Goal: Information Seeking & Learning: Check status

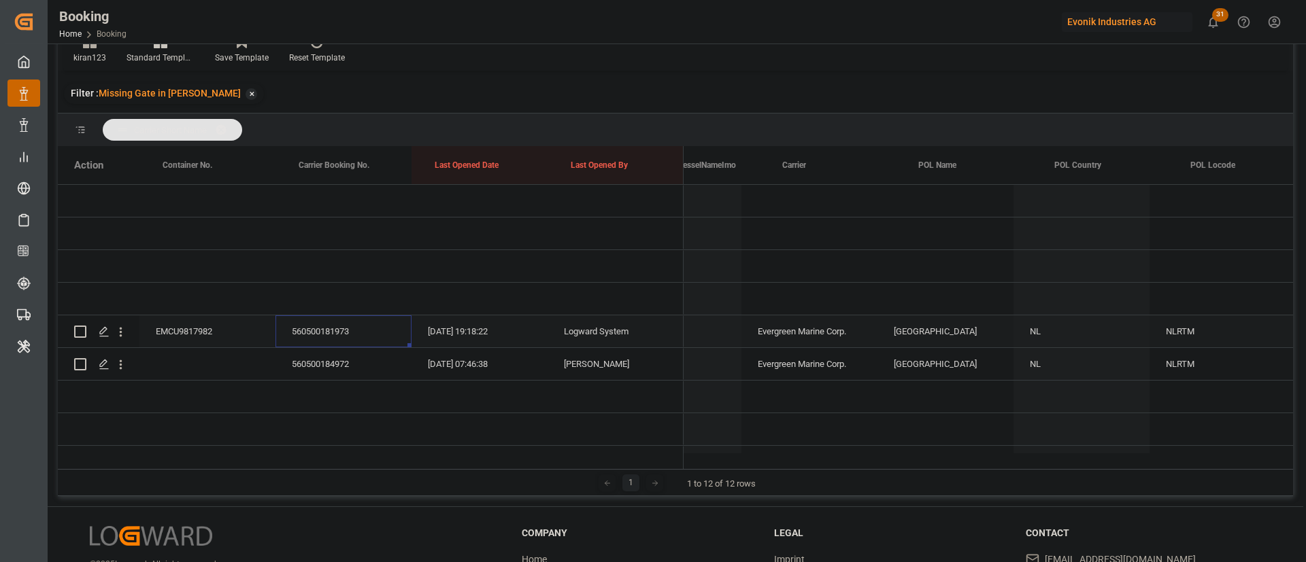
click at [340, 337] on div "560500181973" at bounding box center [343, 332] width 136 height 32
click at [371, 360] on div "560500184972" at bounding box center [343, 364] width 136 height 32
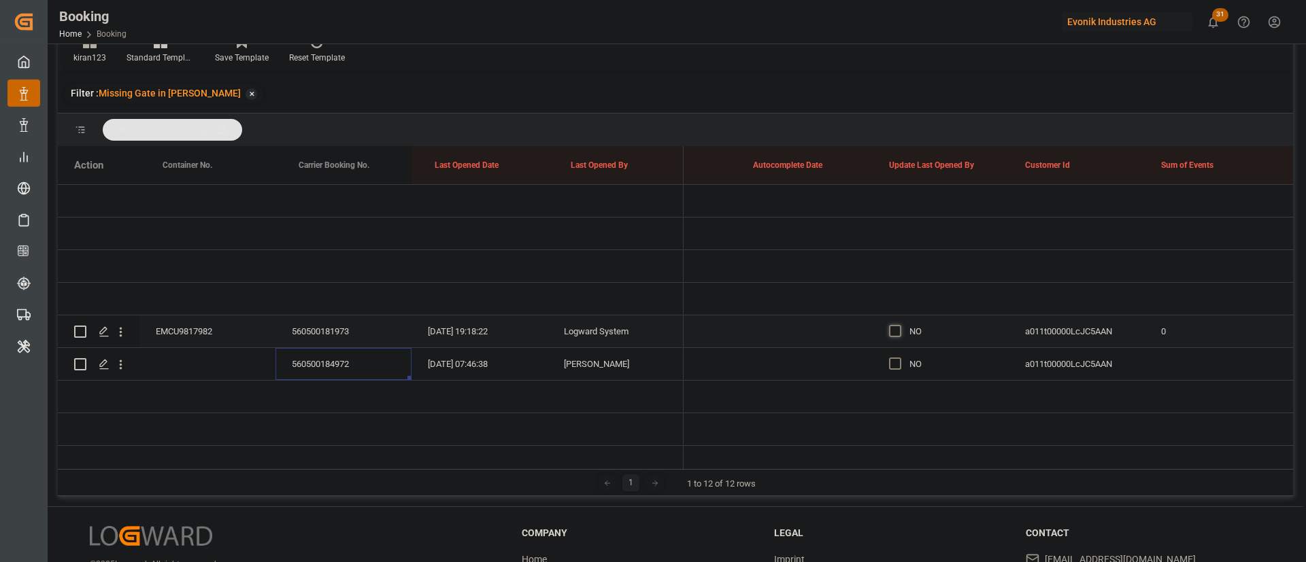
click at [893, 333] on span "Press SPACE to select this row." at bounding box center [895, 331] width 12 height 12
click at [899, 325] on input "Press SPACE to select this row." at bounding box center [899, 325] width 0 height 0
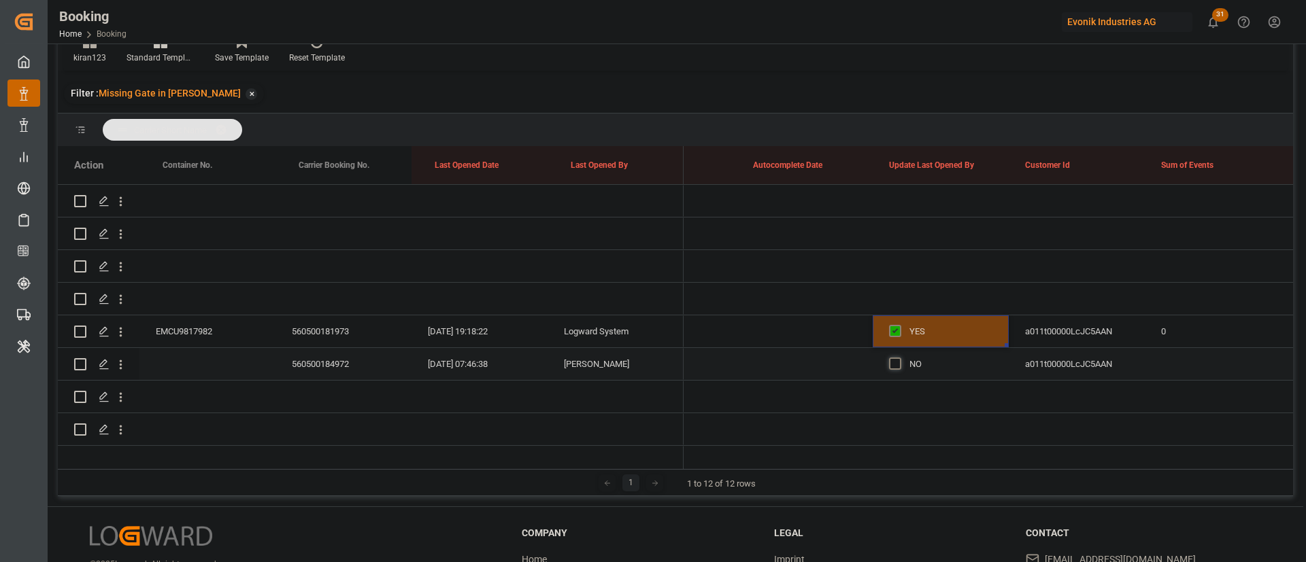
click at [894, 360] on span "Press SPACE to select this row." at bounding box center [895, 364] width 12 height 12
click at [899, 358] on input "Press SPACE to select this row." at bounding box center [899, 358] width 0 height 0
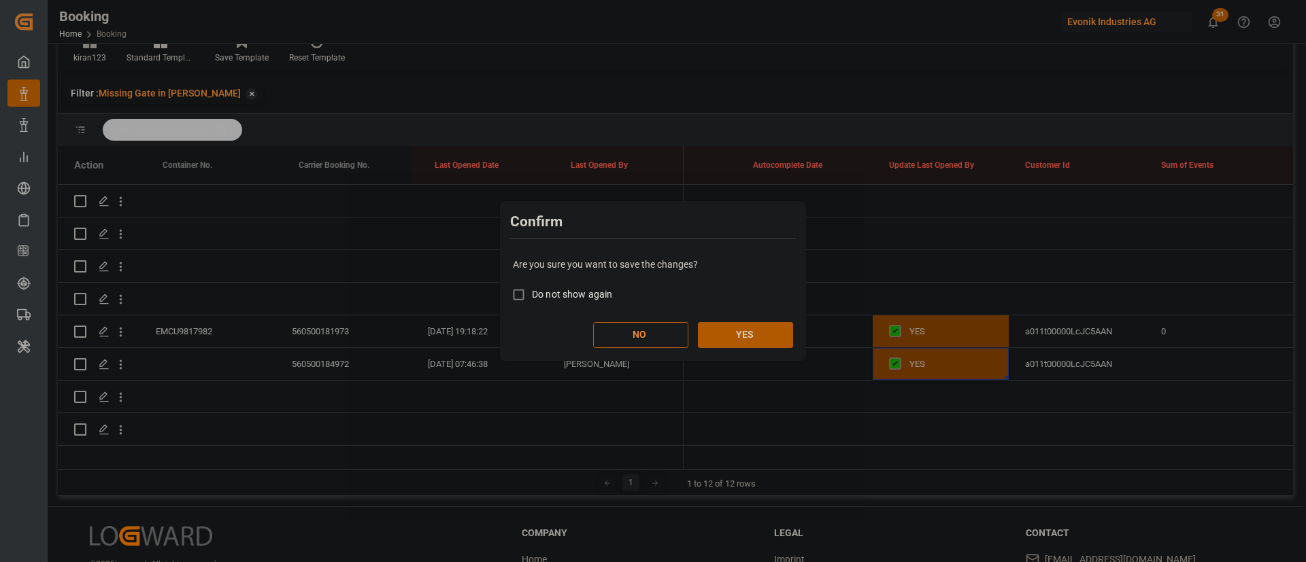
click at [769, 327] on button "YES" at bounding box center [745, 335] width 95 height 26
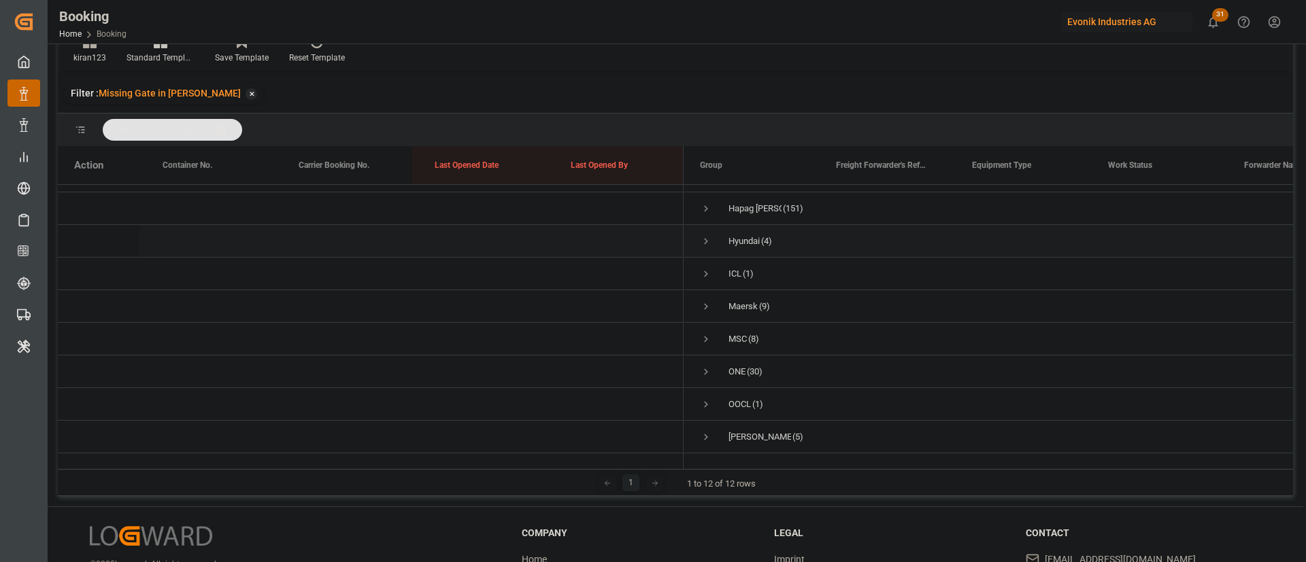
click at [702, 235] on span "Press SPACE to select this row." at bounding box center [706, 241] width 12 height 12
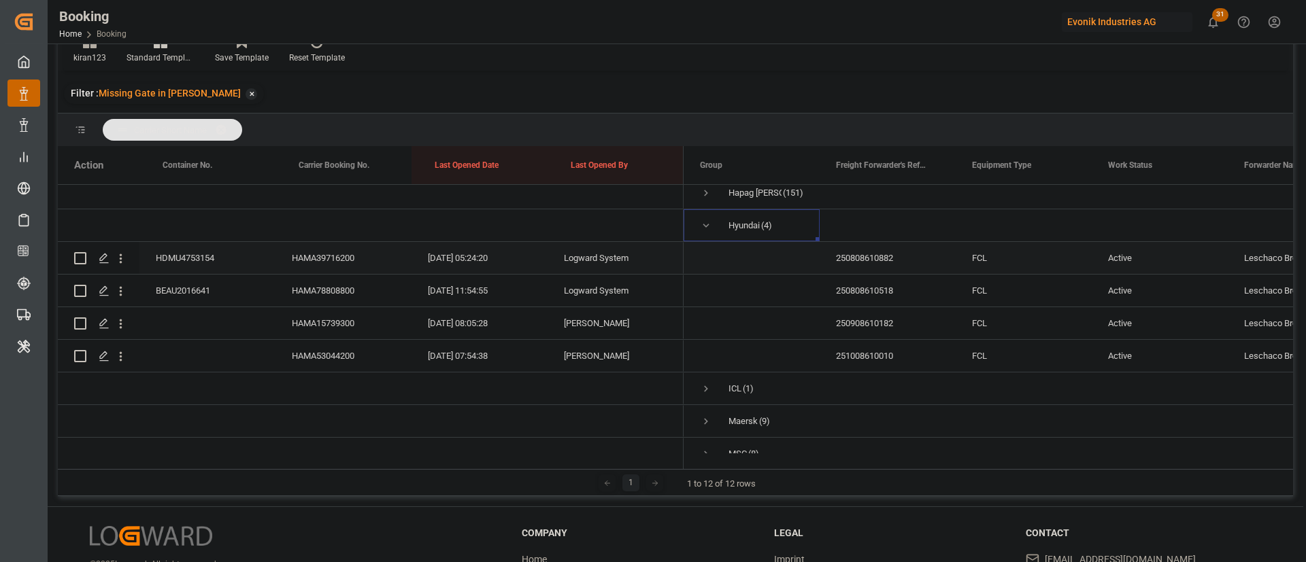
click at [286, 254] on div "HAMA39716200" at bounding box center [343, 258] width 136 height 32
click at [354, 282] on div "HAMA78808800" at bounding box center [343, 291] width 136 height 32
click at [122, 292] on icon "open menu" at bounding box center [121, 292] width 3 height 10
click at [163, 324] on span "Open in new tab" at bounding box center [210, 320] width 124 height 14
click at [346, 322] on div "HAMA15739300" at bounding box center [343, 323] width 136 height 32
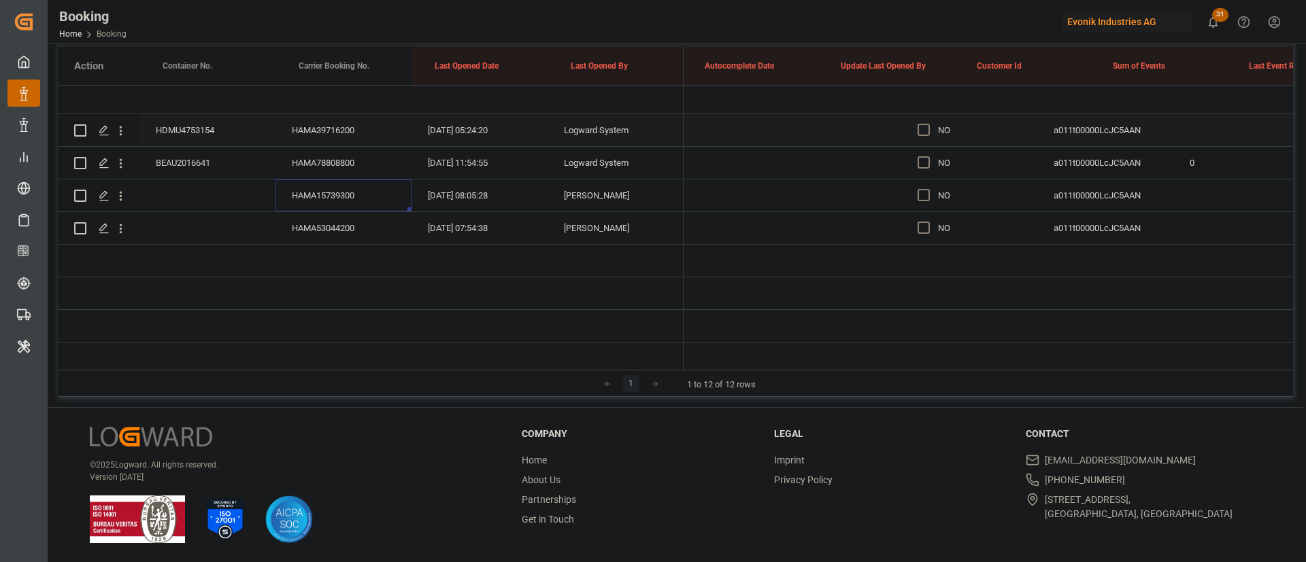
scroll to position [0, 10725]
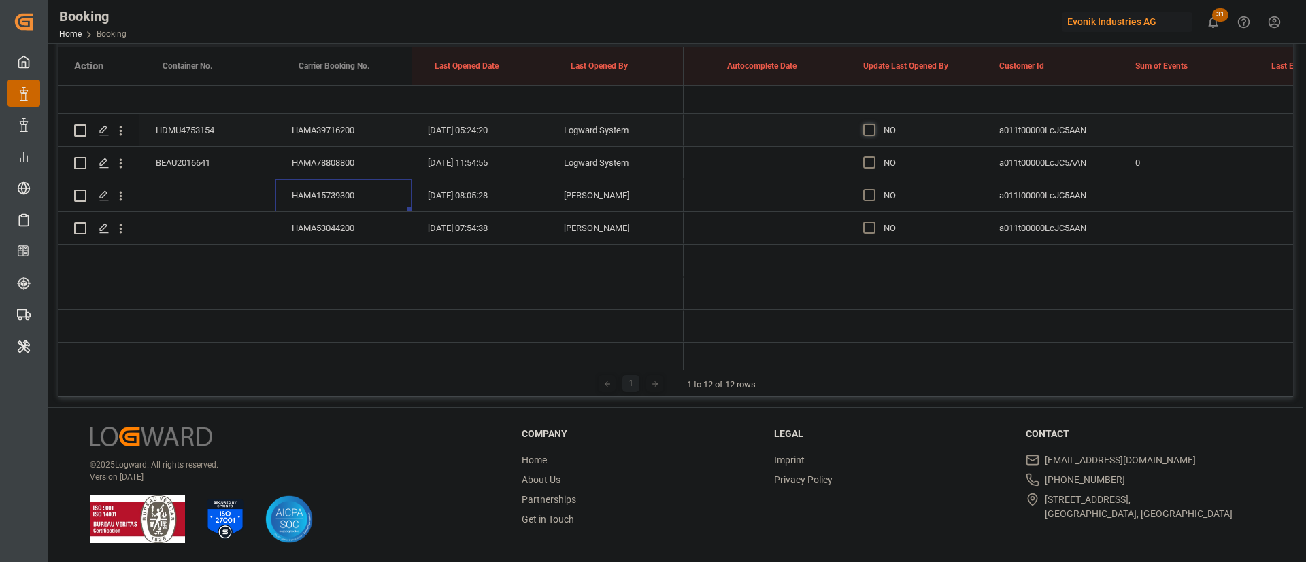
click at [874, 124] on span "Press SPACE to select this row." at bounding box center [869, 130] width 12 height 12
click at [873, 124] on input "Press SPACE to select this row." at bounding box center [873, 124] width 0 height 0
click at [868, 191] on span "Press SPACE to select this row." at bounding box center [869, 195] width 12 height 12
click at [873, 189] on input "Press SPACE to select this row." at bounding box center [873, 189] width 0 height 0
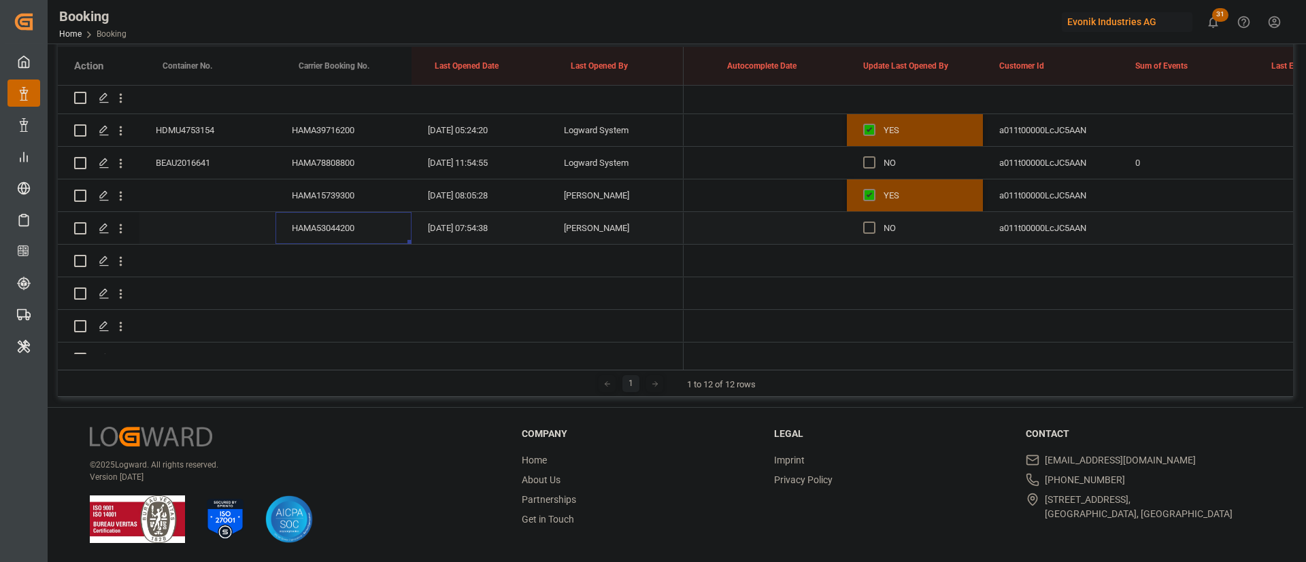
click at [371, 238] on div "HAMA53044200" at bounding box center [343, 228] width 136 height 32
click at [870, 226] on span "Press SPACE to select this row." at bounding box center [869, 228] width 12 height 12
click at [873, 222] on input "Press SPACE to select this row." at bounding box center [873, 222] width 0 height 0
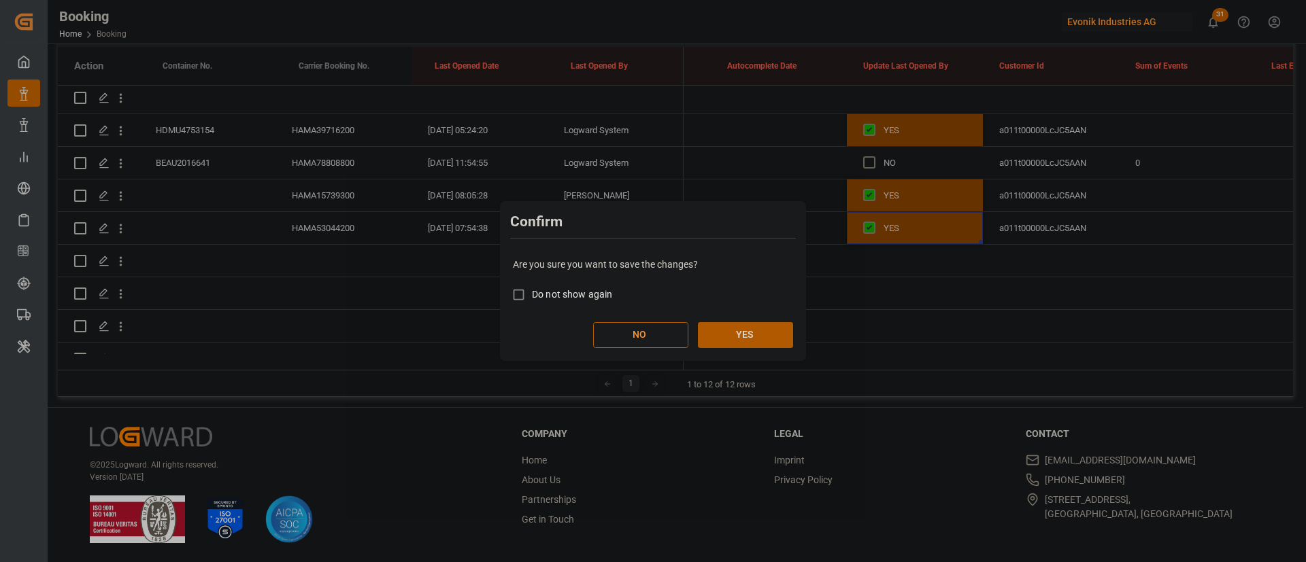
click at [758, 335] on button "YES" at bounding box center [745, 335] width 95 height 26
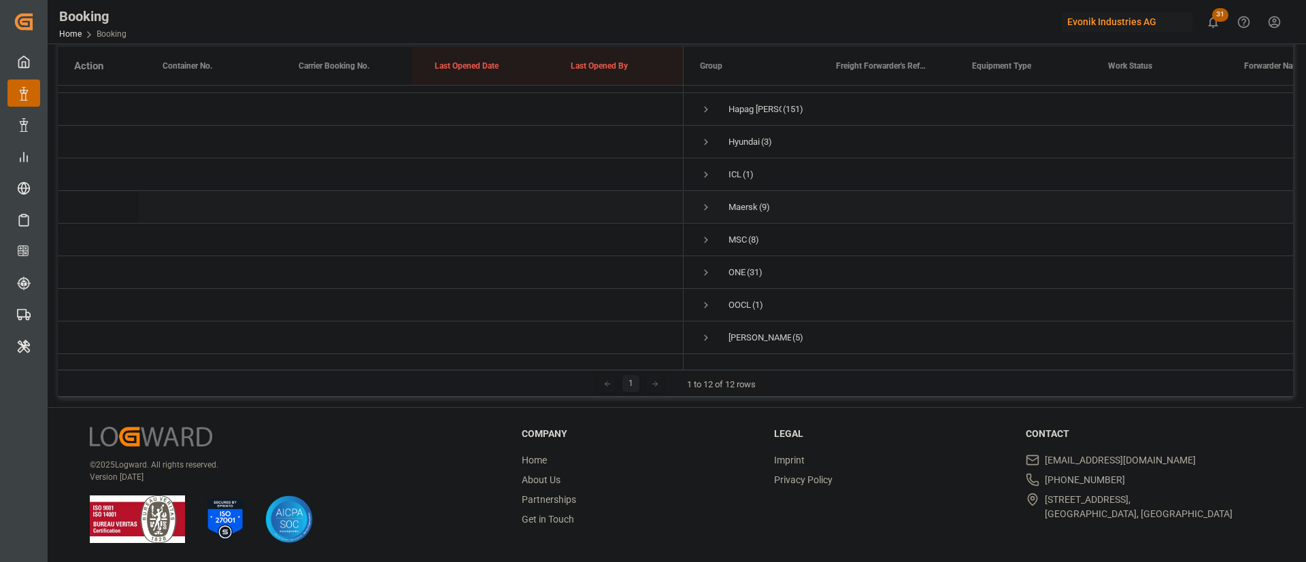
click at [700, 192] on span "Press SPACE to select this row." at bounding box center [706, 207] width 12 height 31
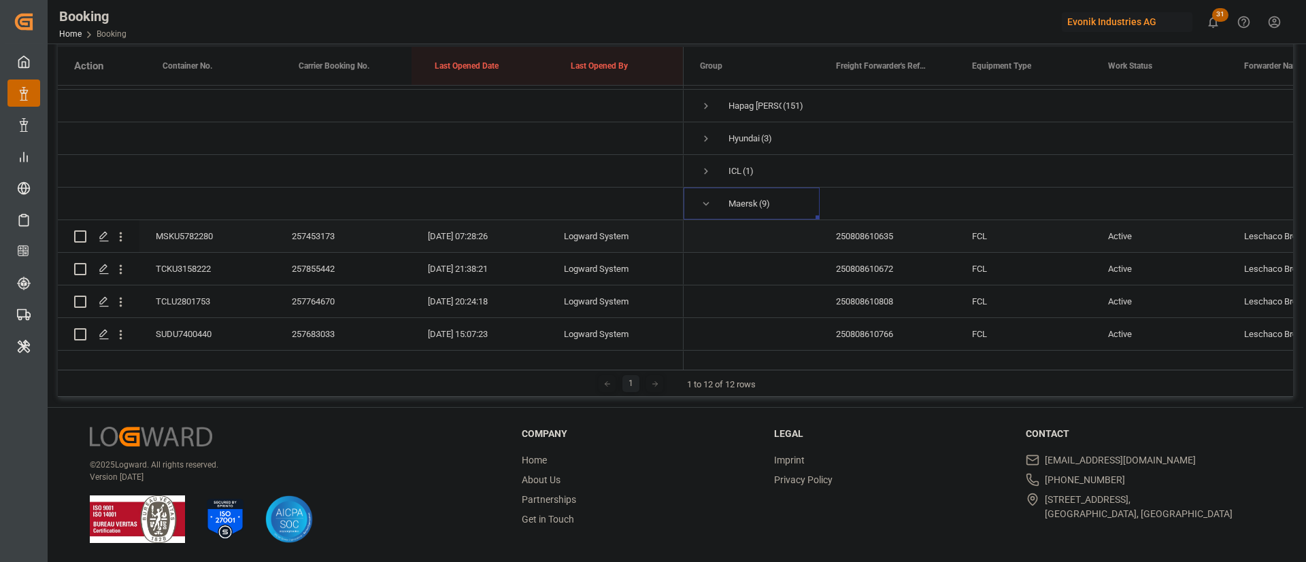
click at [318, 240] on div "257453173" at bounding box center [343, 236] width 136 height 32
click at [180, 219] on div "Press SPACE to select this row." at bounding box center [207, 204] width 136 height 32
click at [180, 229] on div "MSKU5782280" at bounding box center [207, 236] width 136 height 32
click at [192, 265] on div "TCKU3158222" at bounding box center [207, 269] width 136 height 32
click at [192, 307] on div "TCLU2801753" at bounding box center [207, 302] width 136 height 32
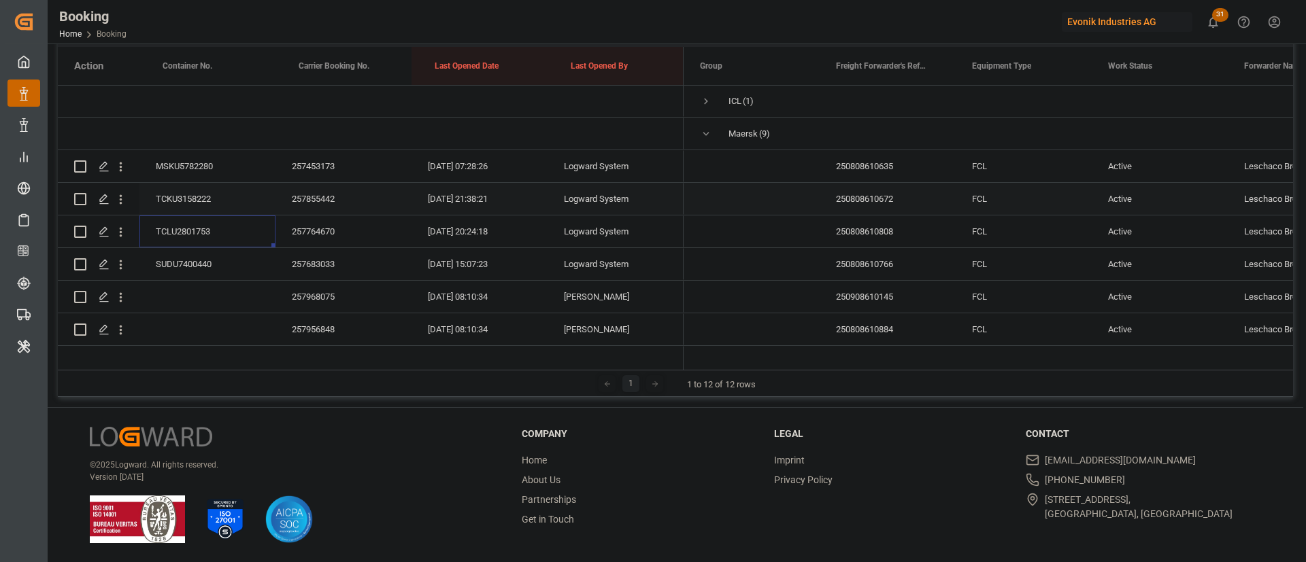
scroll to position [229, 0]
click at [192, 222] on div "SUDU7400440" at bounding box center [207, 232] width 136 height 32
click at [118, 239] on icon "open menu" at bounding box center [121, 233] width 14 height 14
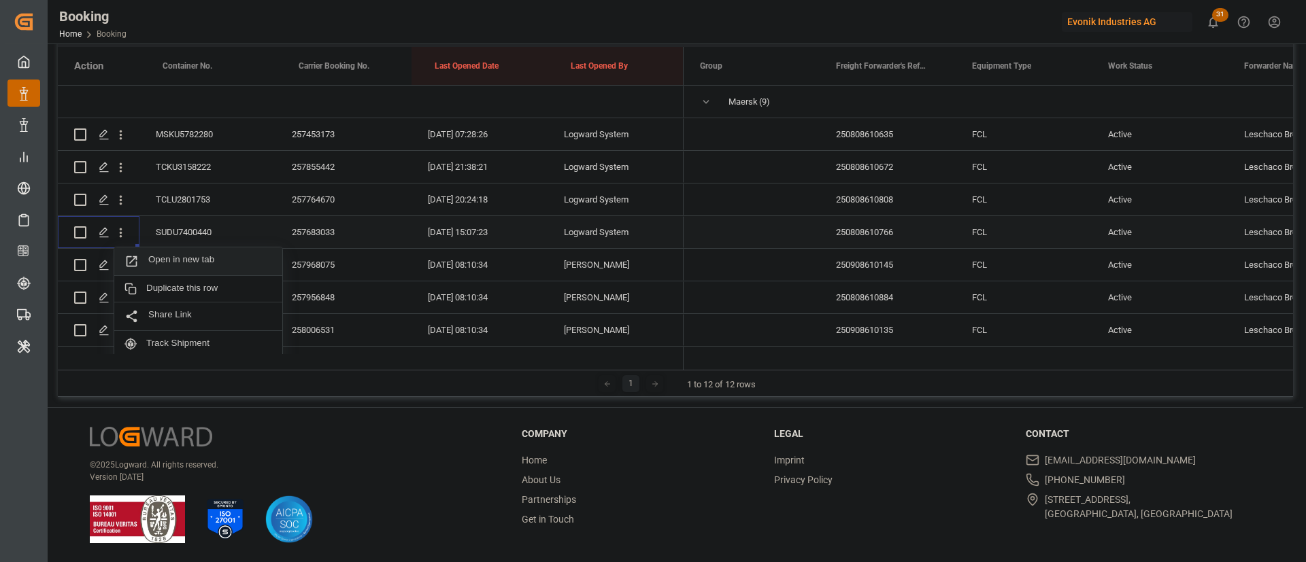
click at [192, 254] on span "Open in new tab" at bounding box center [210, 261] width 124 height 14
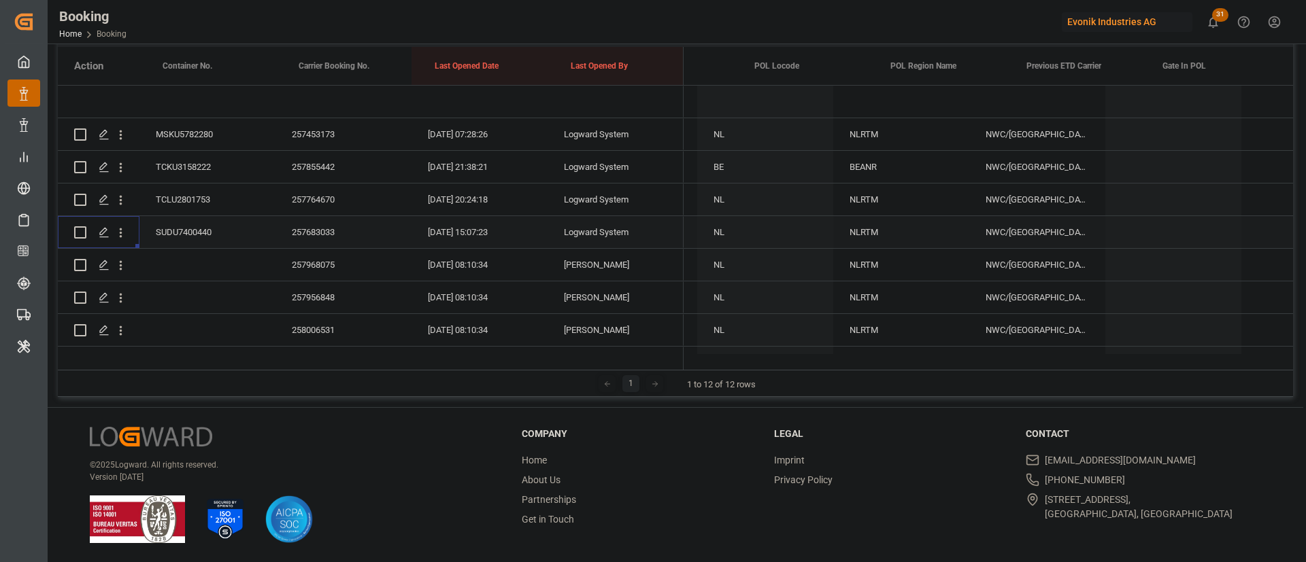
scroll to position [0, 5720]
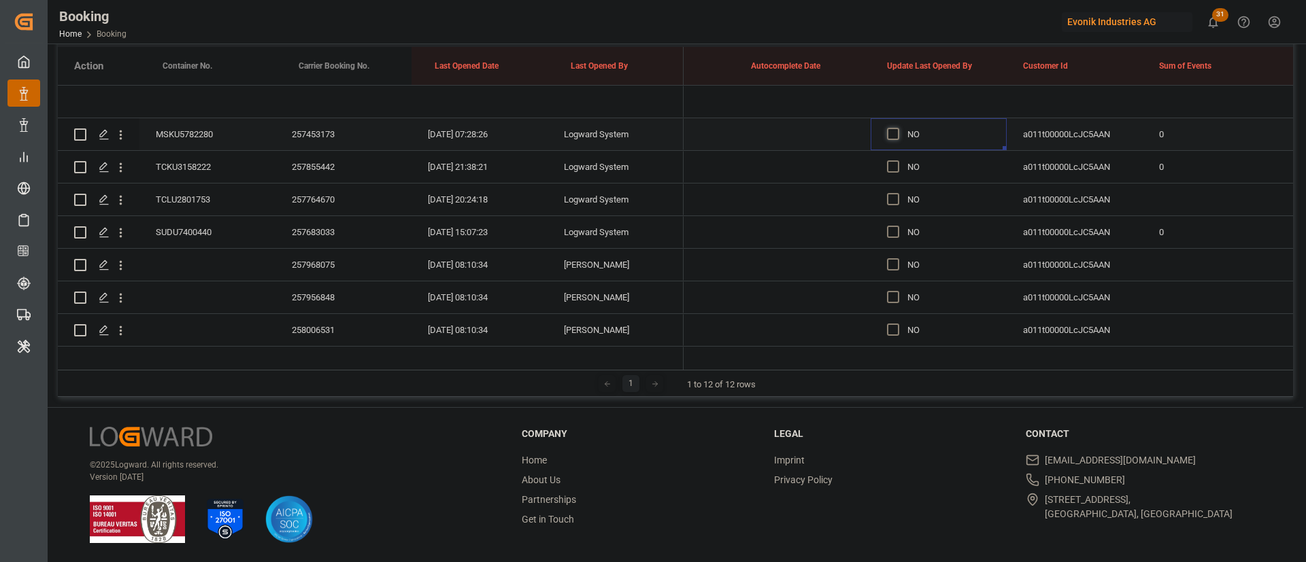
click at [892, 129] on span "Press SPACE to select this row." at bounding box center [893, 134] width 12 height 12
click at [897, 128] on input "Press SPACE to select this row." at bounding box center [897, 128] width 0 height 0
click at [891, 165] on span "Press SPACE to select this row." at bounding box center [893, 166] width 12 height 12
click at [897, 160] on input "Press SPACE to select this row." at bounding box center [897, 160] width 0 height 0
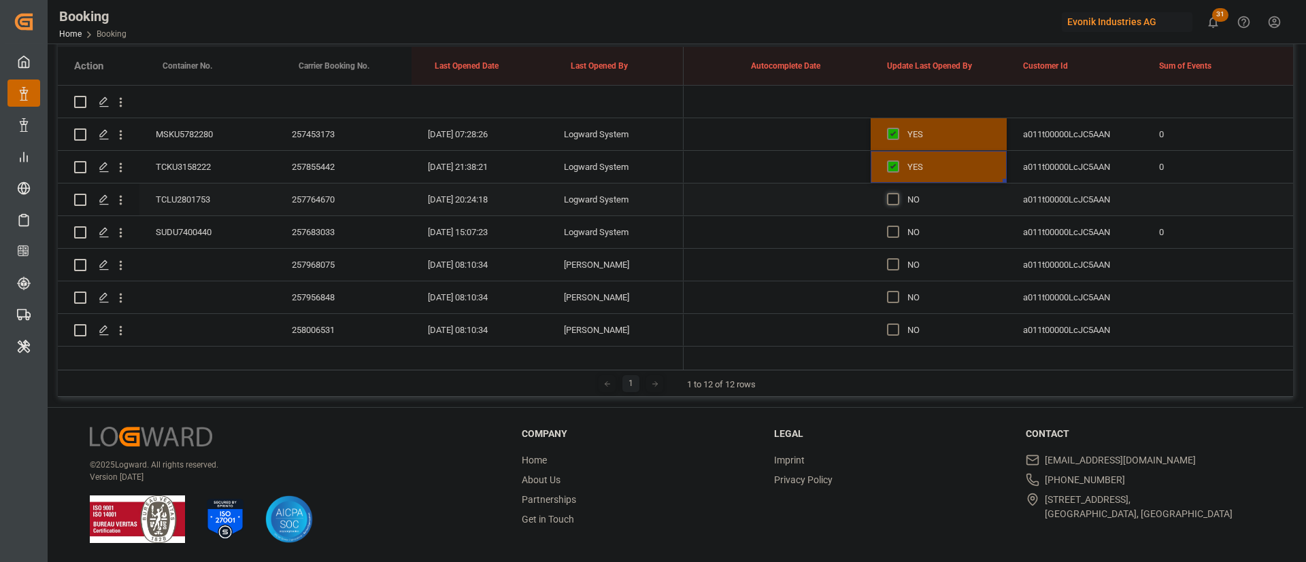
click at [893, 195] on span "Press SPACE to select this row." at bounding box center [893, 199] width 12 height 12
click at [897, 193] on input "Press SPACE to select this row." at bounding box center [897, 193] width 0 height 0
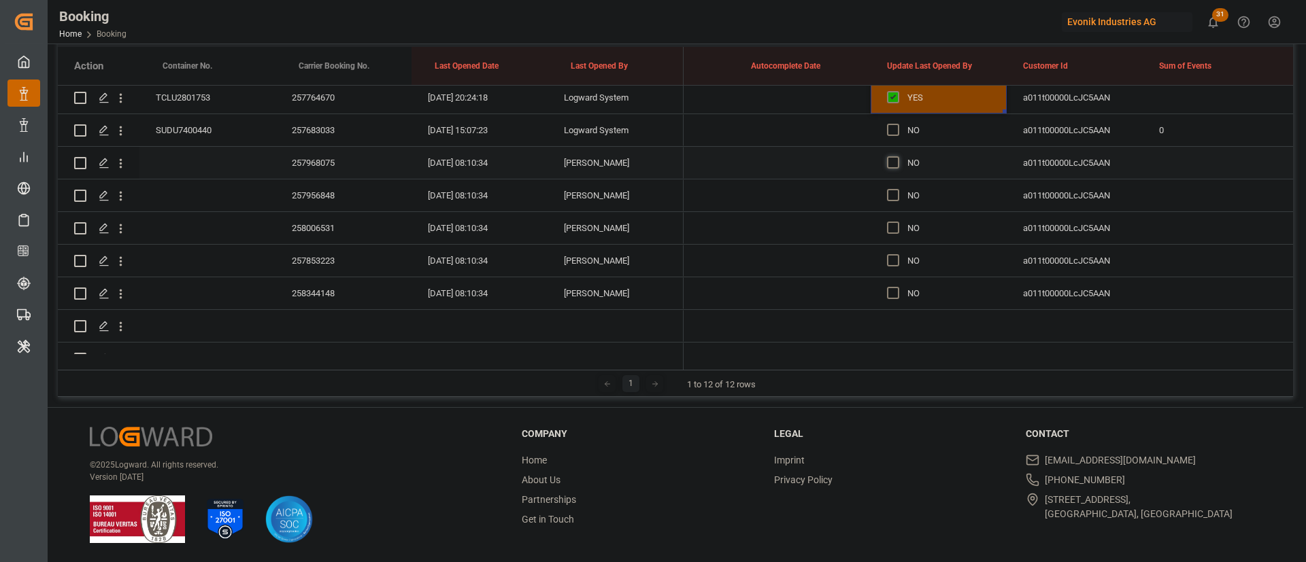
click at [891, 162] on span "Press SPACE to select this row." at bounding box center [893, 162] width 12 height 12
click at [897, 156] on input "Press SPACE to select this row." at bounding box center [897, 156] width 0 height 0
click at [302, 157] on div "257968075" at bounding box center [343, 163] width 136 height 32
click at [327, 203] on div "257956848" at bounding box center [343, 196] width 136 height 32
click at [301, 224] on div "258006531" at bounding box center [343, 228] width 136 height 32
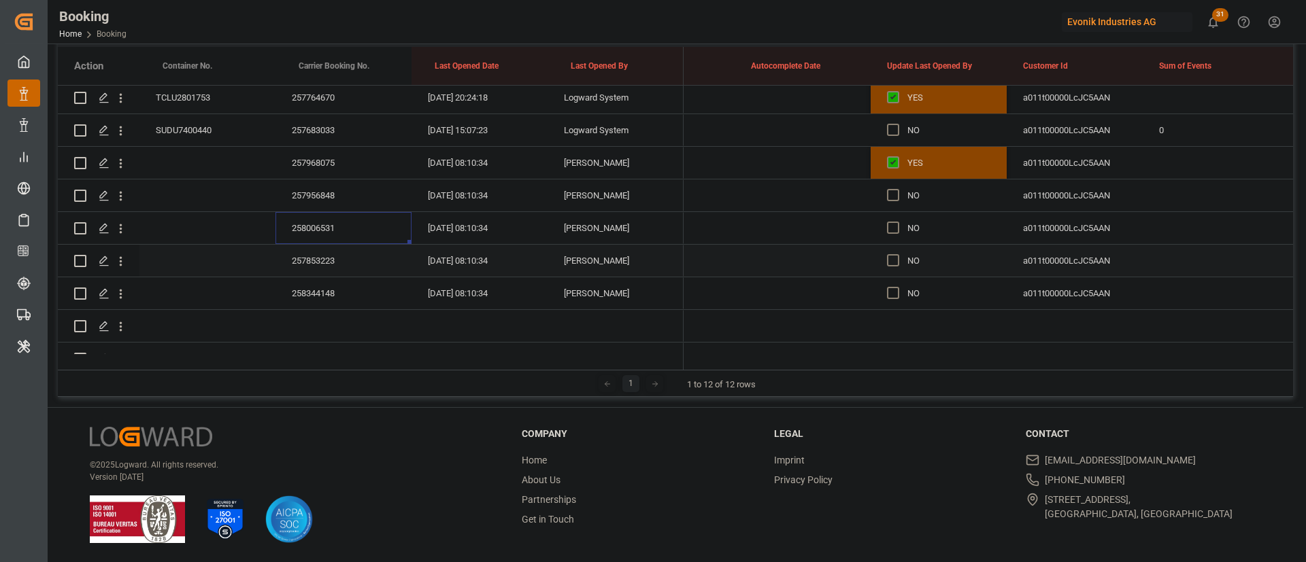
click at [316, 250] on div "257853223" at bounding box center [343, 261] width 136 height 32
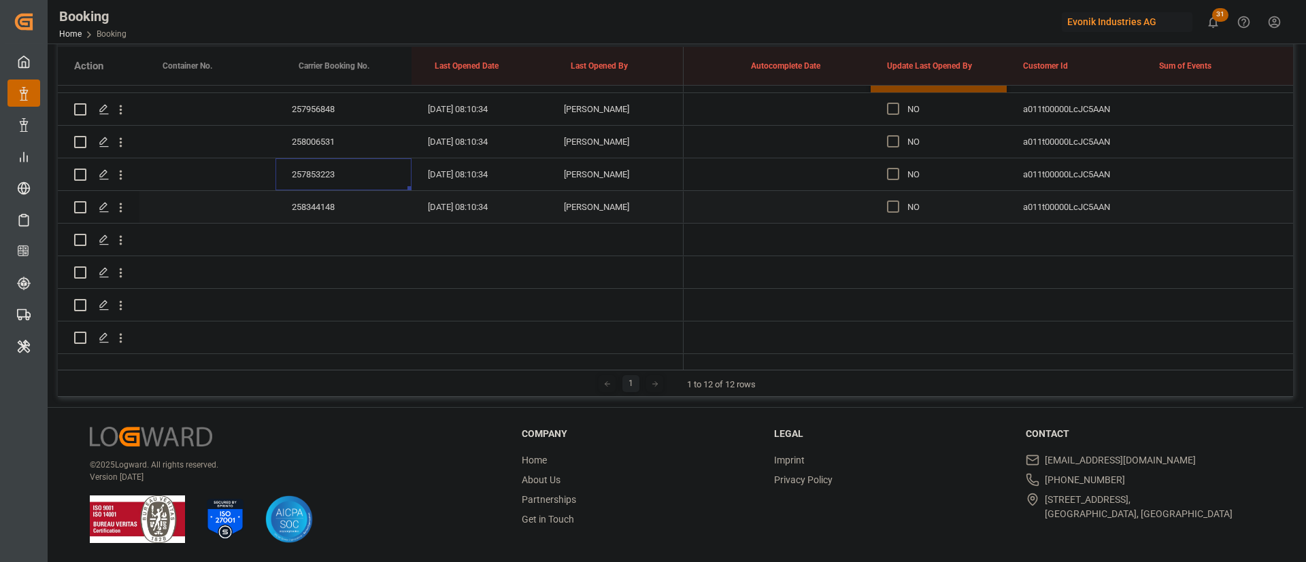
click at [328, 191] on div "258344148" at bounding box center [343, 207] width 136 height 32
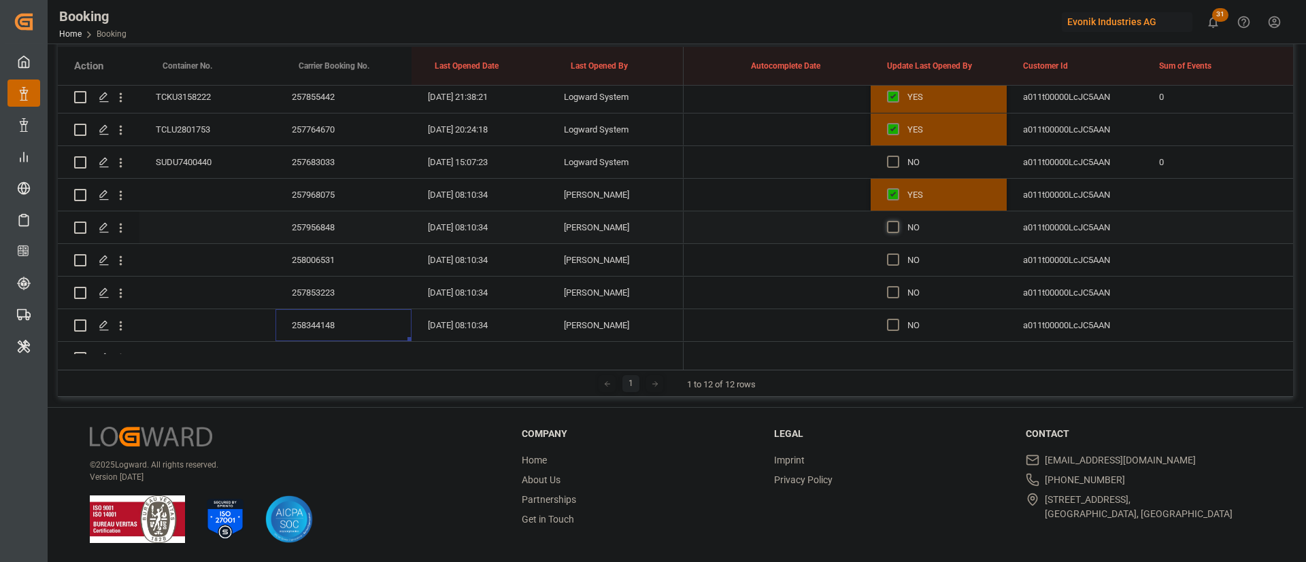
scroll to position [331, 0]
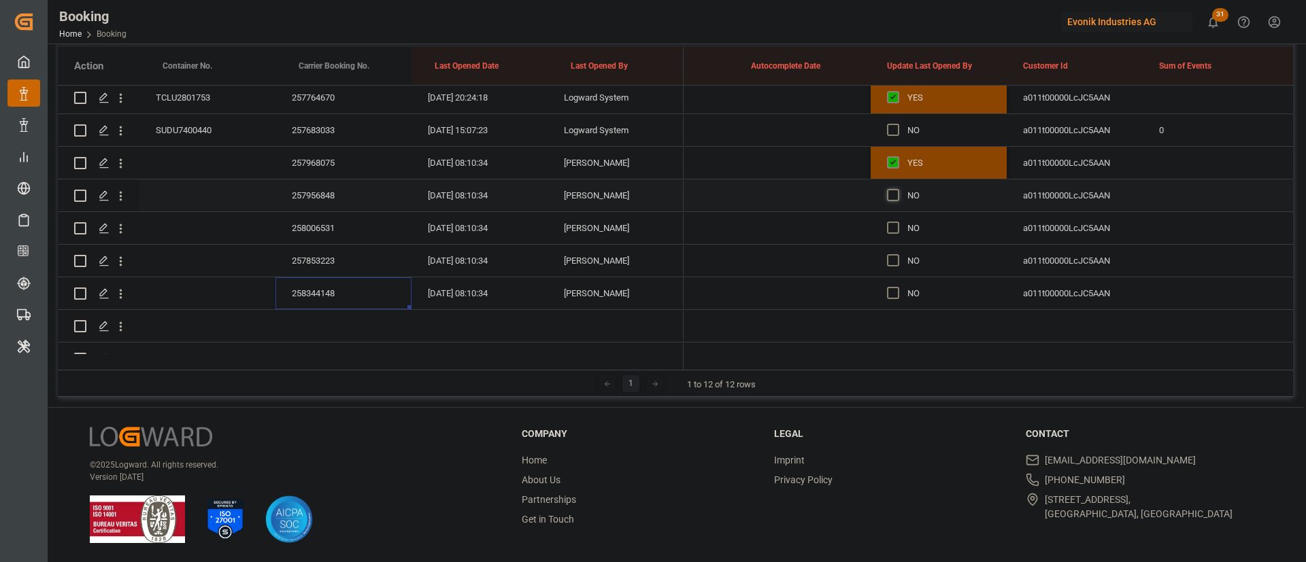
click at [891, 197] on span "Press SPACE to select this row." at bounding box center [893, 195] width 12 height 12
click at [897, 189] on input "Press SPACE to select this row." at bounding box center [897, 189] width 0 height 0
click at [893, 229] on span "Press SPACE to select this row." at bounding box center [893, 228] width 12 height 12
click at [897, 222] on input "Press SPACE to select this row." at bounding box center [897, 222] width 0 height 0
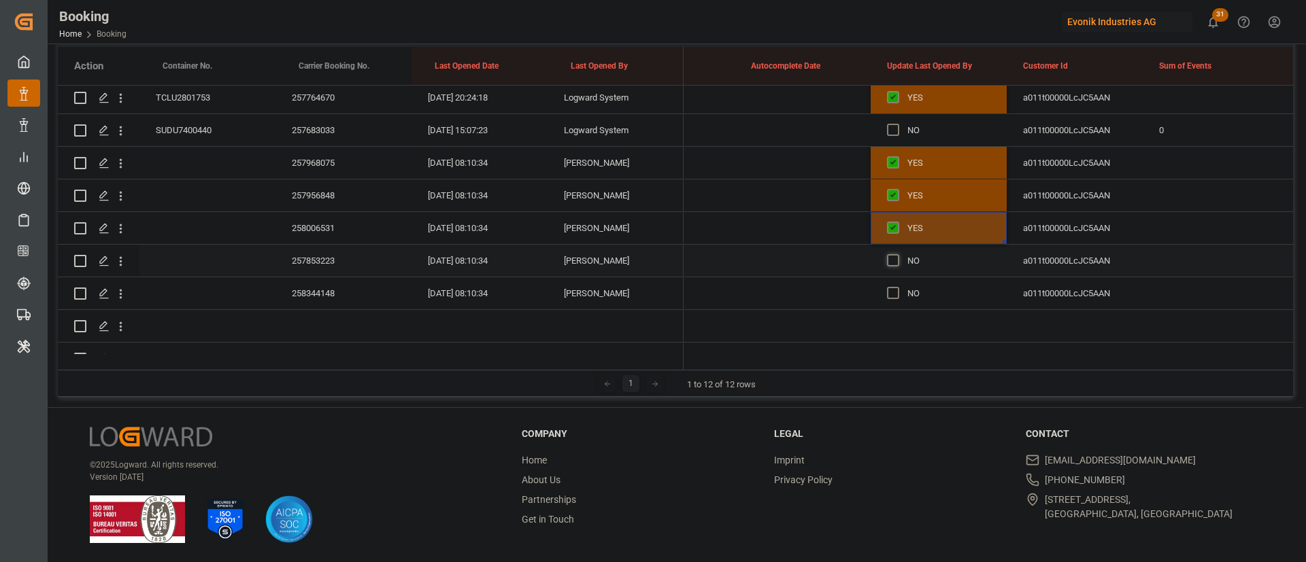
click at [894, 265] on span "Press SPACE to select this row." at bounding box center [893, 260] width 12 height 12
click at [897, 254] on input "Press SPACE to select this row." at bounding box center [897, 254] width 0 height 0
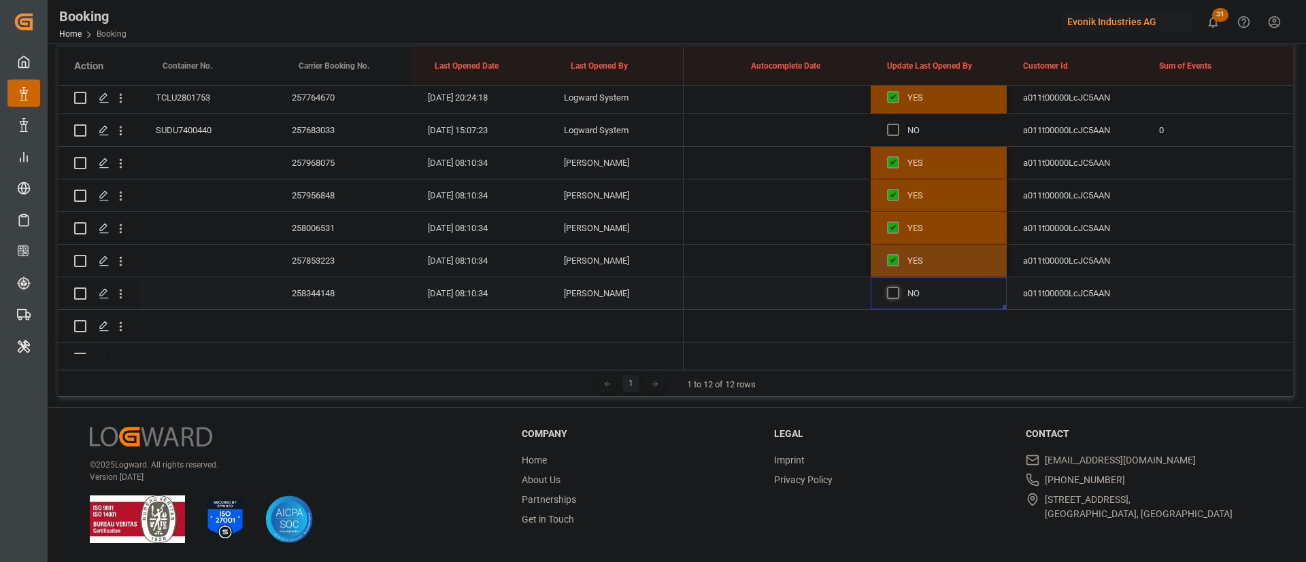
click at [894, 288] on span "Press SPACE to select this row." at bounding box center [893, 293] width 12 height 12
click at [897, 287] on input "Press SPACE to select this row." at bounding box center [897, 287] width 0 height 0
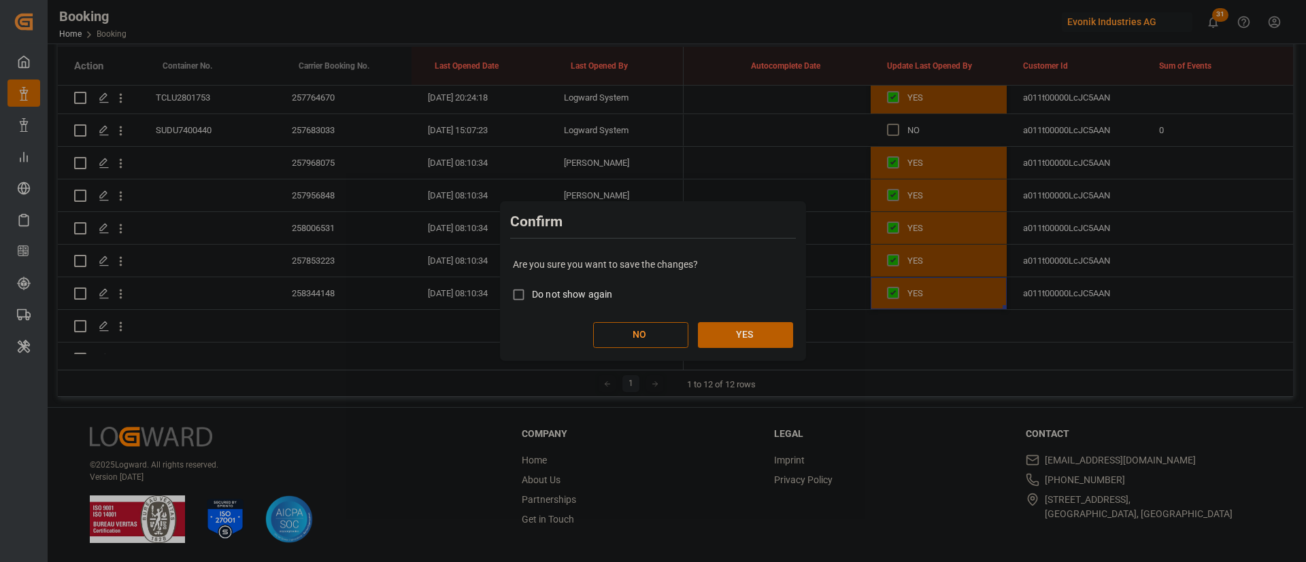
click at [755, 320] on div "Are you sure you want to save the changes? Do not show again NO YES" at bounding box center [652, 302] width 299 height 109
click at [743, 334] on button "YES" at bounding box center [745, 335] width 95 height 26
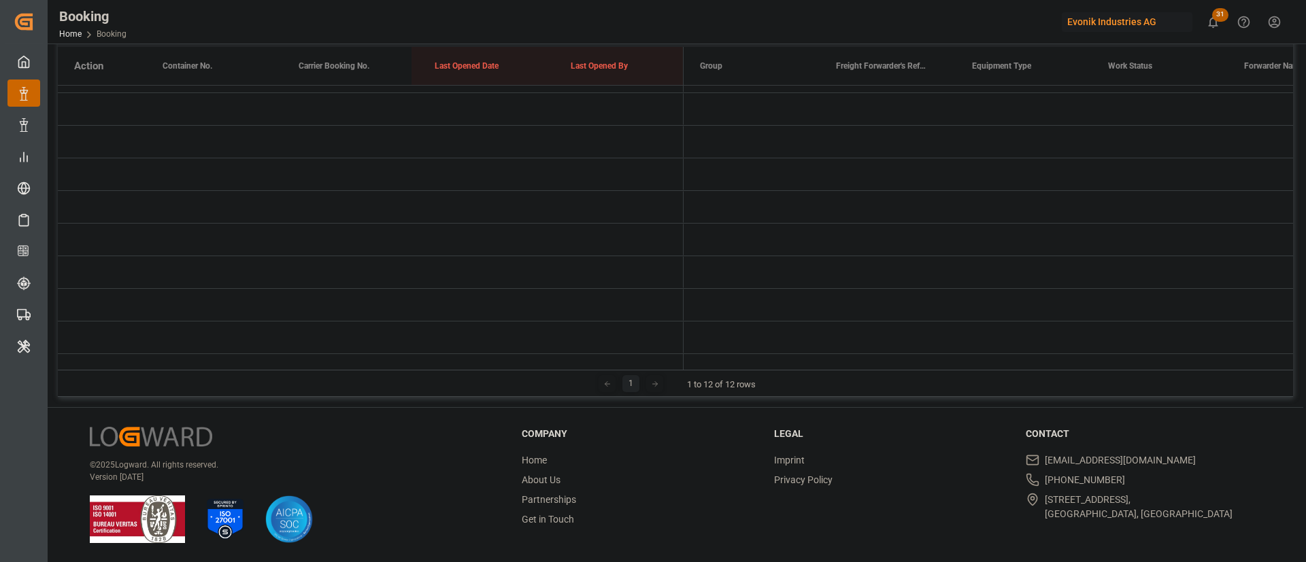
scroll to position [0, 0]
click at [708, 233] on span "Press SPACE to select this row." at bounding box center [706, 239] width 12 height 31
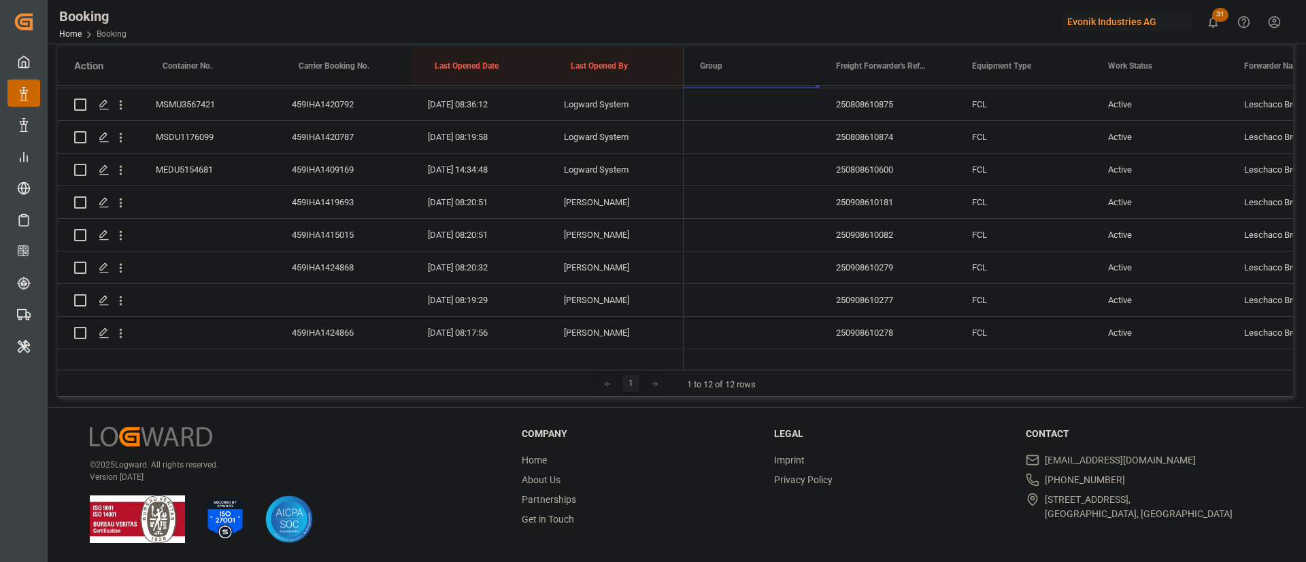
scroll to position [196, 0]
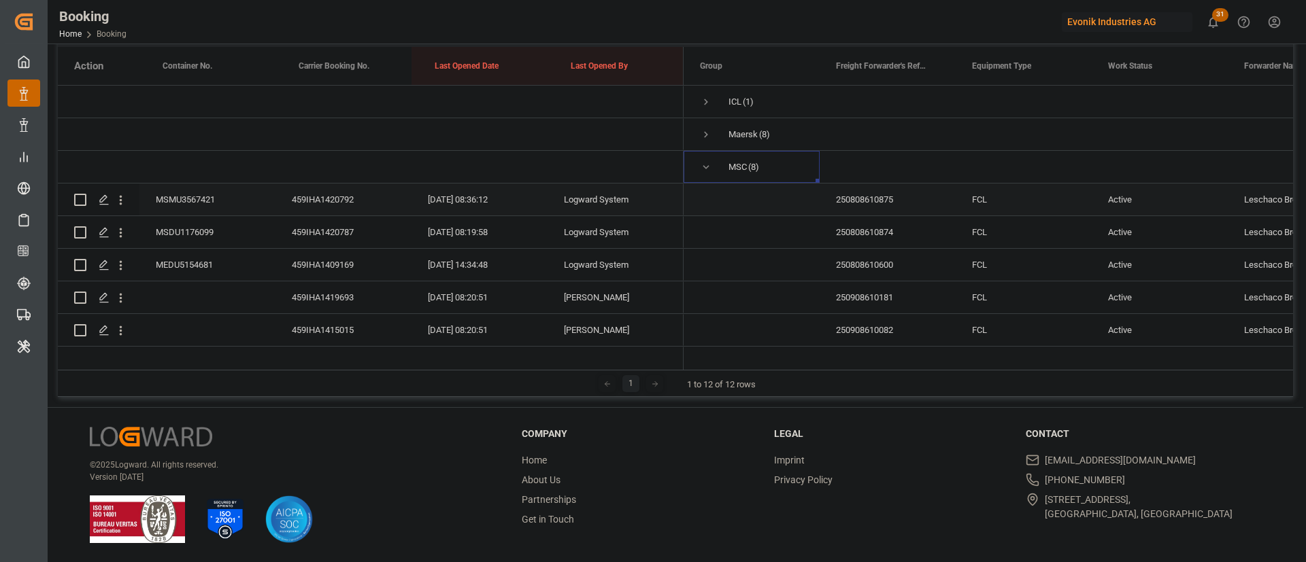
click at [328, 212] on div "459IHA1420792" at bounding box center [343, 200] width 136 height 32
click at [336, 214] on div "459IHA1420792" at bounding box center [343, 200] width 136 height 32
click at [341, 229] on div "459IHA1420787" at bounding box center [343, 232] width 136 height 32
click at [324, 193] on div "459IHA1420792" at bounding box center [343, 200] width 136 height 32
click at [337, 224] on div "459IHA1420787" at bounding box center [343, 232] width 136 height 32
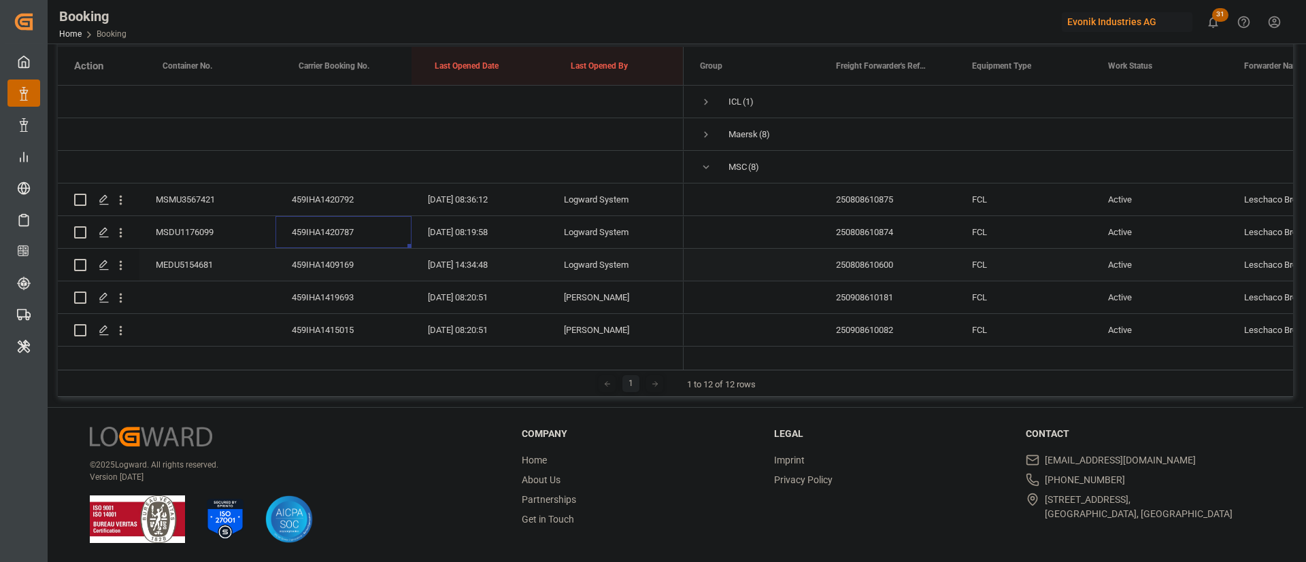
click at [332, 255] on div "459IHA1409169" at bounding box center [343, 265] width 136 height 32
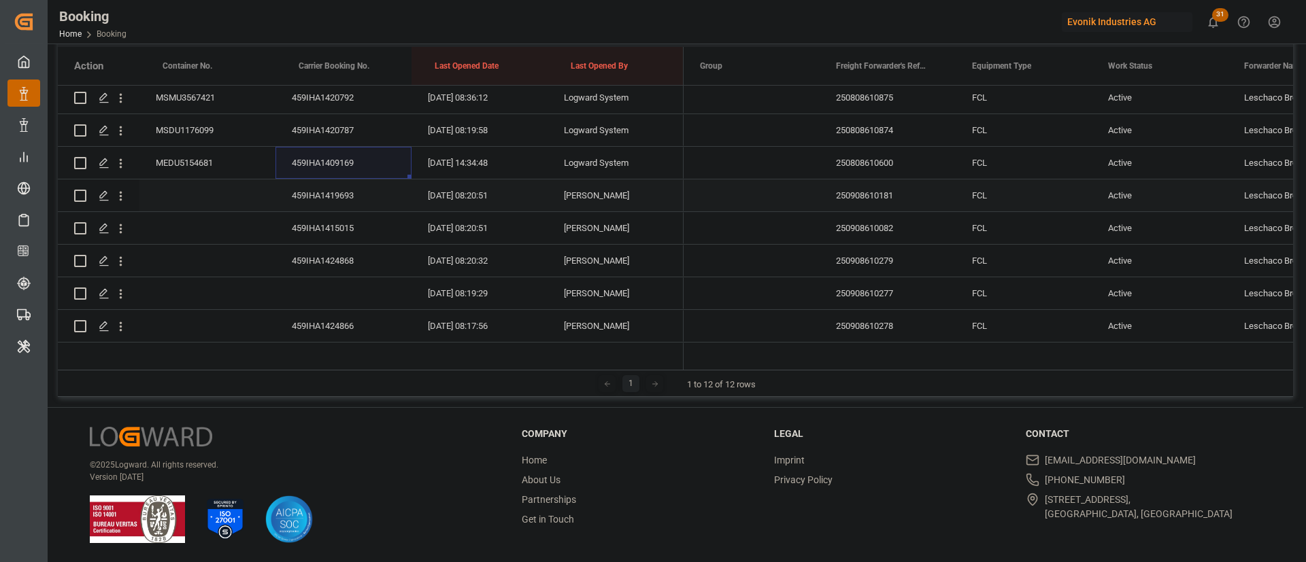
click at [345, 210] on div "459IHA1419693" at bounding box center [343, 196] width 136 height 32
click at [314, 206] on div "459IHA1419693" at bounding box center [343, 196] width 136 height 32
click at [323, 225] on div "459IHA1415015" at bounding box center [343, 228] width 136 height 32
click at [326, 266] on div "459IHA1424868" at bounding box center [343, 261] width 136 height 32
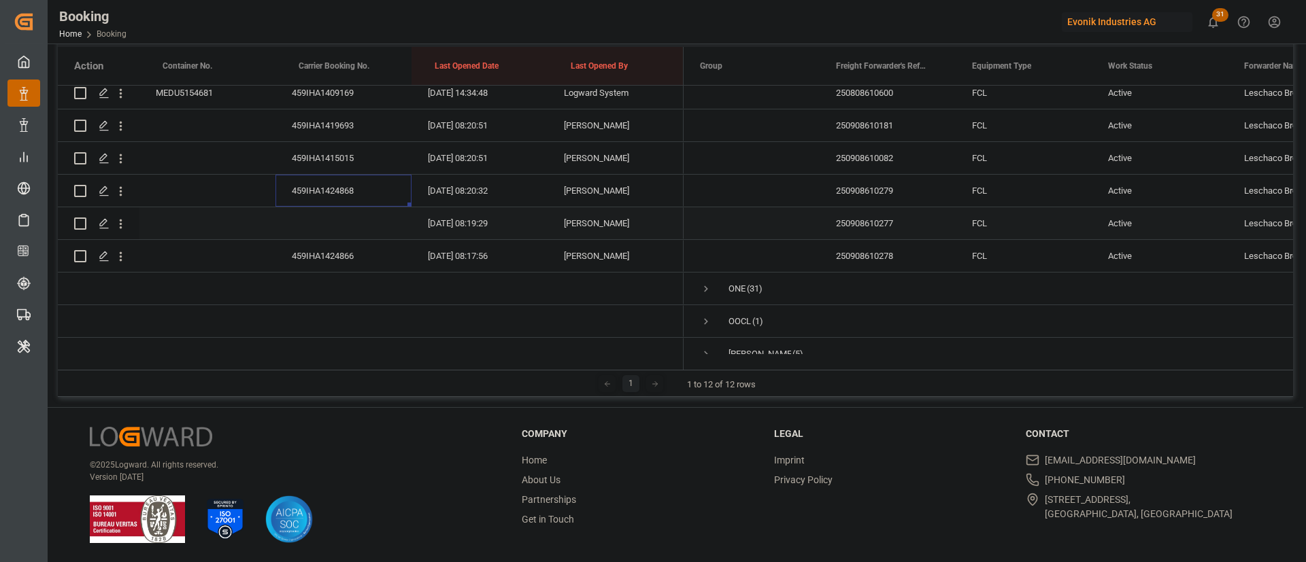
scroll to position [400, 0]
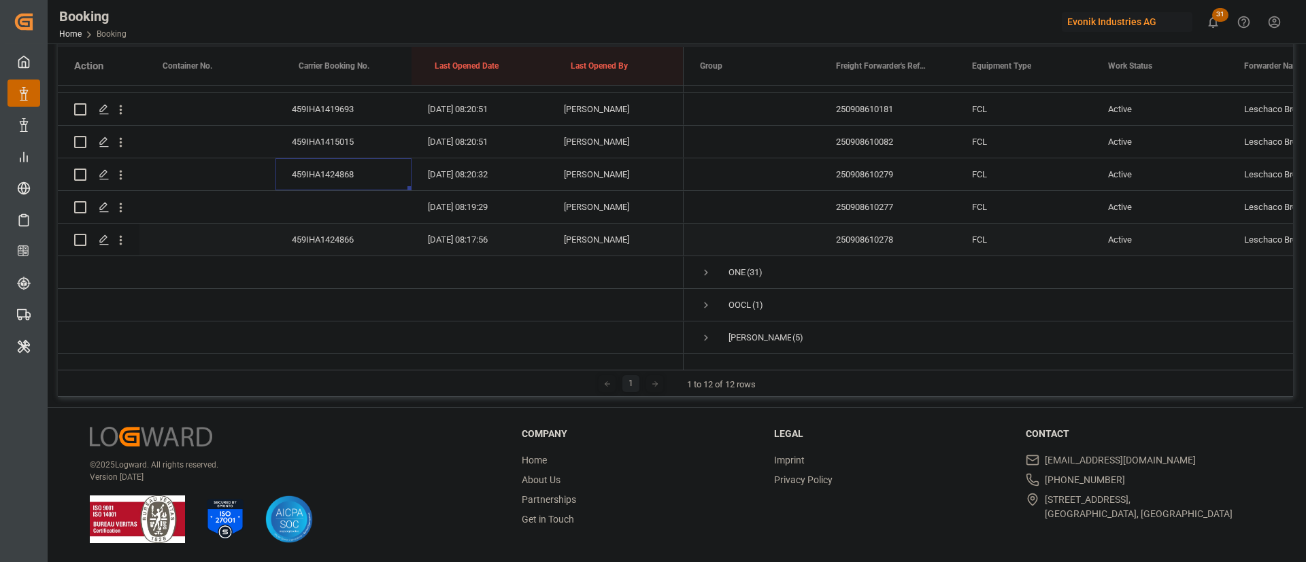
click at [376, 224] on div "459IHA1424866" at bounding box center [343, 240] width 136 height 32
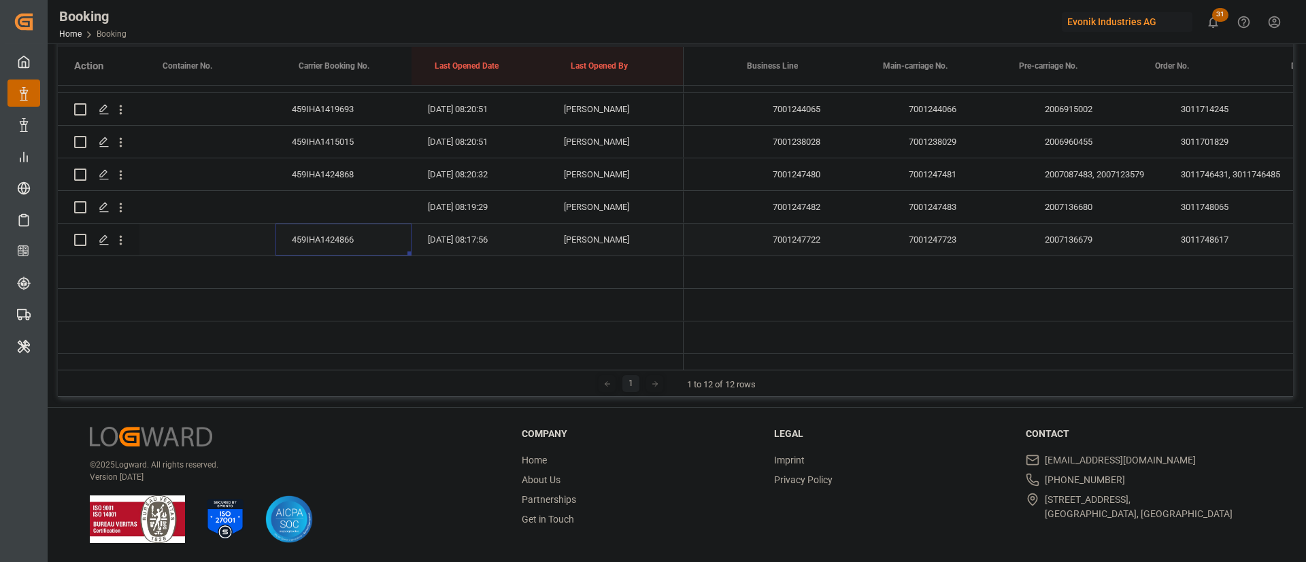
scroll to position [0, 1966]
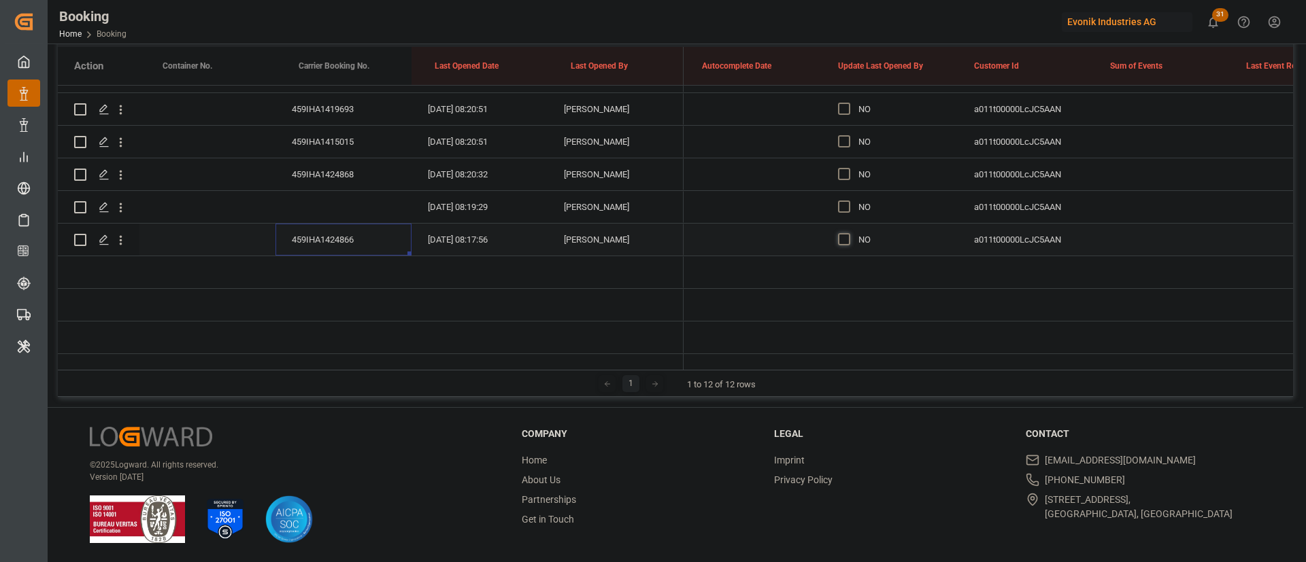
click at [843, 233] on span "Press SPACE to select this row." at bounding box center [844, 239] width 12 height 12
click at [848, 233] on input "Press SPACE to select this row." at bounding box center [848, 233] width 0 height 0
click at [955, 239] on div "YES" at bounding box center [890, 240] width 136 height 32
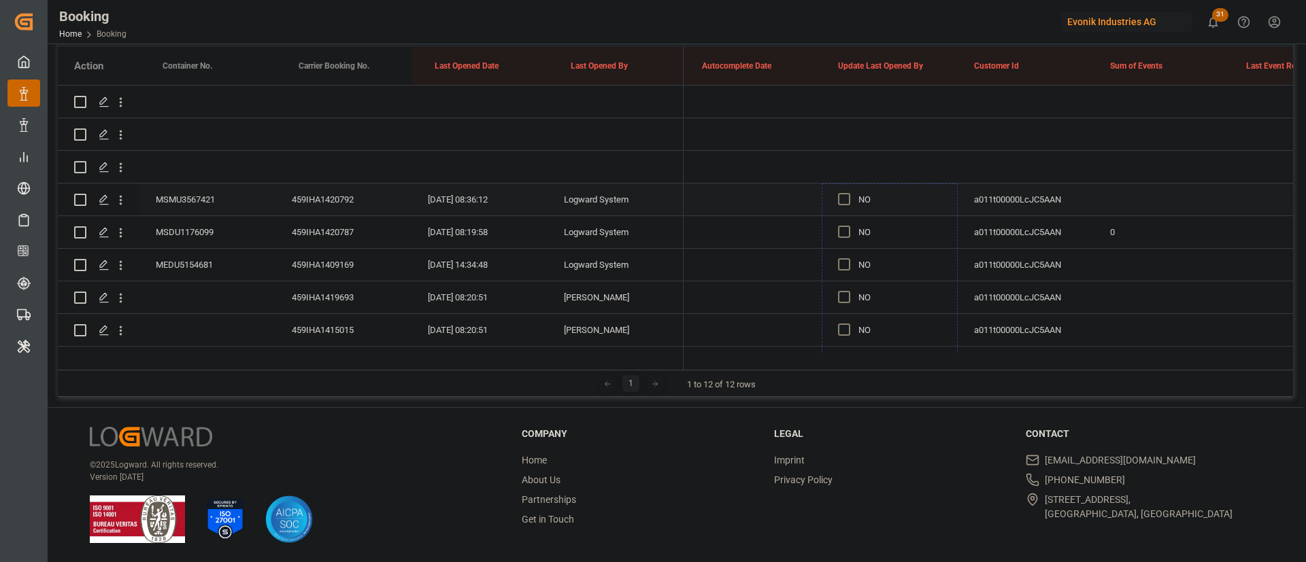
drag, startPoint x: 956, startPoint y: 239, endPoint x: 917, endPoint y: 207, distance: 49.7
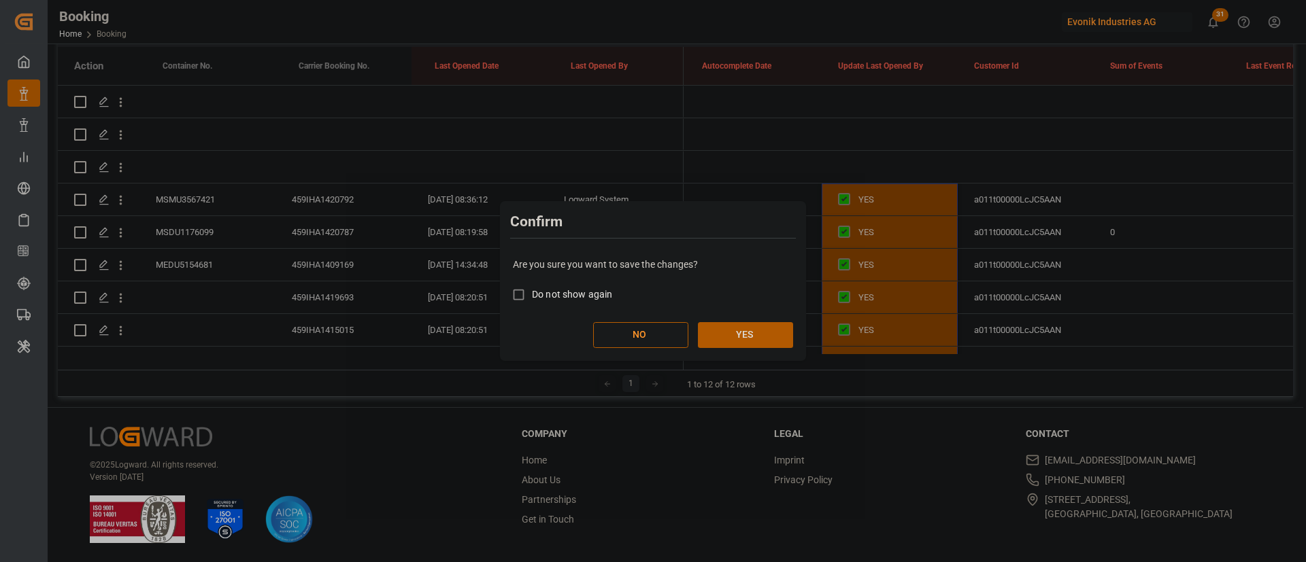
click at [759, 331] on button "YES" at bounding box center [745, 335] width 95 height 26
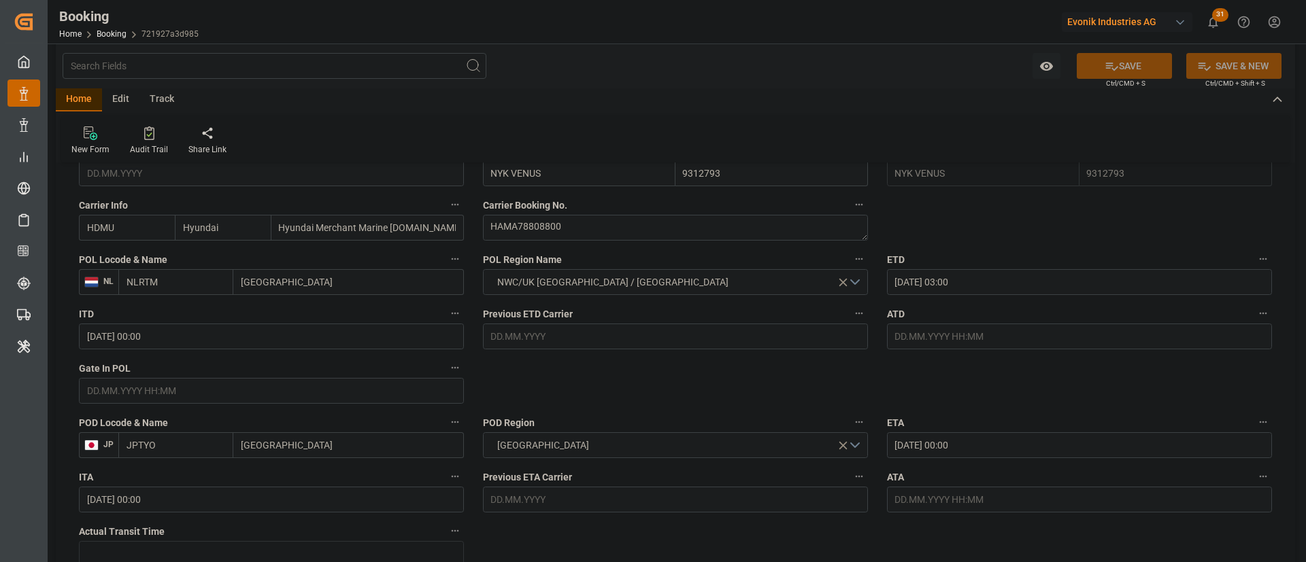
scroll to position [1020, 0]
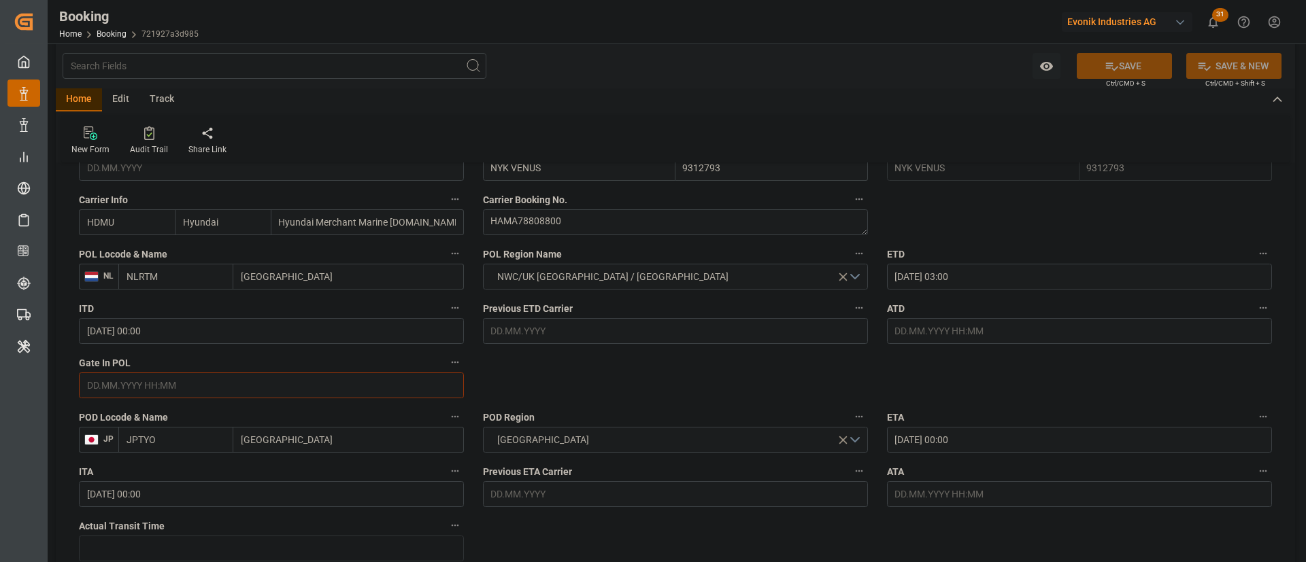
click at [196, 374] on input "text" at bounding box center [271, 386] width 385 height 26
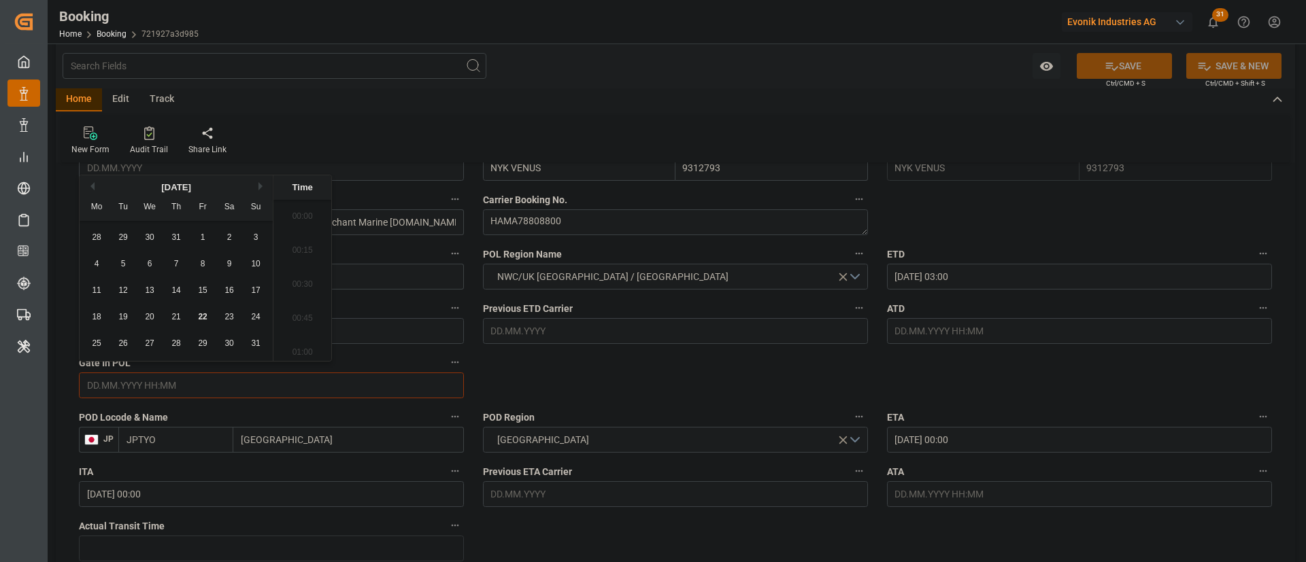
scroll to position [1841, 0]
click at [203, 320] on span "22" at bounding box center [202, 317] width 9 height 10
type input "[DATE] 00:00"
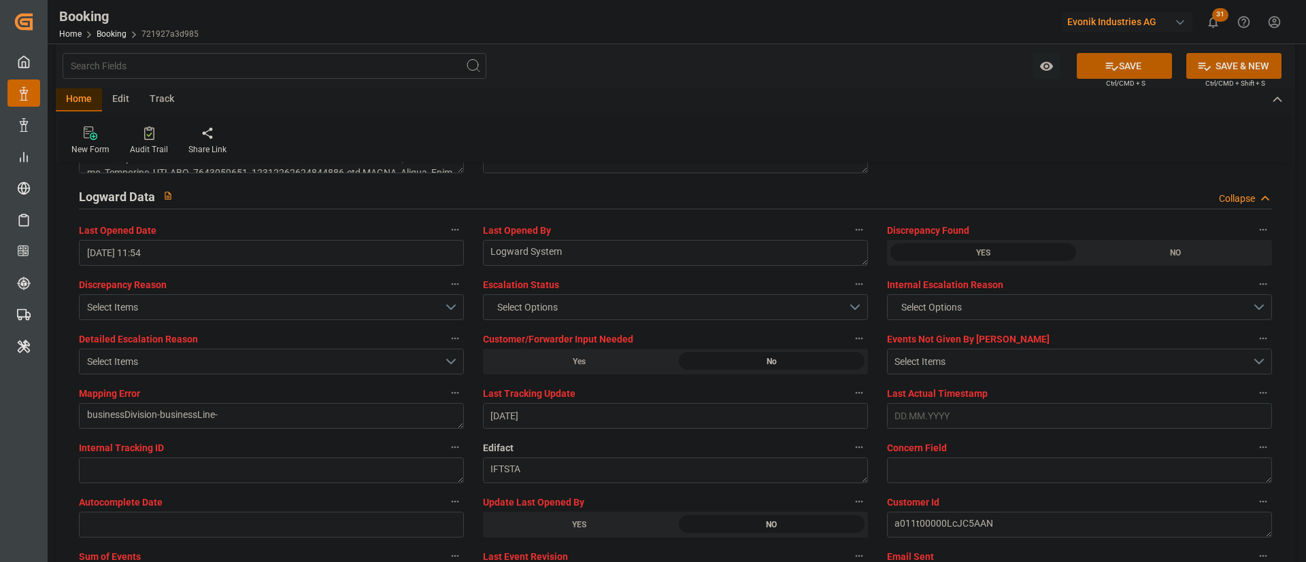
scroll to position [2550, 0]
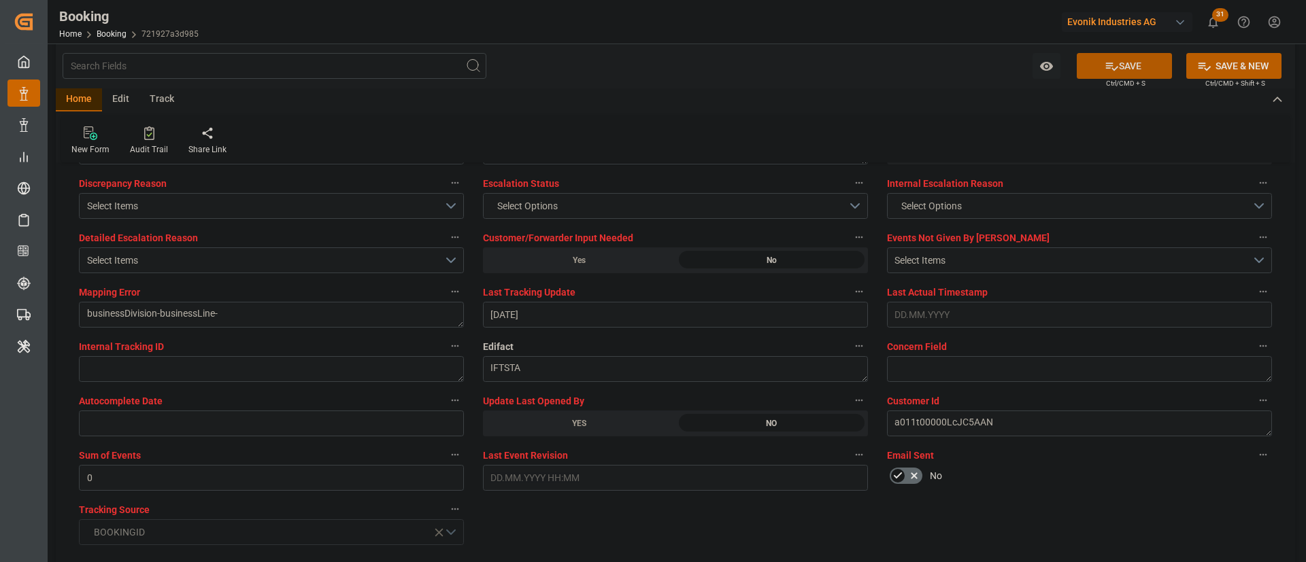
click at [870, 63] on button "SAVE" at bounding box center [1124, 66] width 95 height 26
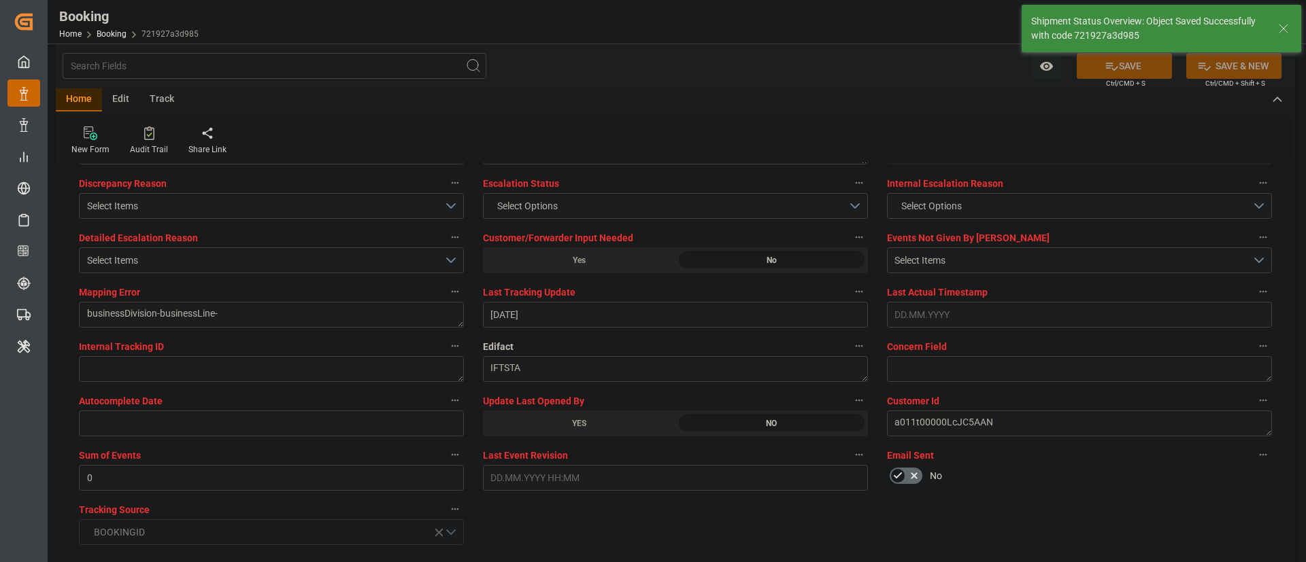
type textarea "[PERSON_NAME]"
type input "22.08.2025 08:33"
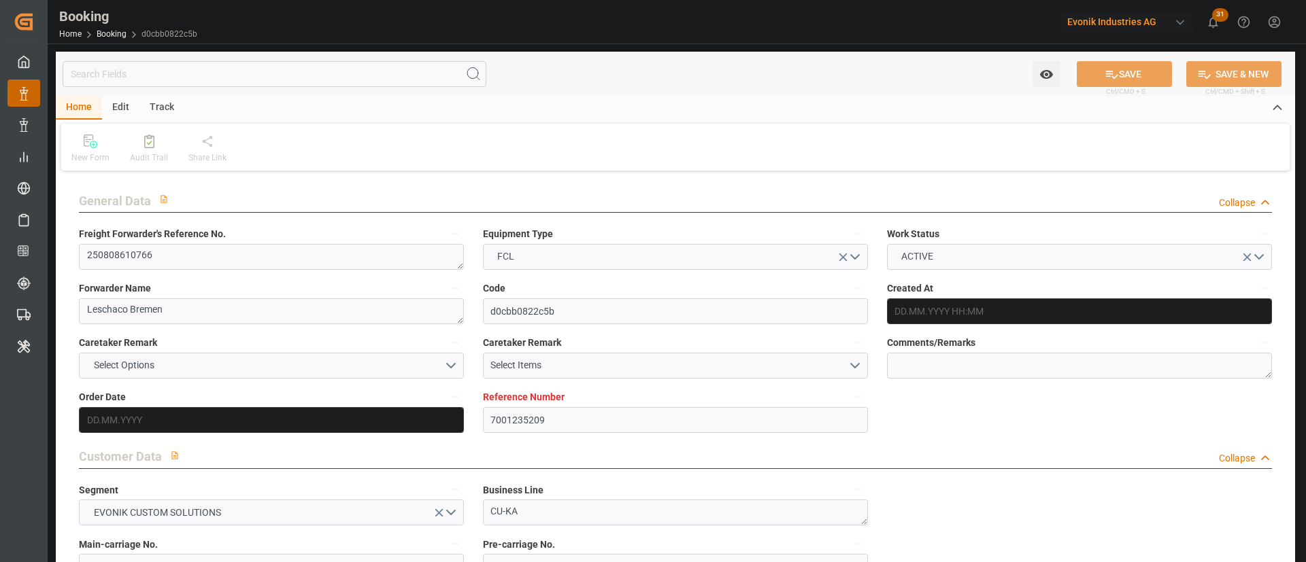
type input "[DATE] 13:32"
type input "[DATE]"
type input "30.08.2025"
type input "[DATE]"
type input "30.07.2025"
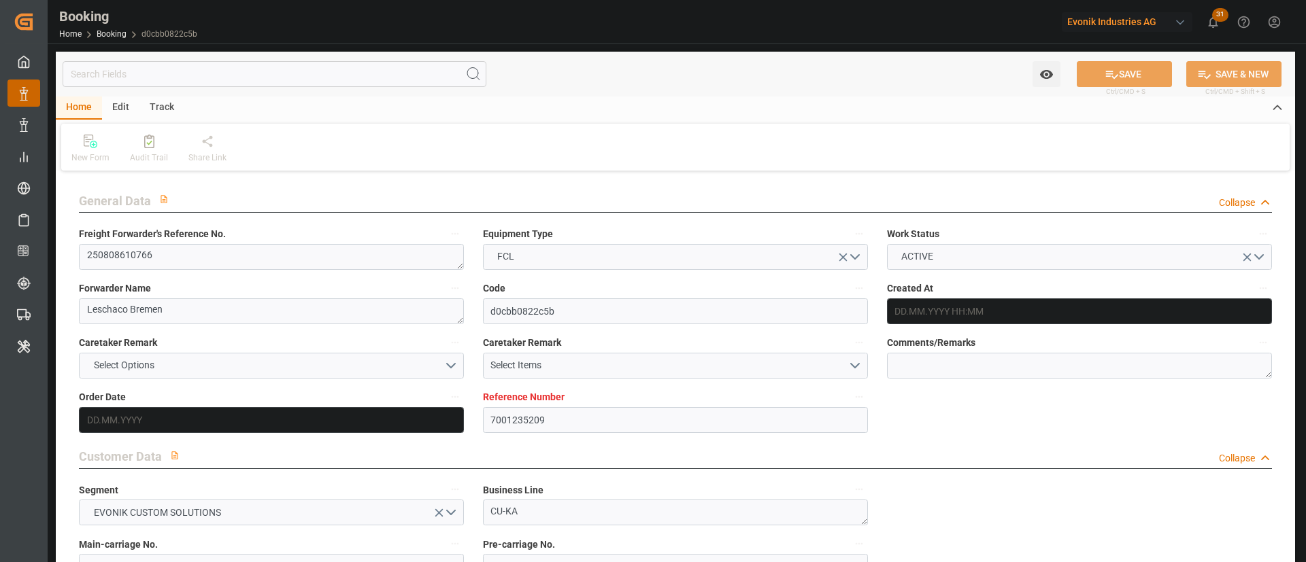
type input "[DATE]"
type input "25.08.2025 23:00"
type input "25.08.2025 00:00"
type input "05.10.2025 13:00"
type input "05.10.2025 00:00"
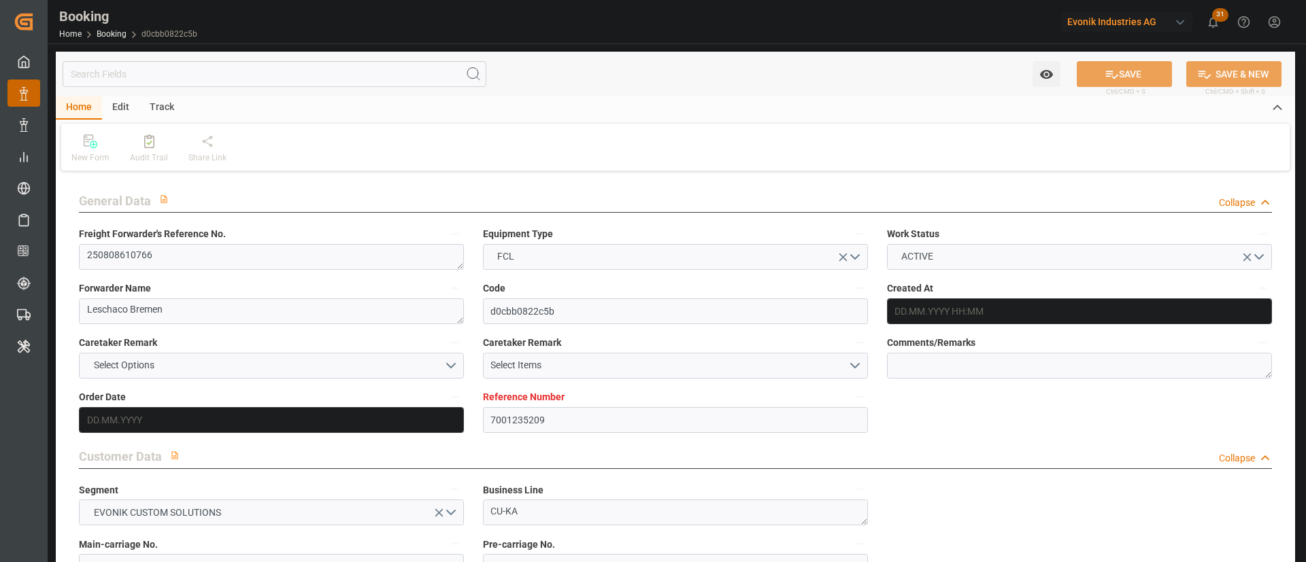
type input "24.09.2025 01:00"
type input "27.09.2025 00:00"
type input "30.09.2025 17:00"
type input "30.09.2025 00:00"
type input "[DATE]"
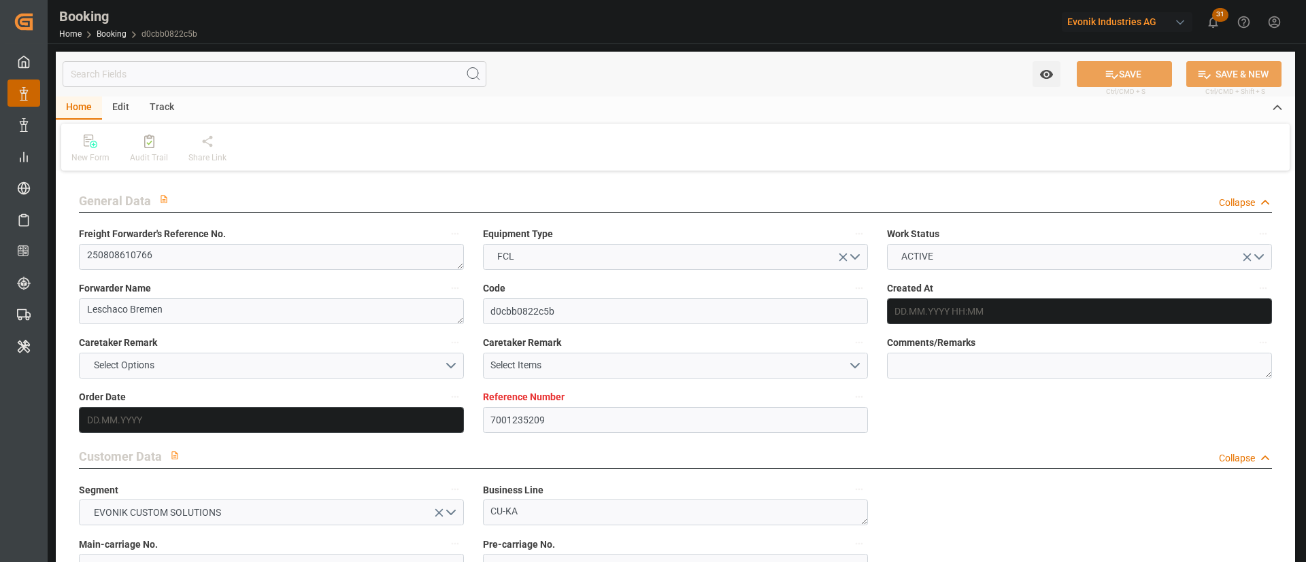
type input "21.08.2025 15:07"
type input "[DATE]"
type input "18.08.2025 16:15"
type input "20.08.2025 23:59"
type input "20.08.2025 13:00"
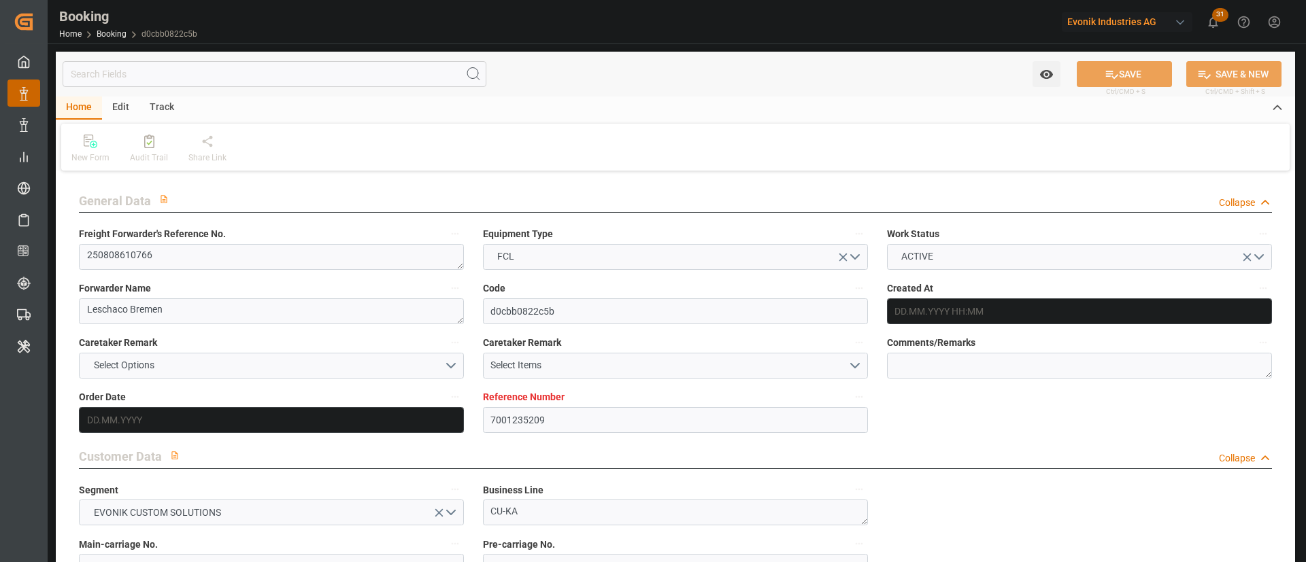
type input "20.08.2025 13:00"
type input "23.08.2025 13:00"
type input "25.08.2025 23:00"
type input "24.09.2025 01:00"
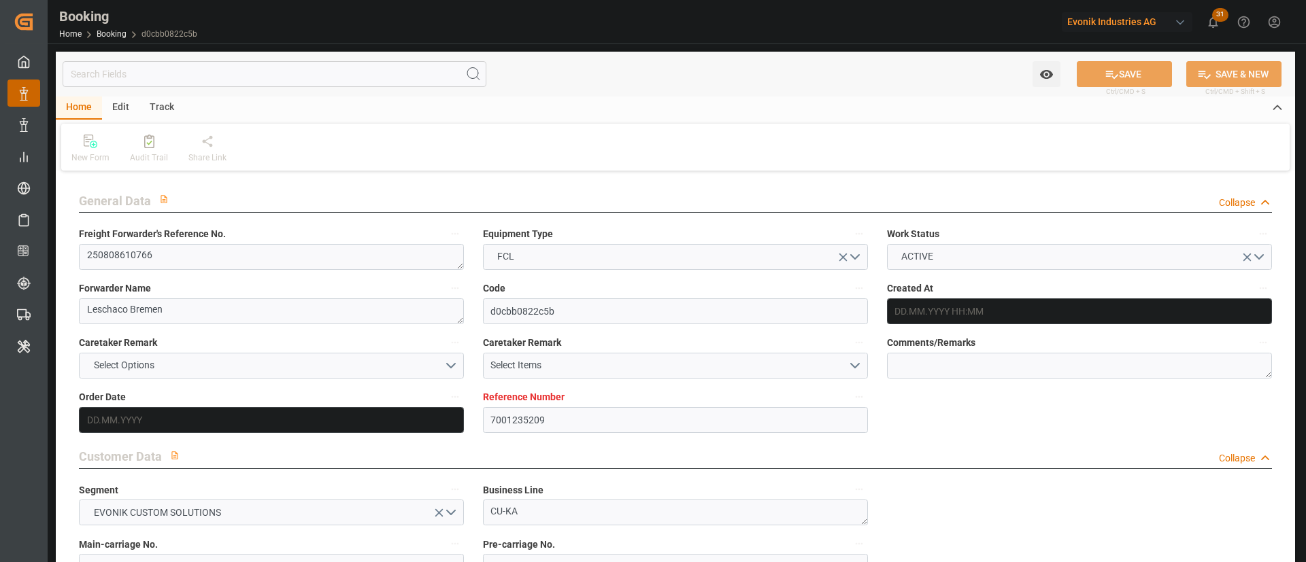
type input "24.09.2025 18:11"
type input "30.09.2025 17:00"
type input "05.10.2025 13:00"
type input "06.10.2025 00:15"
type input "10.10.2025 00:15"
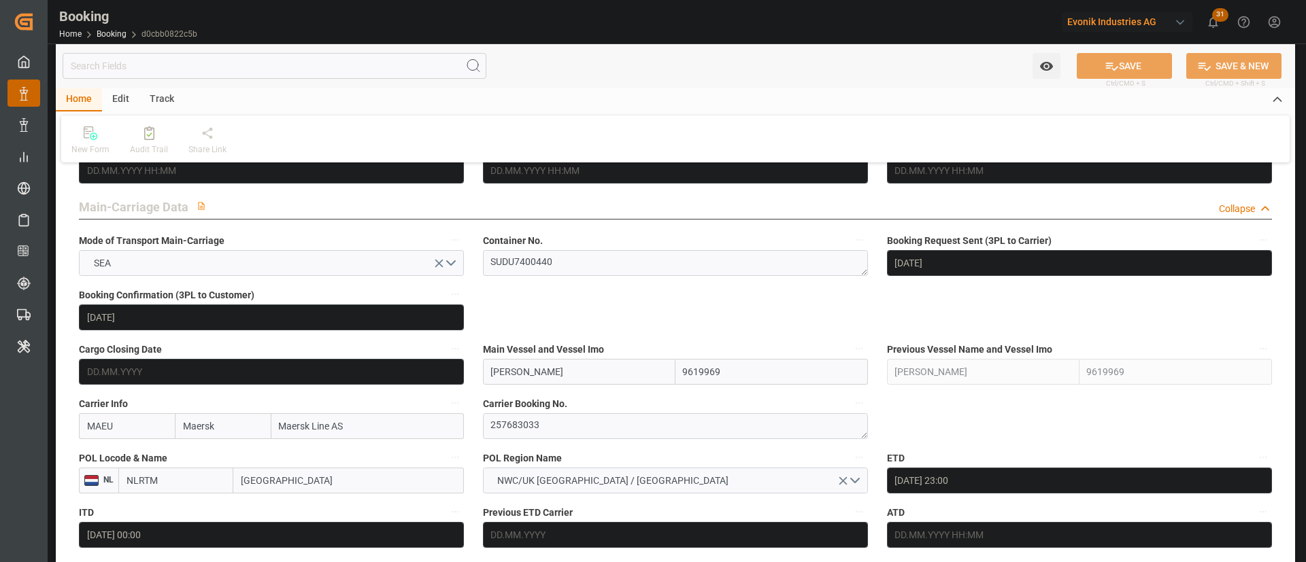
scroll to position [918, 0]
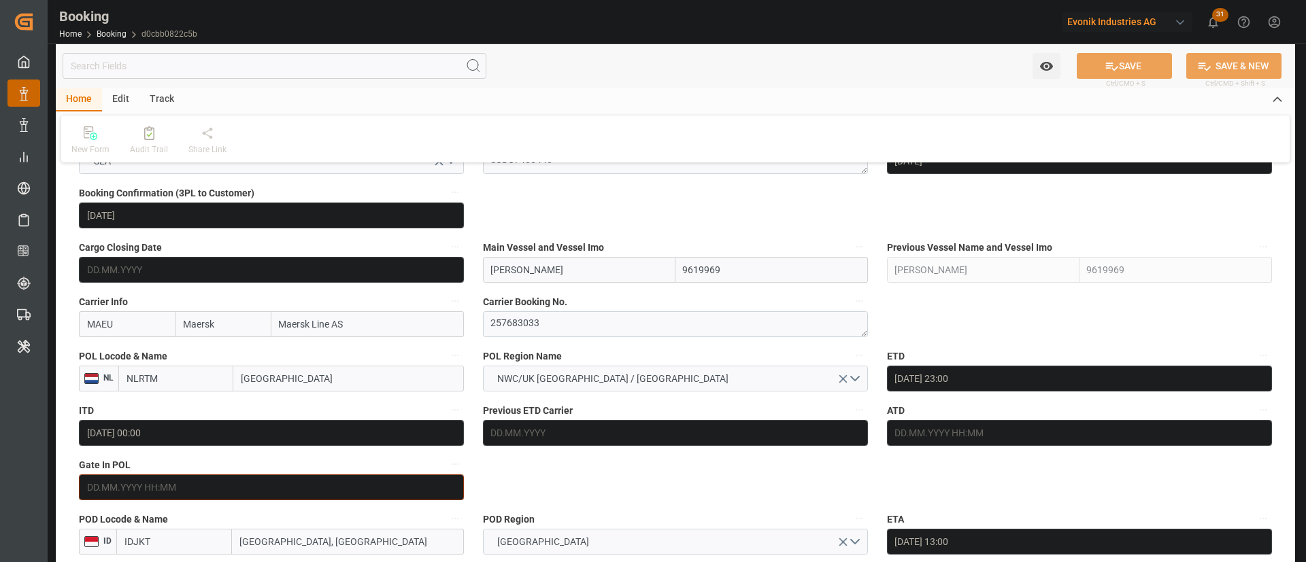
click at [171, 497] on input "text" at bounding box center [271, 488] width 385 height 26
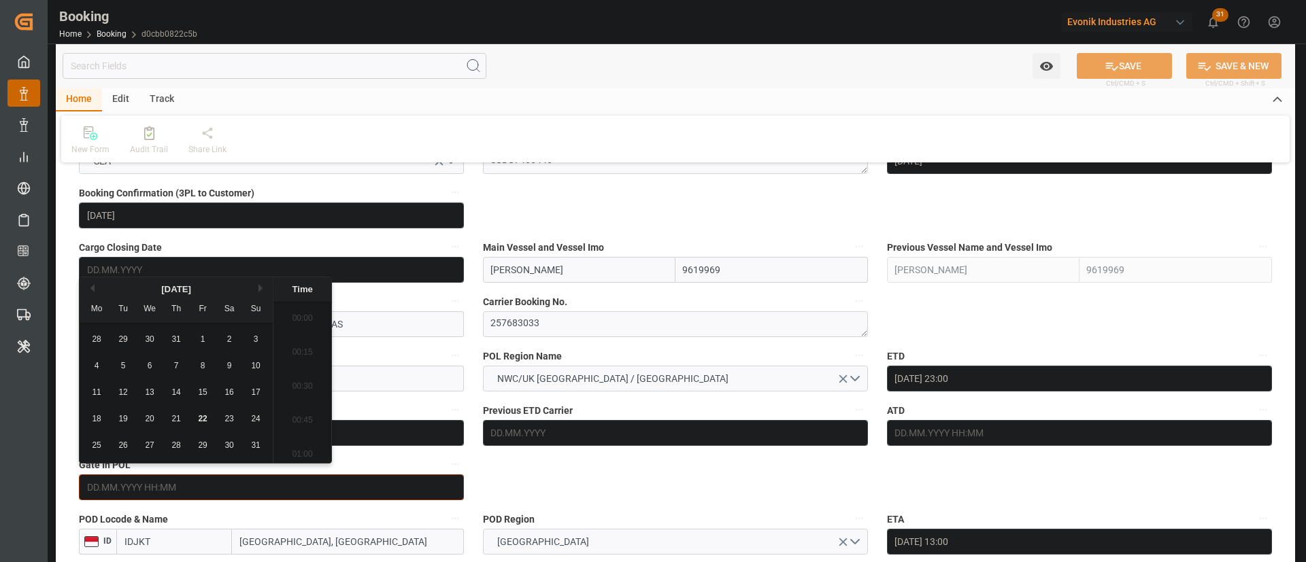
scroll to position [1841, 0]
click at [206, 420] on span "22" at bounding box center [202, 419] width 9 height 10
type input "22.08.2025 00:00"
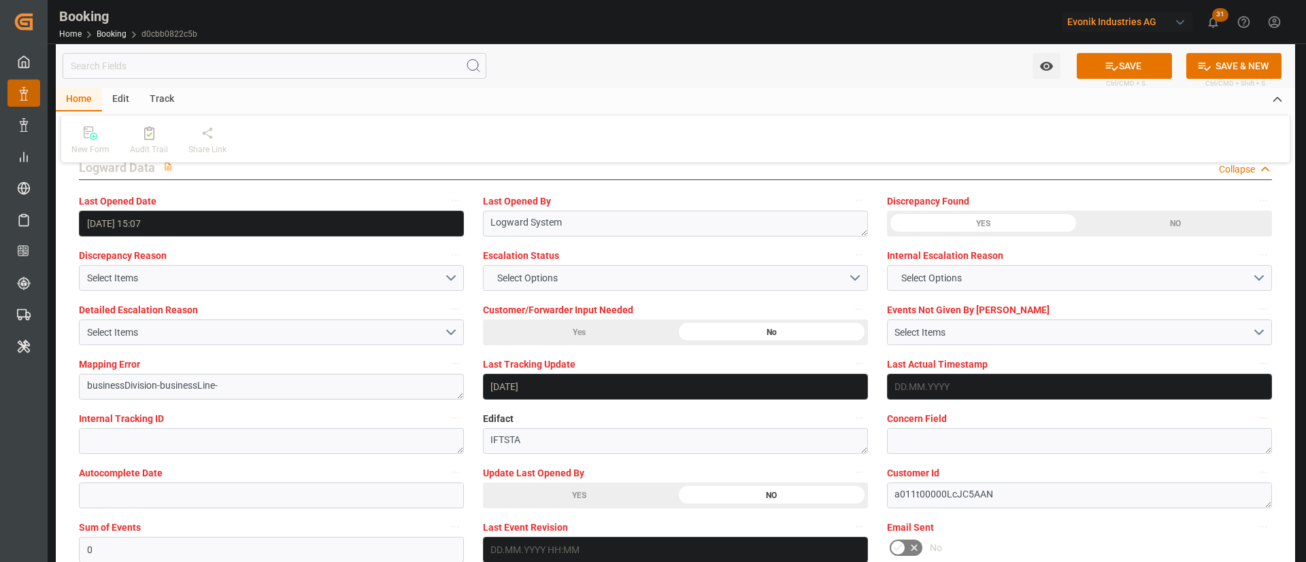
scroll to position [2652, 0]
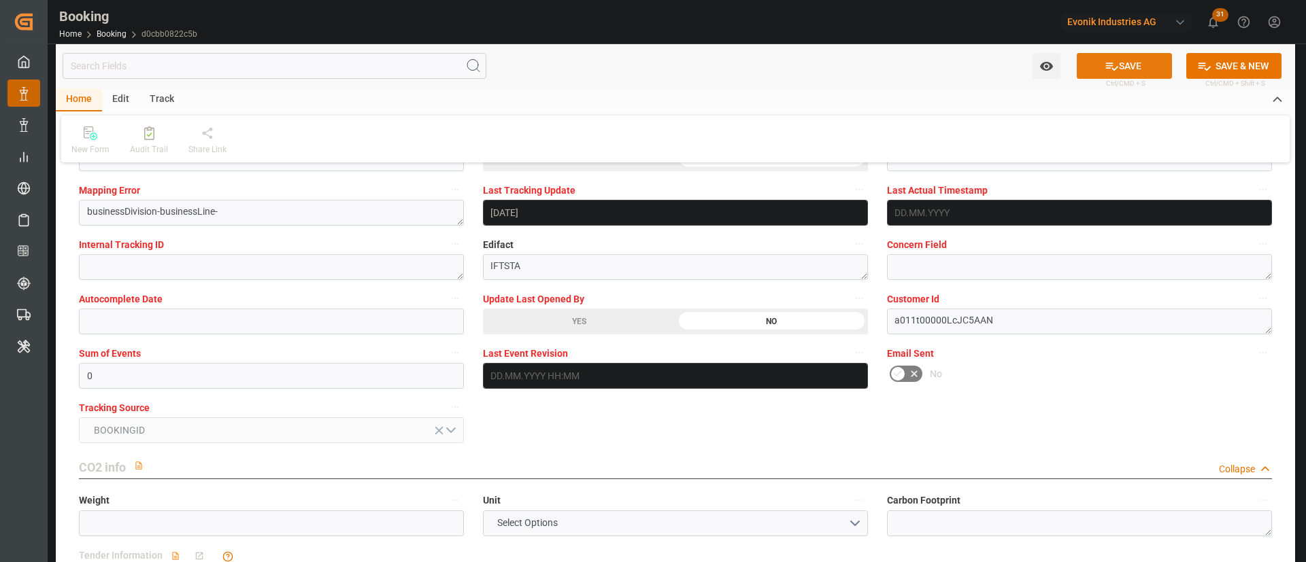
click at [1119, 63] on button "SAVE" at bounding box center [1124, 66] width 95 height 26
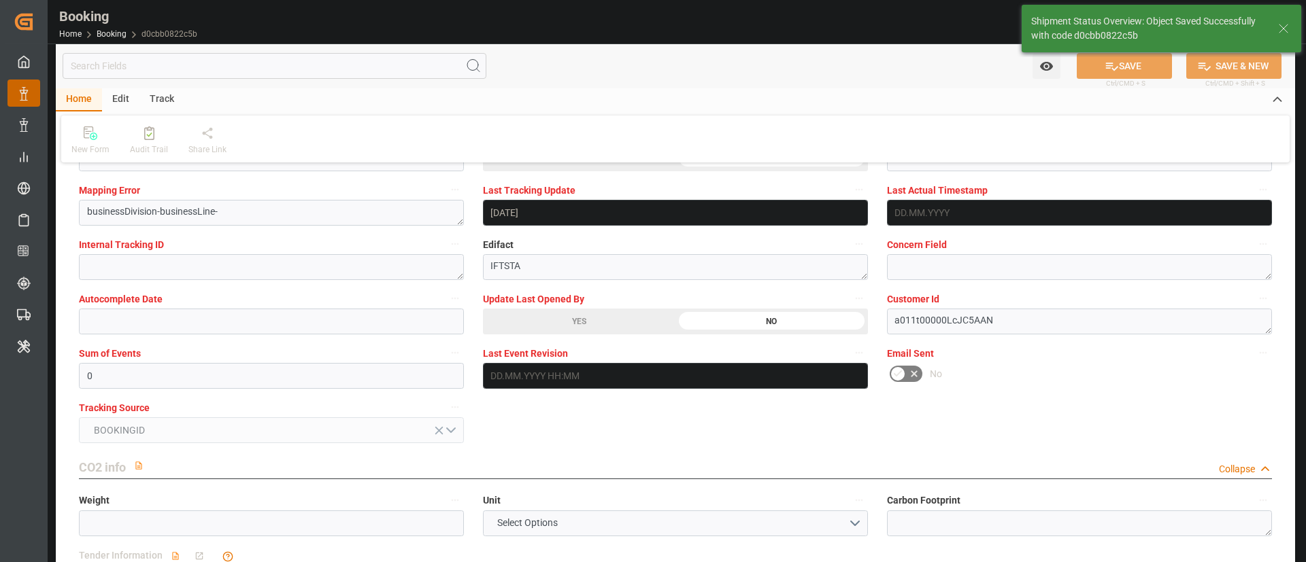
type textarea "[PERSON_NAME]"
type input "22.08.2025 08:36"
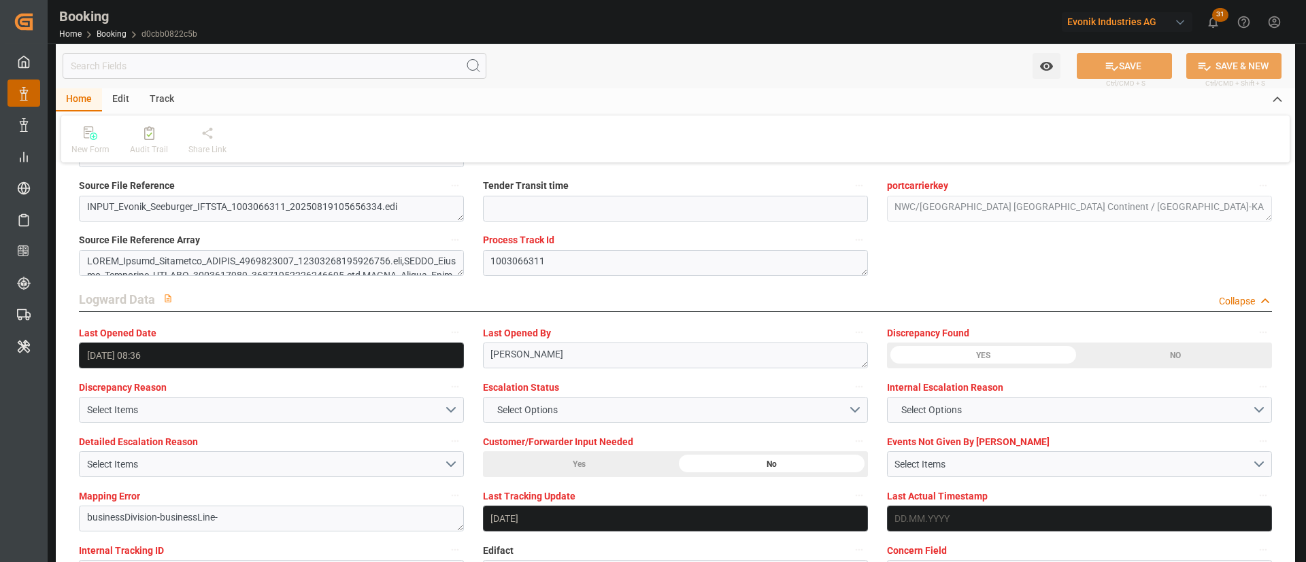
scroll to position [1938, 0]
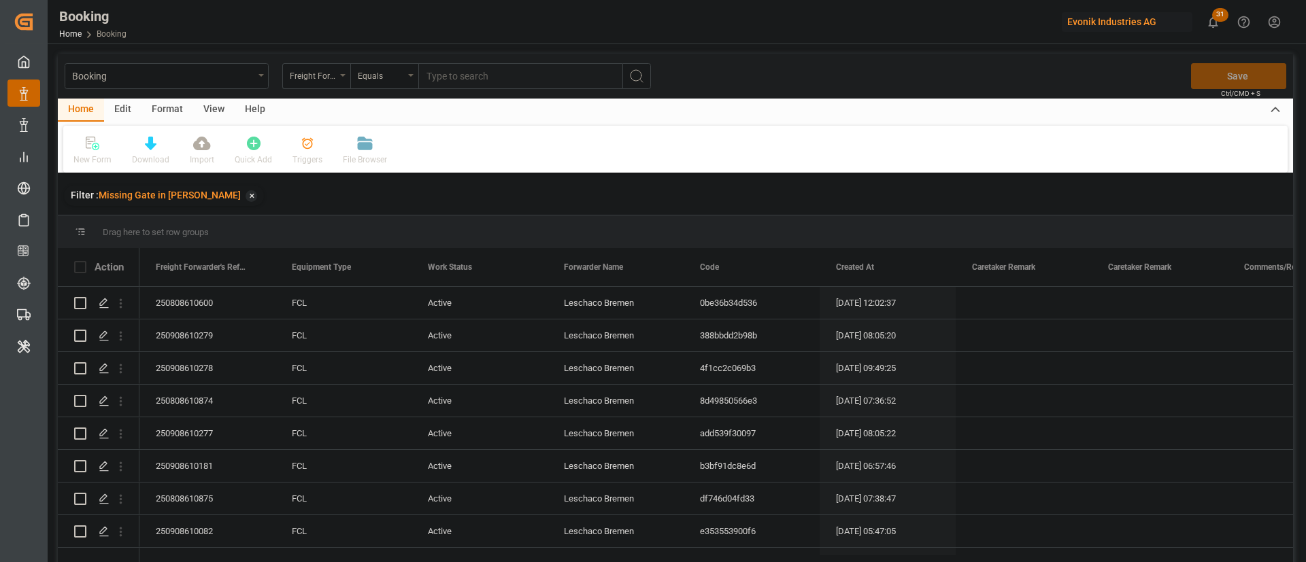
click at [224, 119] on div "View" at bounding box center [213, 110] width 41 height 23
click at [105, 154] on div "Default" at bounding box center [86, 151] width 47 height 30
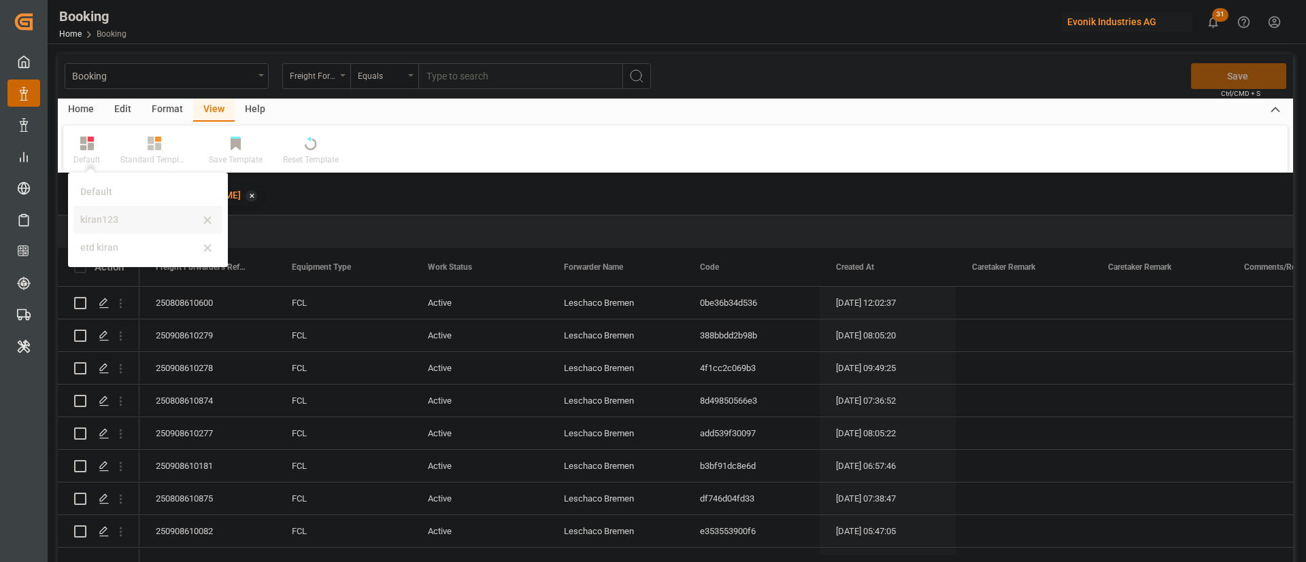
click at [118, 220] on div "kiran123" at bounding box center [139, 220] width 119 height 14
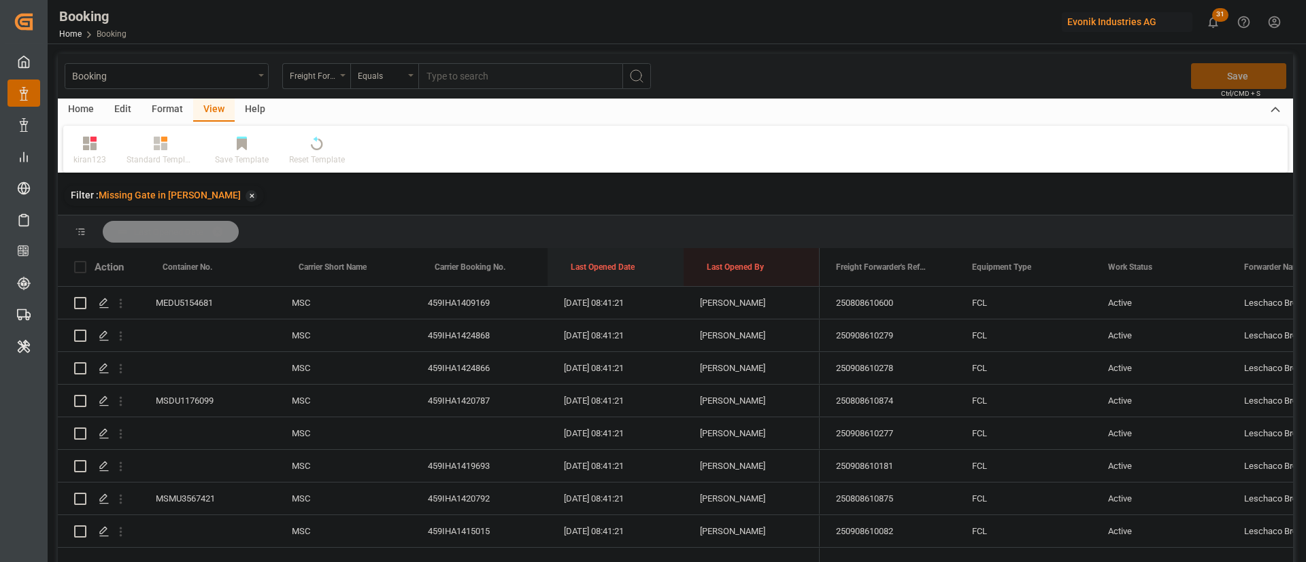
drag, startPoint x: 585, startPoint y: 260, endPoint x: 590, endPoint y: 237, distance: 23.6
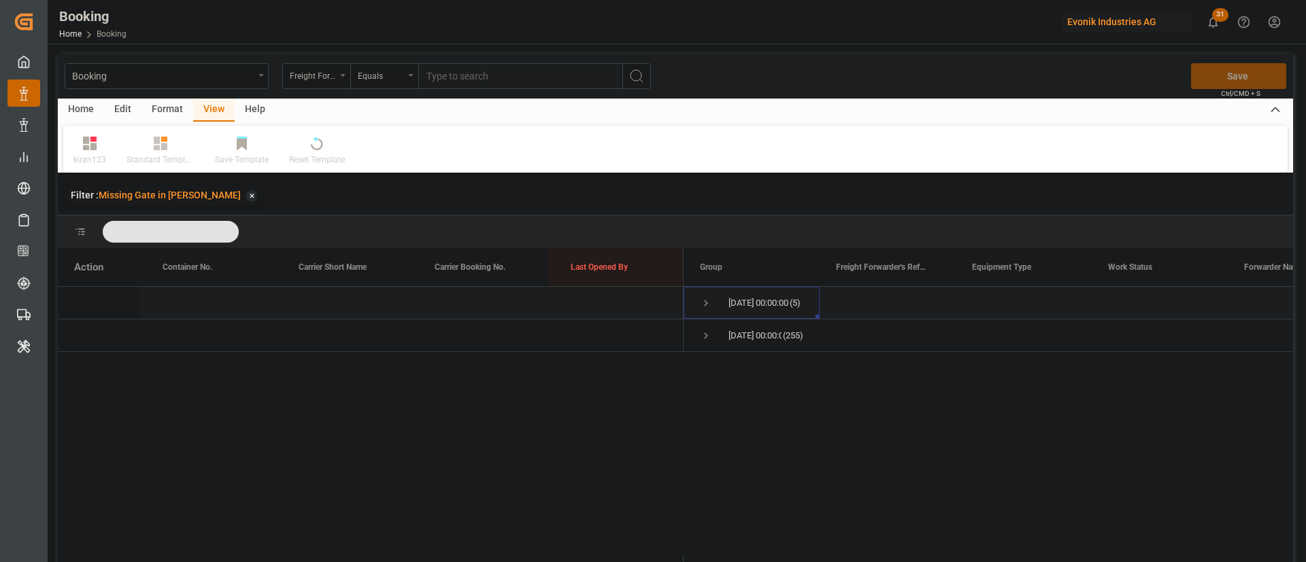
click at [705, 305] on span "Press SPACE to select this row." at bounding box center [706, 303] width 12 height 12
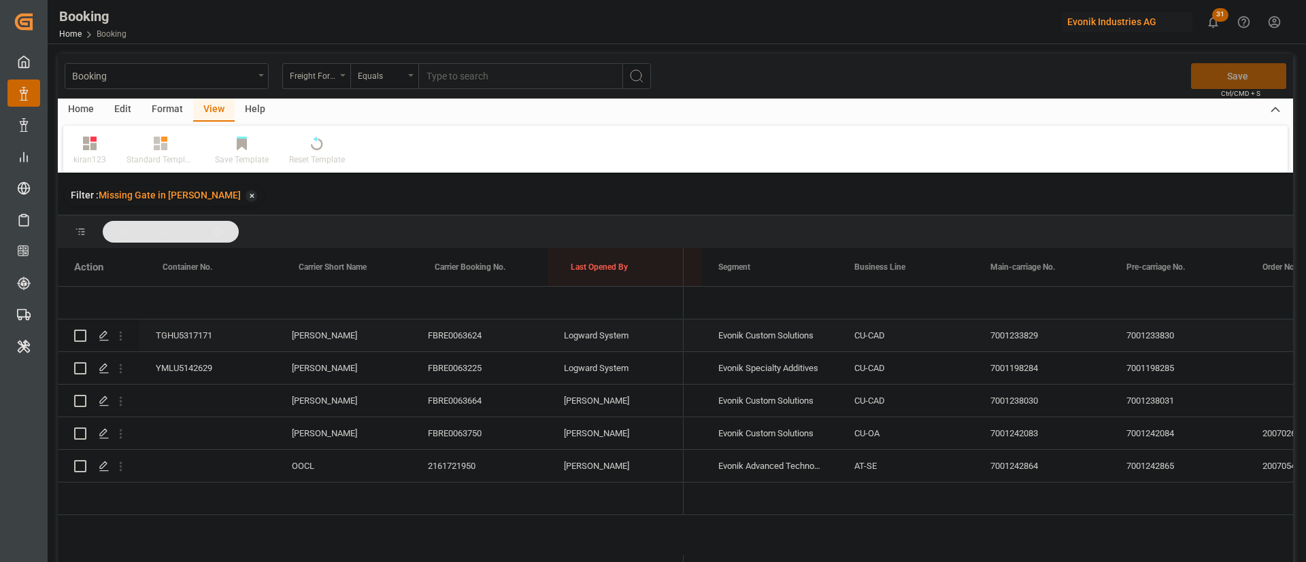
click at [177, 341] on div "TGHU5317171" at bounding box center [207, 336] width 136 height 32
click at [455, 480] on div "2161721950" at bounding box center [479, 466] width 136 height 32
click at [435, 428] on div "FBRE0063750" at bounding box center [479, 434] width 136 height 32
click at [445, 386] on div "FBRE0063664" at bounding box center [479, 401] width 136 height 32
click at [475, 362] on div "FBRE0063225" at bounding box center [479, 368] width 136 height 32
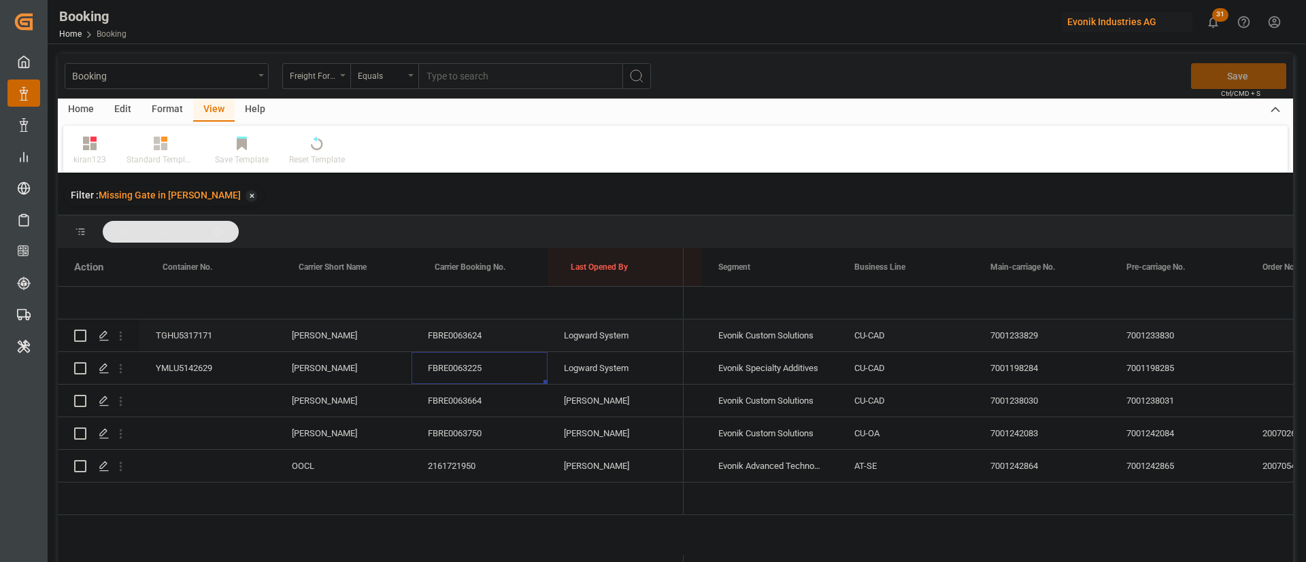
click at [445, 331] on div "FBRE0063624" at bounding box center [479, 336] width 136 height 32
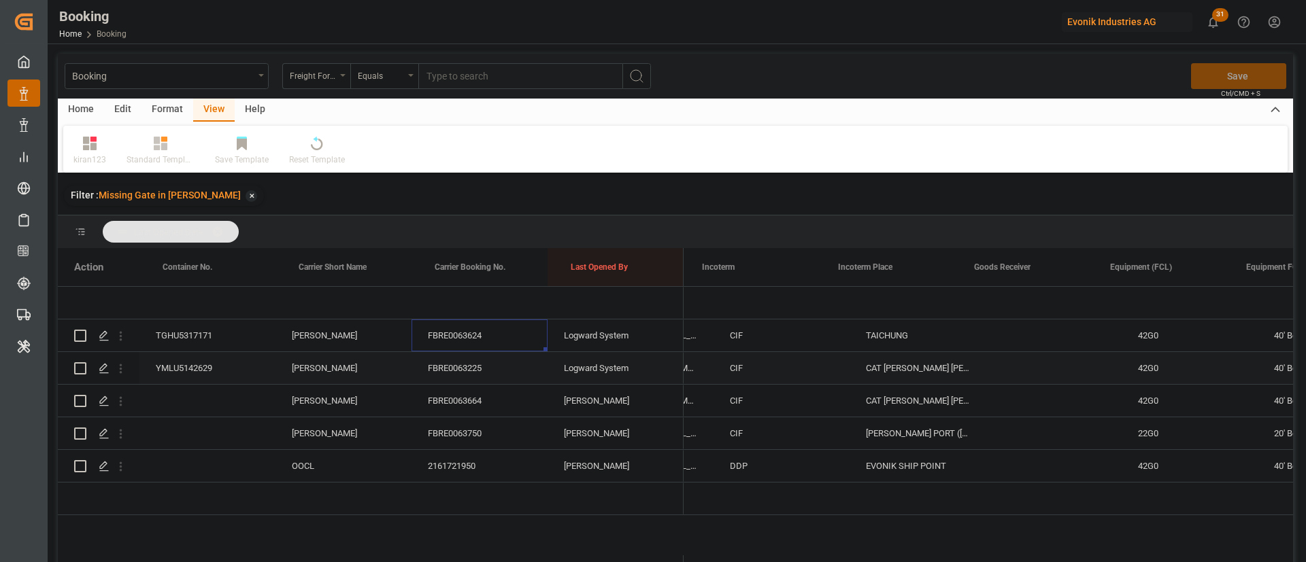
scroll to position [0, 2691]
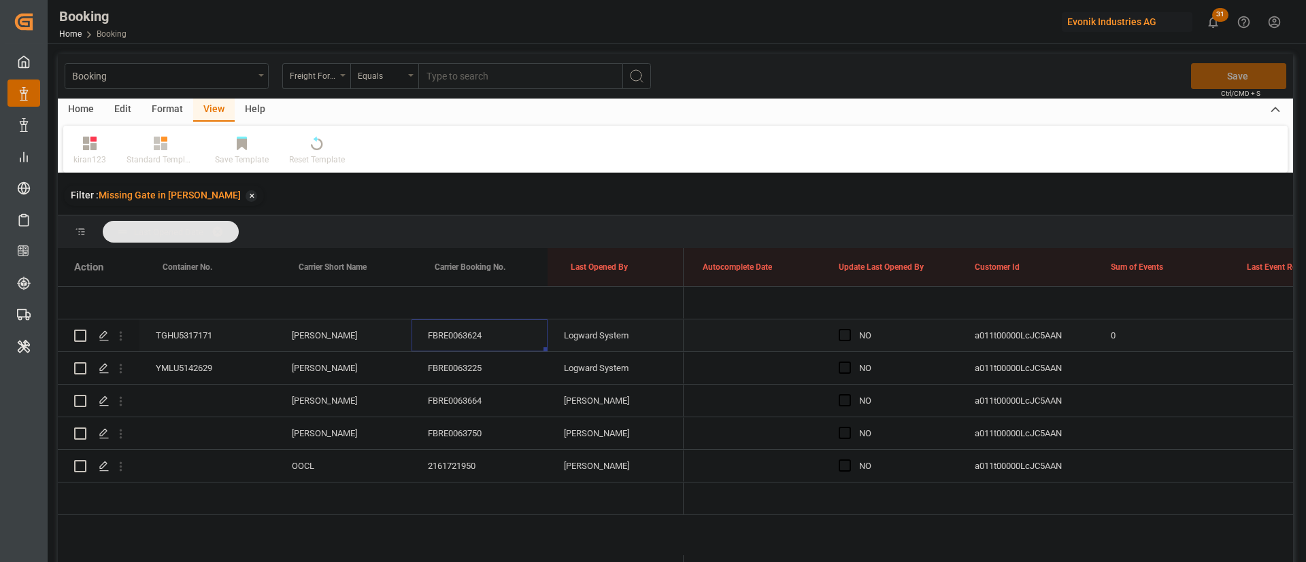
click at [848, 325] on div "Press SPACE to select this row." at bounding box center [849, 335] width 20 height 31
click at [843, 331] on span "Press SPACE to select this row." at bounding box center [845, 335] width 12 height 12
click at [849, 329] on input "Press SPACE to select this row." at bounding box center [849, 329] width 0 height 0
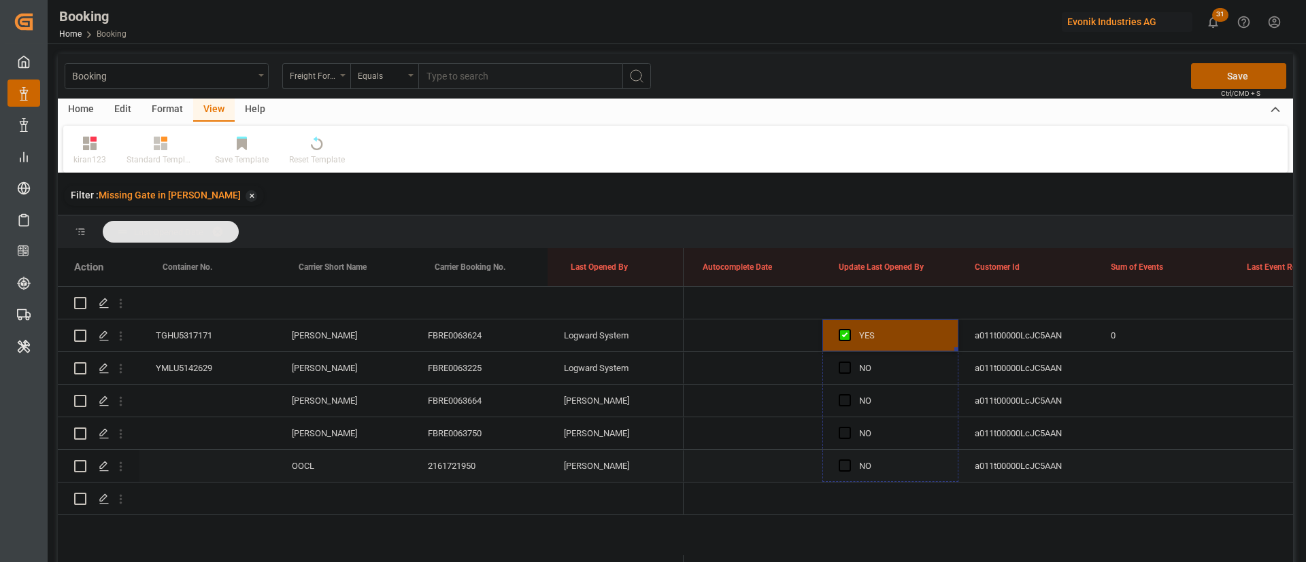
drag, startPoint x: 954, startPoint y: 350, endPoint x: 923, endPoint y: 458, distance: 112.6
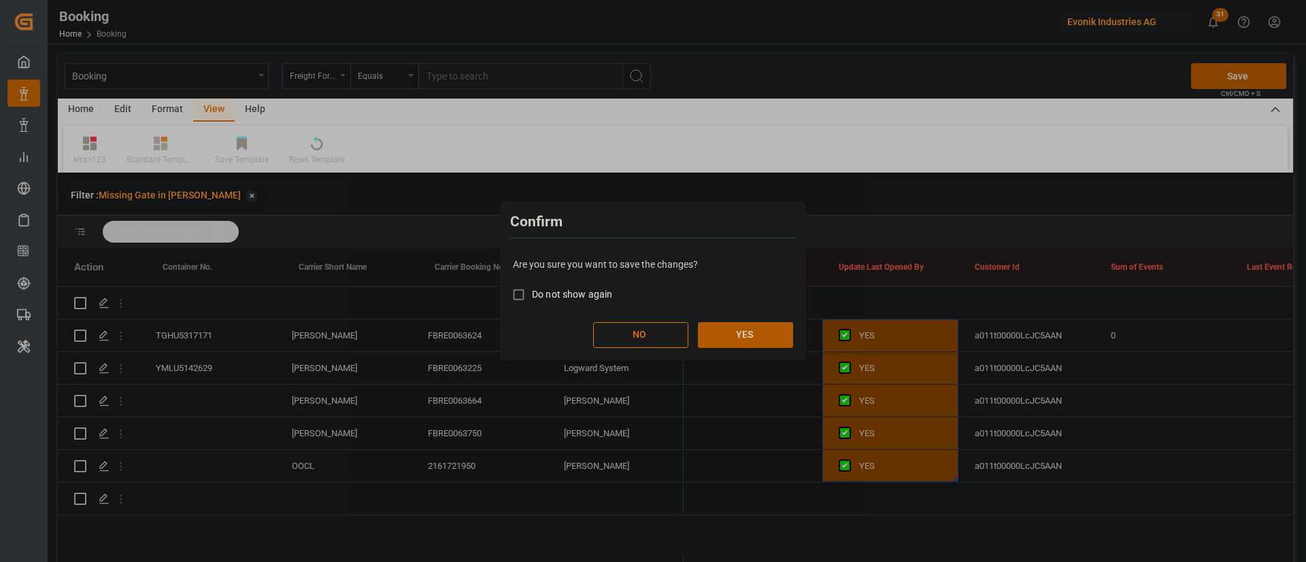
click at [756, 335] on button "YES" at bounding box center [745, 335] width 95 height 26
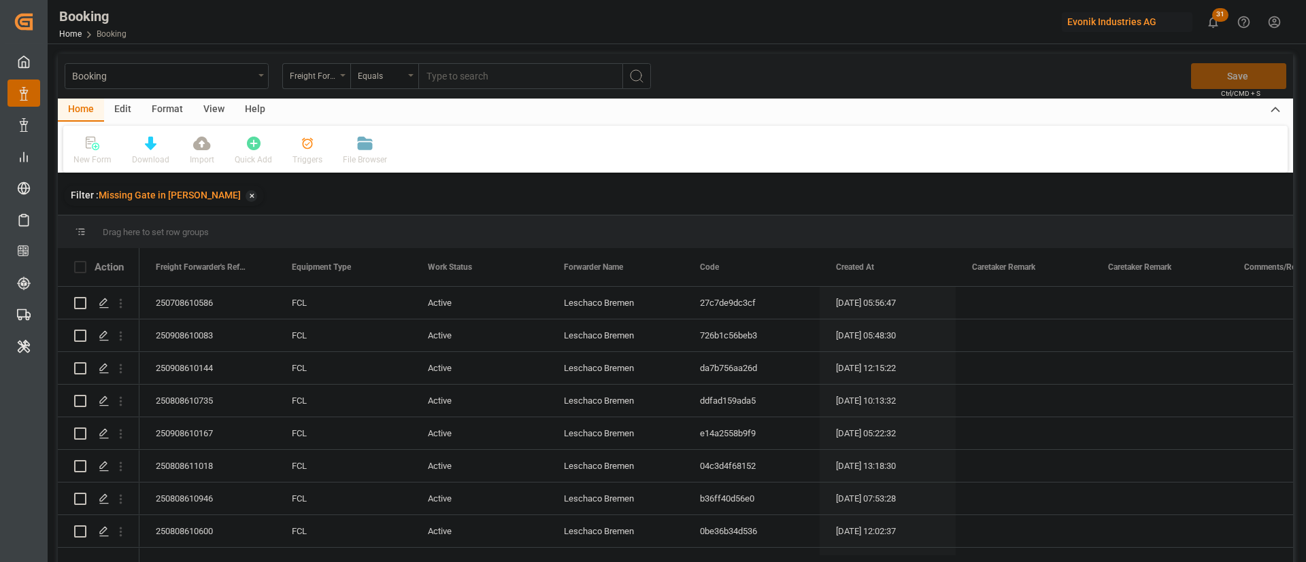
click at [199, 113] on div "View" at bounding box center [213, 110] width 41 height 23
click at [93, 154] on div "Default" at bounding box center [86, 160] width 27 height 12
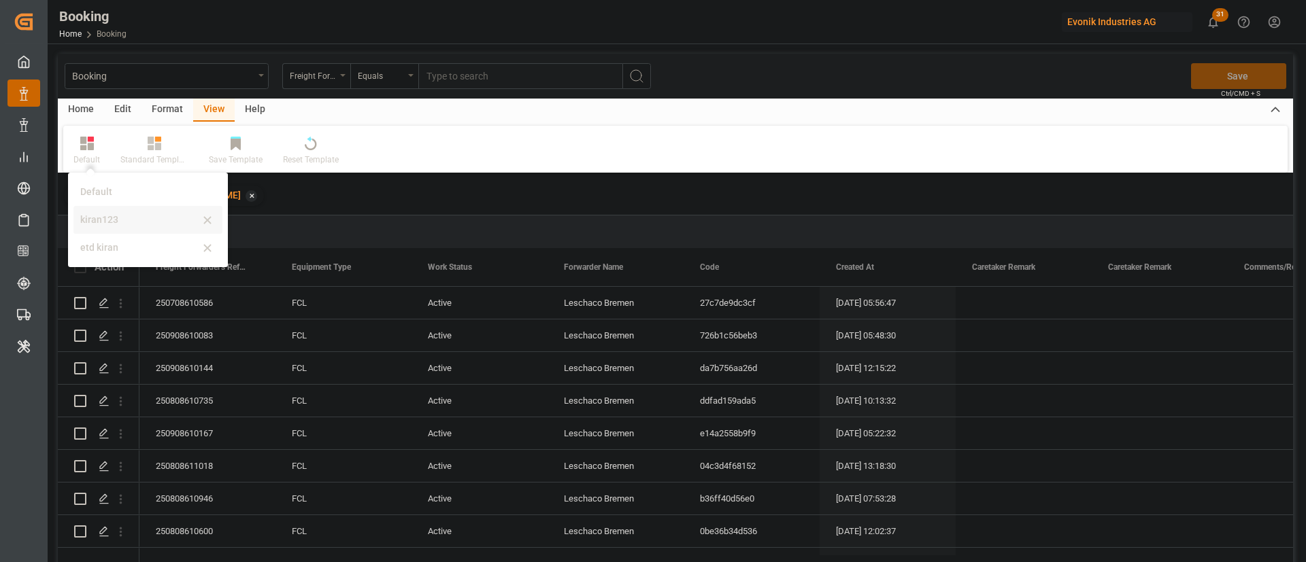
click at [141, 221] on div "kiran123" at bounding box center [139, 220] width 119 height 14
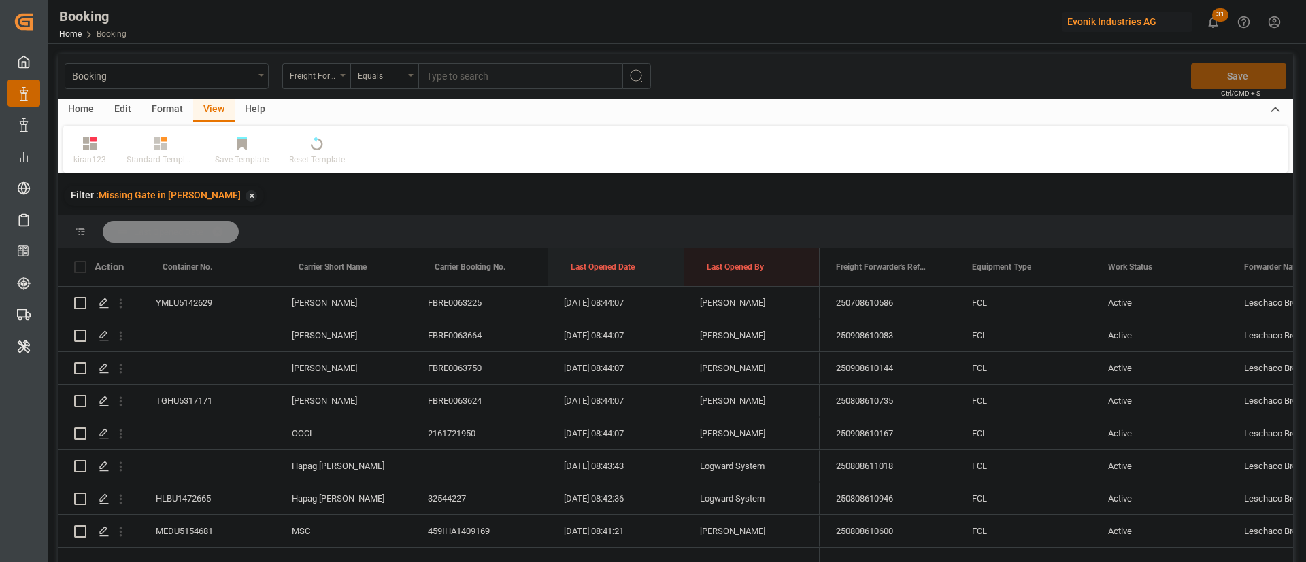
drag, startPoint x: 605, startPoint y: 255, endPoint x: 618, endPoint y: 231, distance: 28.0
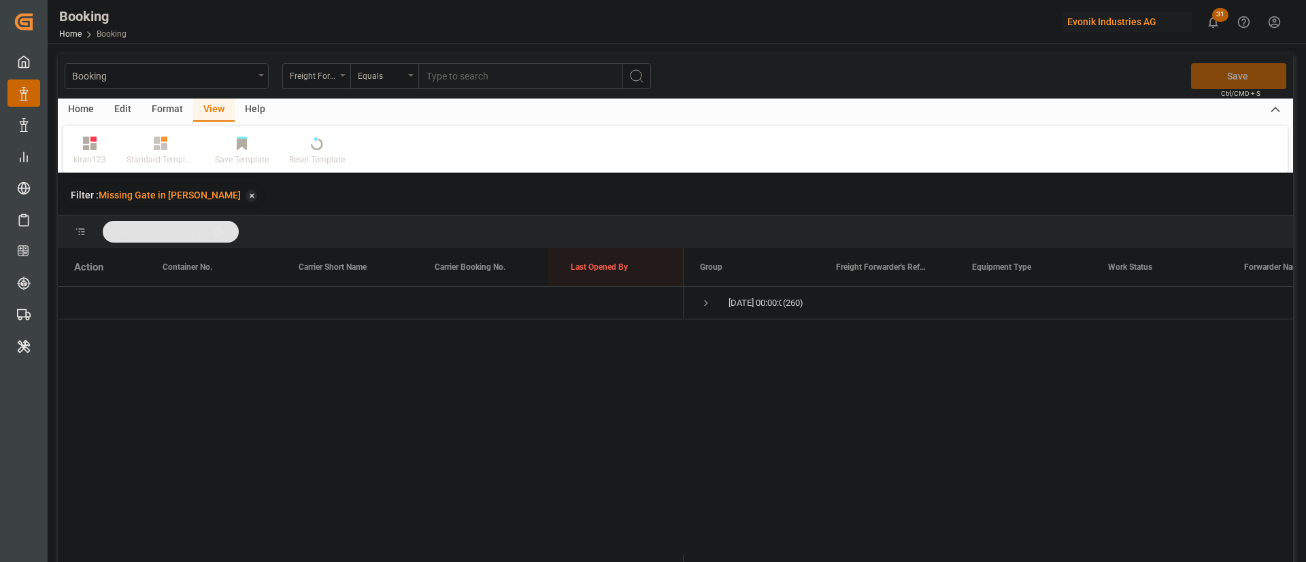
click at [162, 108] on div "Format" at bounding box center [167, 110] width 52 height 23
click at [101, 150] on div at bounding box center [93, 143] width 40 height 14
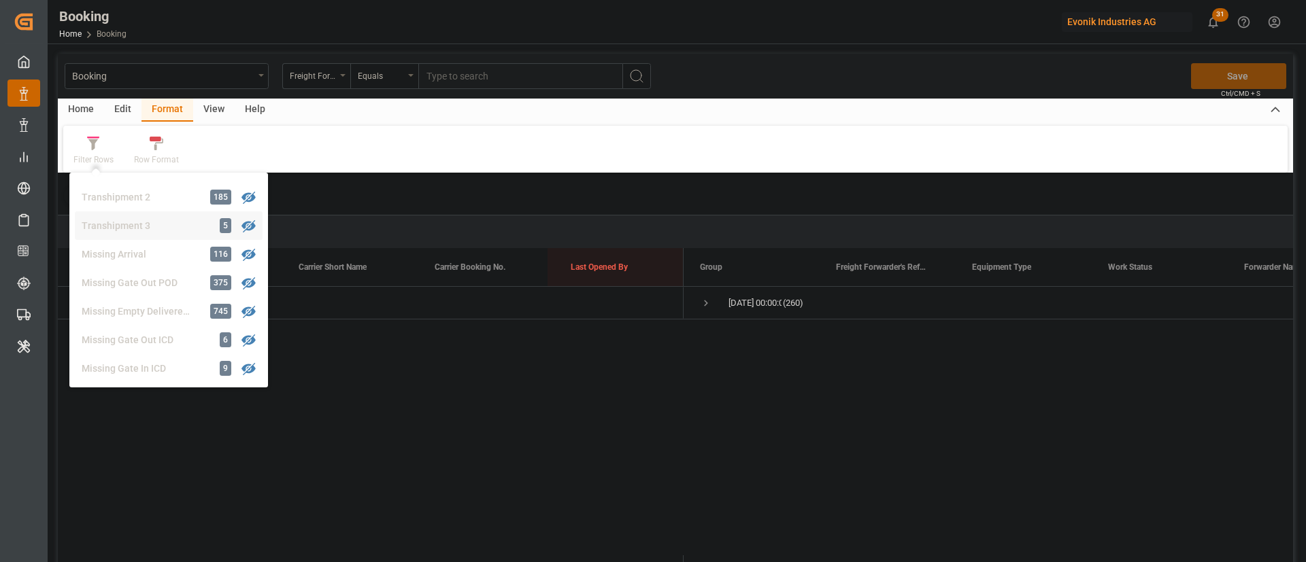
scroll to position [513, 0]
click at [150, 248] on div "Booking Freight Forwarder's Reference No. Equals Save Ctrl/CMD + S Home Edit Fo…" at bounding box center [675, 326] width 1235 height 545
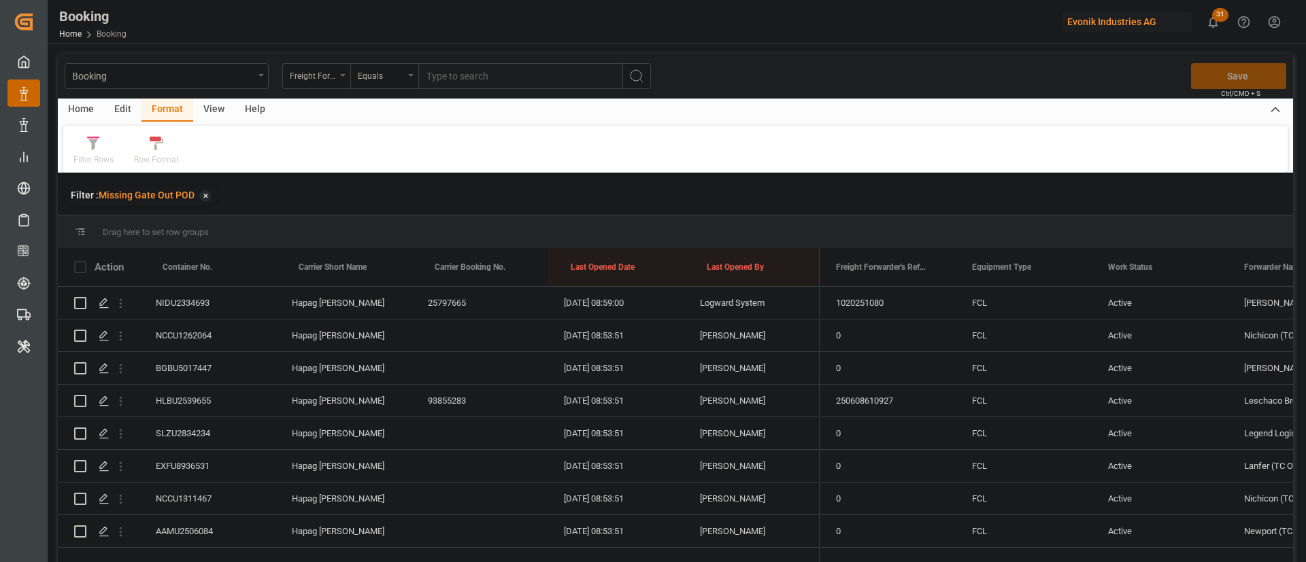
click at [209, 101] on div "View" at bounding box center [213, 110] width 41 height 23
click at [99, 146] on div at bounding box center [89, 143] width 33 height 14
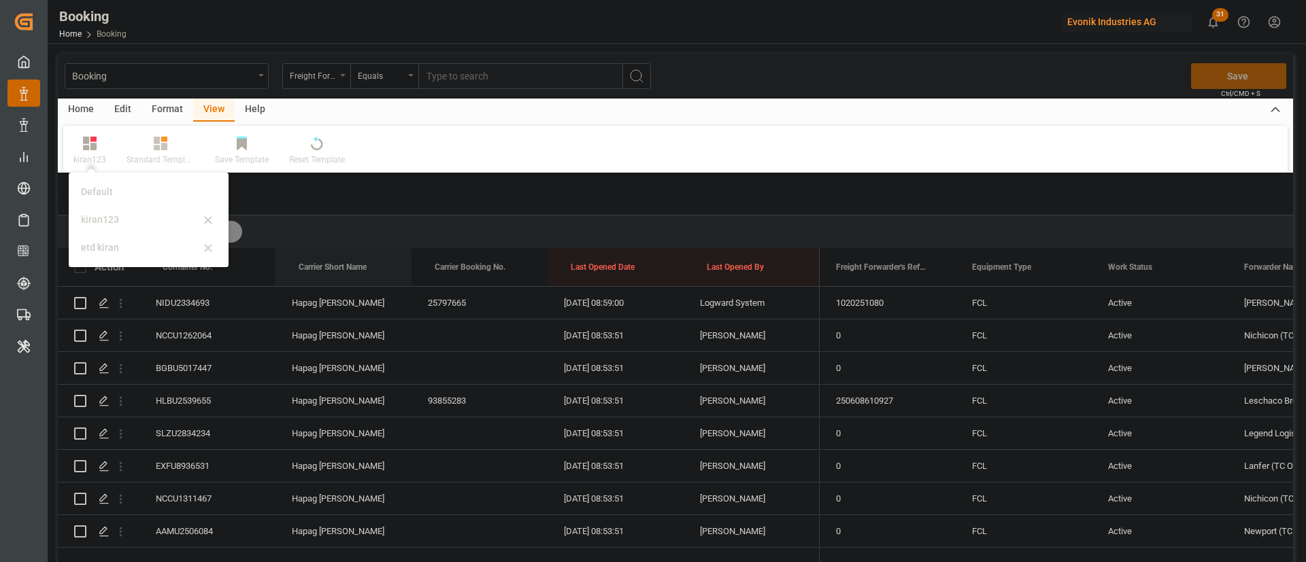
drag, startPoint x: 326, startPoint y: 256, endPoint x: 335, endPoint y: 233, distance: 24.5
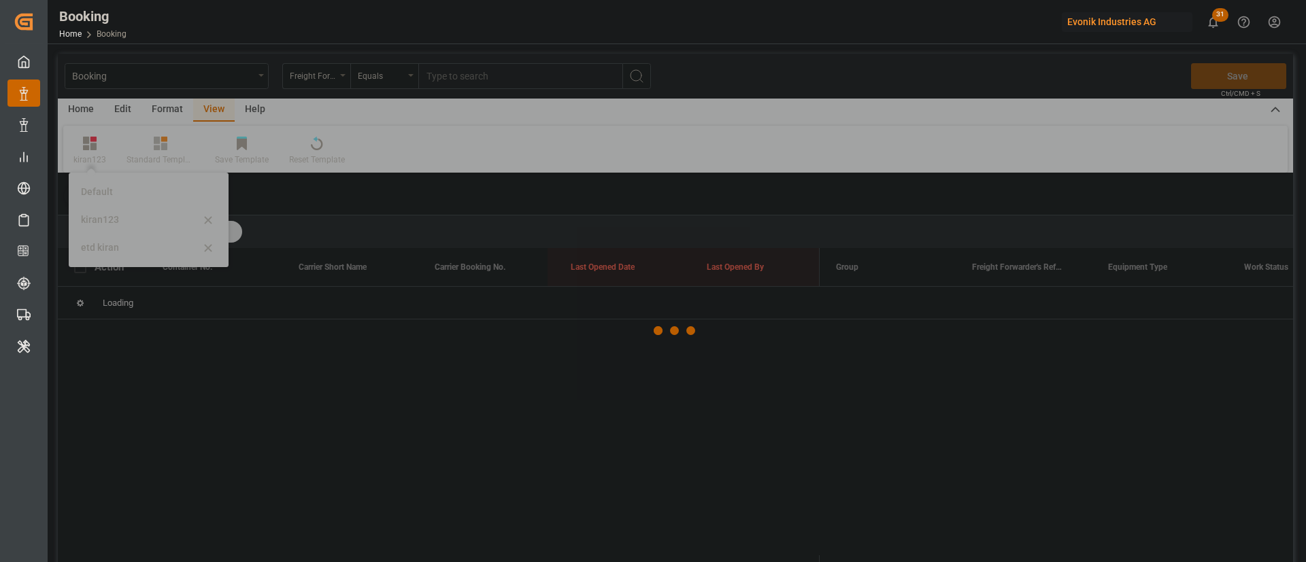
click at [601, 180] on div at bounding box center [675, 331] width 1235 height 554
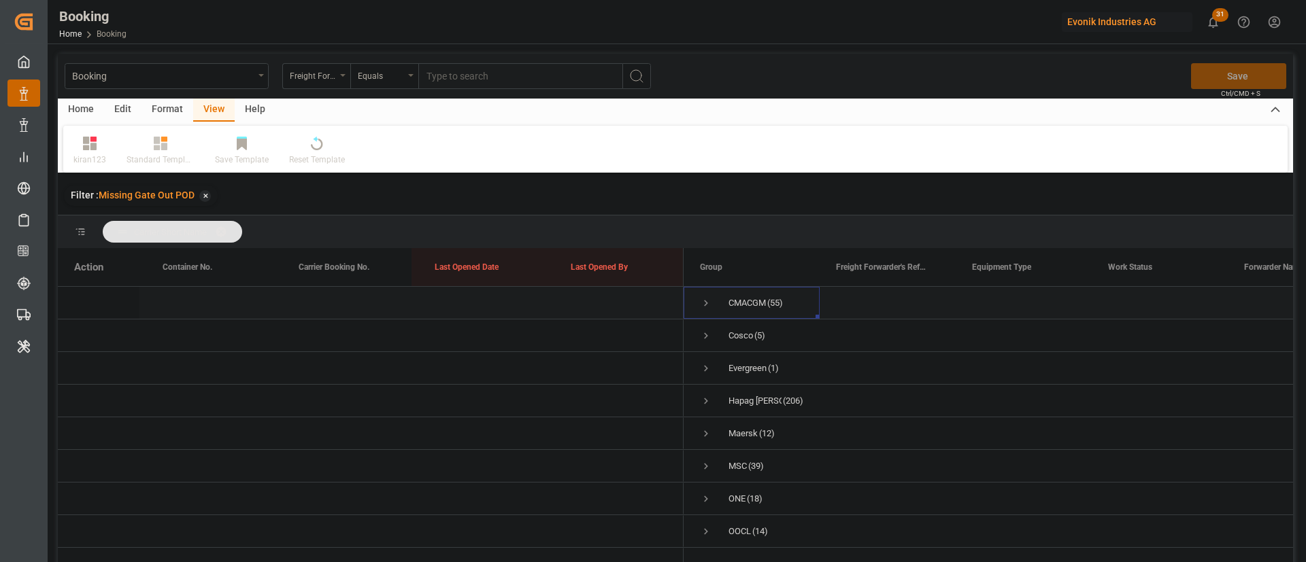
click at [711, 309] on span "Press SPACE to select this row." at bounding box center [706, 303] width 12 height 12
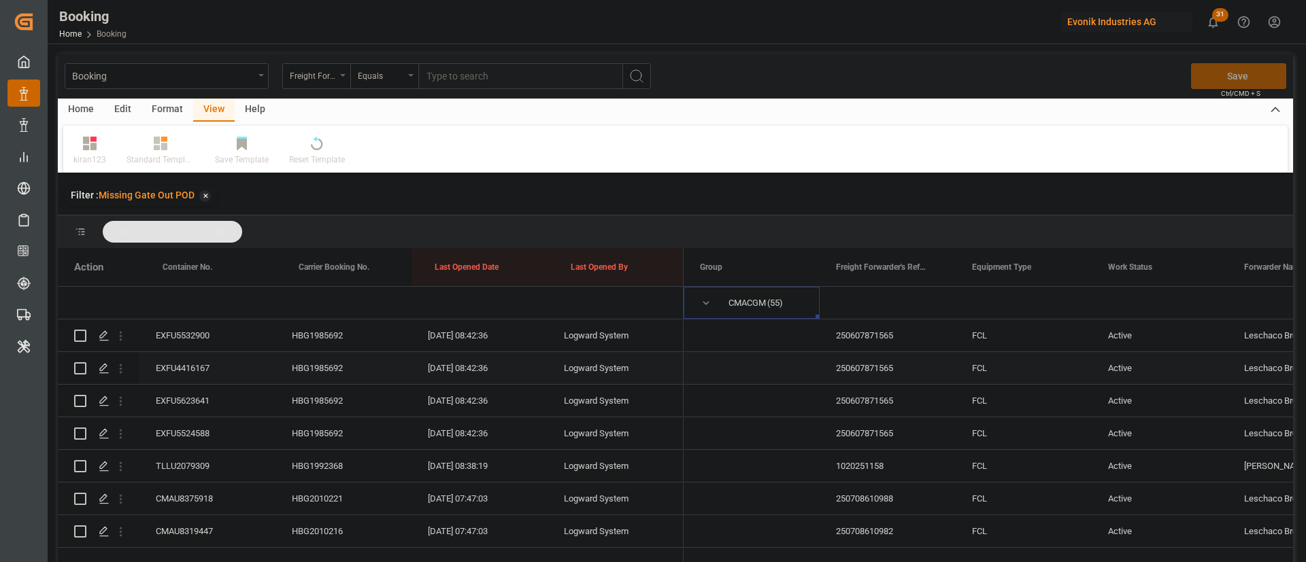
click at [335, 341] on div "HBG1985692" at bounding box center [343, 336] width 136 height 32
click at [222, 331] on div "EXFU5532900" at bounding box center [207, 336] width 136 height 32
click at [331, 328] on div "HBG1985692" at bounding box center [343, 336] width 136 height 32
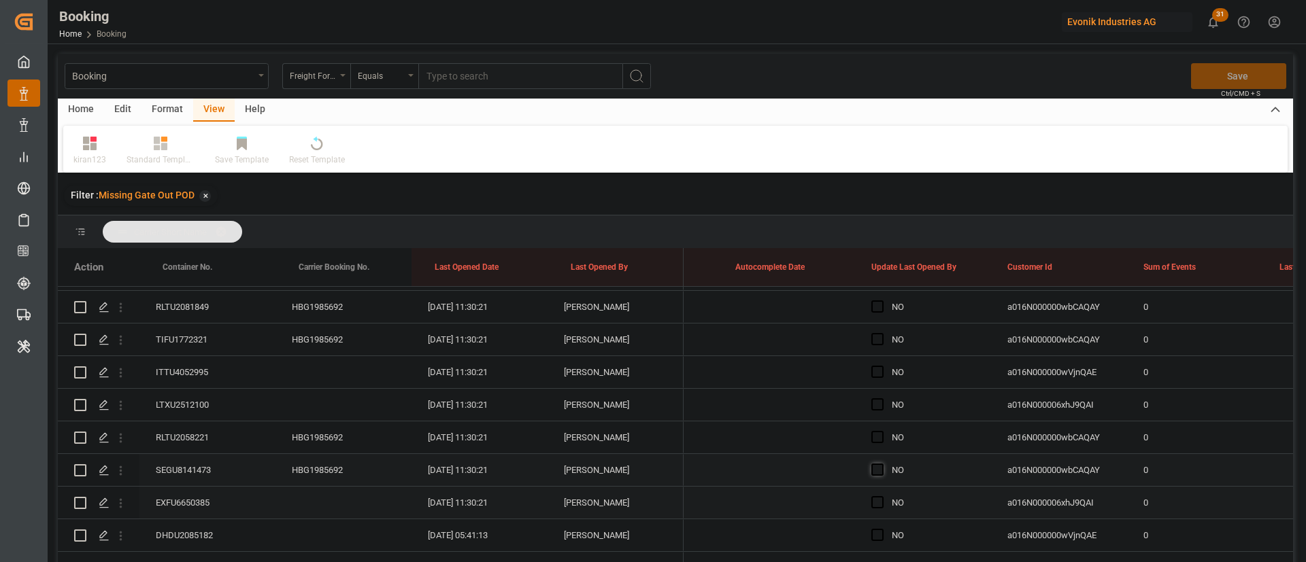
click at [877, 465] on span "Press SPACE to select this row." at bounding box center [877, 470] width 12 height 12
click at [881, 464] on input "Press SPACE to select this row." at bounding box center [881, 464] width 0 height 0
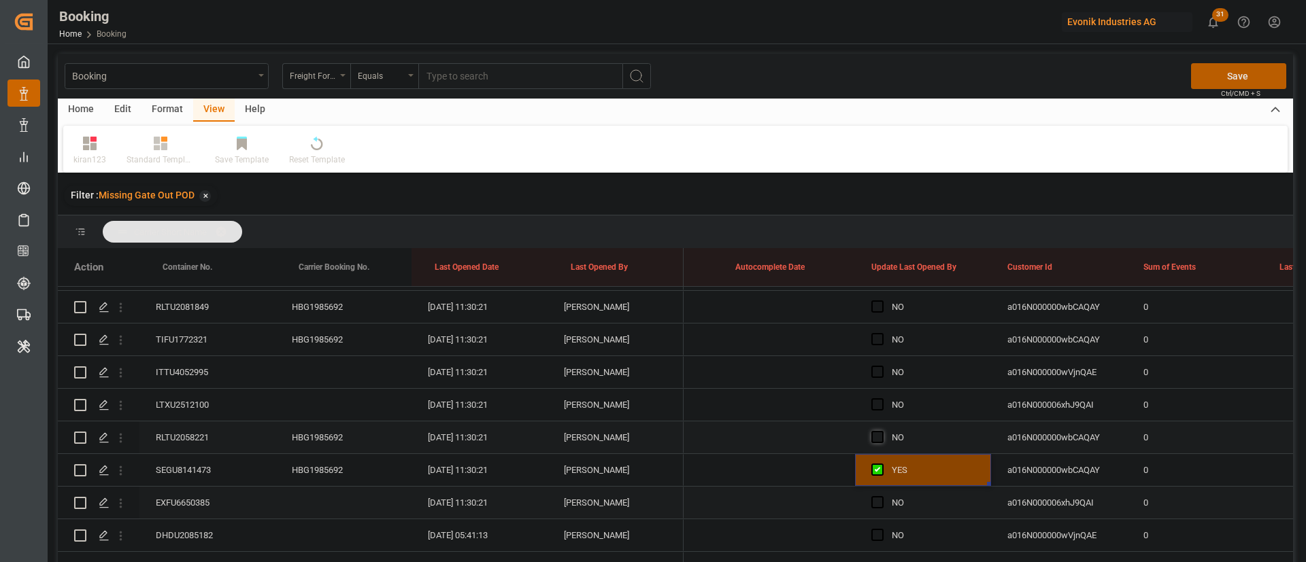
click at [879, 439] on span "Press SPACE to select this row." at bounding box center [877, 437] width 12 height 12
click at [881, 431] on input "Press SPACE to select this row." at bounding box center [881, 431] width 0 height 0
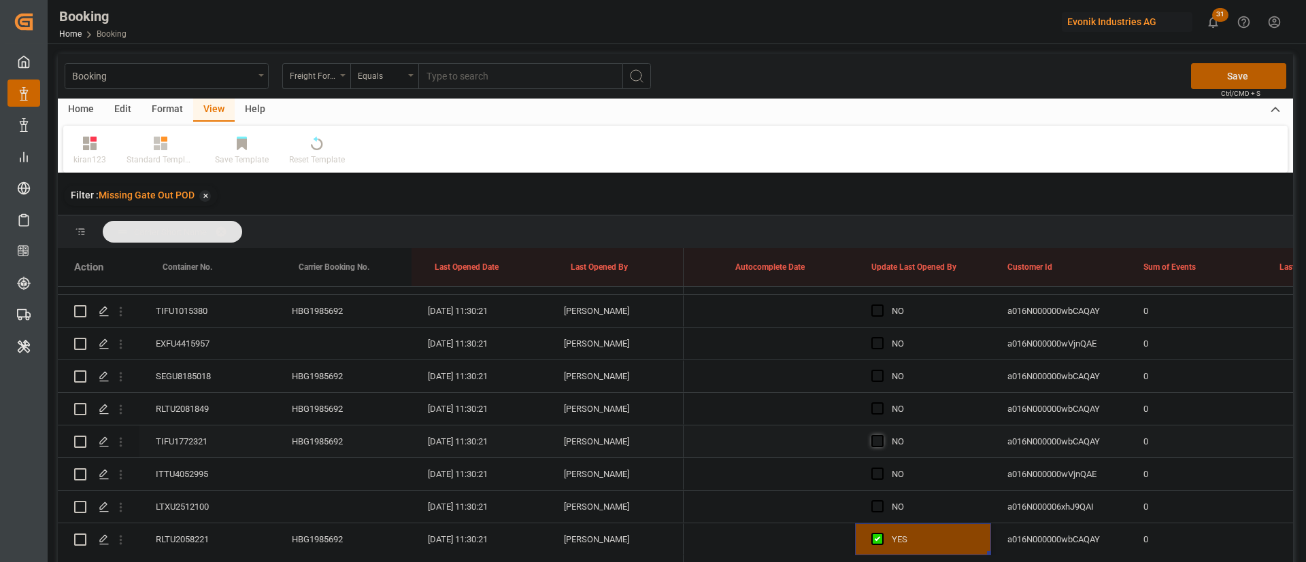
click at [879, 441] on span "Press SPACE to select this row." at bounding box center [877, 441] width 12 height 12
click at [881, 435] on input "Press SPACE to select this row." at bounding box center [881, 435] width 0 height 0
drag, startPoint x: 990, startPoint y: 453, endPoint x: 968, endPoint y: 377, distance: 78.6
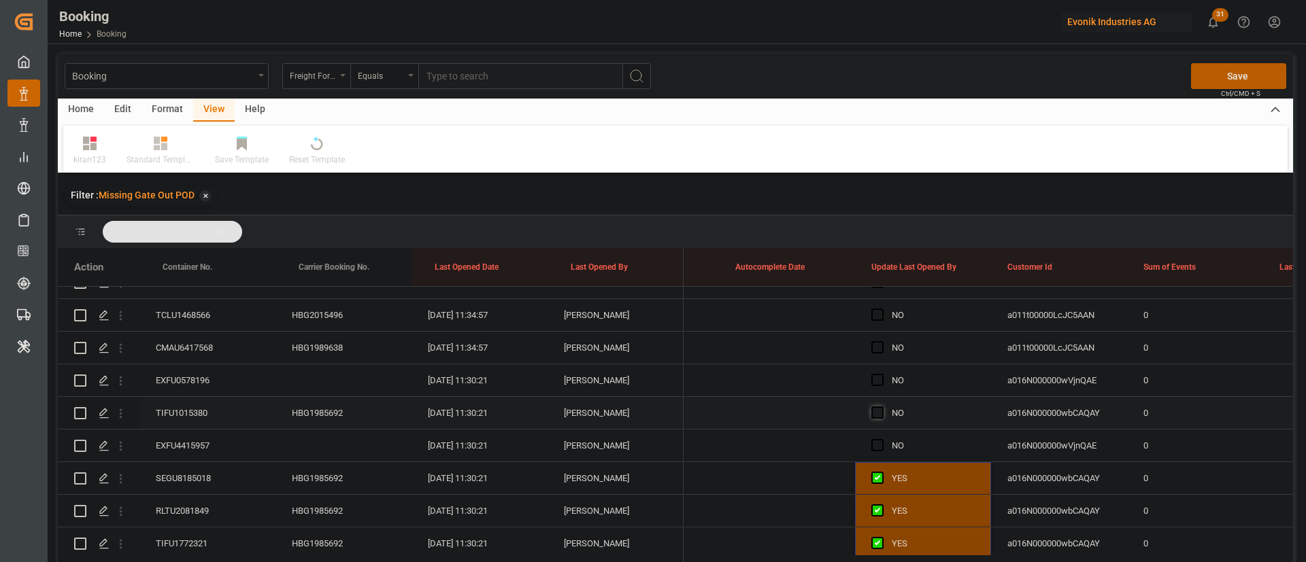
click at [876, 412] on span "Press SPACE to select this row." at bounding box center [877, 413] width 12 height 12
click at [881, 407] on input "Press SPACE to select this row." at bounding box center [881, 407] width 0 height 0
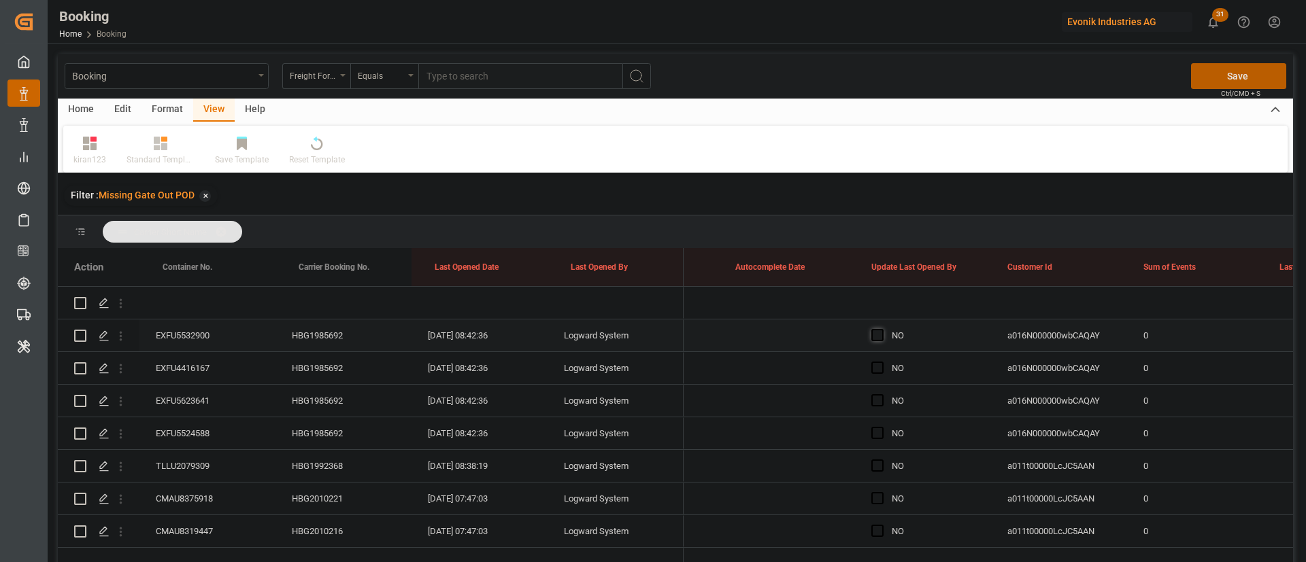
click at [881, 337] on span "Press SPACE to select this row." at bounding box center [877, 335] width 12 height 12
click at [881, 329] on input "Press SPACE to select this row." at bounding box center [881, 329] width 0 height 0
drag, startPoint x: 989, startPoint y: 347, endPoint x: 856, endPoint y: 416, distance: 150.0
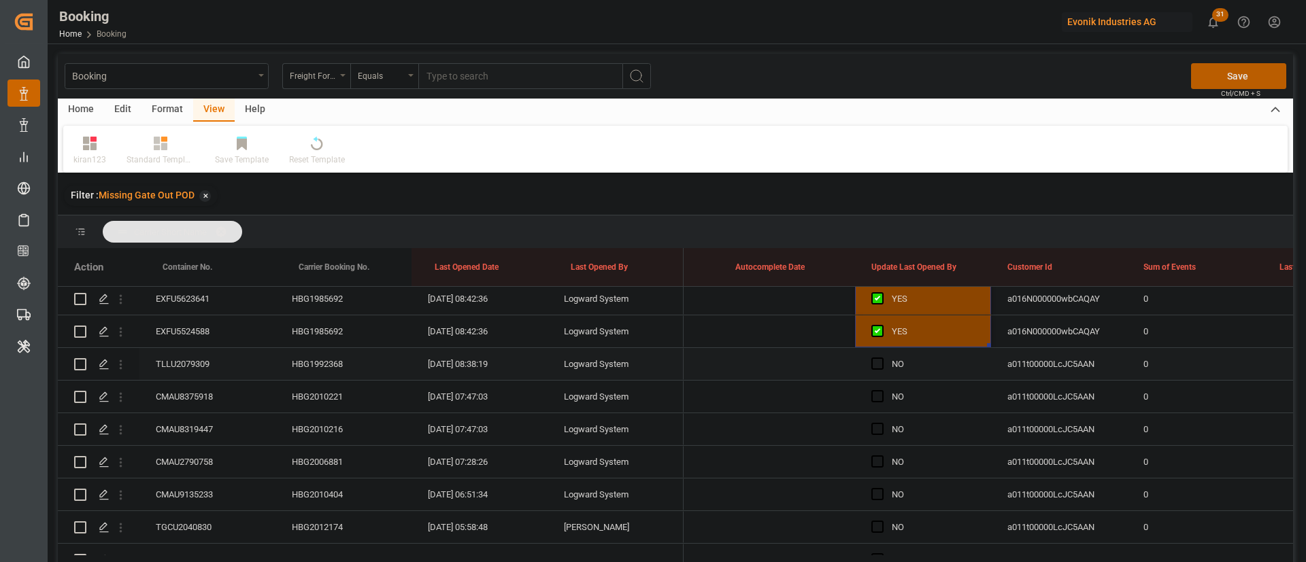
click at [322, 371] on div "HBG1992368" at bounding box center [343, 364] width 136 height 32
click at [310, 399] on div "HBG2010221" at bounding box center [343, 397] width 136 height 32
click at [362, 388] on div "HBG2010221" at bounding box center [343, 397] width 136 height 32
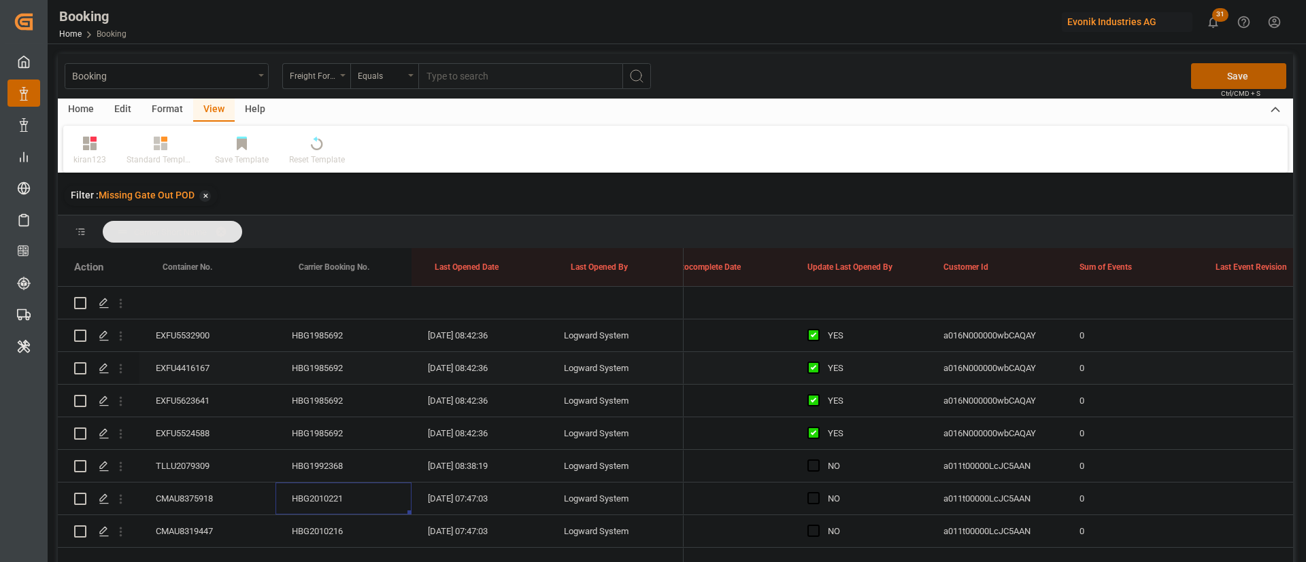
scroll to position [102, 0]
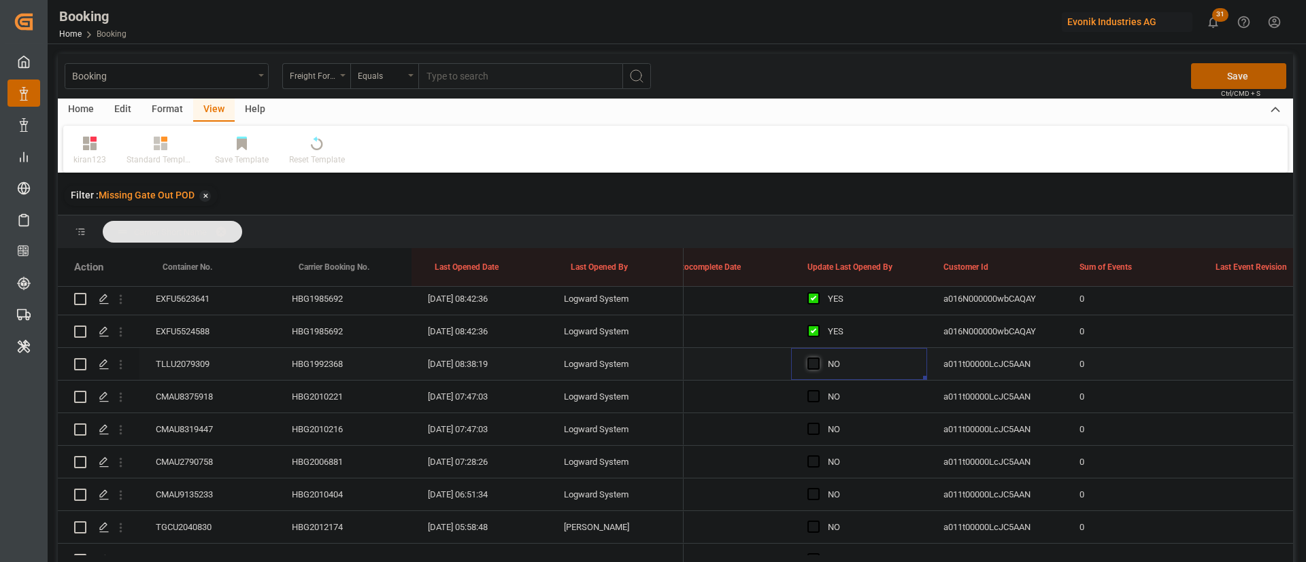
click at [815, 365] on span "Press SPACE to select this row." at bounding box center [813, 364] width 12 height 12
click at [817, 358] on input "Press SPACE to select this row." at bounding box center [817, 358] width 0 height 0
click at [341, 382] on div "HBG2010221" at bounding box center [343, 397] width 136 height 32
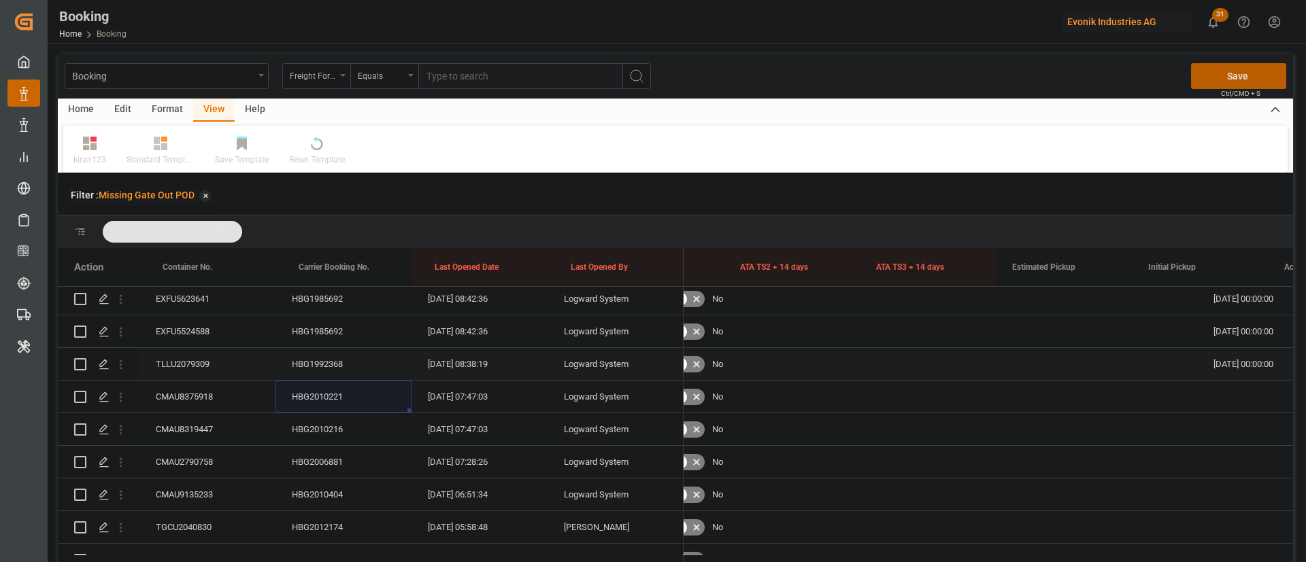
scroll to position [0, 12553]
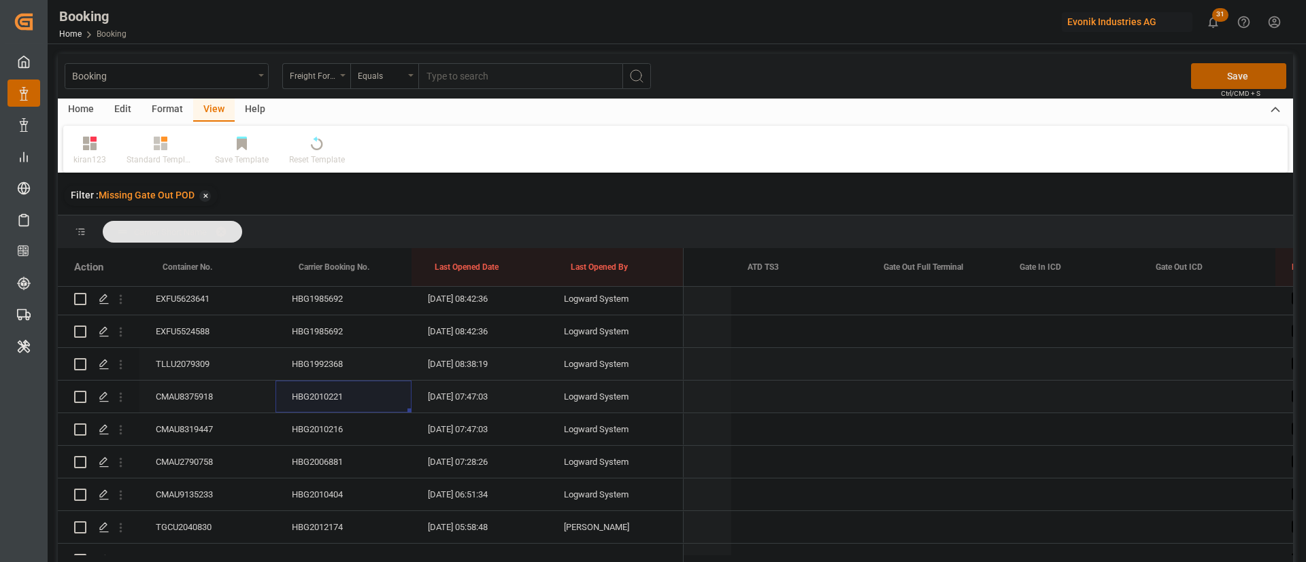
click at [913, 400] on div "Press SPACE to select this row." at bounding box center [935, 397] width 136 height 32
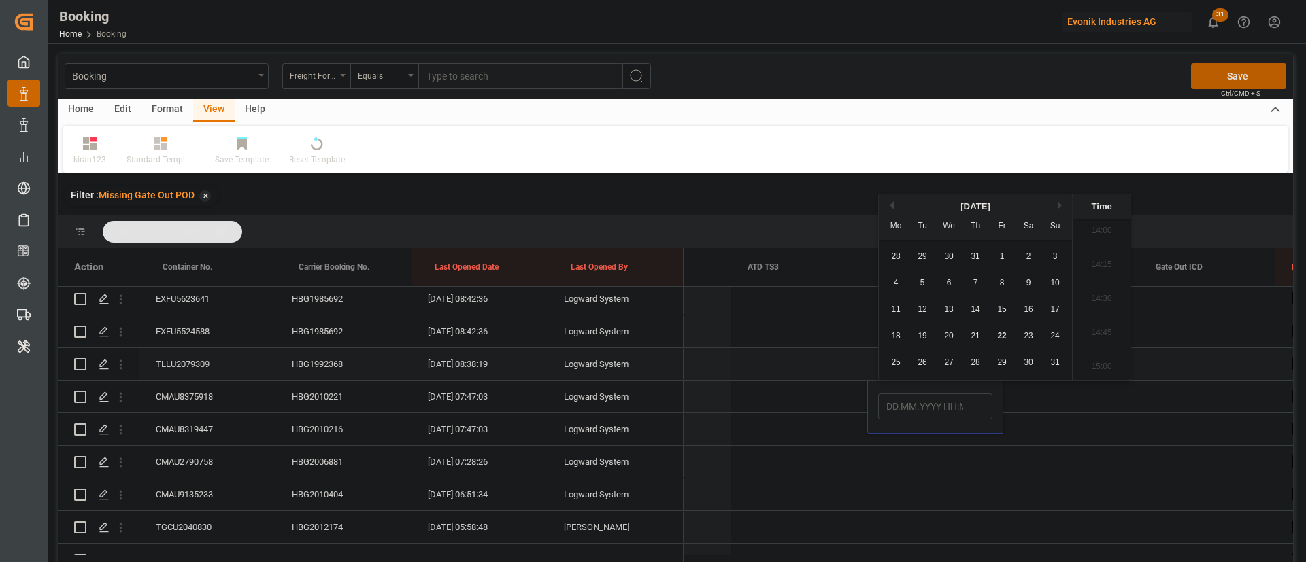
click at [999, 326] on div "18 19 20 21 22 23 24" at bounding box center [976, 336] width 186 height 27
click at [997, 337] on span "22" at bounding box center [1001, 336] width 9 height 10
type input "22.08.2025 00:00"
click at [774, 439] on div "Press SPACE to select this row." at bounding box center [799, 429] width 136 height 32
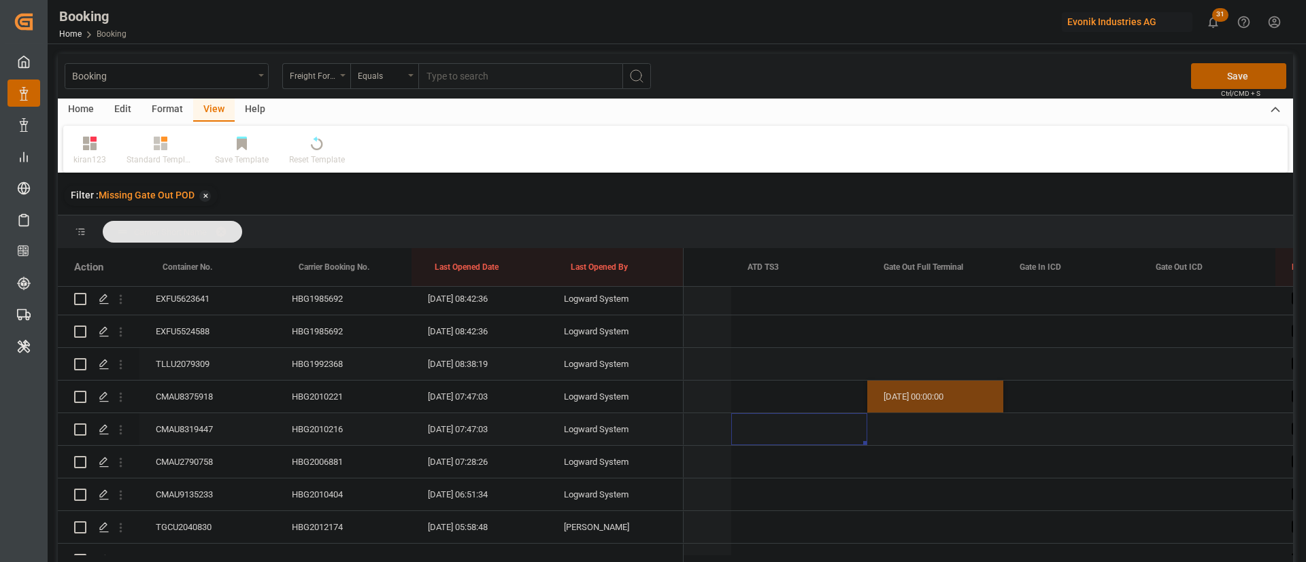
click at [297, 415] on div "HBG2010216" at bounding box center [343, 429] width 136 height 32
click at [302, 458] on div "HBG2006881" at bounding box center [343, 462] width 136 height 32
click at [310, 496] on div "HBG2010404" at bounding box center [343, 495] width 136 height 32
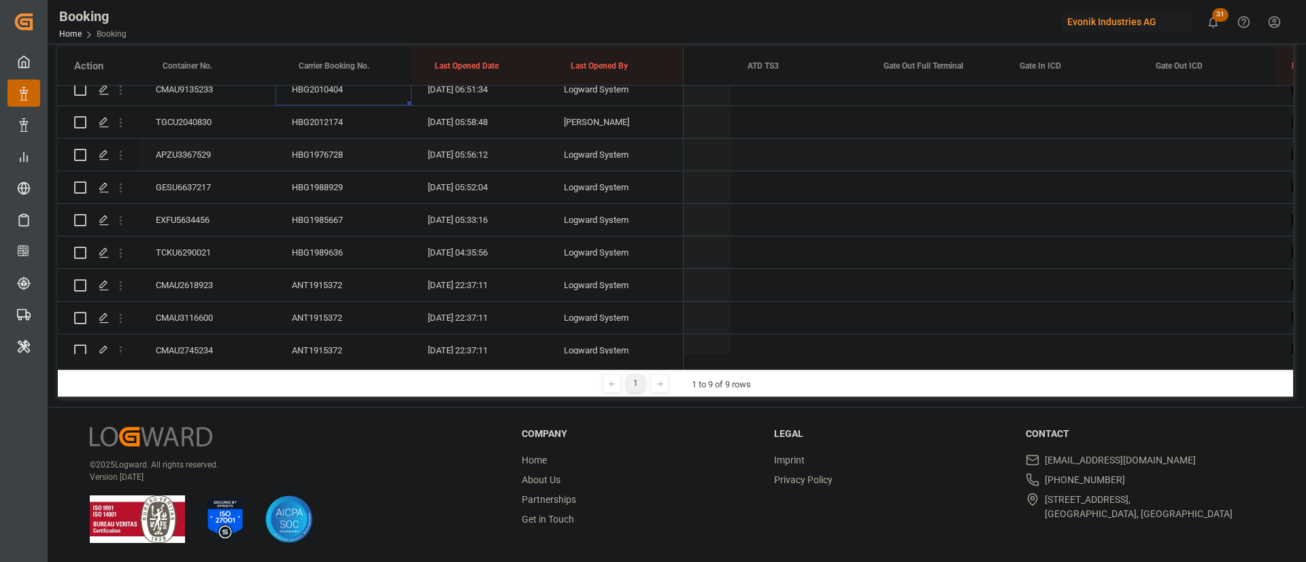
click at [338, 115] on div "HBG2012174" at bounding box center [343, 122] width 136 height 32
click at [314, 152] on div "HBG1976728" at bounding box center [343, 155] width 136 height 32
click at [326, 194] on div "HBG1988929" at bounding box center [343, 187] width 136 height 32
click at [309, 218] on div "HBG1985667" at bounding box center [343, 220] width 136 height 32
click at [329, 242] on div "HBG1989636" at bounding box center [343, 253] width 136 height 32
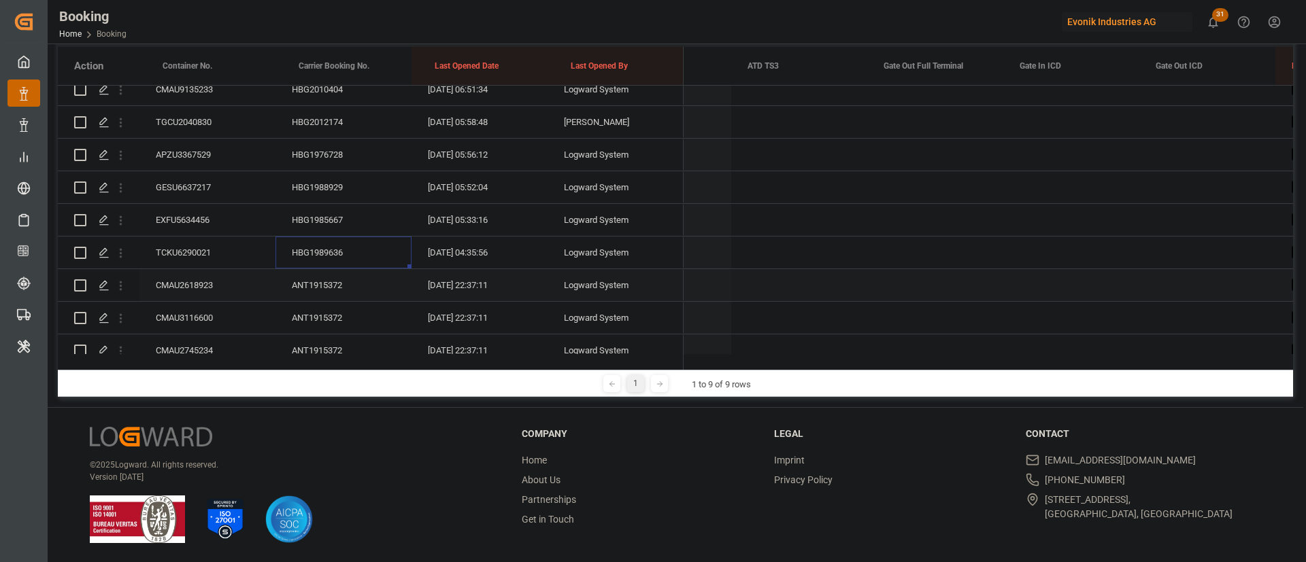
click at [306, 278] on div "ANT1915372" at bounding box center [343, 285] width 136 height 32
click at [190, 289] on div "CMAU2618923" at bounding box center [207, 285] width 136 height 32
click at [312, 208] on div "ANT1915372" at bounding box center [343, 216] width 136 height 32
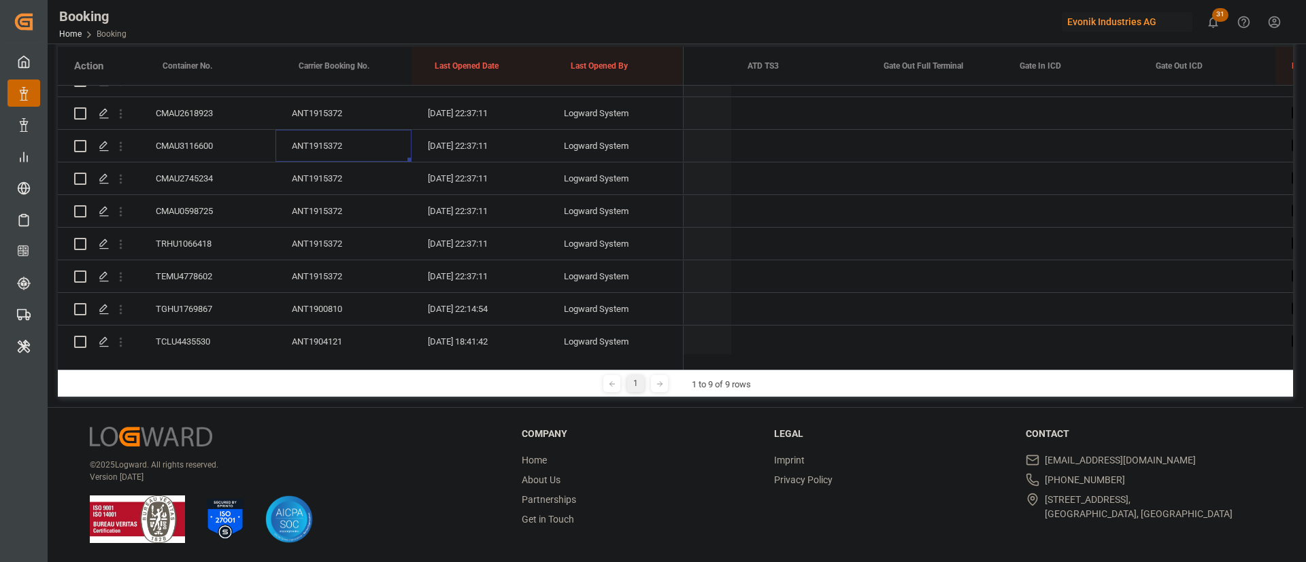
scroll to position [510, 0]
click at [201, 116] on div "CMAU3116600" at bounding box center [207, 114] width 136 height 32
click at [321, 142] on div "ANT1915372" at bounding box center [343, 147] width 136 height 32
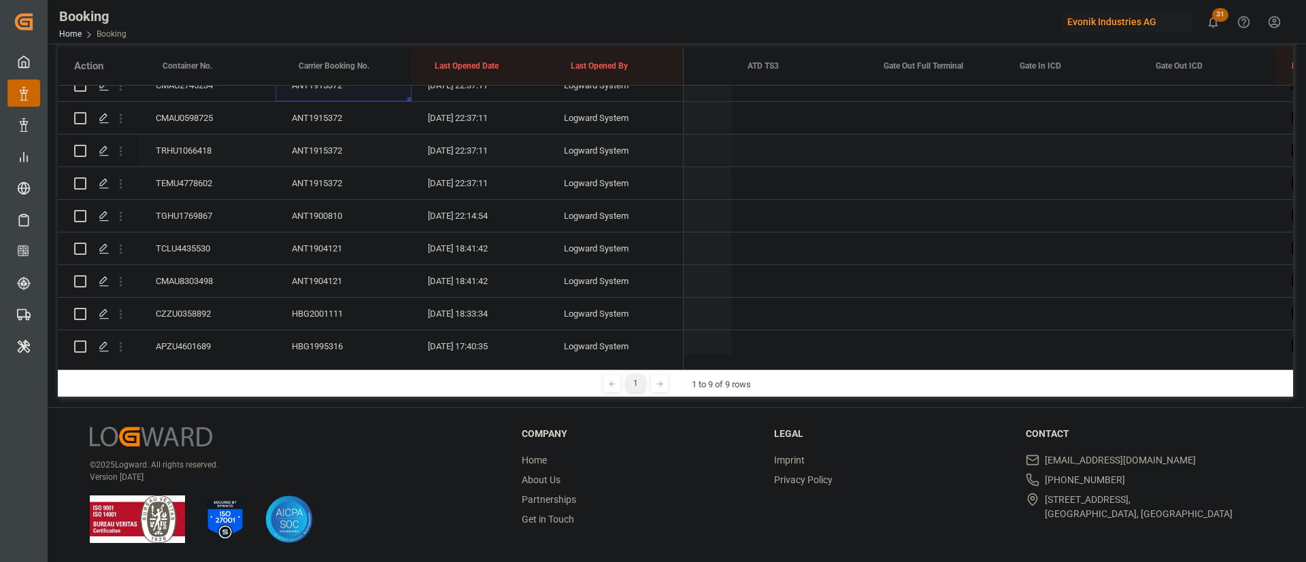
scroll to position [603, 0]
click at [347, 188] on div "ANT1900810" at bounding box center [343, 185] width 136 height 32
click at [297, 208] on div "ANT1904121" at bounding box center [343, 217] width 136 height 32
click at [309, 241] on div "ANT1904121" at bounding box center [343, 250] width 136 height 32
click at [308, 282] on div "HBG2001111" at bounding box center [343, 283] width 136 height 32
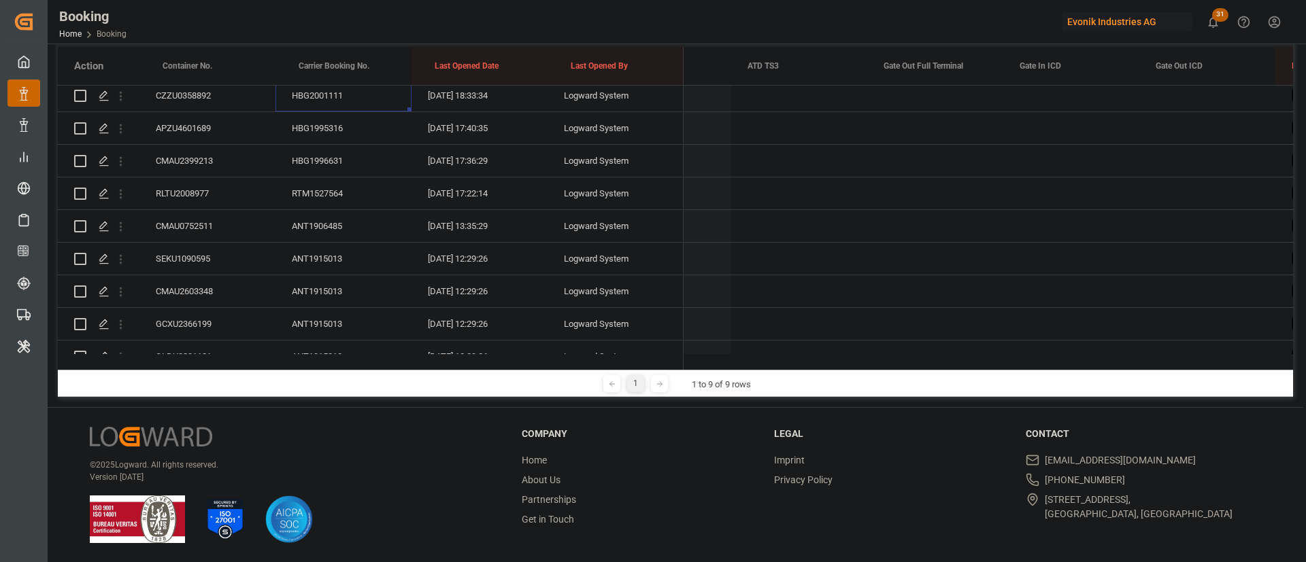
scroll to position [807, 0]
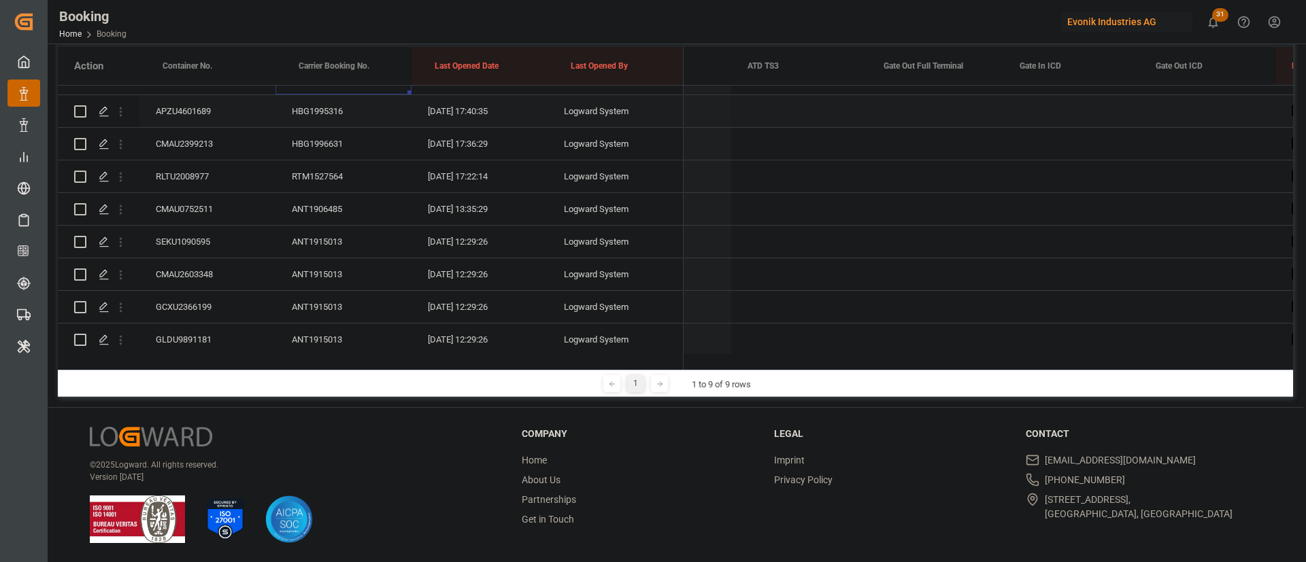
click at [319, 112] on div "HBG1995316" at bounding box center [343, 111] width 136 height 32
click at [341, 140] on div "HBG1996631" at bounding box center [343, 144] width 136 height 32
click at [328, 188] on div "RTM1527564" at bounding box center [343, 176] width 136 height 32
click at [338, 199] on div "ANT1906485" at bounding box center [343, 209] width 136 height 32
click at [314, 242] on div "ANT1915013" at bounding box center [343, 242] width 136 height 32
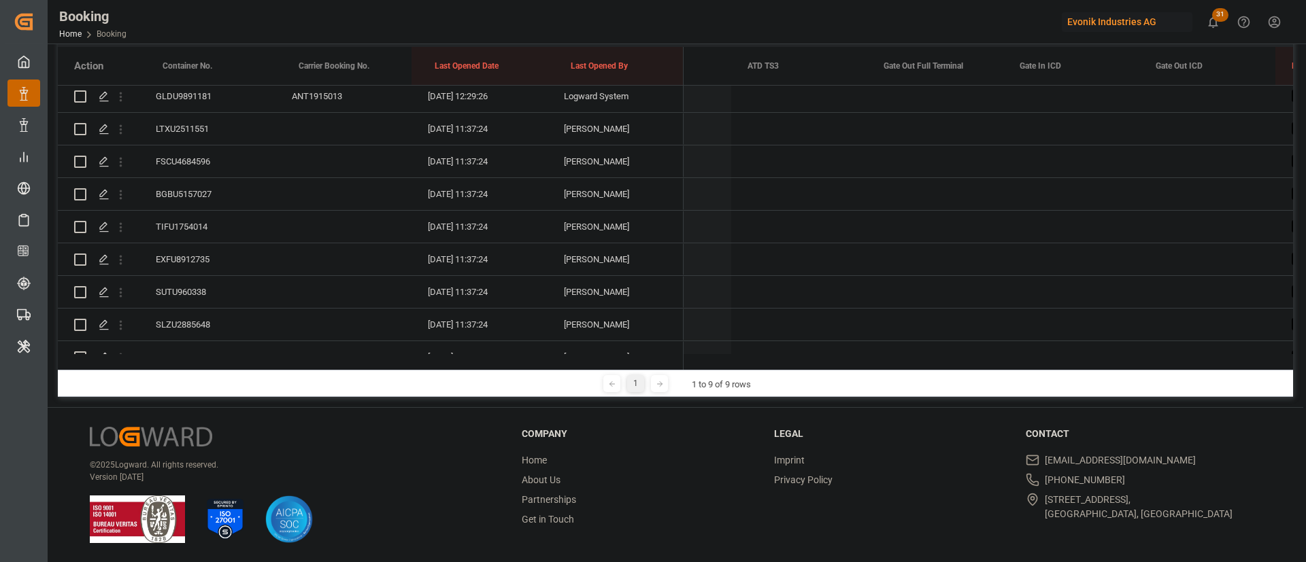
scroll to position [1011, 0]
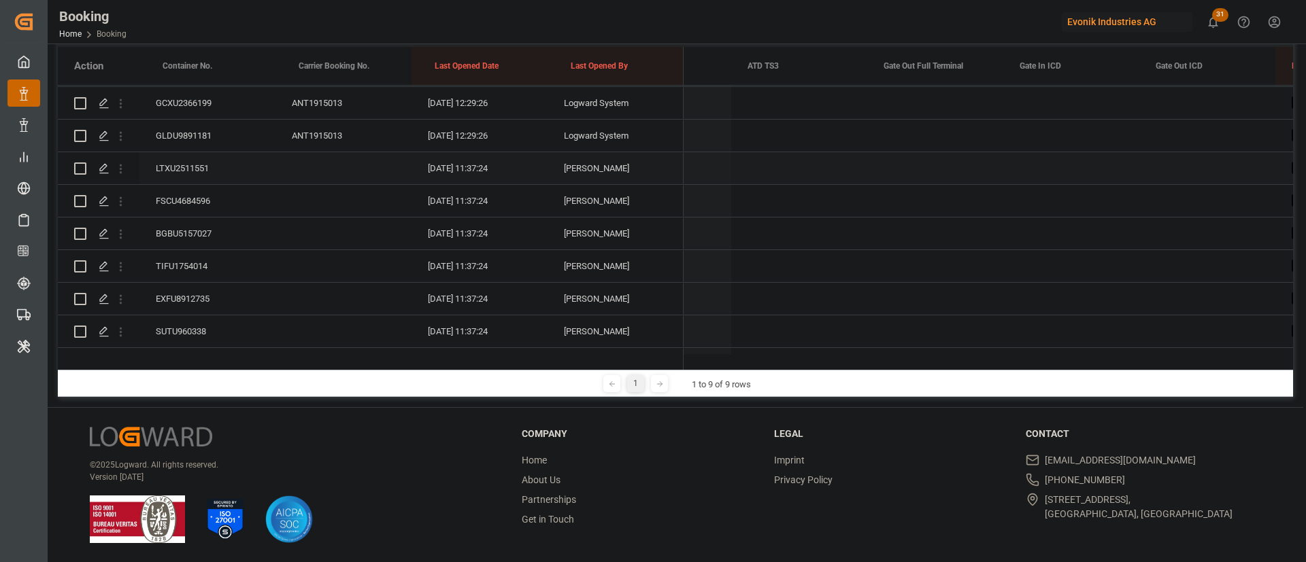
click at [186, 176] on div "LTXU2511551" at bounding box center [207, 168] width 136 height 32
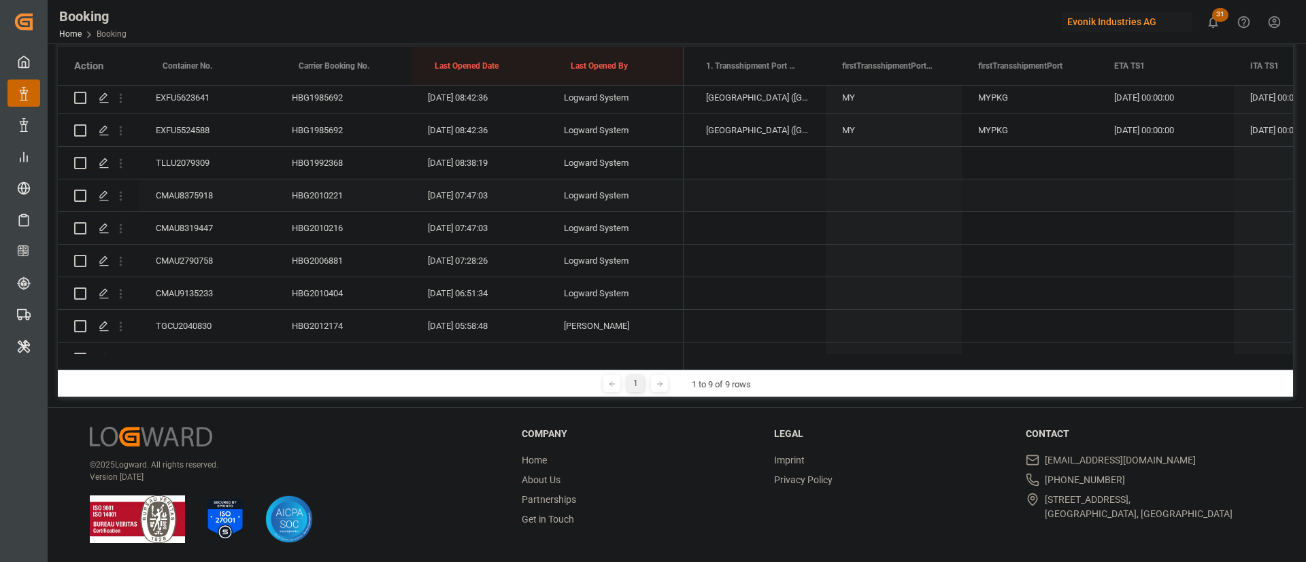
scroll to position [0, 14261]
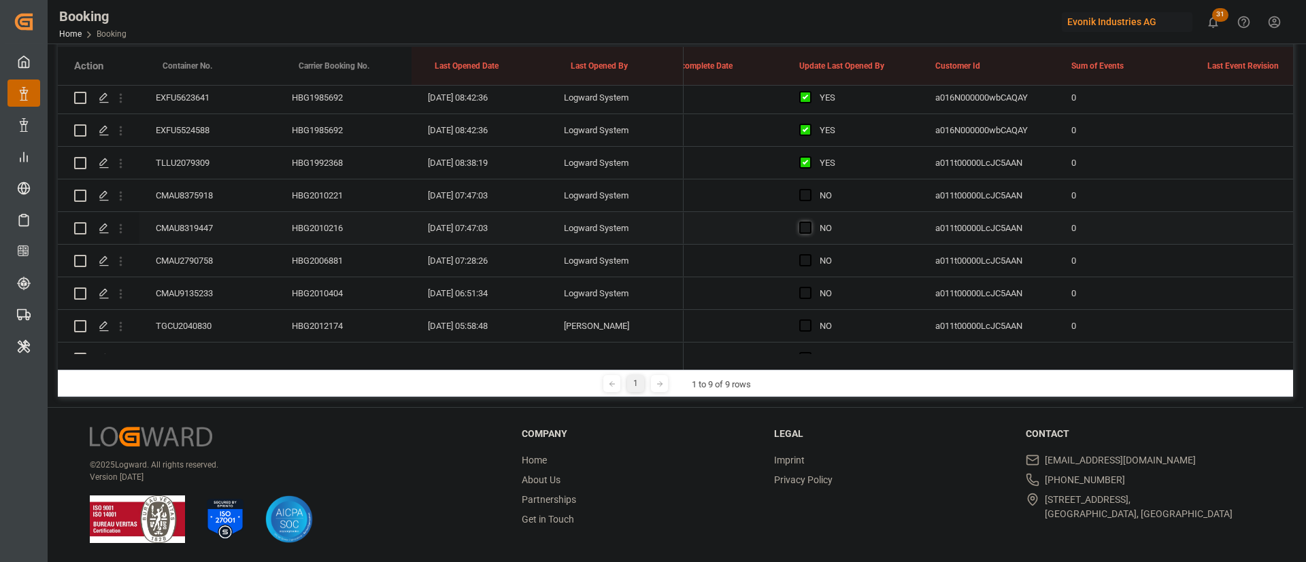
click at [802, 229] on span "Press SPACE to select this row." at bounding box center [805, 228] width 12 height 12
click at [809, 222] on input "Press SPACE to select this row." at bounding box center [809, 222] width 0 height 0
drag, startPoint x: 916, startPoint y: 243, endPoint x: 852, endPoint y: 239, distance: 64.1
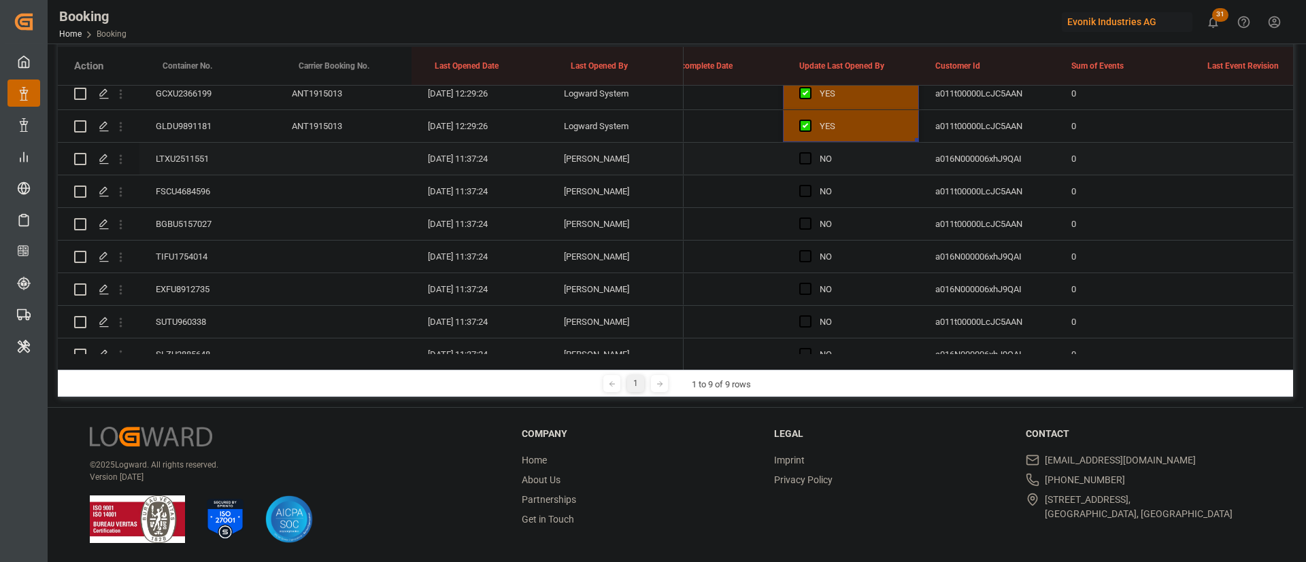
click at [187, 158] on div "LTXU2511551" at bounding box center [207, 159] width 136 height 32
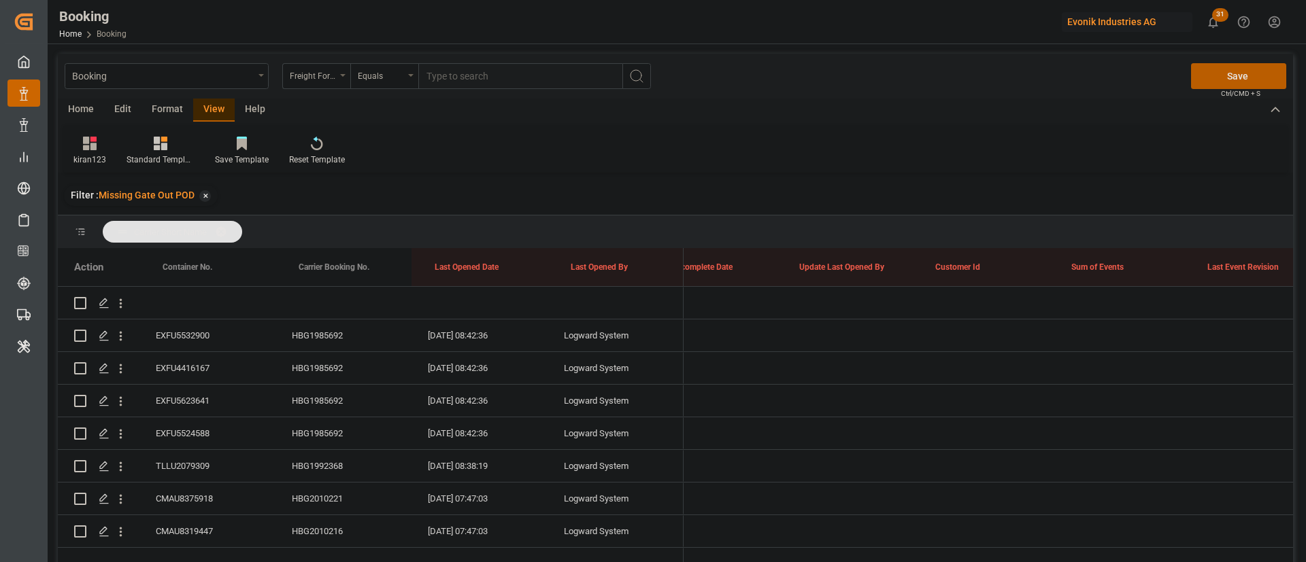
scroll to position [0, 10646]
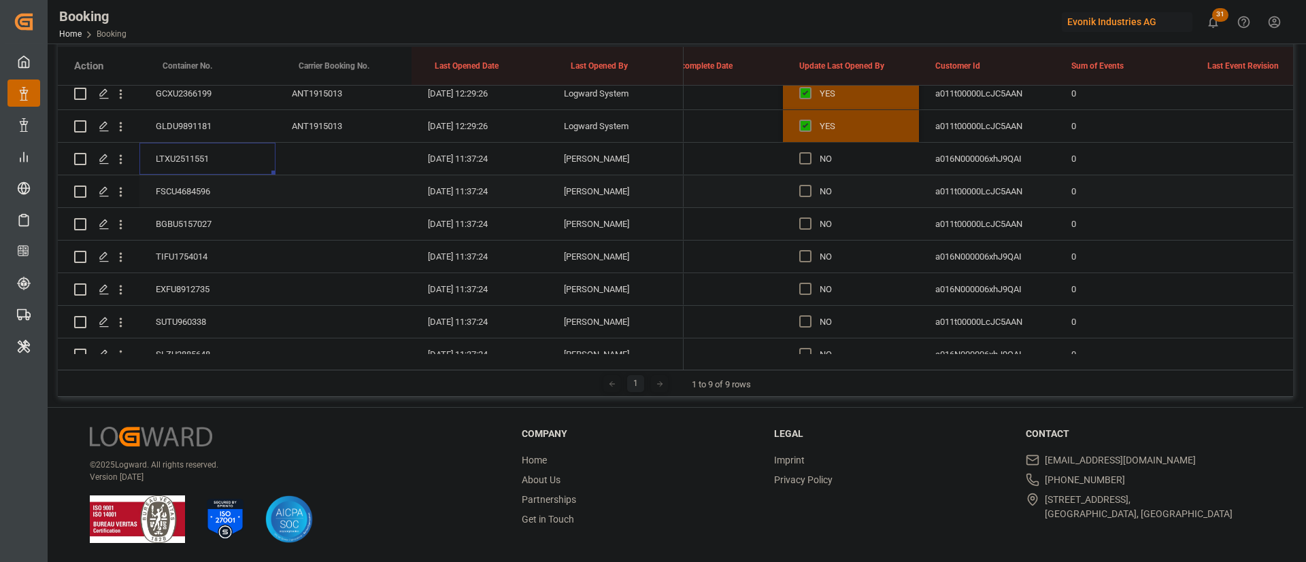
click at [199, 193] on div "FSCU4684596" at bounding box center [207, 191] width 136 height 32
click at [204, 215] on div "BGBU5157027" at bounding box center [207, 224] width 136 height 32
click at [203, 254] on div "TIFU1754014" at bounding box center [207, 257] width 136 height 32
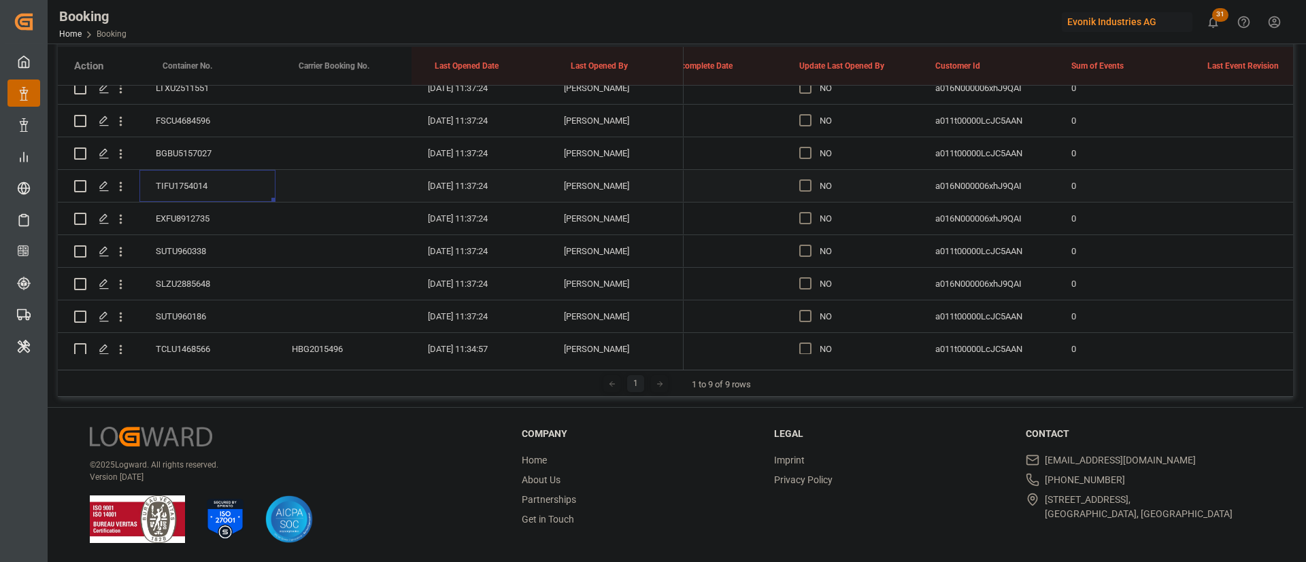
scroll to position [1122, 0]
click at [201, 194] on div "EXFU8912735" at bounding box center [207, 187] width 136 height 32
click at [197, 220] on div "SUTU960338" at bounding box center [207, 220] width 136 height 32
click at [203, 253] on div "SLZU2885648" at bounding box center [207, 253] width 136 height 32
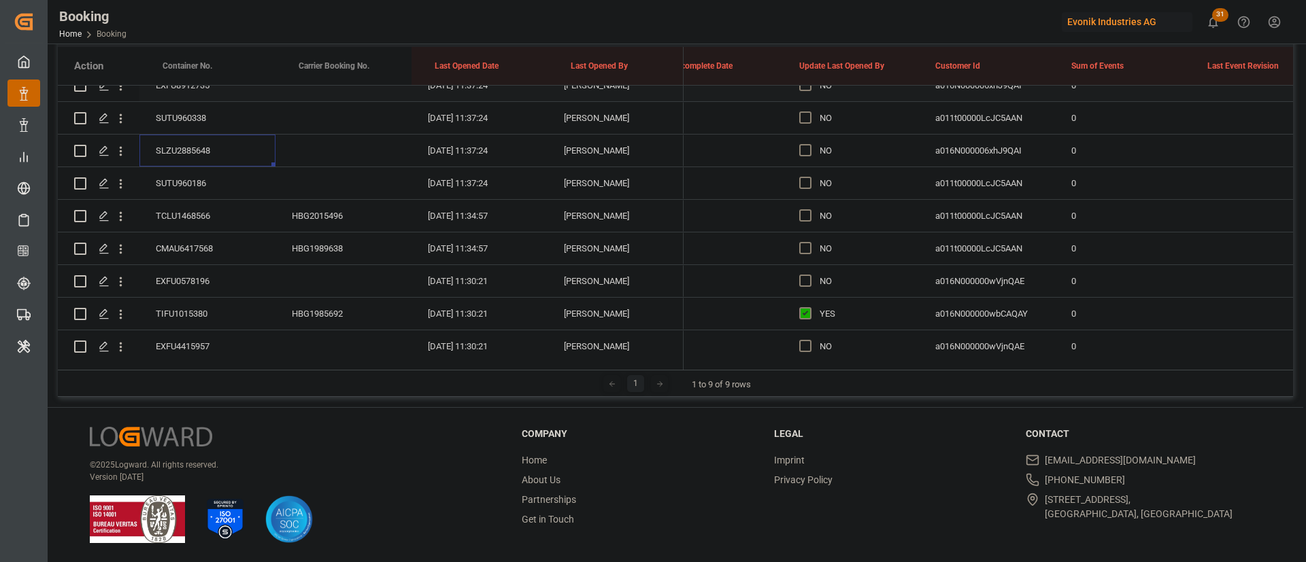
click at [192, 184] on div "SUTU960186" at bounding box center [207, 183] width 136 height 32
click at [202, 222] on div "TCLU1468566" at bounding box center [207, 216] width 136 height 32
click at [224, 265] on div "EXFU0578196" at bounding box center [207, 281] width 136 height 32
click at [244, 252] on div "CMAU6417568" at bounding box center [207, 249] width 136 height 32
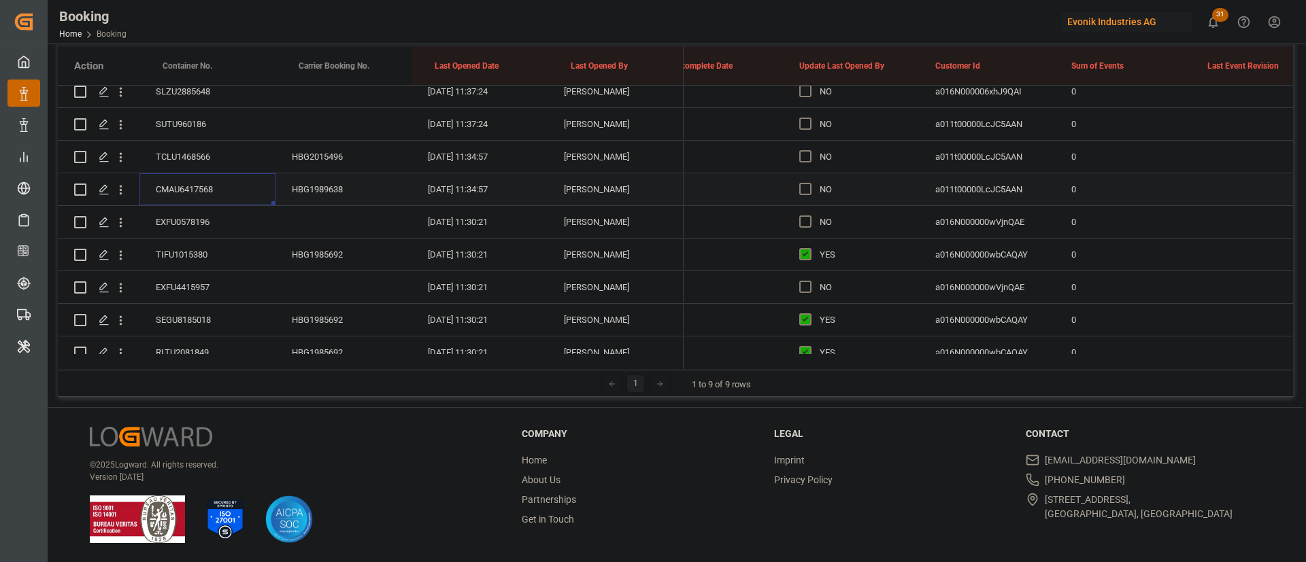
scroll to position [1326, 0]
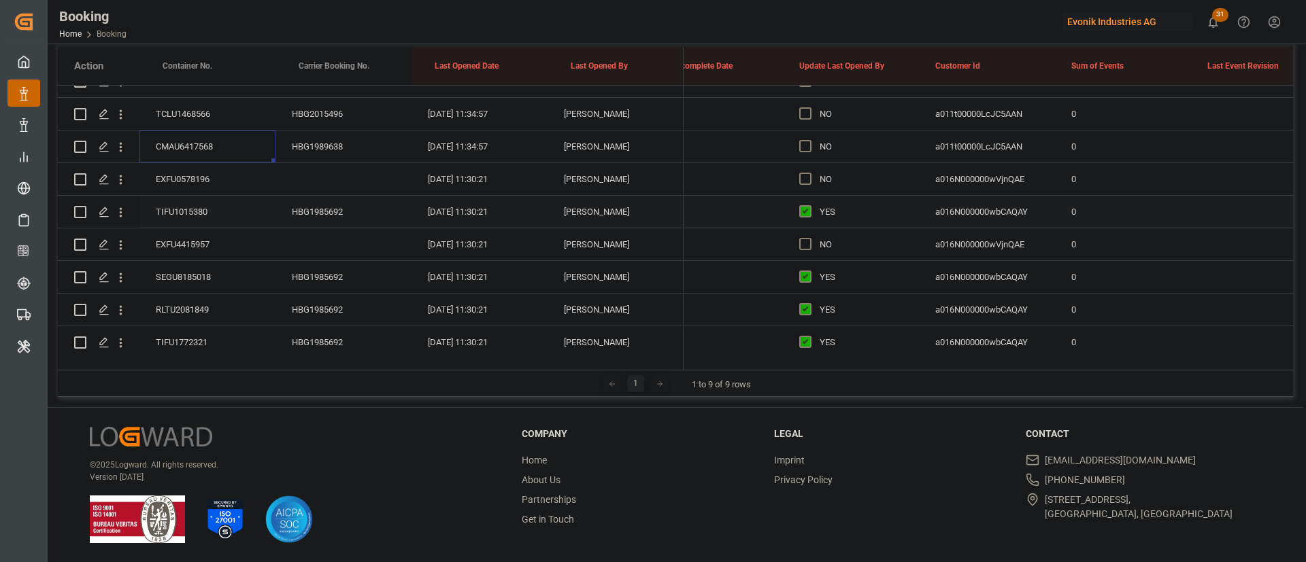
click at [212, 173] on div "EXFU0578196" at bounding box center [207, 179] width 136 height 32
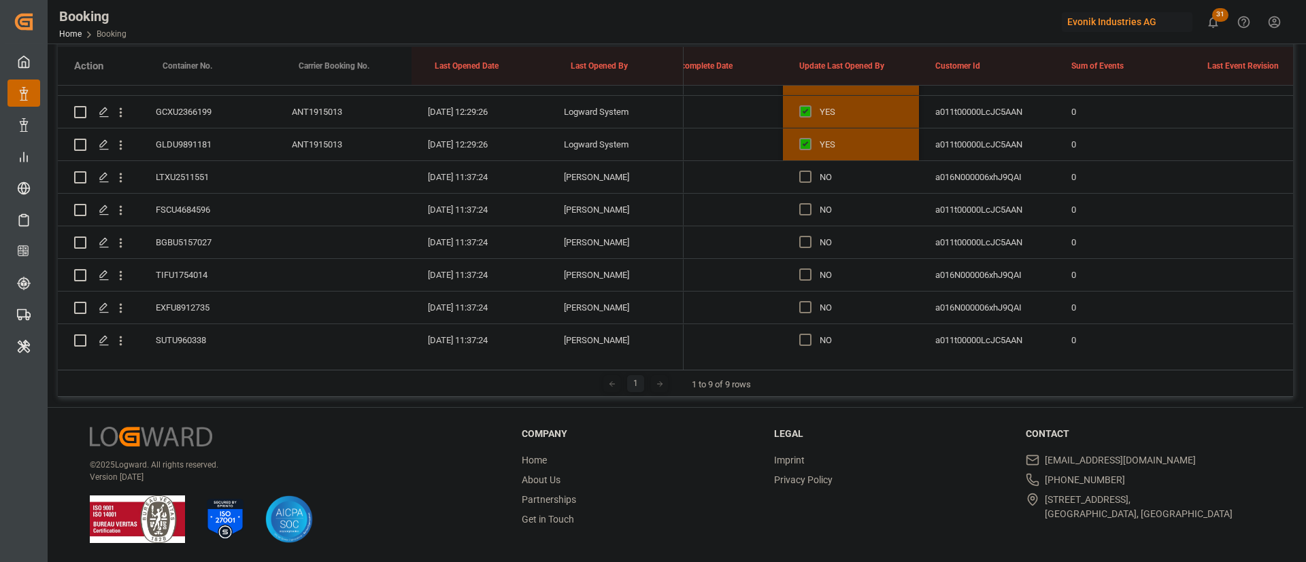
scroll to position [918, 0]
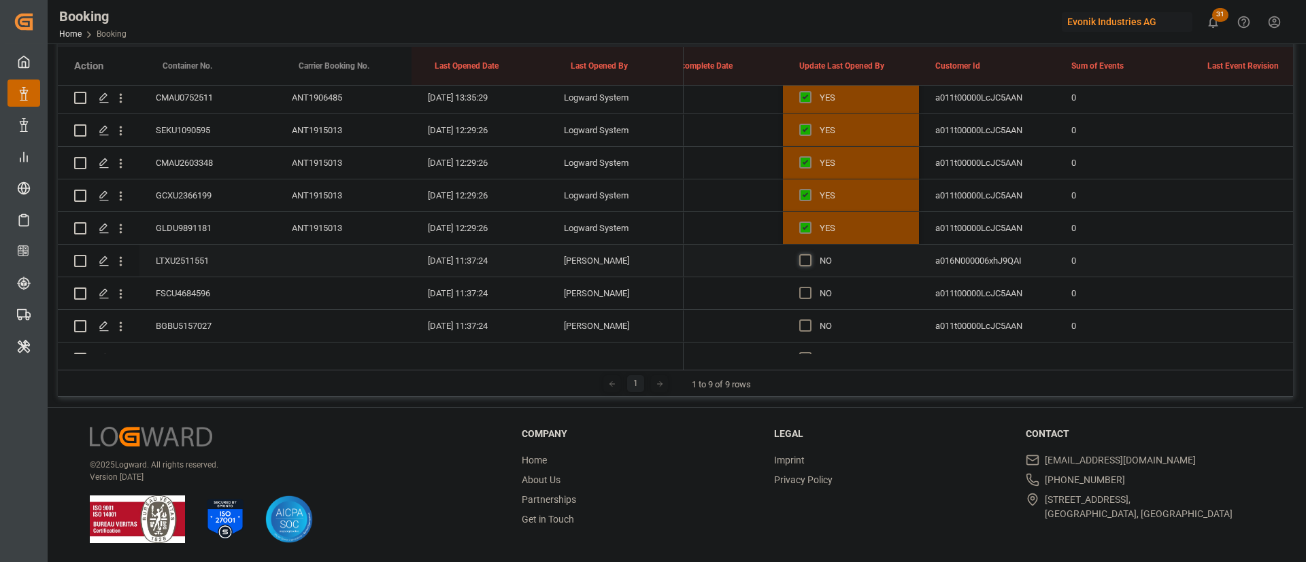
click at [807, 263] on span "Press SPACE to select this row." at bounding box center [805, 260] width 12 height 12
click at [809, 254] on input "Press SPACE to select this row." at bounding box center [809, 254] width 0 height 0
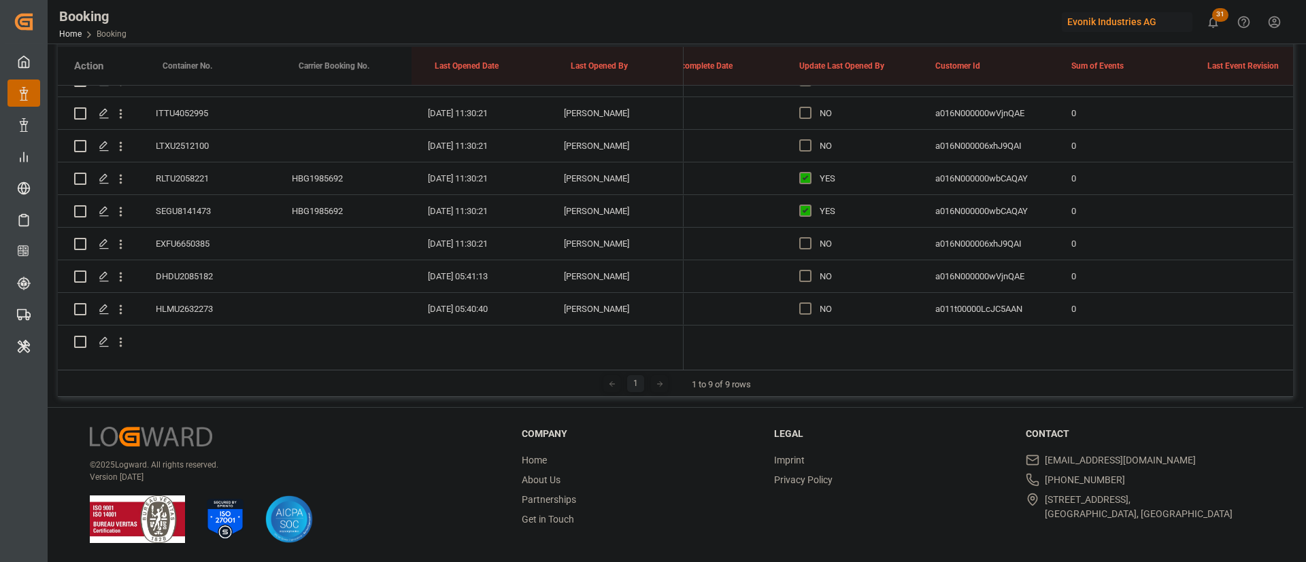
scroll to position [1632, 0]
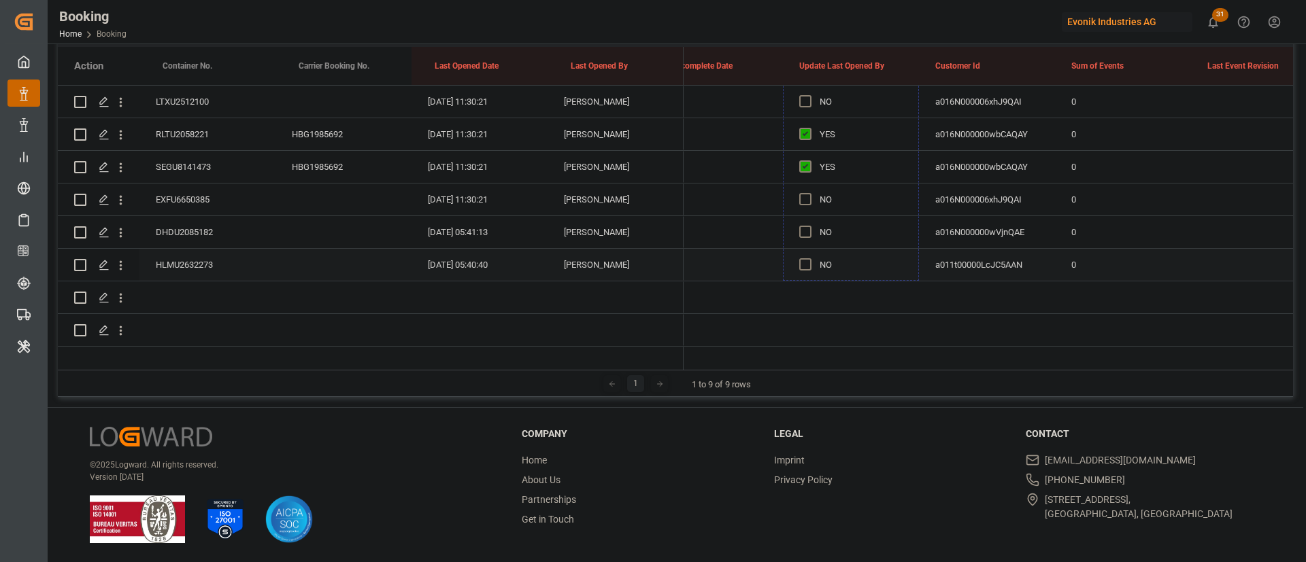
drag, startPoint x: 890, startPoint y: 331, endPoint x: 810, endPoint y: 256, distance: 109.7
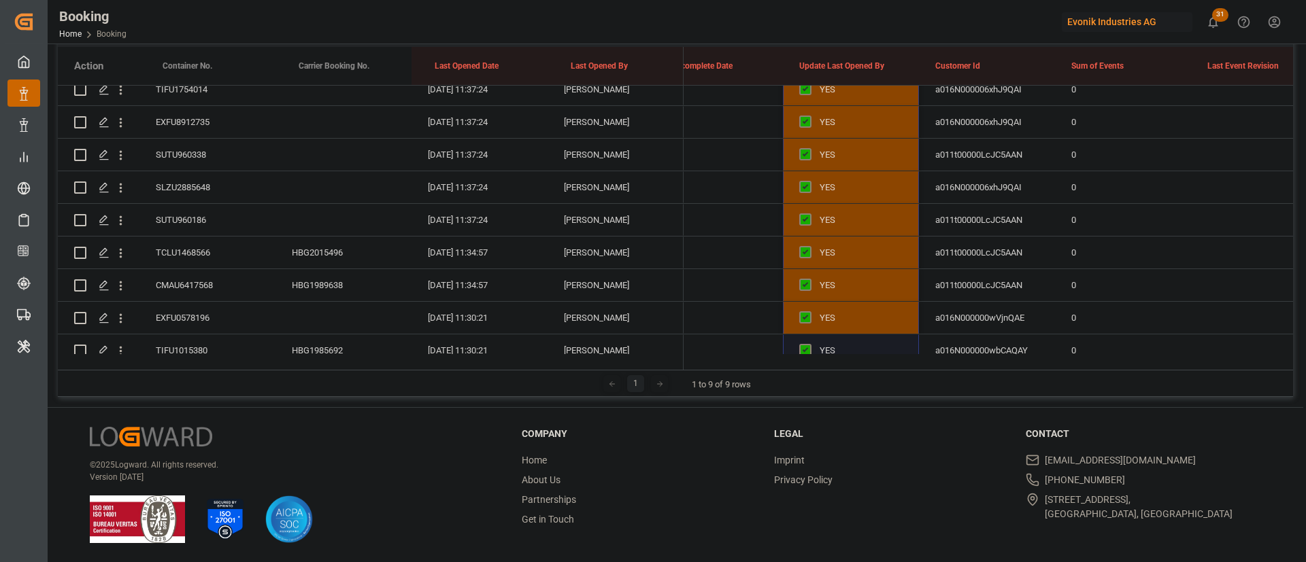
scroll to position [1020, 0]
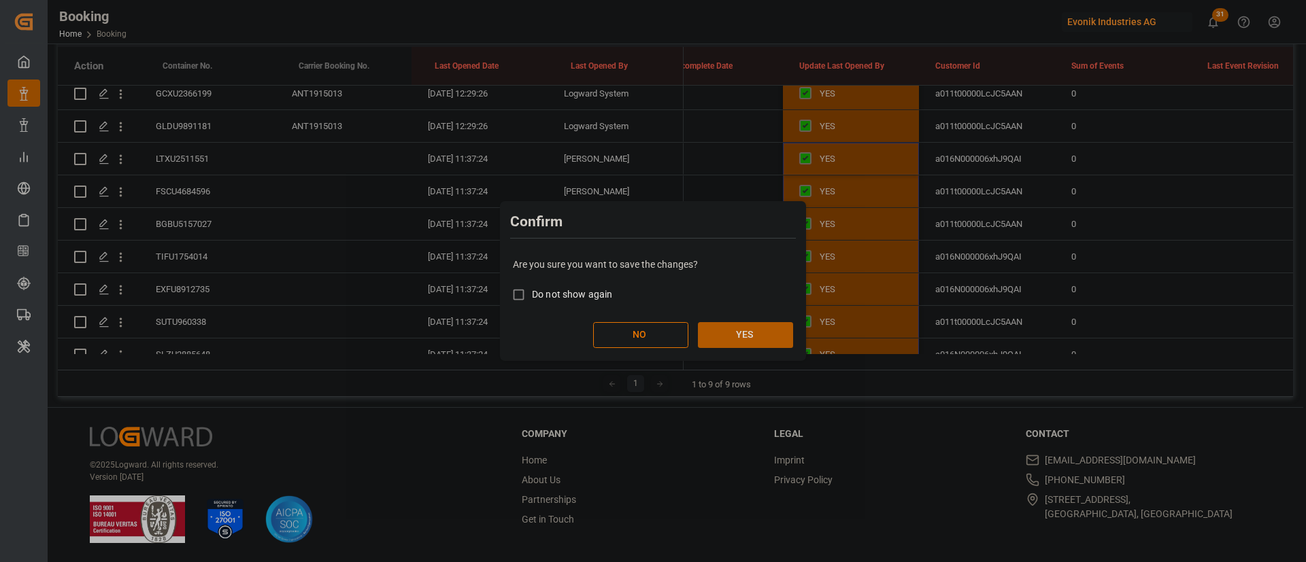
click at [754, 339] on button "YES" at bounding box center [745, 335] width 95 height 26
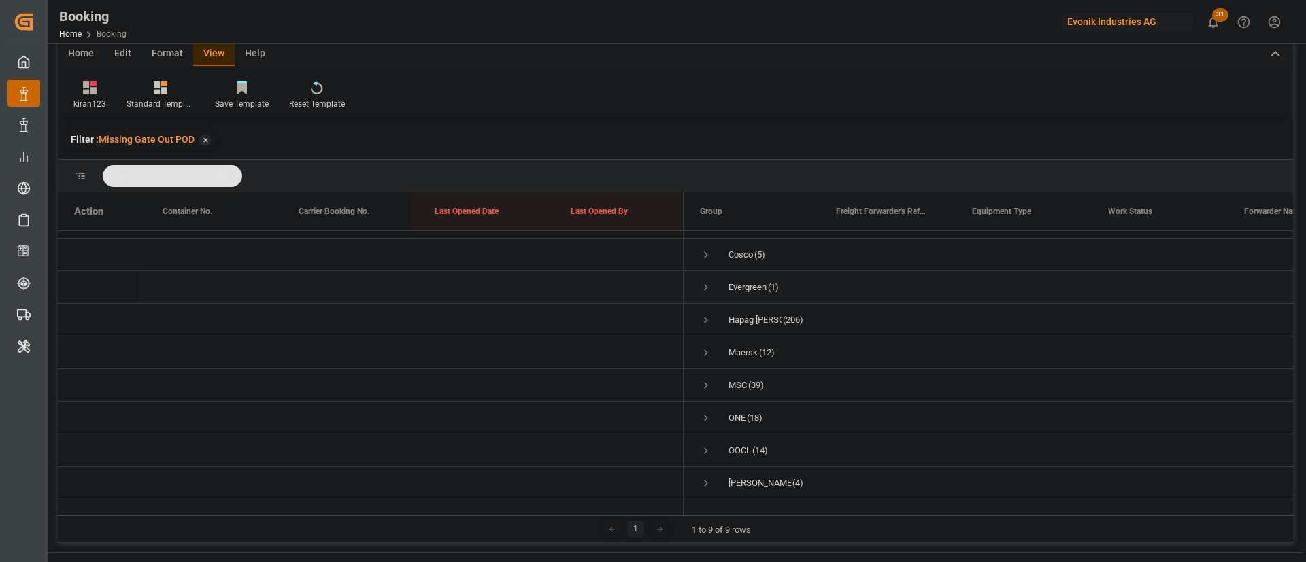
scroll to position [102, 0]
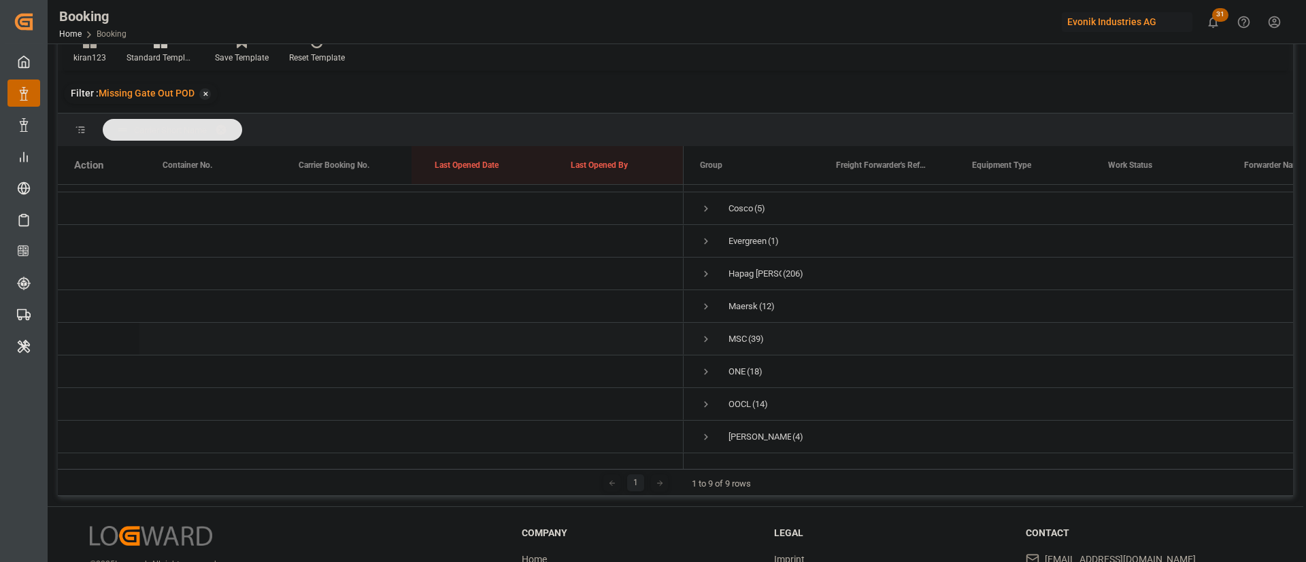
click at [711, 333] on span "Press SPACE to select this row." at bounding box center [706, 339] width 12 height 12
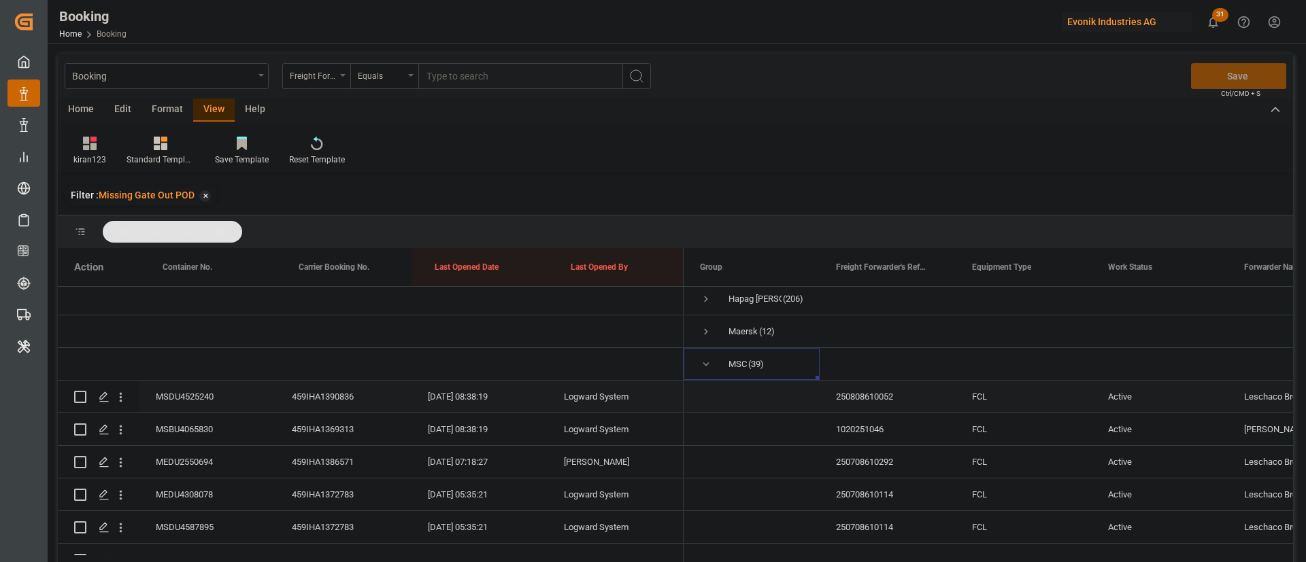
click at [325, 394] on div "459IHA1390836" at bounding box center [343, 397] width 136 height 32
click at [330, 421] on div "459IHA1369313" at bounding box center [343, 429] width 136 height 32
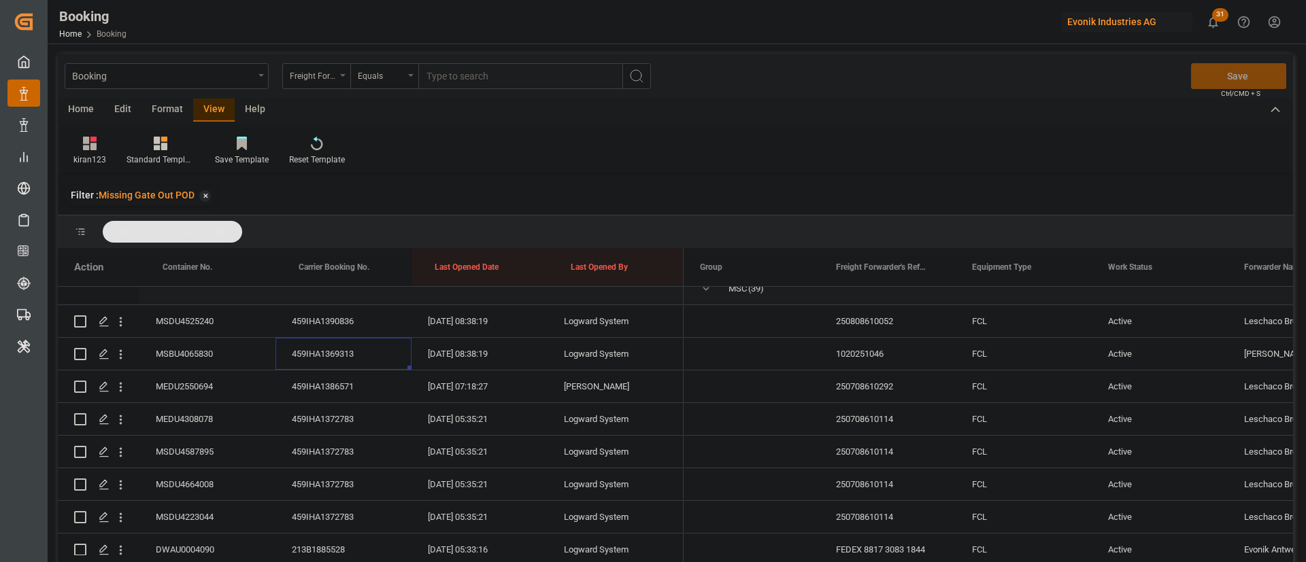
scroll to position [204, 0]
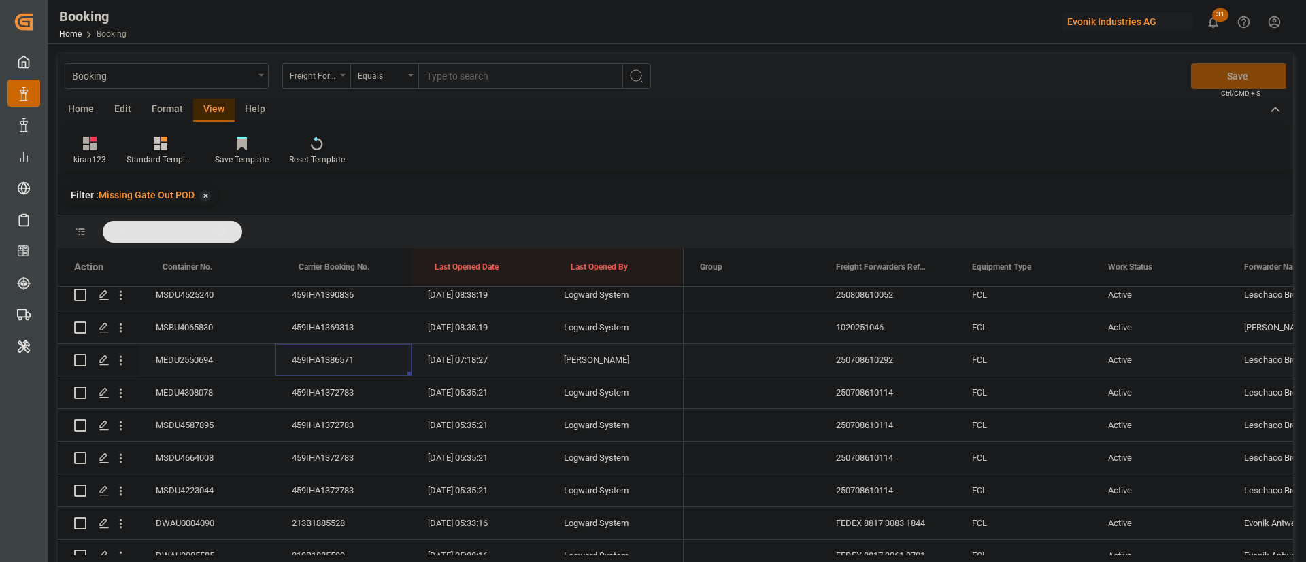
click at [359, 365] on div "459IHA1386571" at bounding box center [343, 360] width 136 height 32
click at [307, 392] on div "459IHA1372783" at bounding box center [343, 393] width 136 height 32
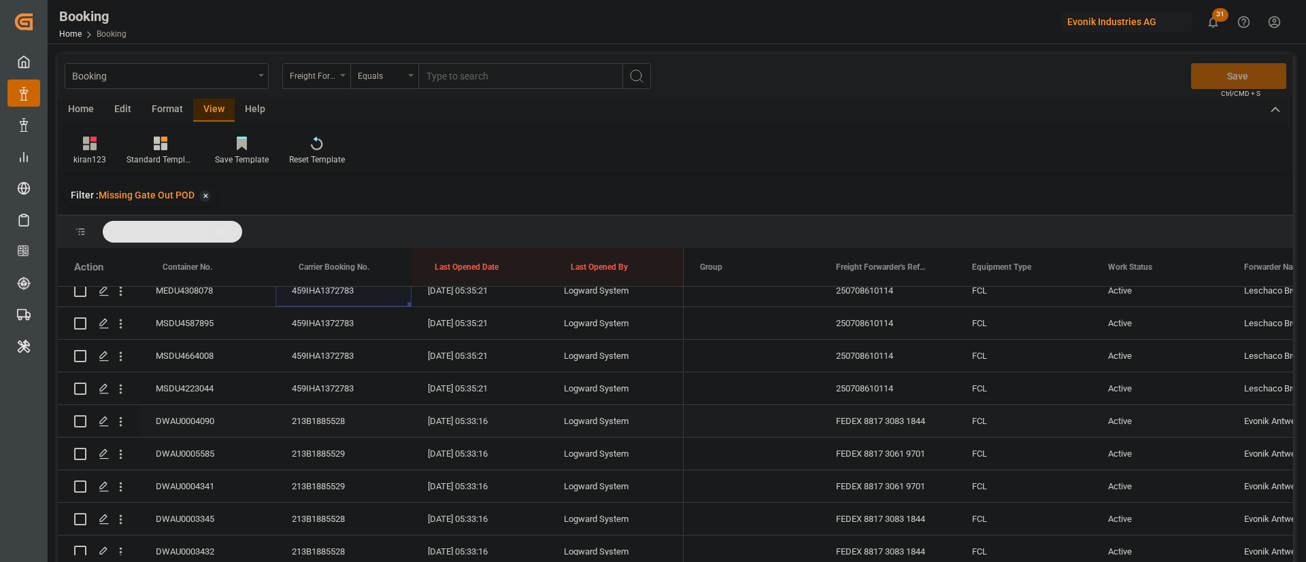
click at [306, 411] on div "213B1885528" at bounding box center [343, 421] width 136 height 32
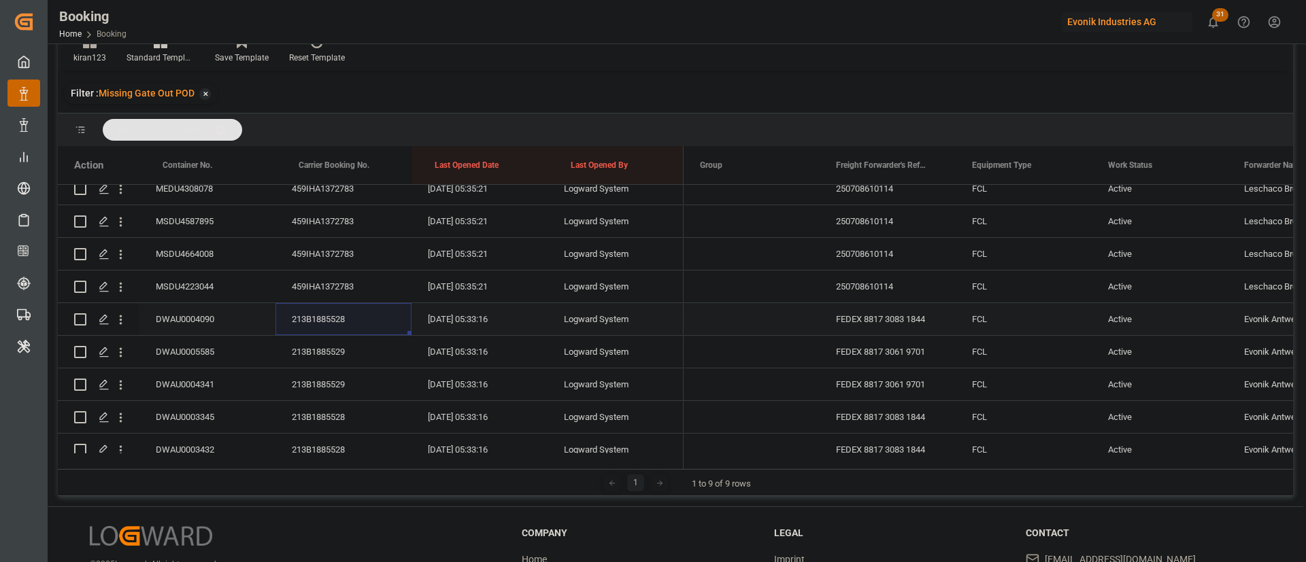
scroll to position [408, 0]
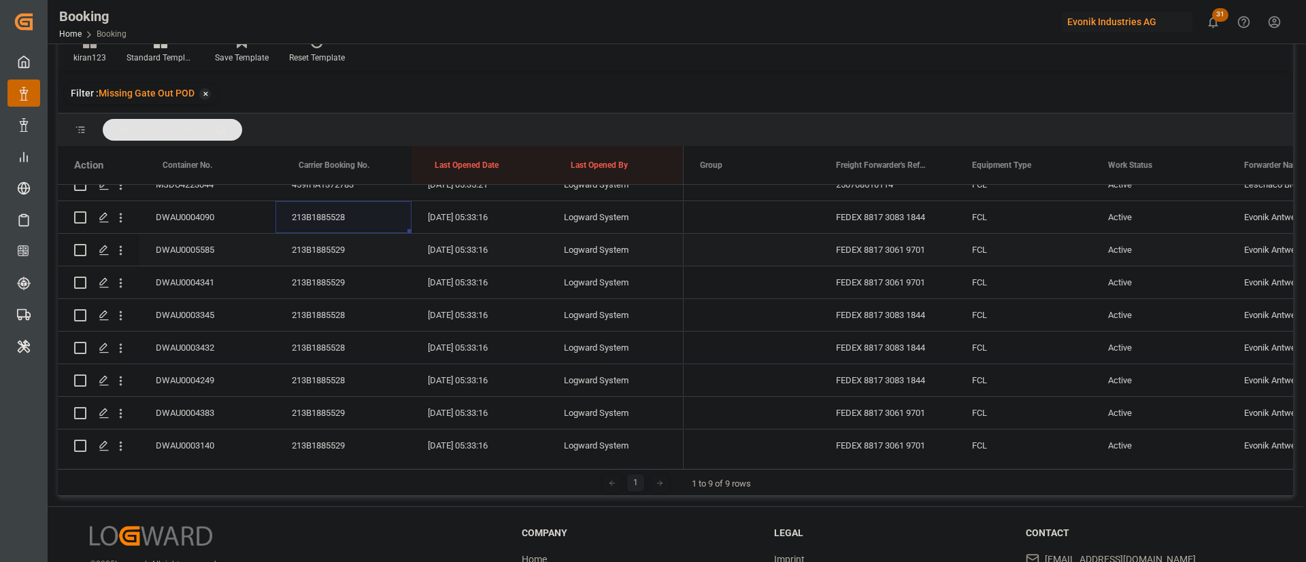
click at [320, 246] on div "213B1885529" at bounding box center [343, 250] width 136 height 32
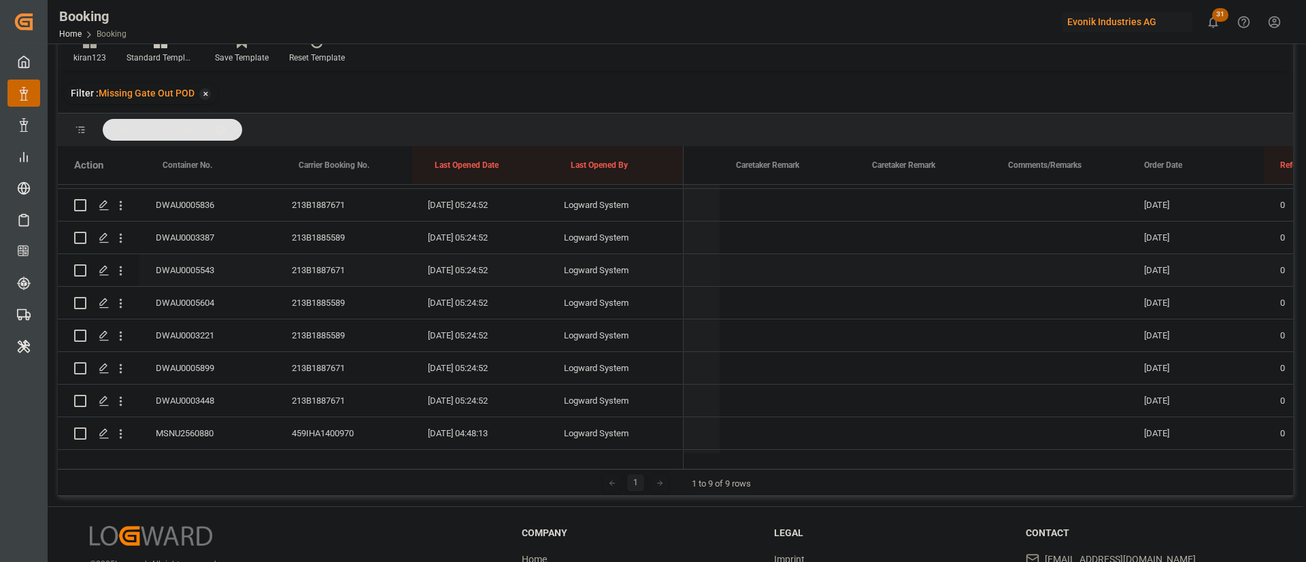
scroll to position [612, 0]
click at [318, 278] on div "213B1885589" at bounding box center [343, 274] width 136 height 32
click at [341, 406] on div "213B1887671" at bounding box center [343, 401] width 136 height 32
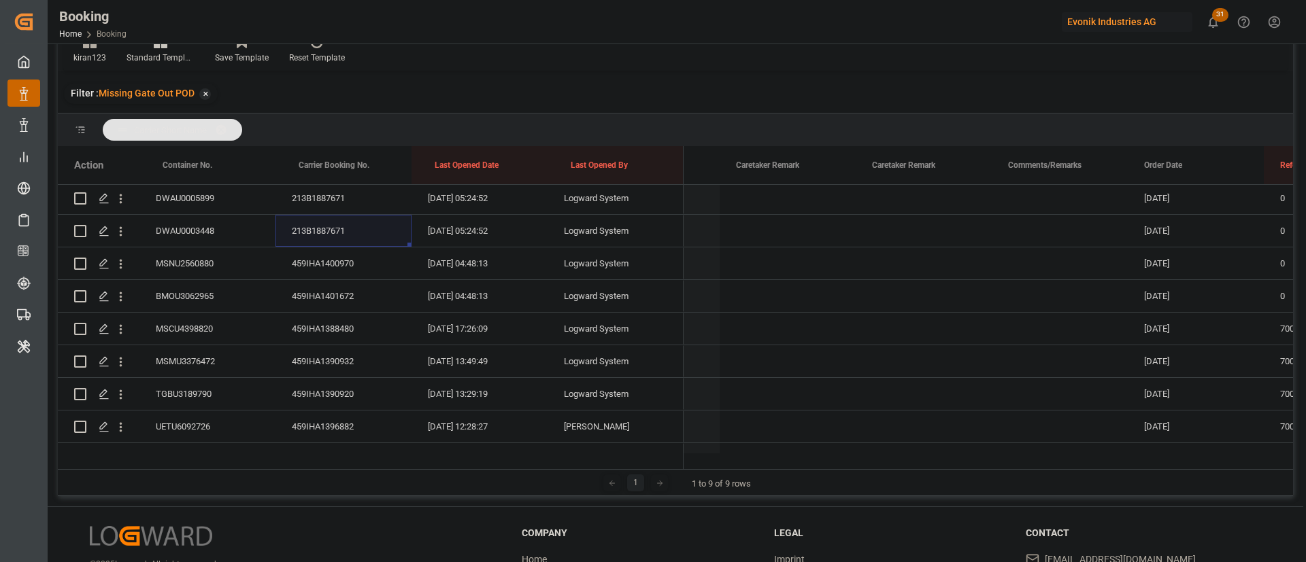
scroll to position [918, 0]
click at [332, 229] on div "459IHA1400970" at bounding box center [343, 230] width 136 height 32
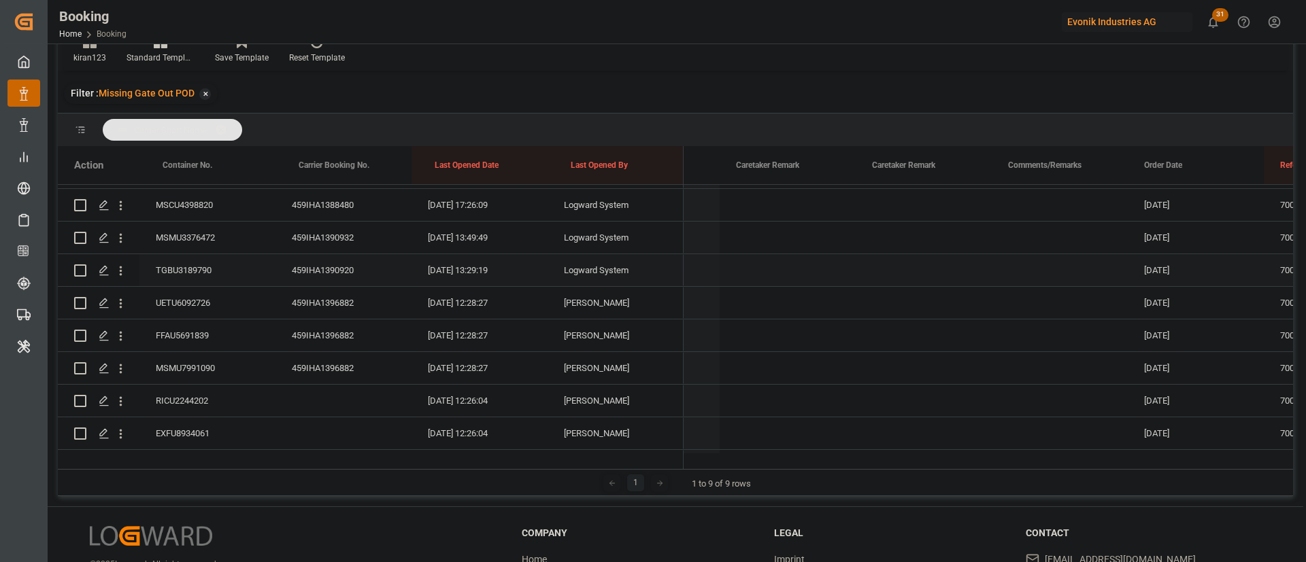
scroll to position [906, 0]
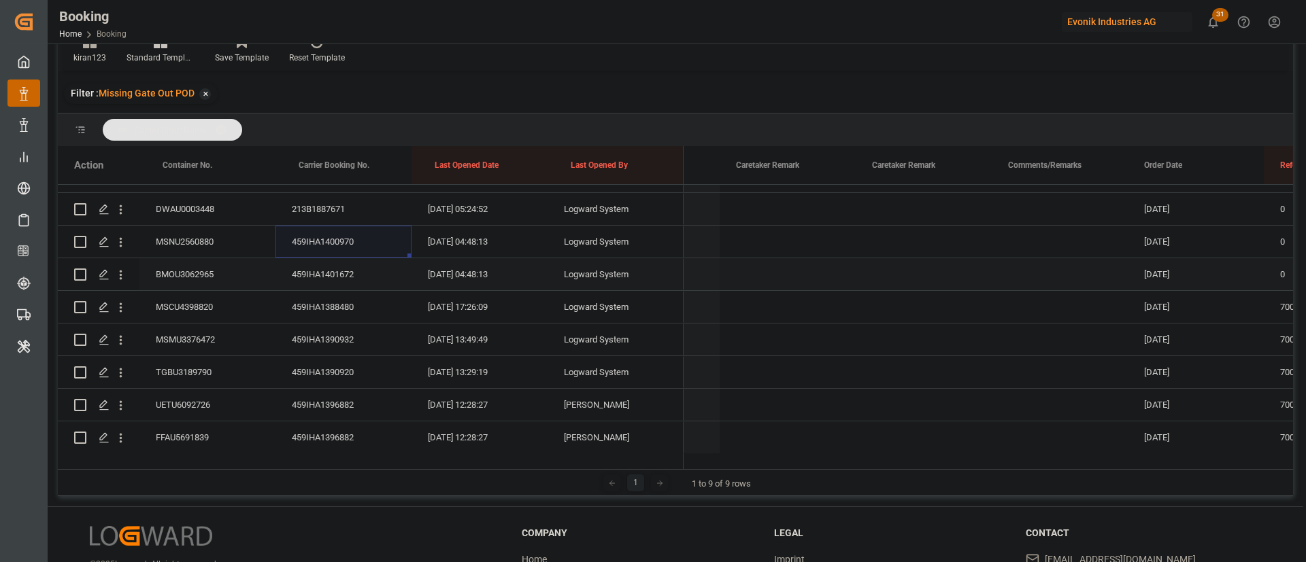
click at [301, 277] on div "459IHA1401672" at bounding box center [343, 274] width 136 height 32
click at [349, 303] on div "459IHA1388480" at bounding box center [343, 307] width 136 height 32
click at [337, 331] on div "459IHA1390932" at bounding box center [343, 340] width 136 height 32
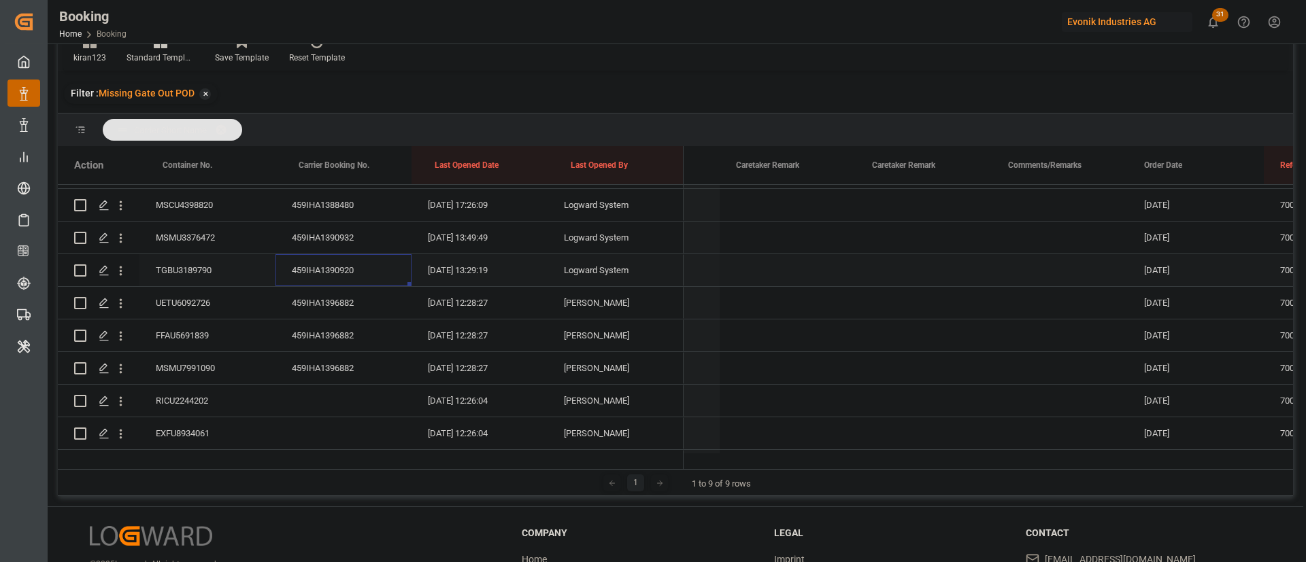
click at [305, 274] on div "459IHA1390920" at bounding box center [343, 270] width 136 height 32
click at [293, 309] on div "459IHA1396882" at bounding box center [343, 303] width 136 height 32
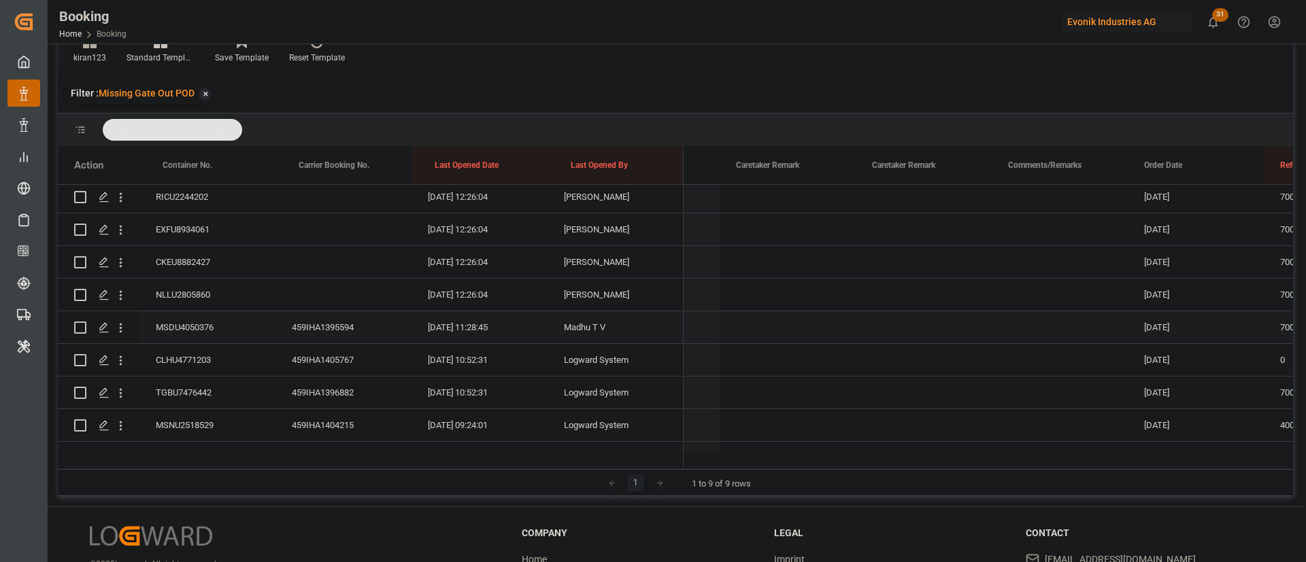
click at [339, 324] on div "459IHA1395594" at bounding box center [343, 327] width 136 height 32
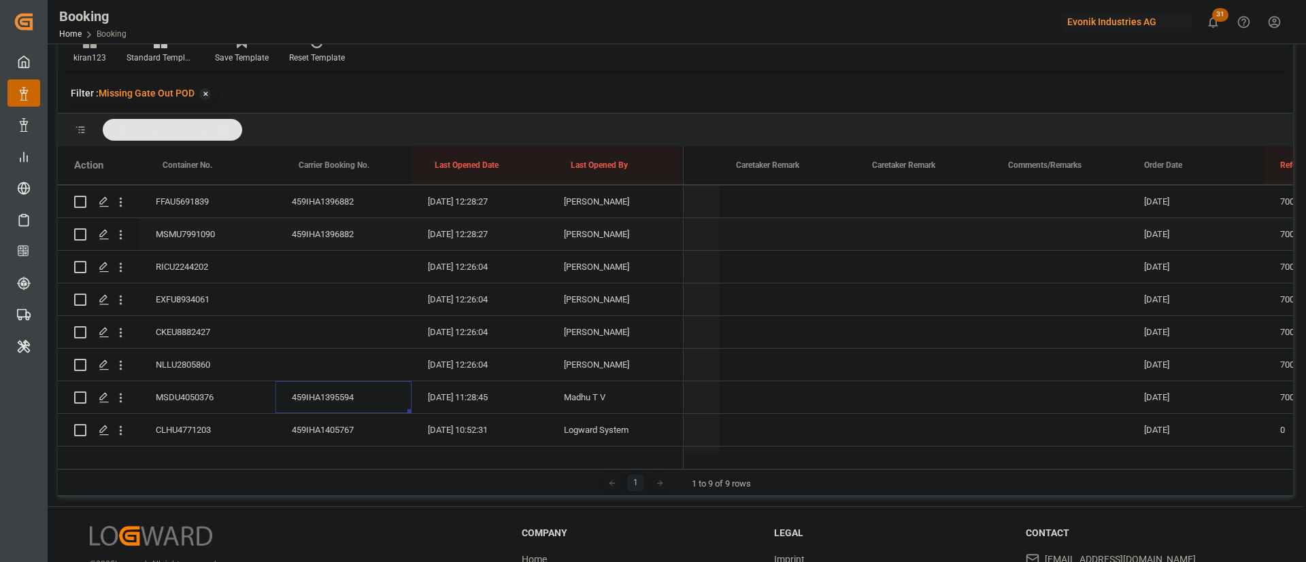
scroll to position [1110, 0]
click at [182, 292] on div "RICU2244202" at bounding box center [207, 299] width 136 height 32
click at [185, 322] on div "EXFU8934061" at bounding box center [207, 332] width 136 height 32
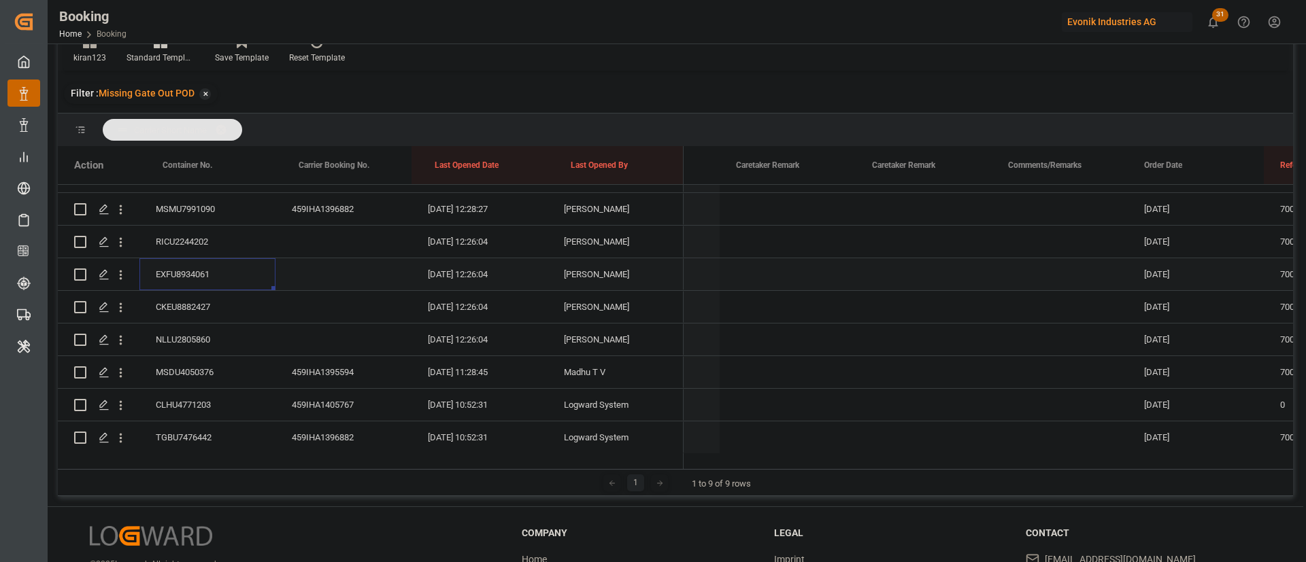
scroll to position [1212, 0]
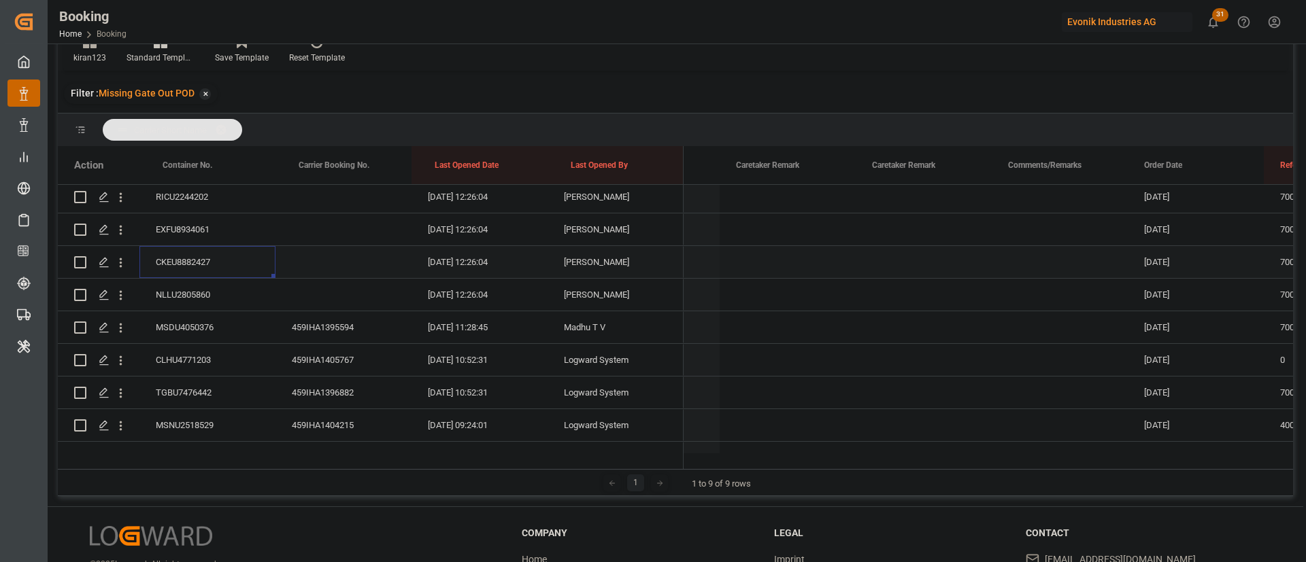
click at [207, 256] on div "CKEU8882427" at bounding box center [207, 262] width 136 height 32
click at [207, 303] on div "NLLU2805860" at bounding box center [207, 295] width 136 height 32
click at [187, 322] on div "MSDU4050376" at bounding box center [207, 327] width 136 height 32
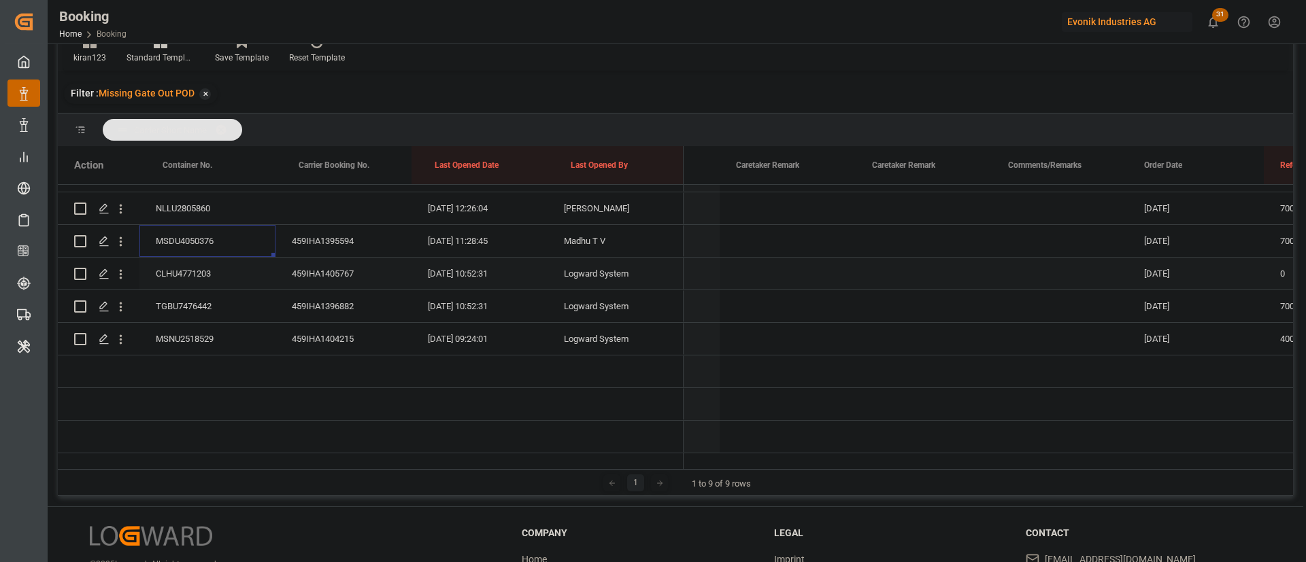
click at [192, 258] on div "CLHU4771203" at bounding box center [207, 274] width 136 height 32
click at [209, 323] on div "MSNU2518529" at bounding box center [207, 339] width 136 height 32
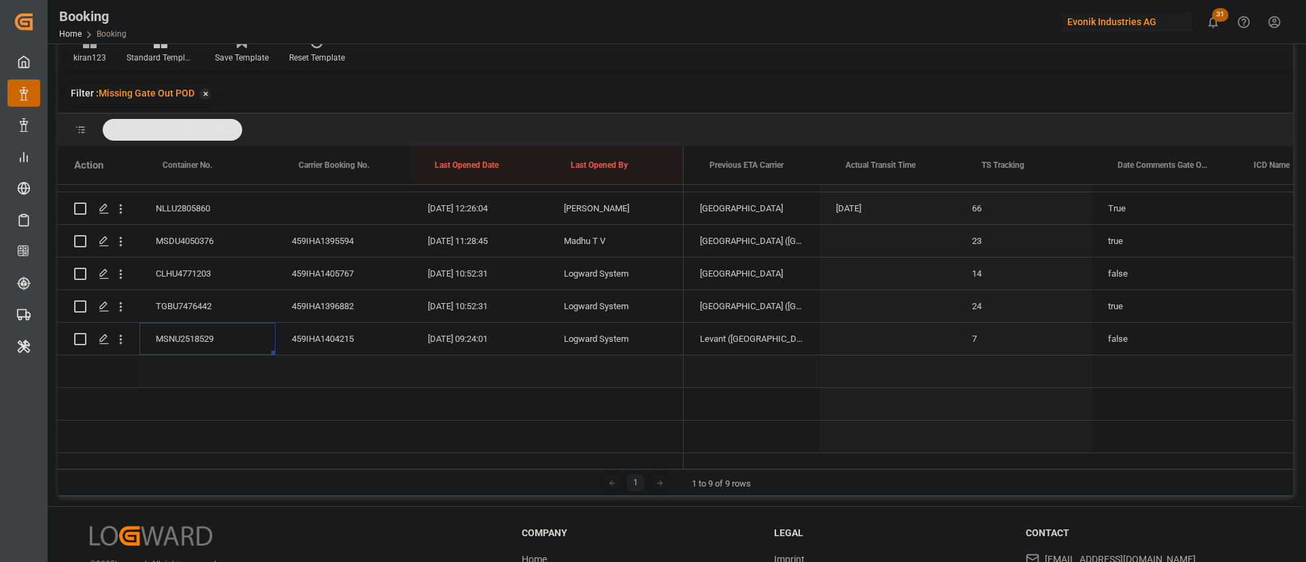
scroll to position [0, 6674]
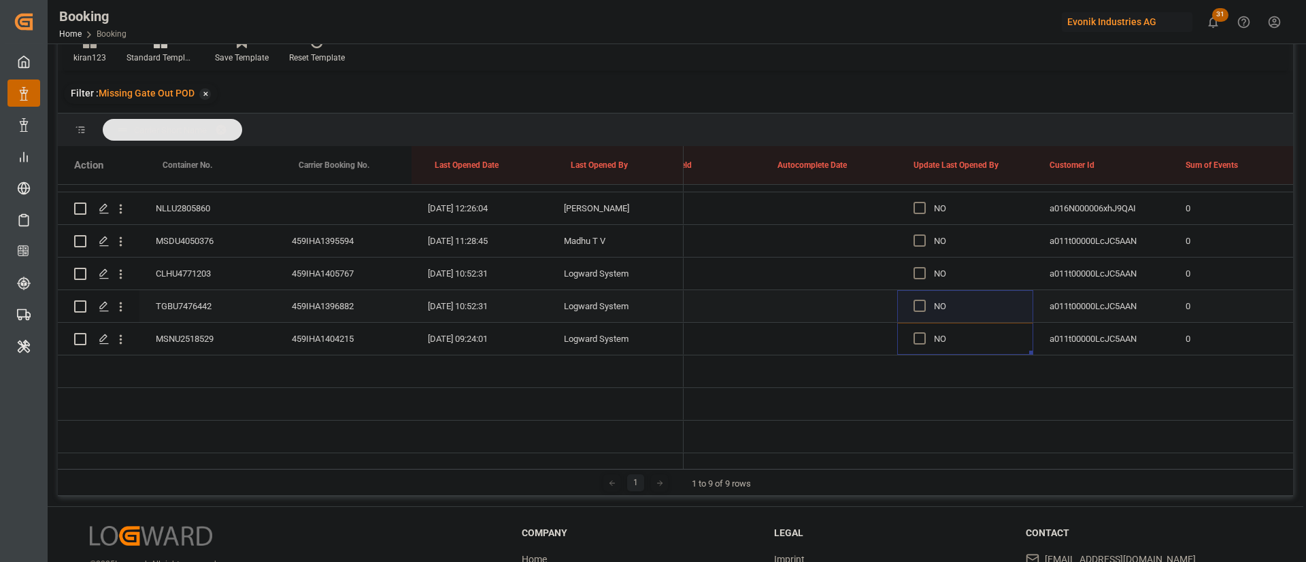
drag, startPoint x: 917, startPoint y: 322, endPoint x: 924, endPoint y: 276, distance: 46.8
click at [917, 333] on span "Press SPACE to select this row." at bounding box center [919, 339] width 12 height 12
click at [924, 333] on input "Press SPACE to select this row." at bounding box center [924, 333] width 0 height 0
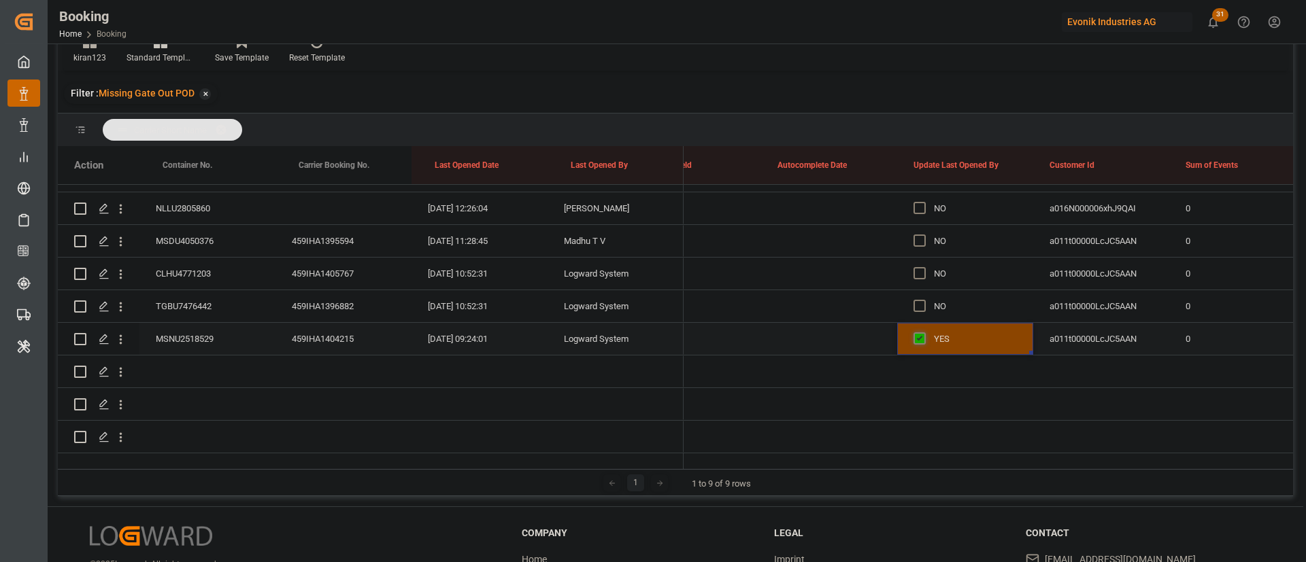
drag, startPoint x: 930, startPoint y: 296, endPoint x: 922, endPoint y: 320, distance: 25.8
click at [922, 324] on div "Press SPACE to select this row." at bounding box center [923, 339] width 20 height 31
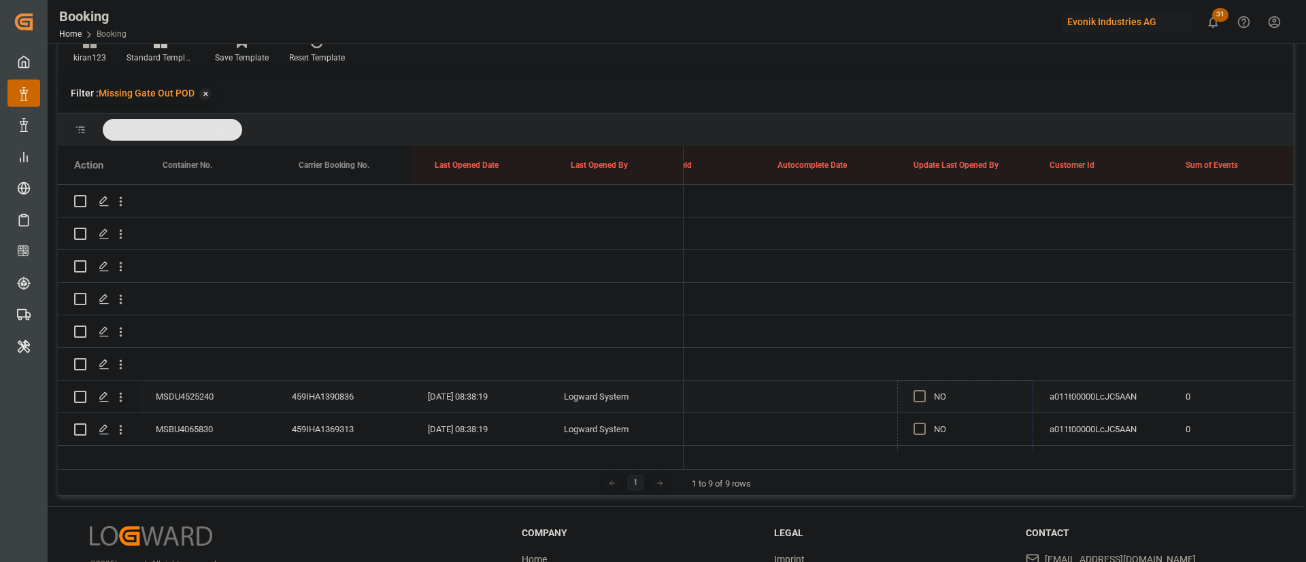
drag, startPoint x: 1031, startPoint y: 336, endPoint x: 934, endPoint y: 409, distance: 121.5
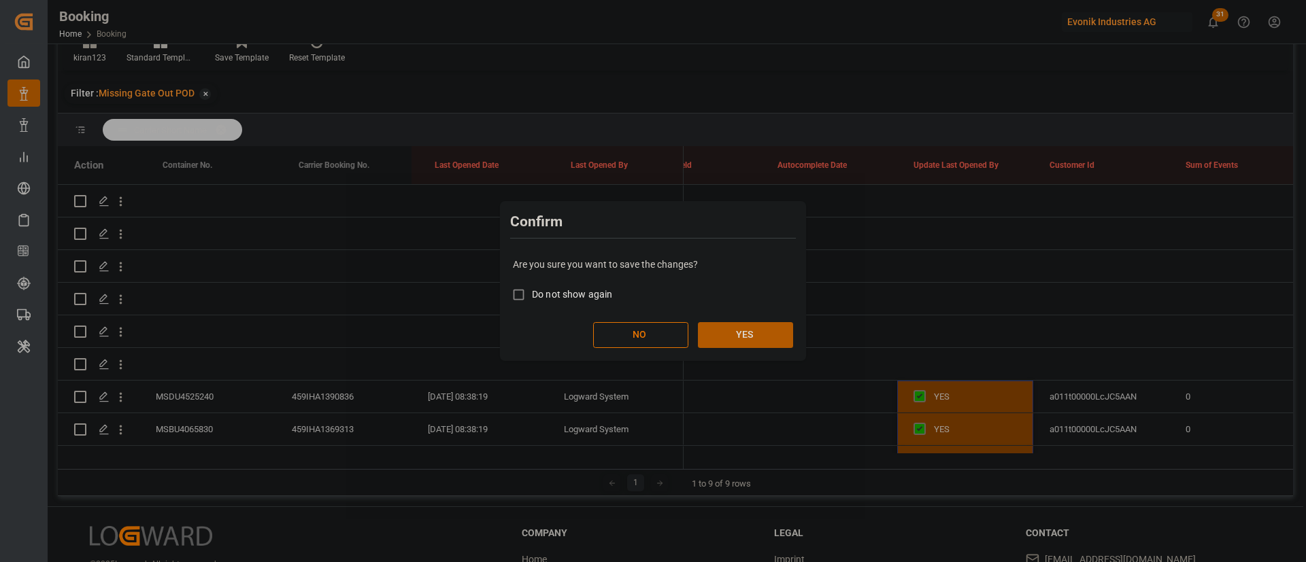
click at [762, 324] on button "YES" at bounding box center [745, 335] width 95 height 26
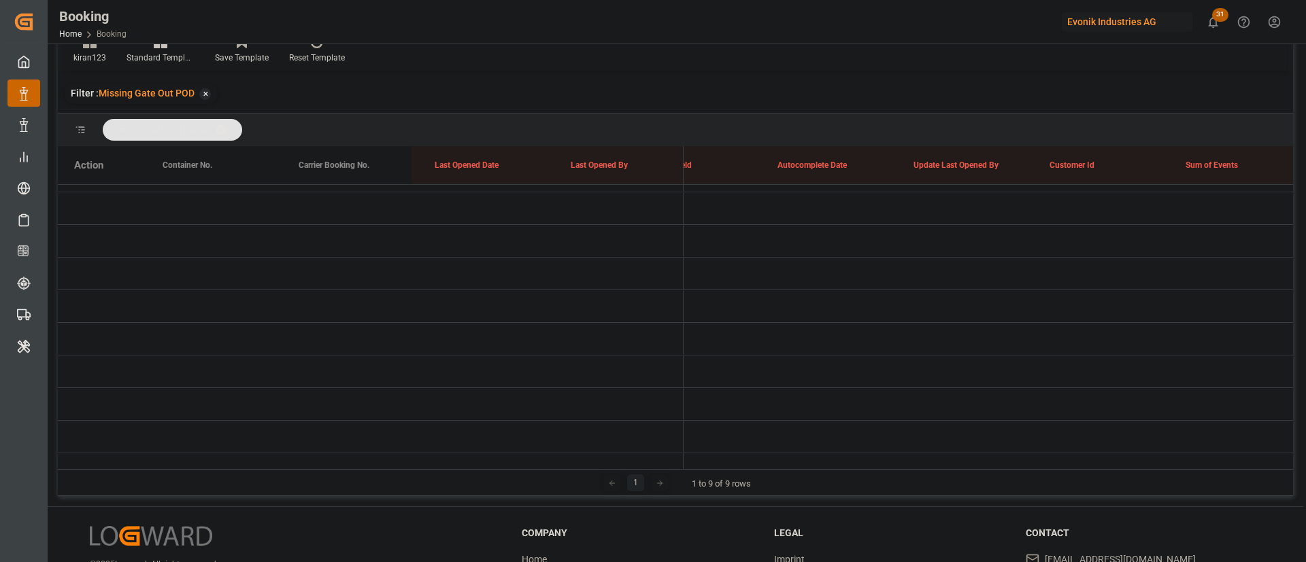
scroll to position [0, 0]
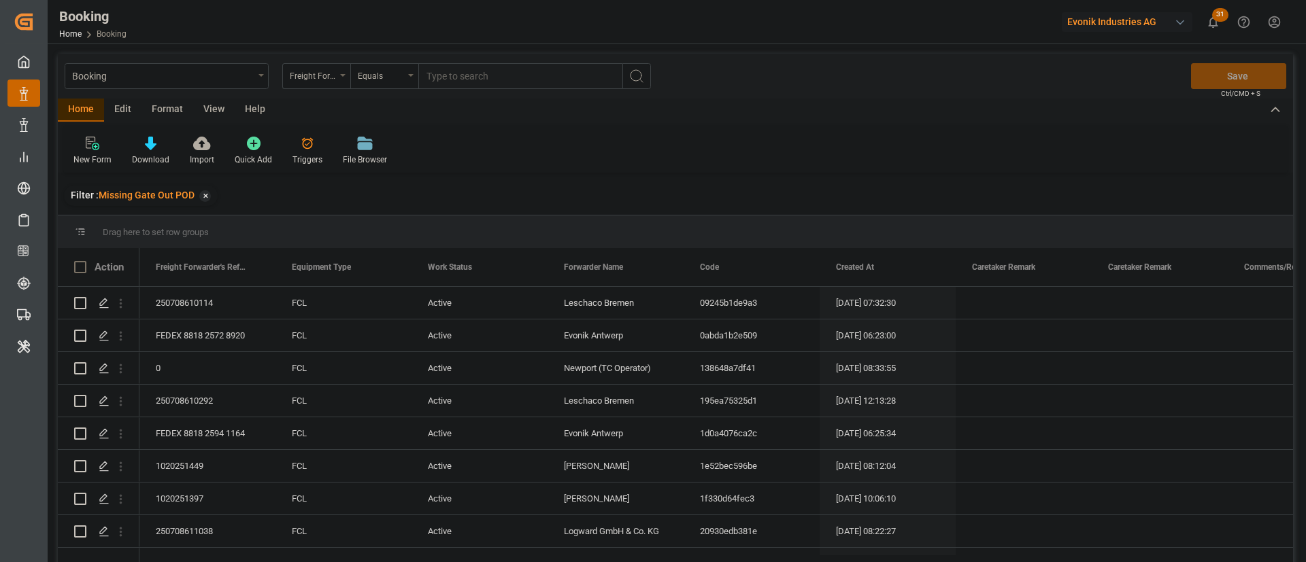
click at [197, 112] on div "View" at bounding box center [213, 110] width 41 height 23
click at [90, 156] on div "Default" at bounding box center [86, 160] width 27 height 12
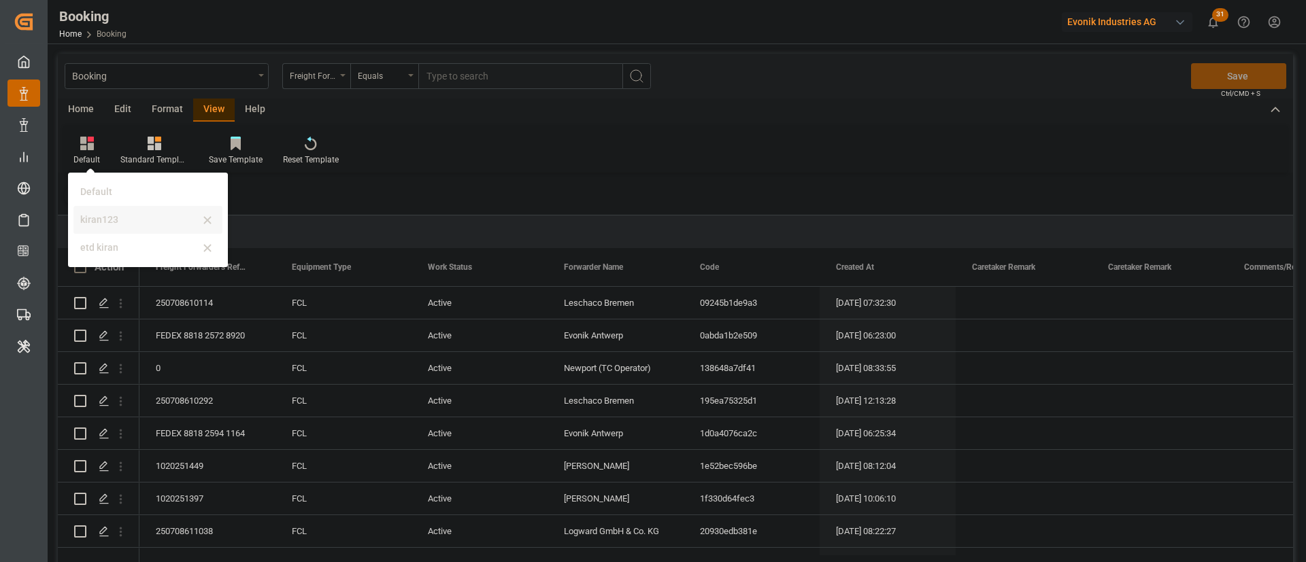
click at [101, 220] on div "kiran123" at bounding box center [139, 220] width 119 height 14
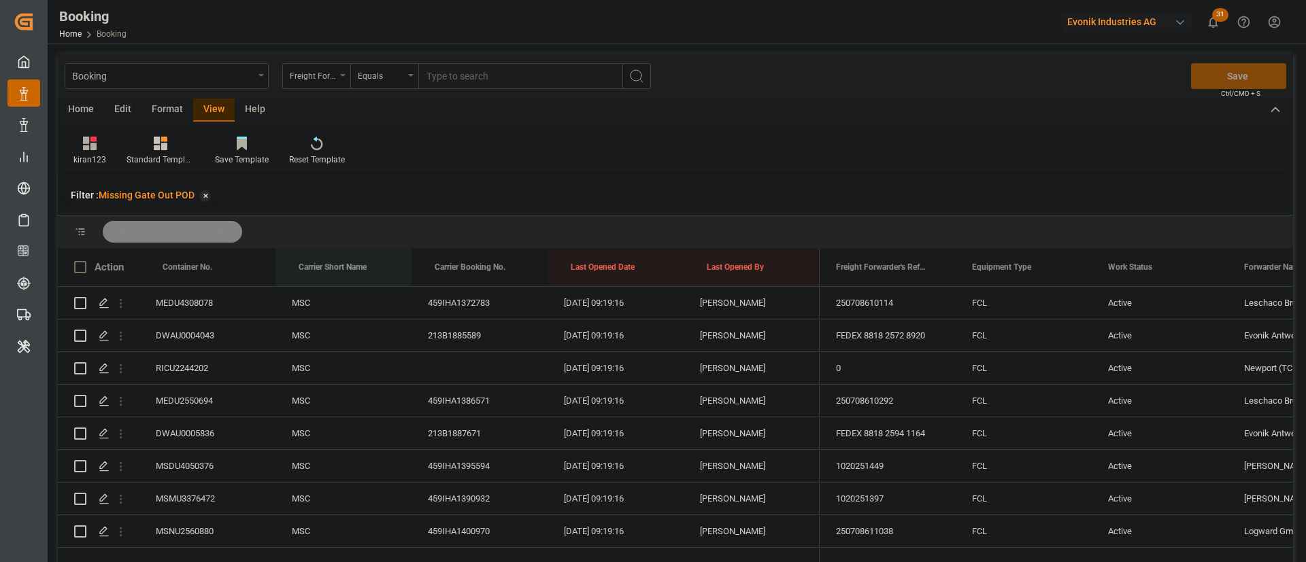
drag, startPoint x: 320, startPoint y: 261, endPoint x: 336, endPoint y: 239, distance: 27.8
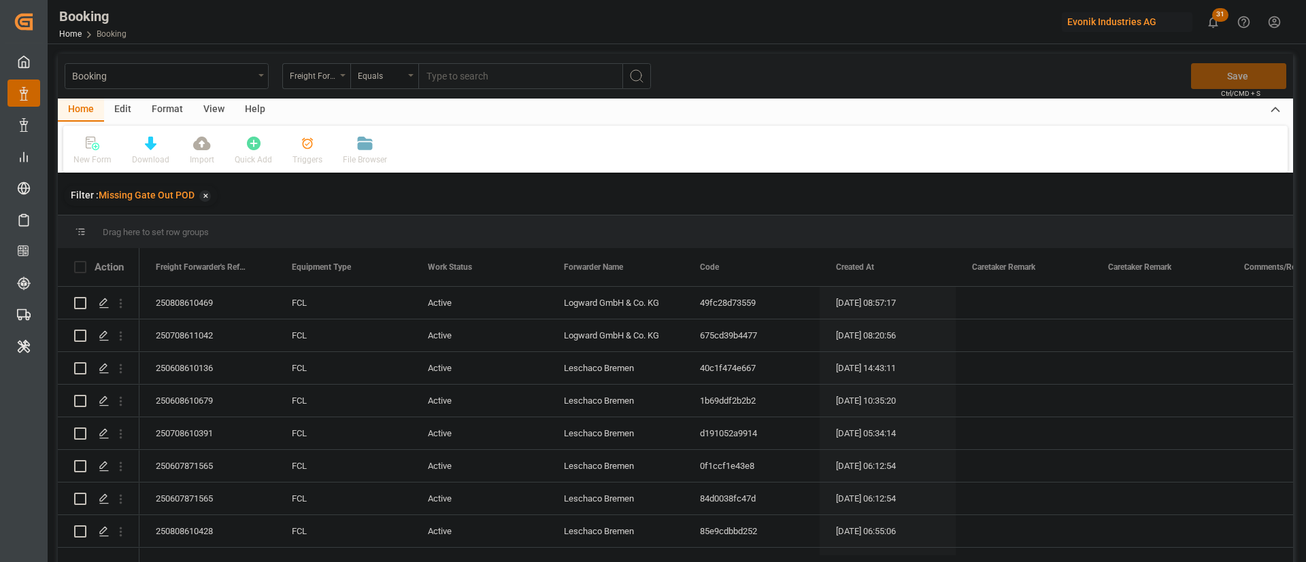
click at [201, 104] on div "View" at bounding box center [213, 110] width 41 height 23
click at [92, 160] on div "Default" at bounding box center [86, 160] width 27 height 12
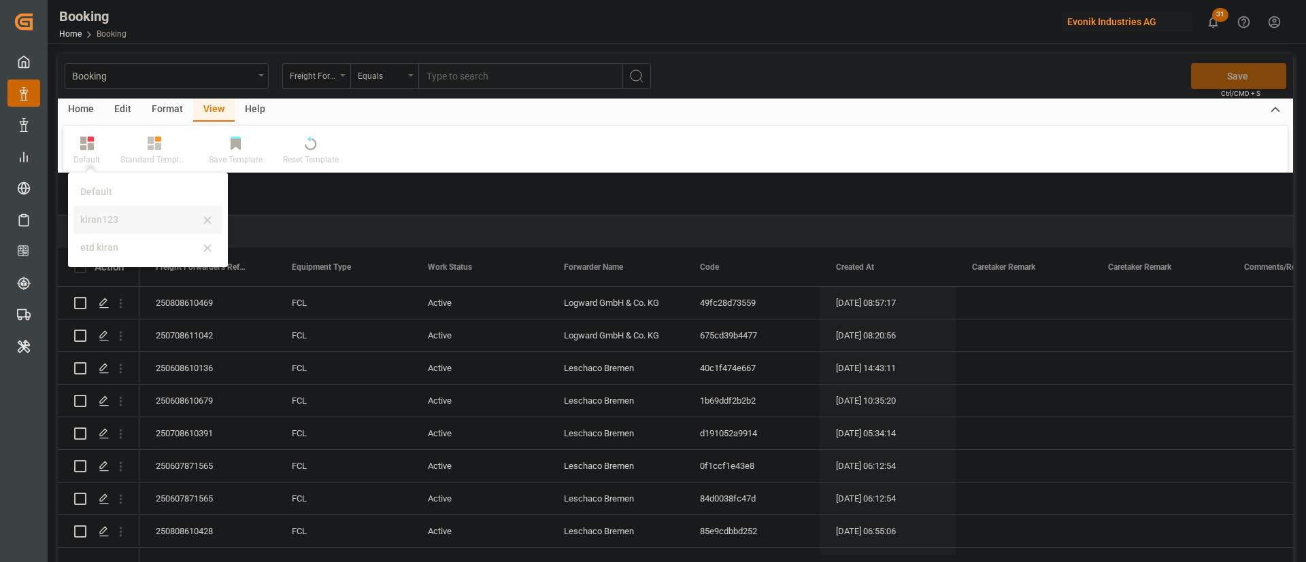
click at [124, 218] on div "kiran123" at bounding box center [139, 220] width 119 height 14
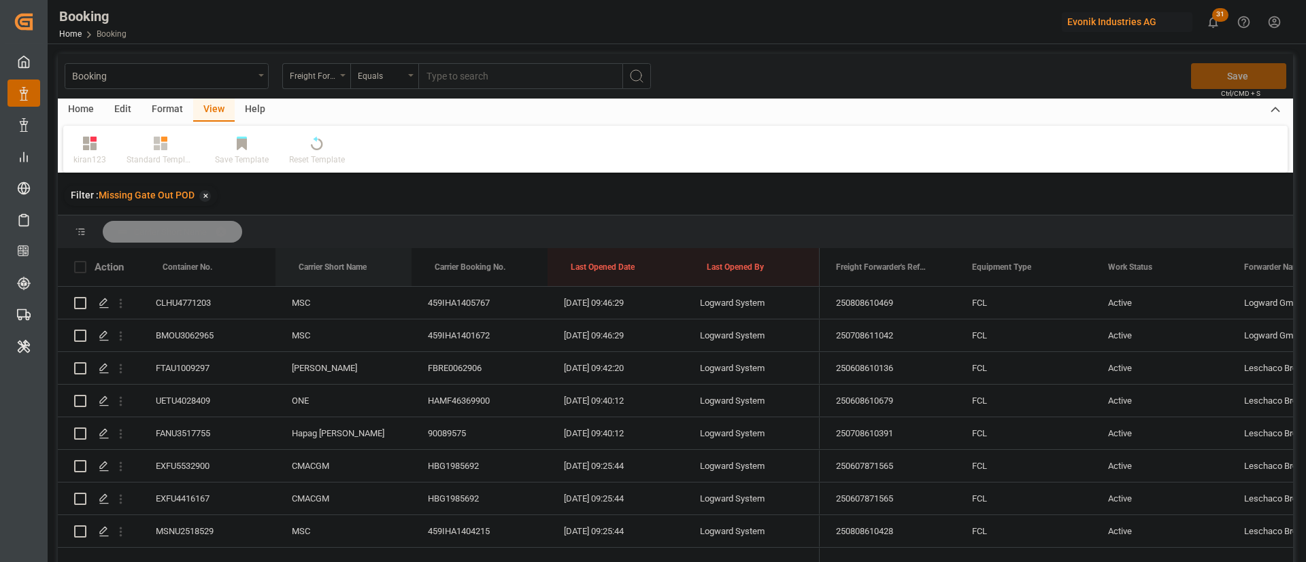
drag, startPoint x: 345, startPoint y: 263, endPoint x: 349, endPoint y: 228, distance: 35.5
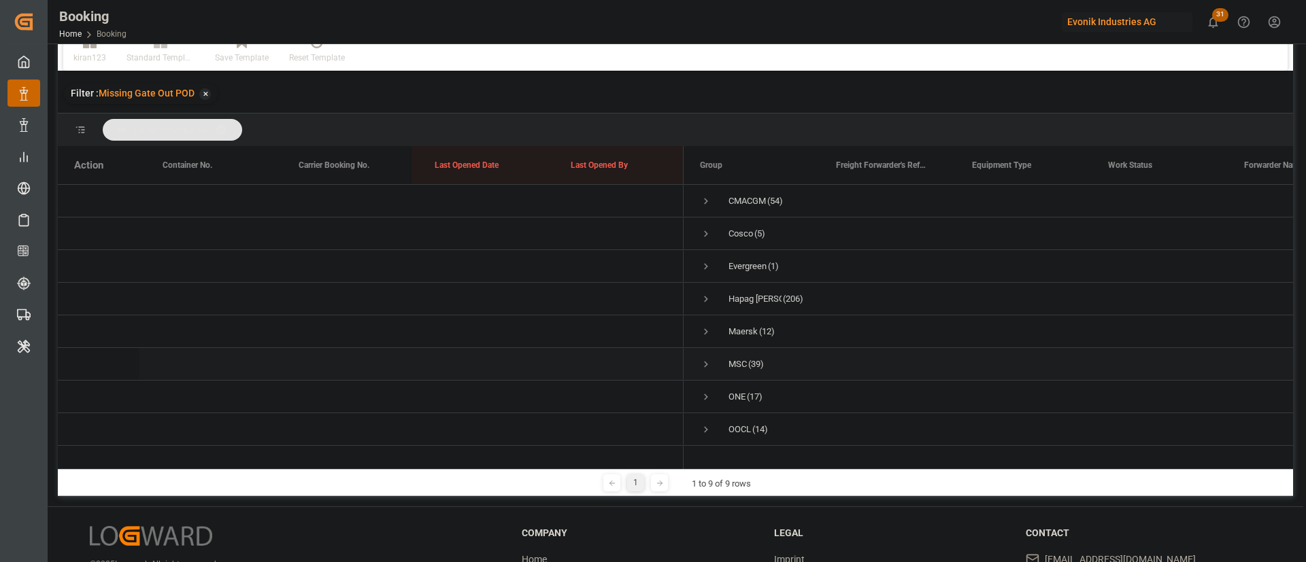
scroll to position [41, 0]
click at [708, 366] on span "Press SPACE to select this row." at bounding box center [706, 372] width 12 height 12
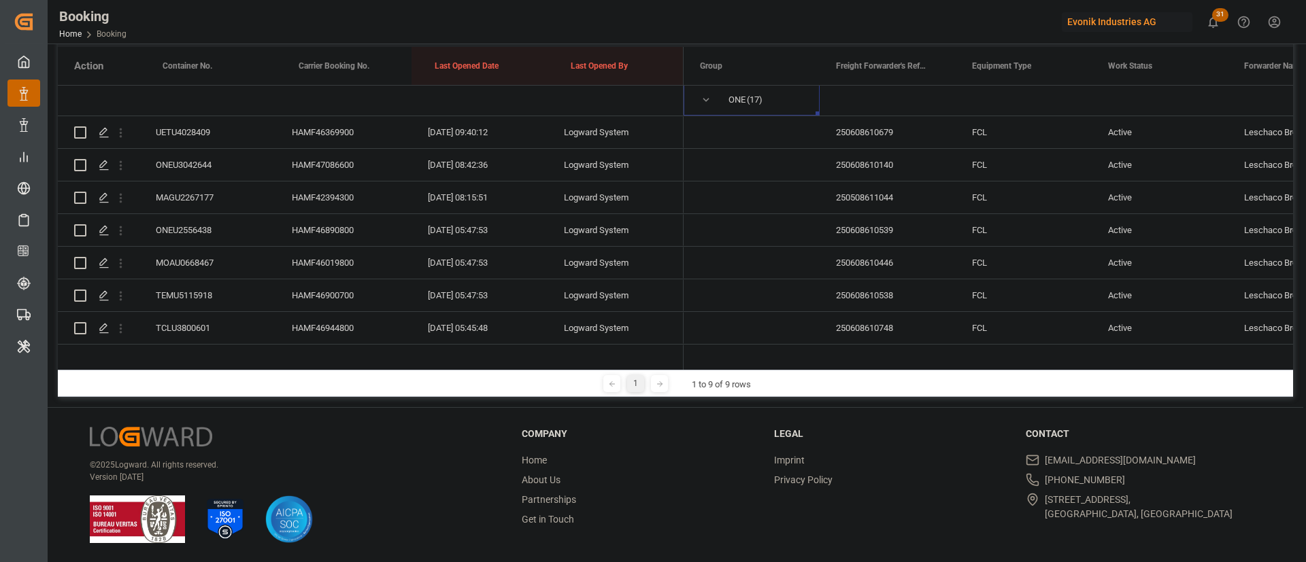
scroll to position [86, 0]
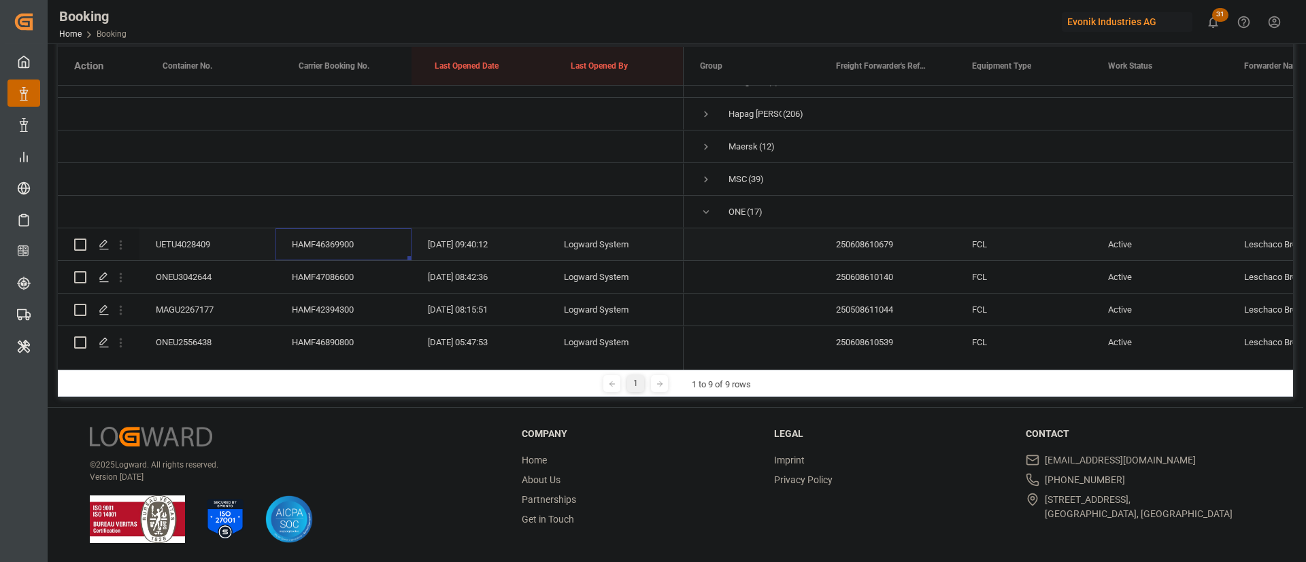
click at [317, 229] on div "HAMF46369900" at bounding box center [343, 245] width 136 height 32
click at [343, 272] on div "HAMF47086600" at bounding box center [343, 277] width 136 height 32
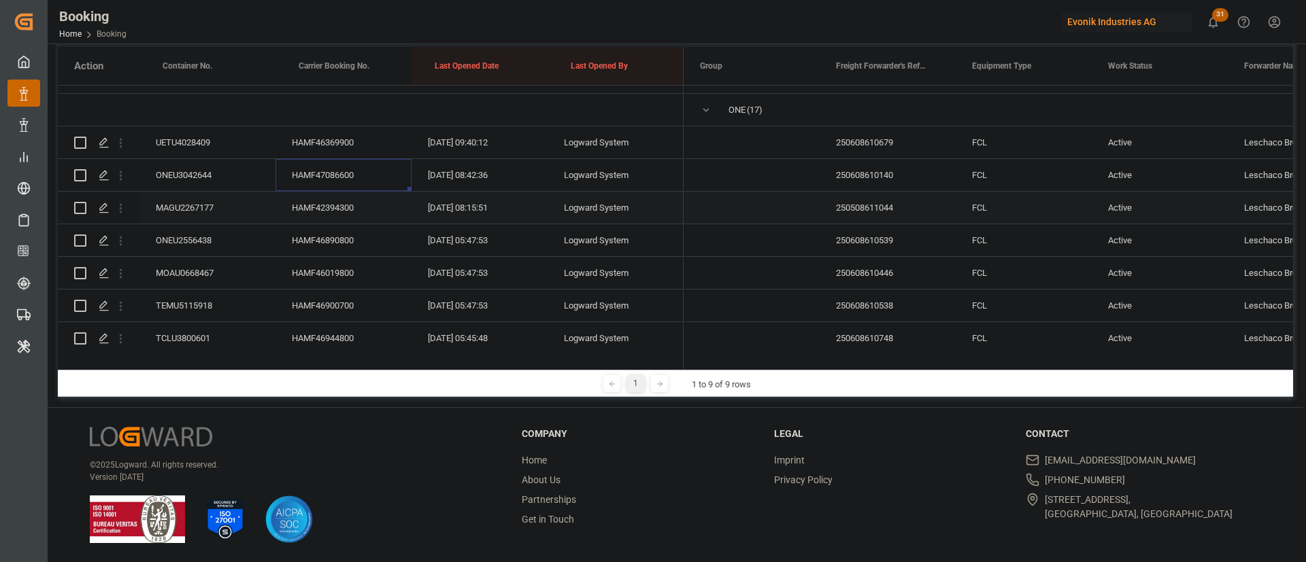
click at [317, 201] on div "HAMF42394300" at bounding box center [343, 208] width 136 height 32
click at [327, 216] on div "HAMF42394300" at bounding box center [343, 208] width 136 height 32
click at [350, 231] on div "HAMF46890800" at bounding box center [343, 240] width 136 height 32
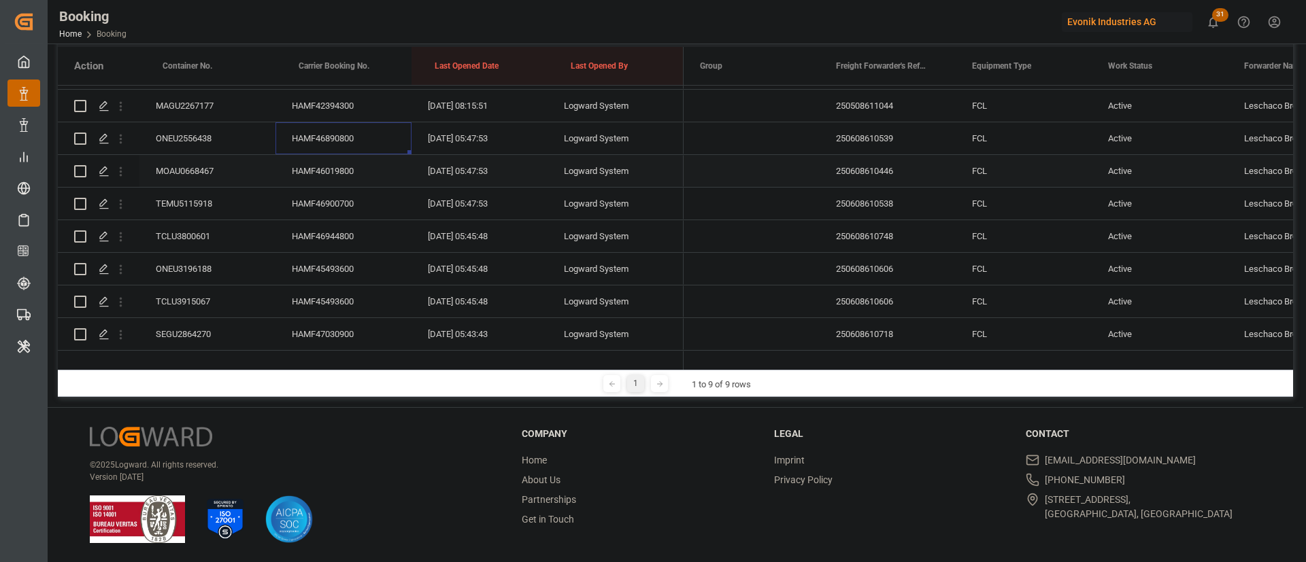
click at [345, 179] on div "HAMF46019800" at bounding box center [343, 171] width 136 height 32
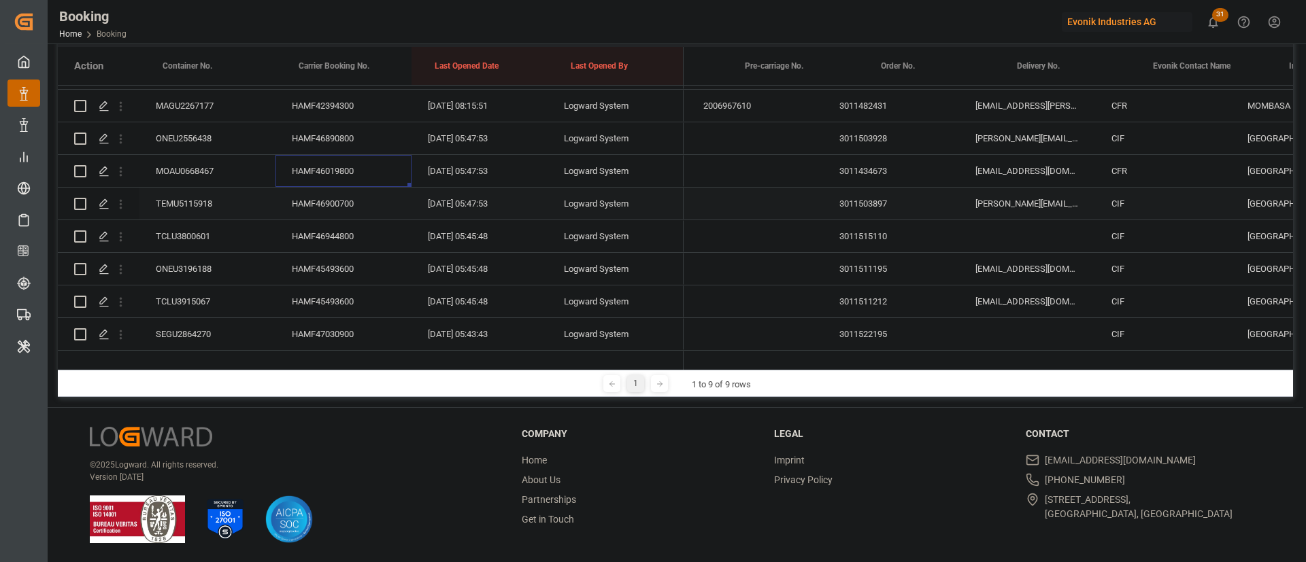
scroll to position [0, 0]
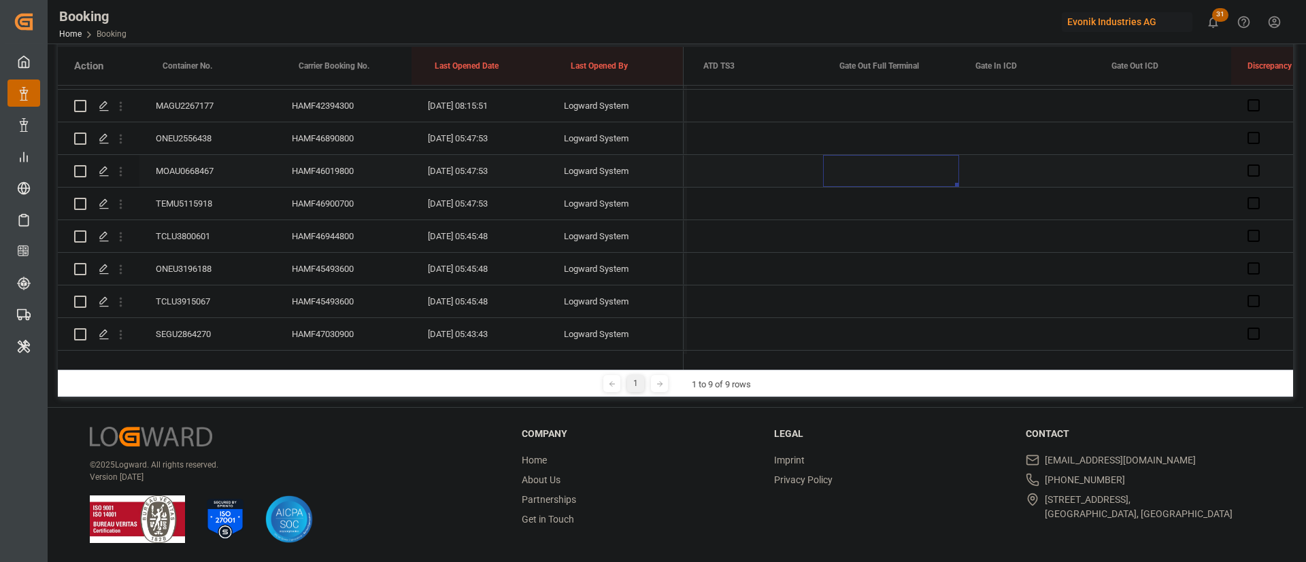
click at [860, 168] on div "Press SPACE to select this row." at bounding box center [891, 171] width 136 height 32
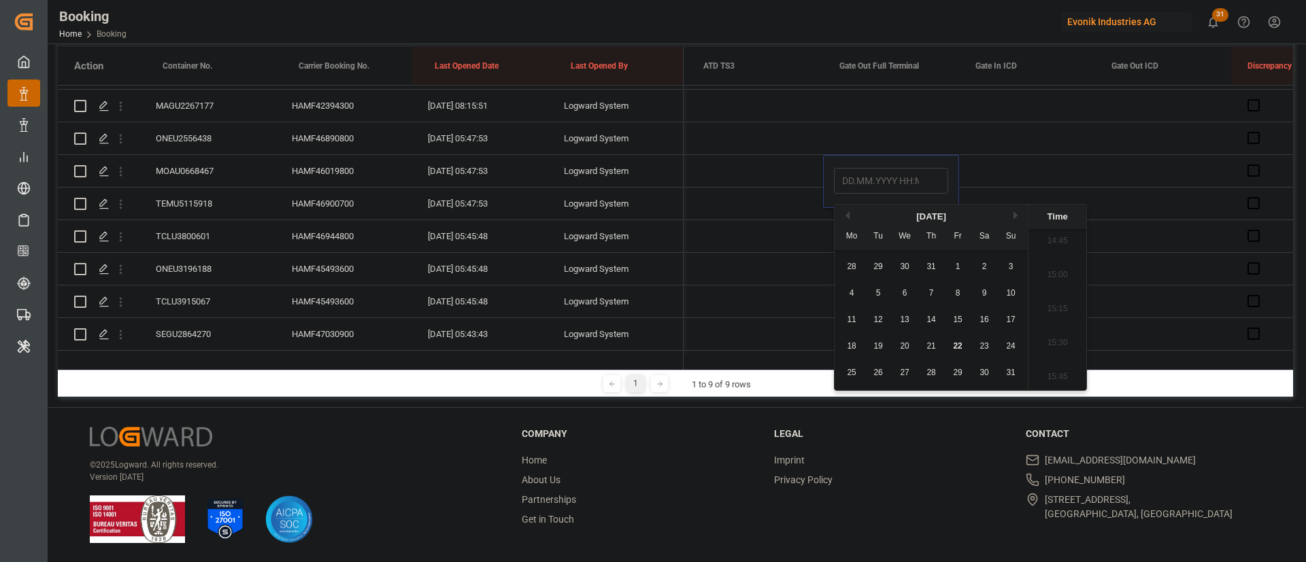
click at [959, 350] on span "22" at bounding box center [957, 346] width 9 height 10
type input "[DATE] 00:00"
click at [757, 256] on div "Press SPACE to select this row." at bounding box center [755, 269] width 136 height 32
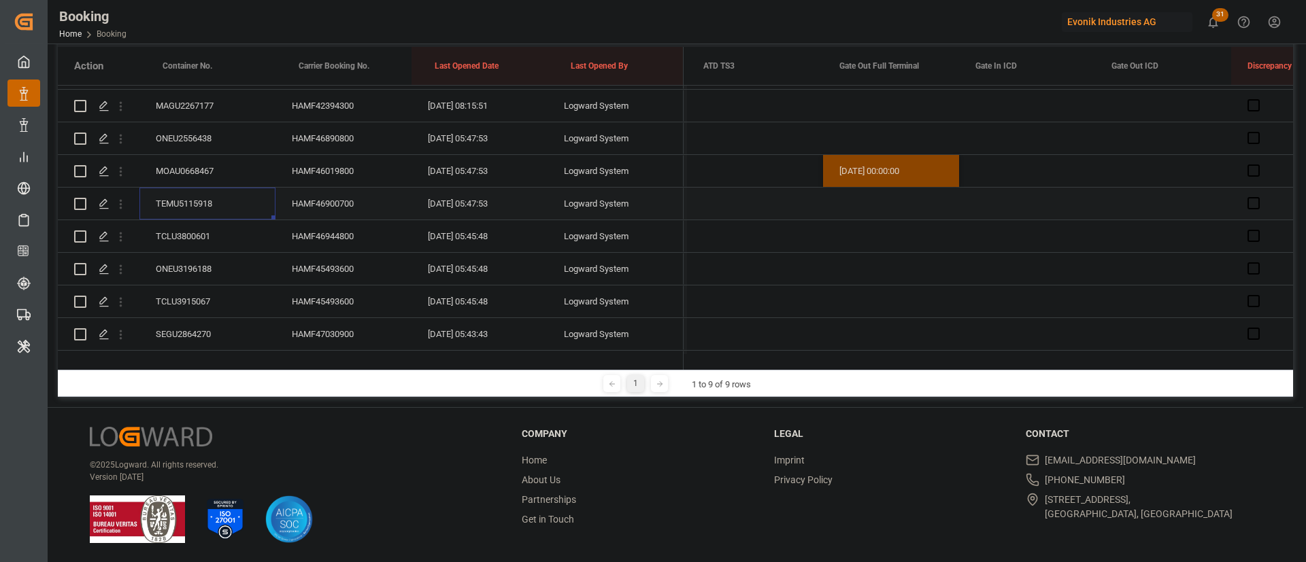
click at [214, 207] on div "TEMU5115918" at bounding box center [207, 204] width 136 height 32
click at [199, 246] on div "TCLU3800601" at bounding box center [207, 236] width 136 height 32
click at [209, 278] on div "ONEU3196188" at bounding box center [207, 269] width 136 height 32
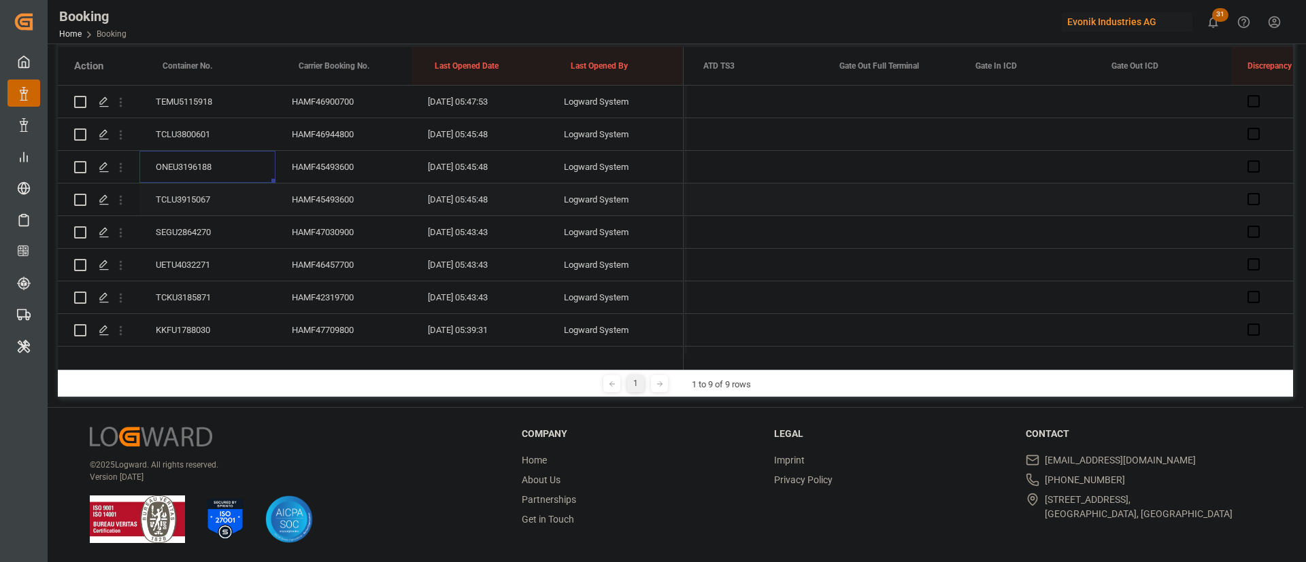
click at [192, 209] on div "TCLU3915067" at bounding box center [207, 200] width 136 height 32
click at [205, 231] on div "SEGU2864270" at bounding box center [207, 232] width 136 height 32
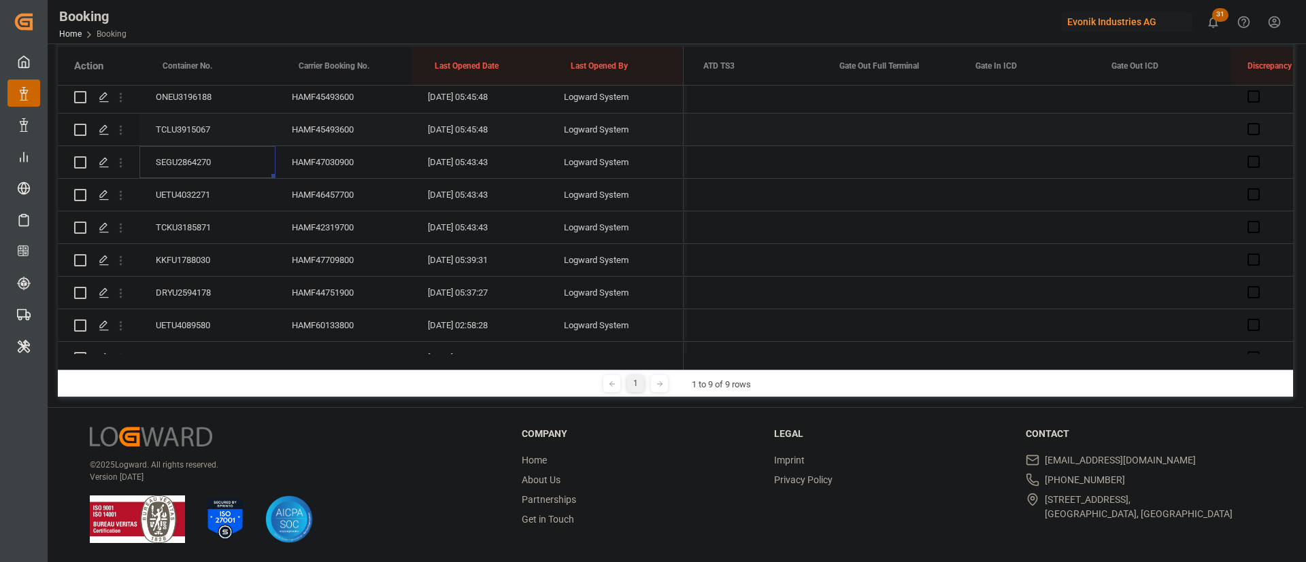
scroll to position [494, 0]
click at [205, 152] on div "UETU4032271" at bounding box center [207, 163] width 136 height 32
click at [214, 203] on div "TCKU3185871" at bounding box center [207, 196] width 136 height 32
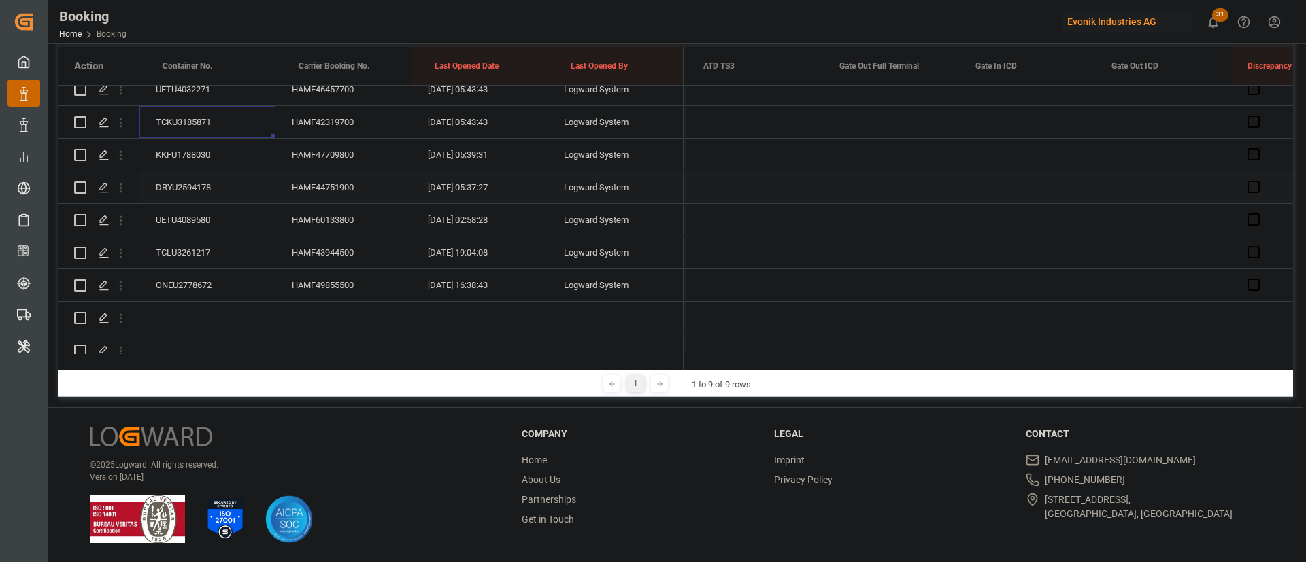
scroll to position [596, 0]
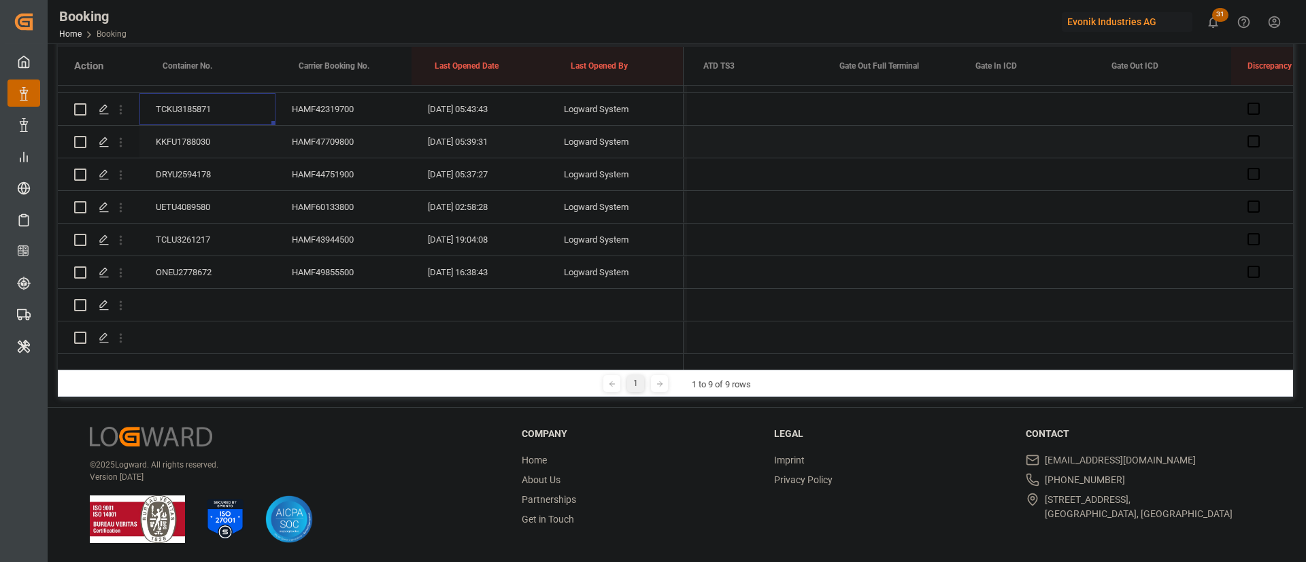
click at [207, 127] on div "KKFU1788030" at bounding box center [207, 142] width 136 height 32
click at [182, 169] on div "DRYU2594178" at bounding box center [207, 174] width 136 height 32
click at [223, 191] on div "UETU4089580" at bounding box center [207, 207] width 136 height 32
click at [216, 224] on div "TCLU3261217" at bounding box center [207, 240] width 136 height 32
click at [222, 260] on div "ONEU2778672" at bounding box center [207, 272] width 136 height 32
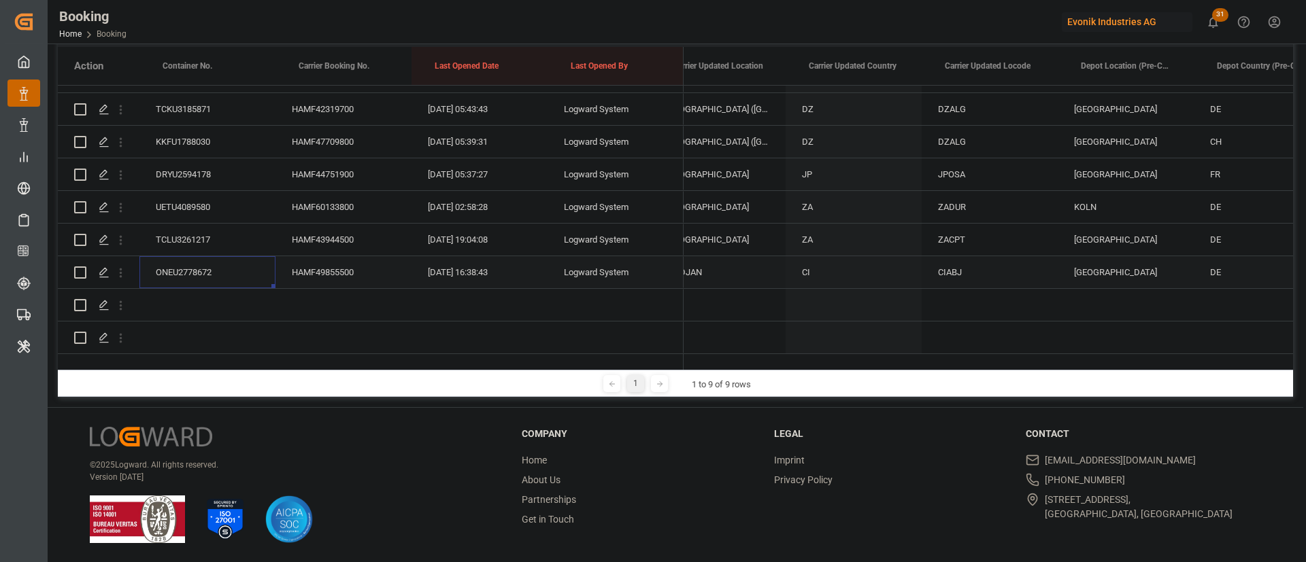
scroll to position [0, 20635]
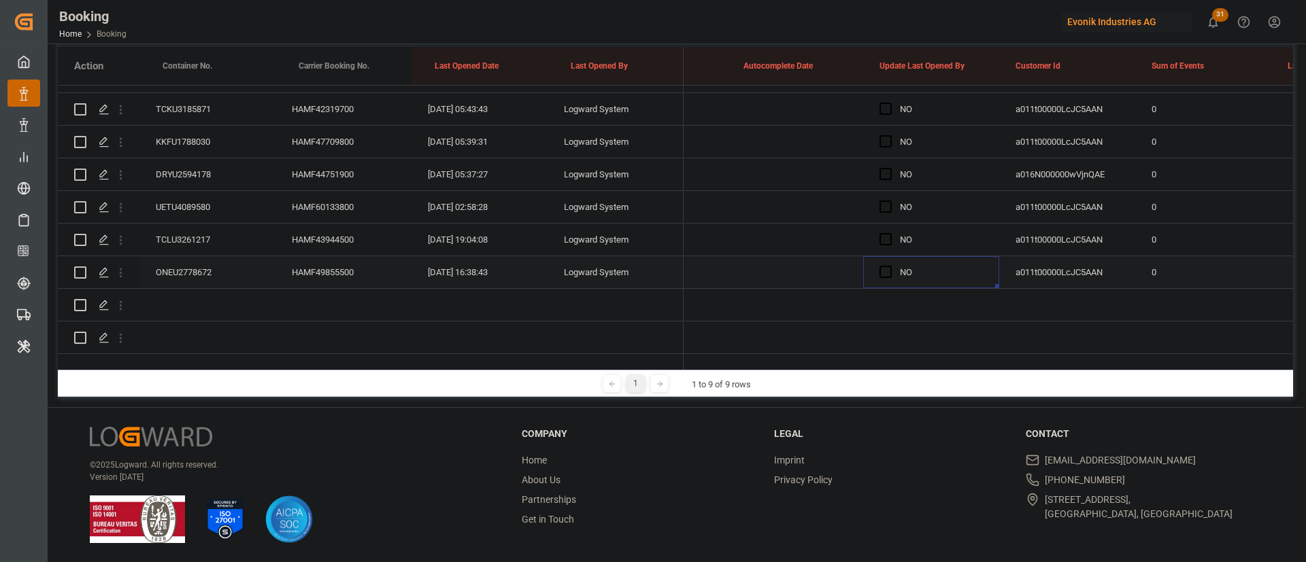
click at [879, 256] on div "NO" at bounding box center [931, 272] width 136 height 32
click at [887, 266] on span "Press SPACE to select this row." at bounding box center [885, 272] width 12 height 12
click at [890, 266] on input "Press SPACE to select this row." at bounding box center [890, 266] width 0 height 0
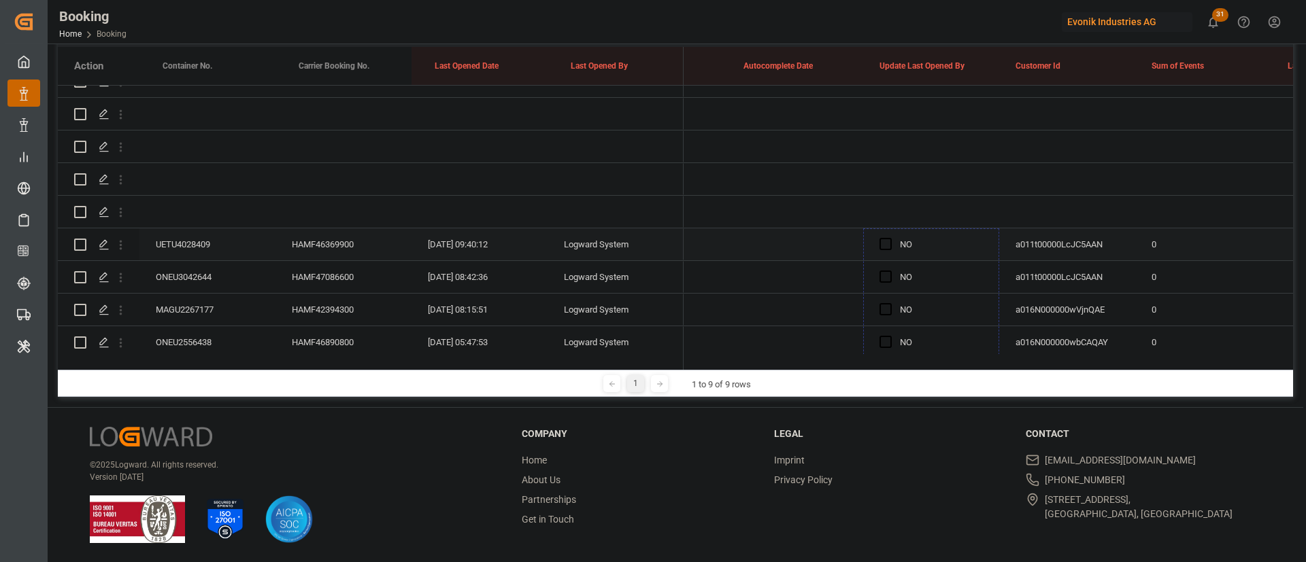
drag, startPoint x: 996, startPoint y: 268, endPoint x: 979, endPoint y: 239, distance: 33.2
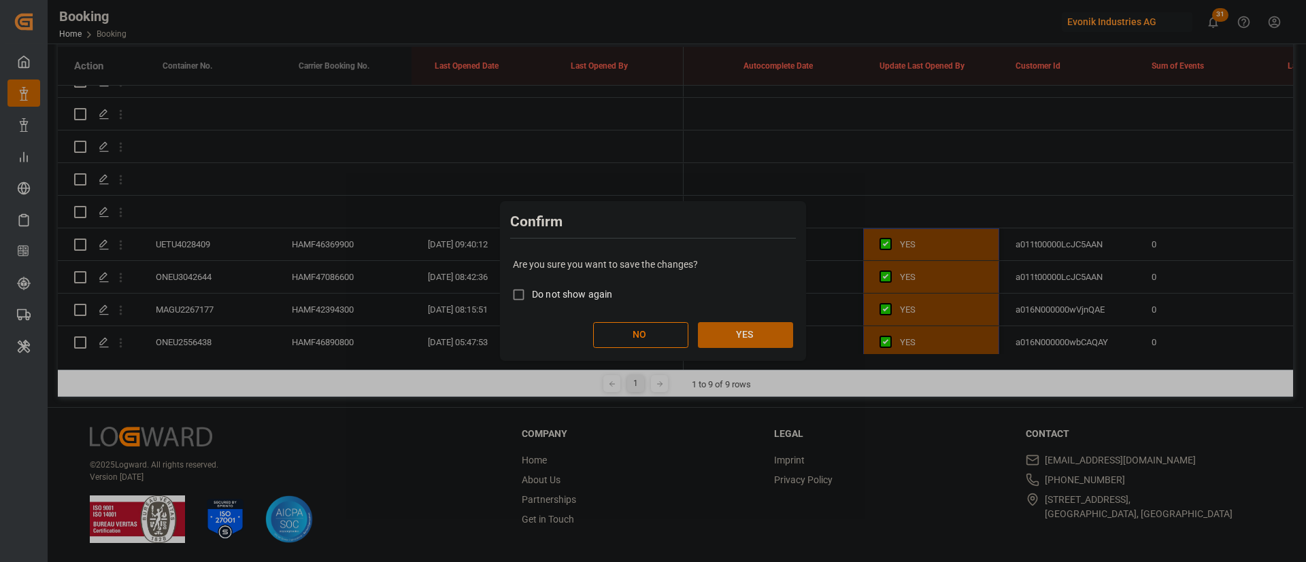
click at [741, 333] on button "YES" at bounding box center [745, 335] width 95 height 26
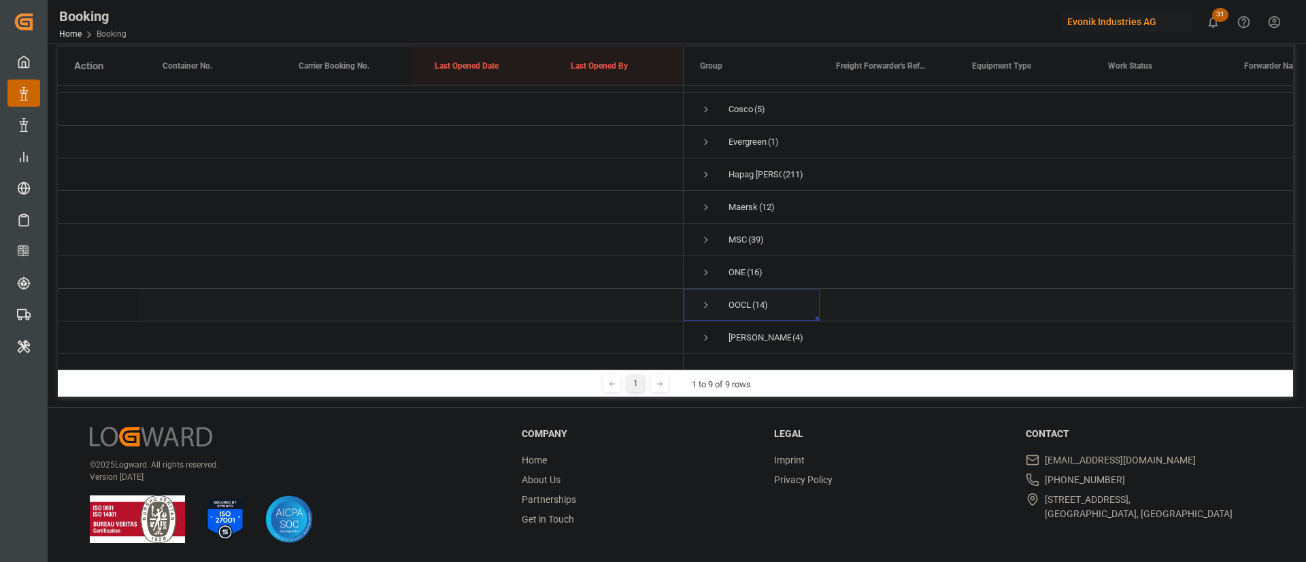
click at [708, 299] on span "Press SPACE to select this row." at bounding box center [706, 305] width 12 height 12
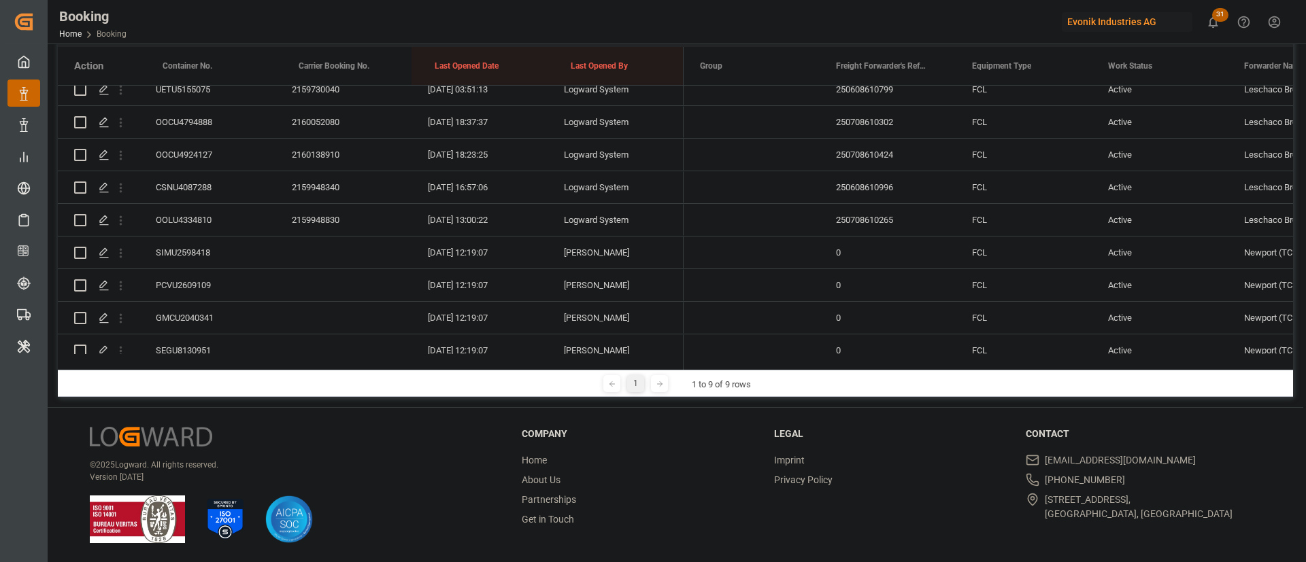
scroll to position [498, 0]
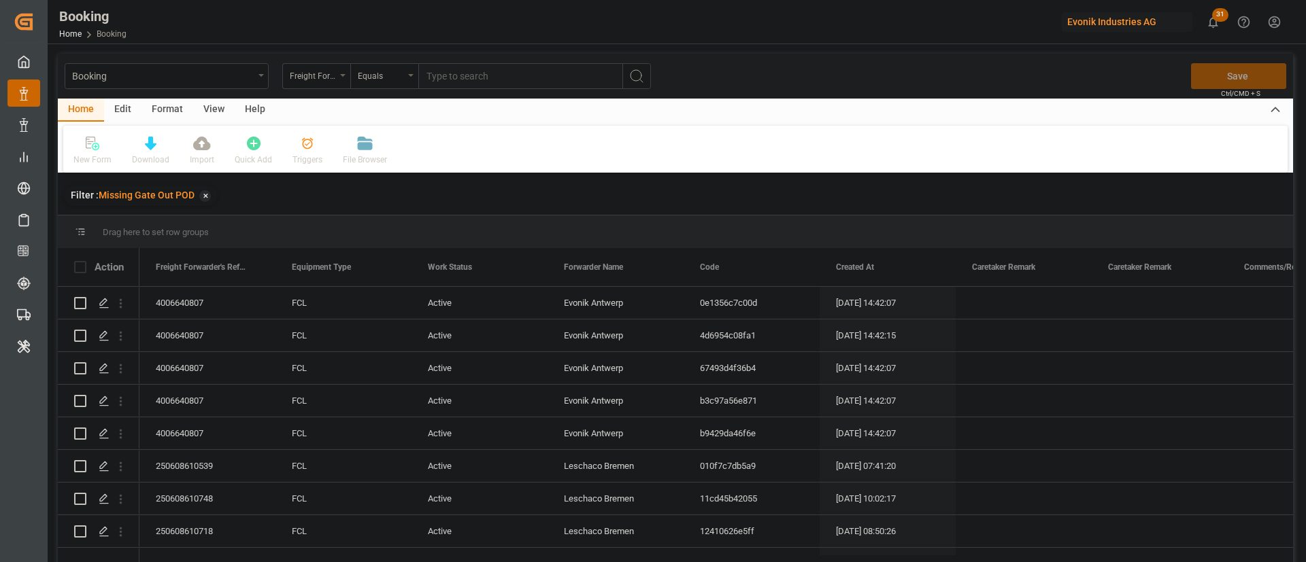
drag, startPoint x: 214, startPoint y: 116, endPoint x: 191, endPoint y: 124, distance: 23.7
click at [213, 116] on div "View" at bounding box center [213, 110] width 41 height 23
click at [91, 147] on icon at bounding box center [87, 144] width 14 height 14
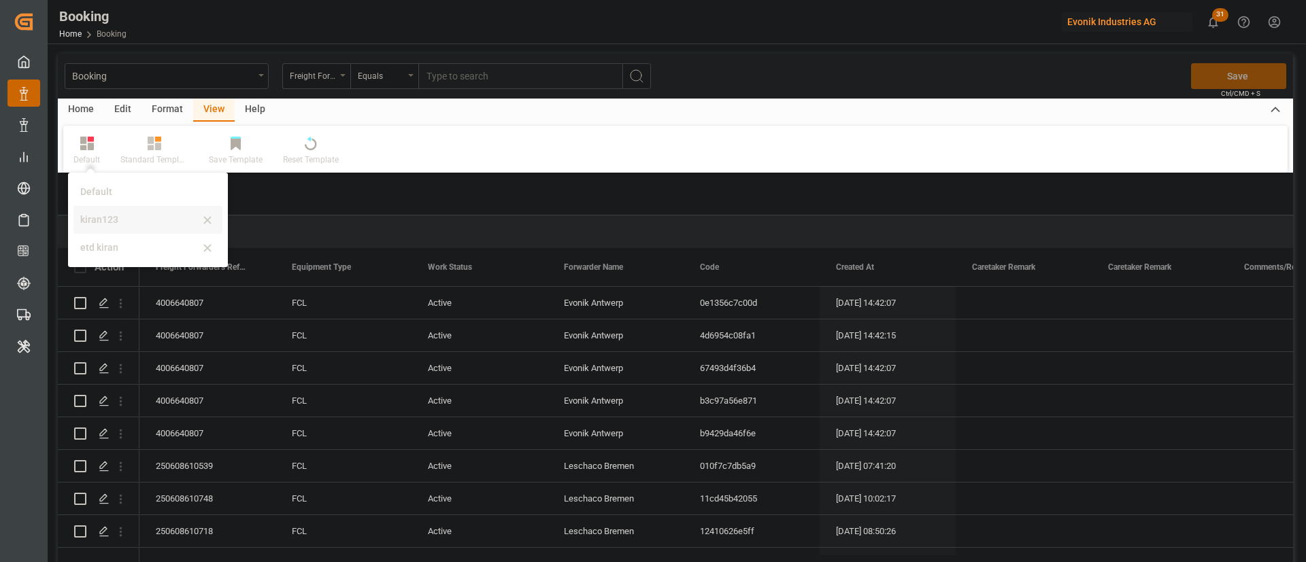
click at [107, 218] on div "kiran123" at bounding box center [139, 220] width 119 height 14
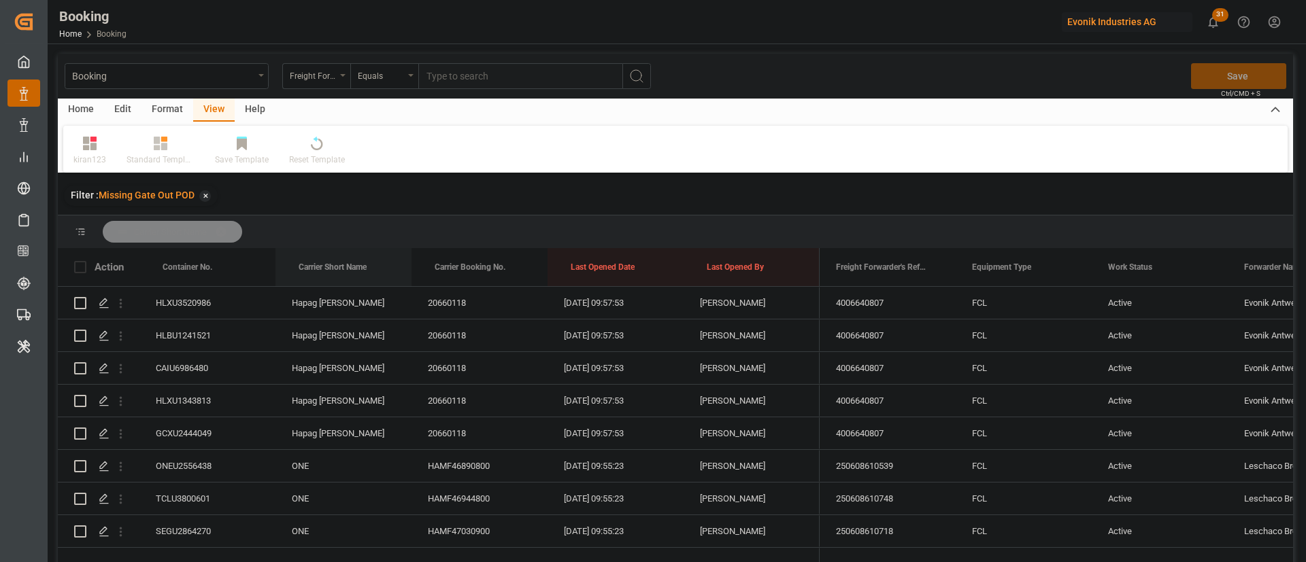
drag, startPoint x: 355, startPoint y: 268, endPoint x: 360, endPoint y: 235, distance: 33.0
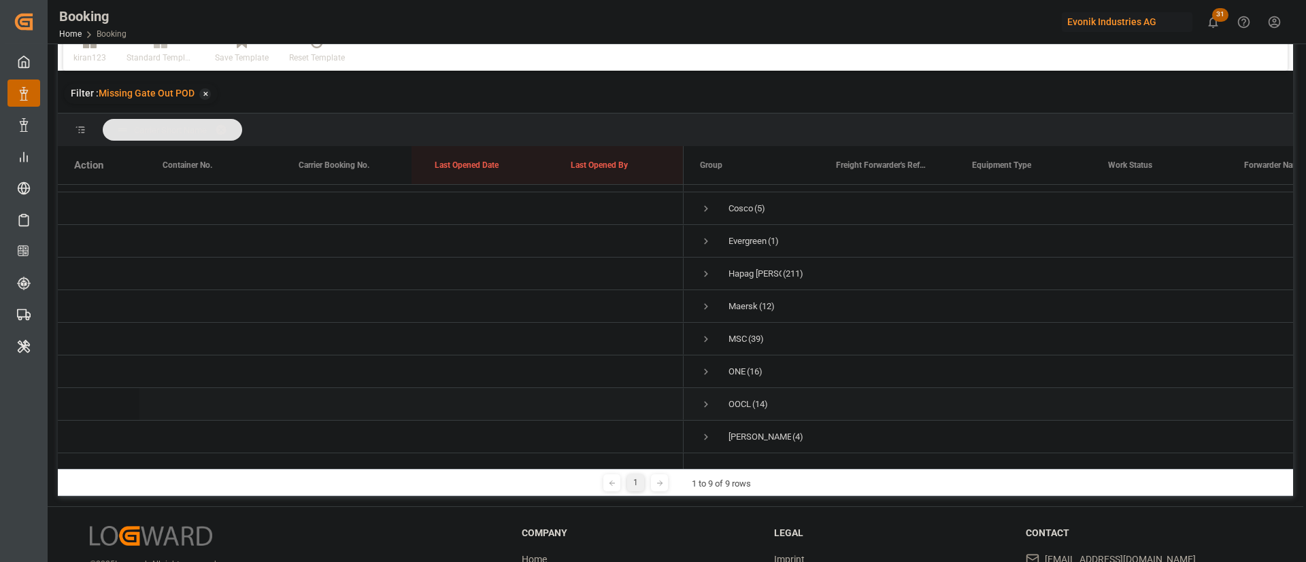
scroll to position [201, 0]
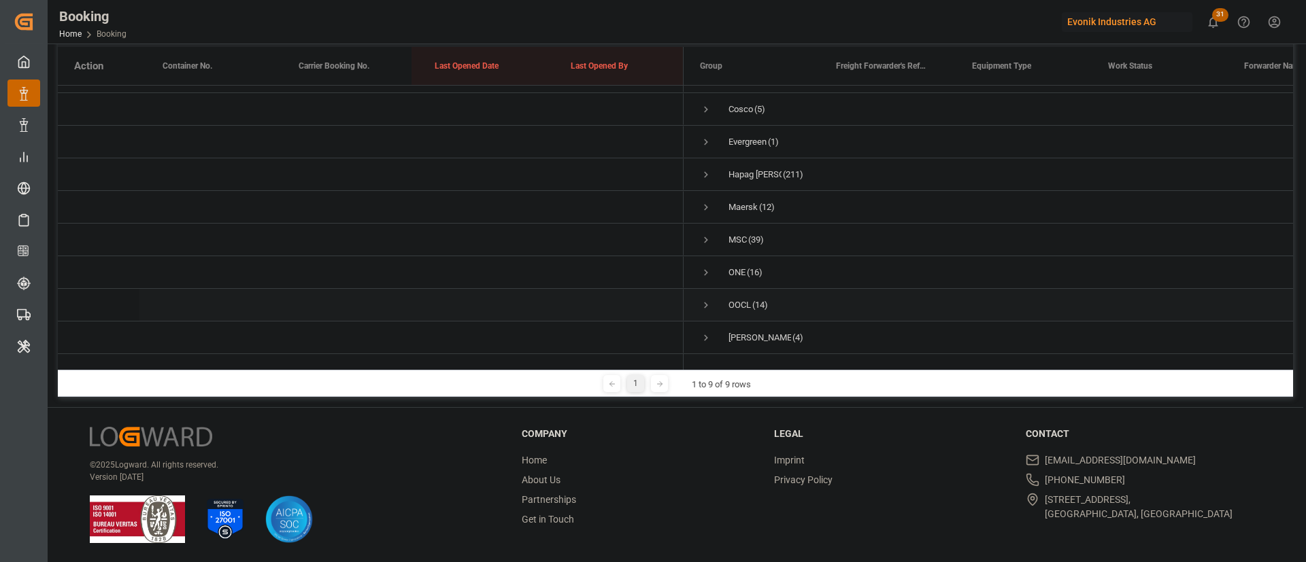
click at [709, 299] on span "Press SPACE to select this row." at bounding box center [706, 305] width 12 height 12
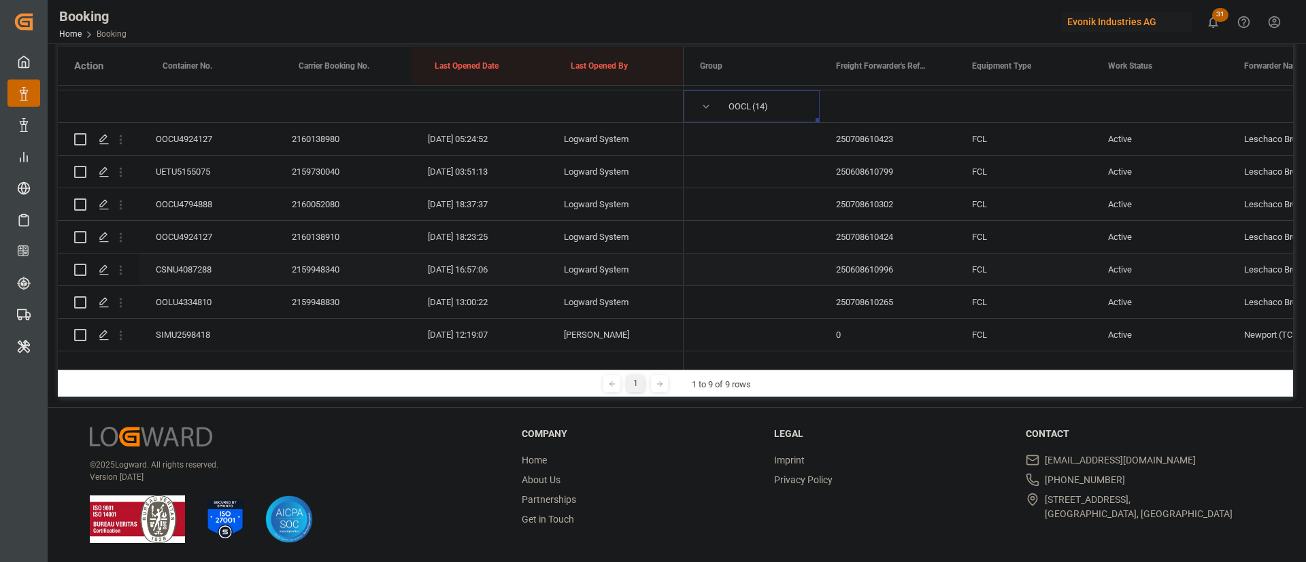
scroll to position [192, 0]
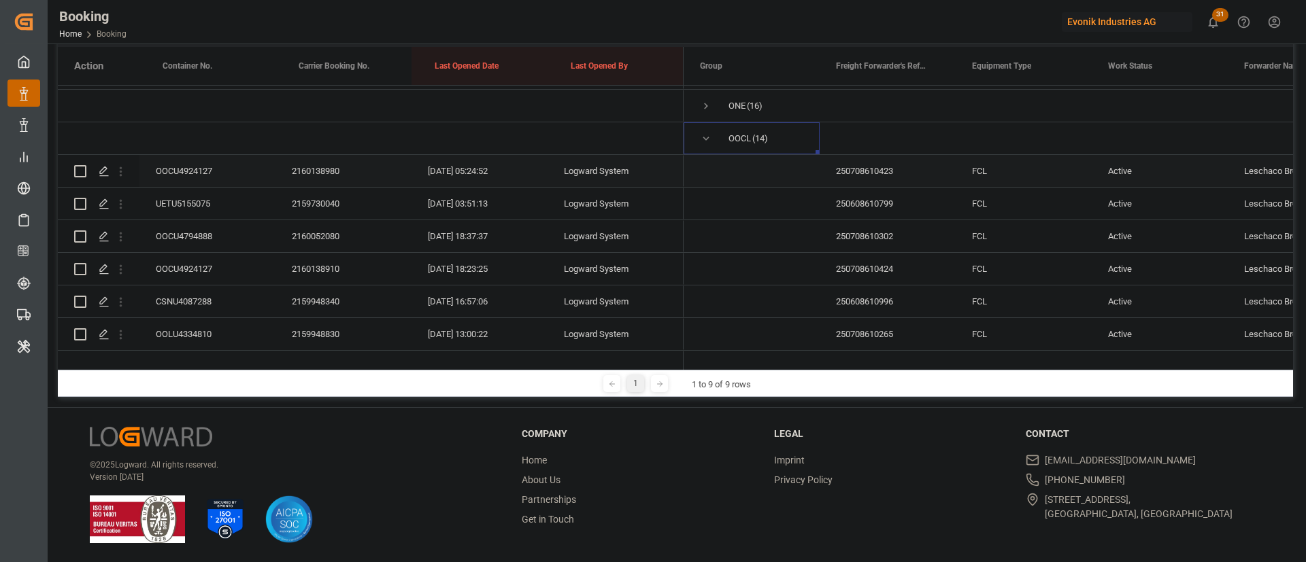
click at [205, 178] on div "OOCU4924127" at bounding box center [207, 171] width 136 height 32
click at [210, 214] on div "UETU5155075" at bounding box center [207, 204] width 136 height 32
click at [185, 244] on div "OOCU4794888" at bounding box center [207, 236] width 136 height 32
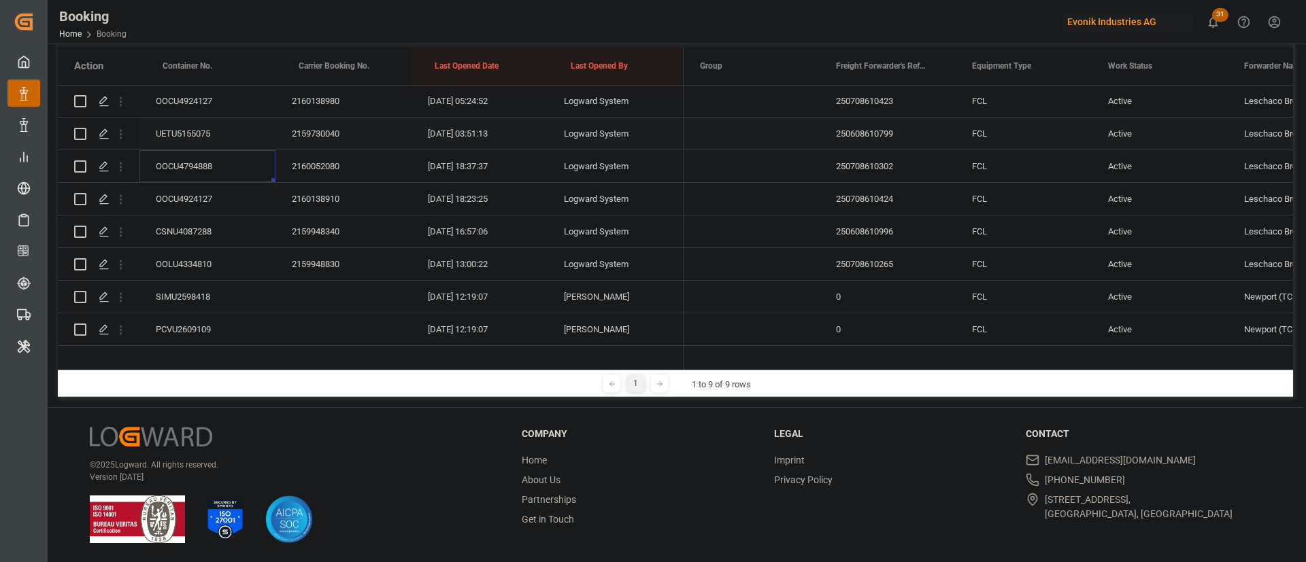
scroll to position [294, 0]
click at [189, 156] on div "OOCU4924127" at bounding box center [207, 167] width 136 height 32
click at [187, 191] on div "CSNU4087288" at bounding box center [207, 200] width 136 height 32
click at [212, 231] on div "OOLU4334810" at bounding box center [207, 232] width 136 height 32
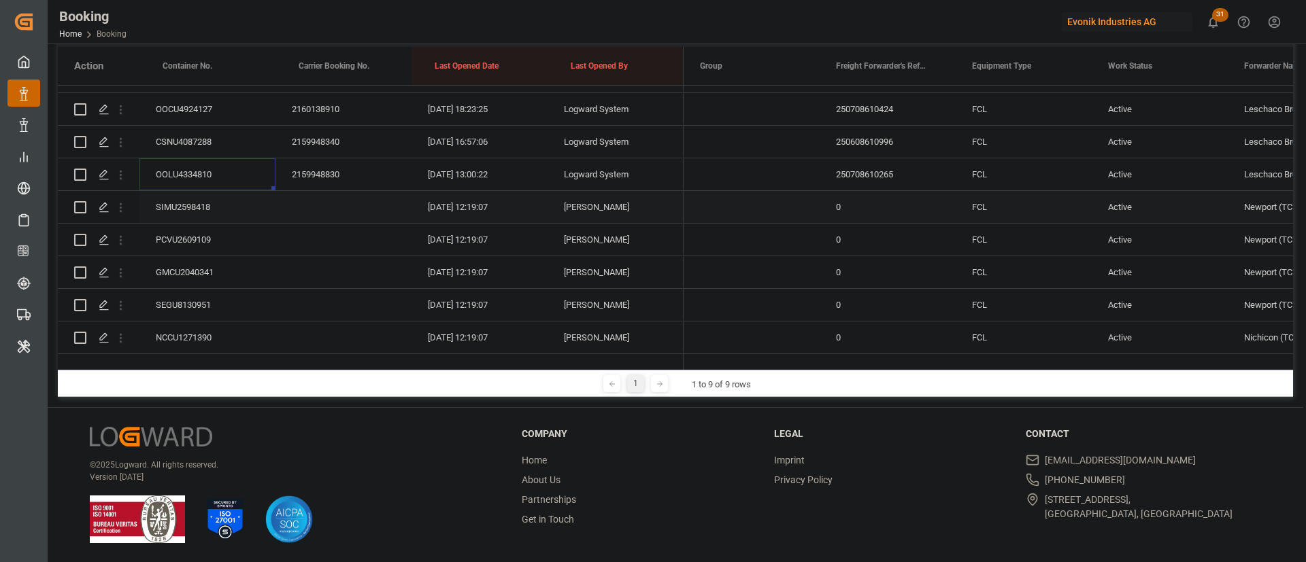
scroll to position [396, 0]
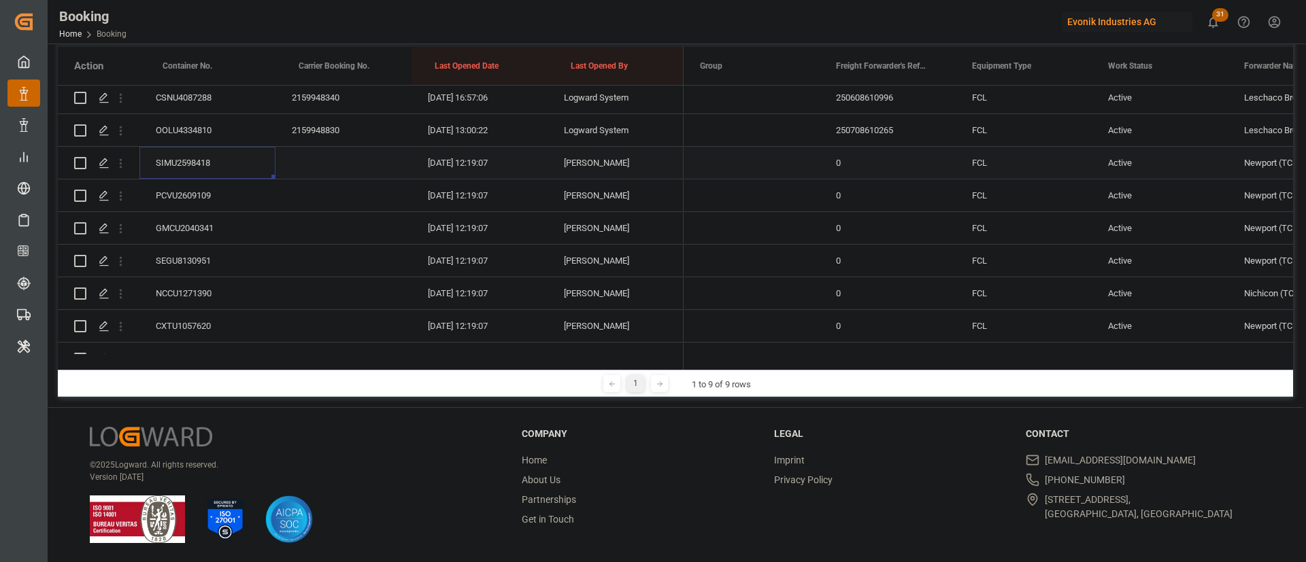
click at [178, 170] on div "SIMU2598418" at bounding box center [207, 163] width 136 height 32
click at [190, 192] on div "PCVU2609109" at bounding box center [207, 196] width 136 height 32
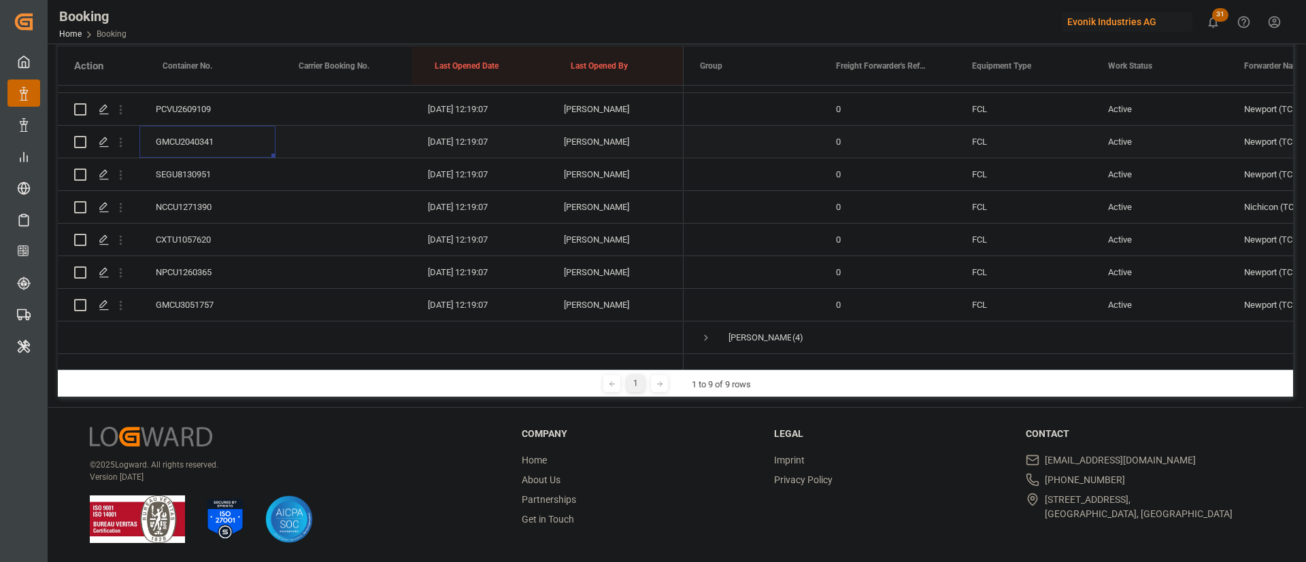
click at [226, 128] on div "GMCU2040341" at bounding box center [207, 142] width 136 height 32
click at [192, 160] on div "SEGU8130951" at bounding box center [207, 174] width 136 height 32
click at [195, 195] on div "NCCU1271390" at bounding box center [207, 207] width 136 height 32
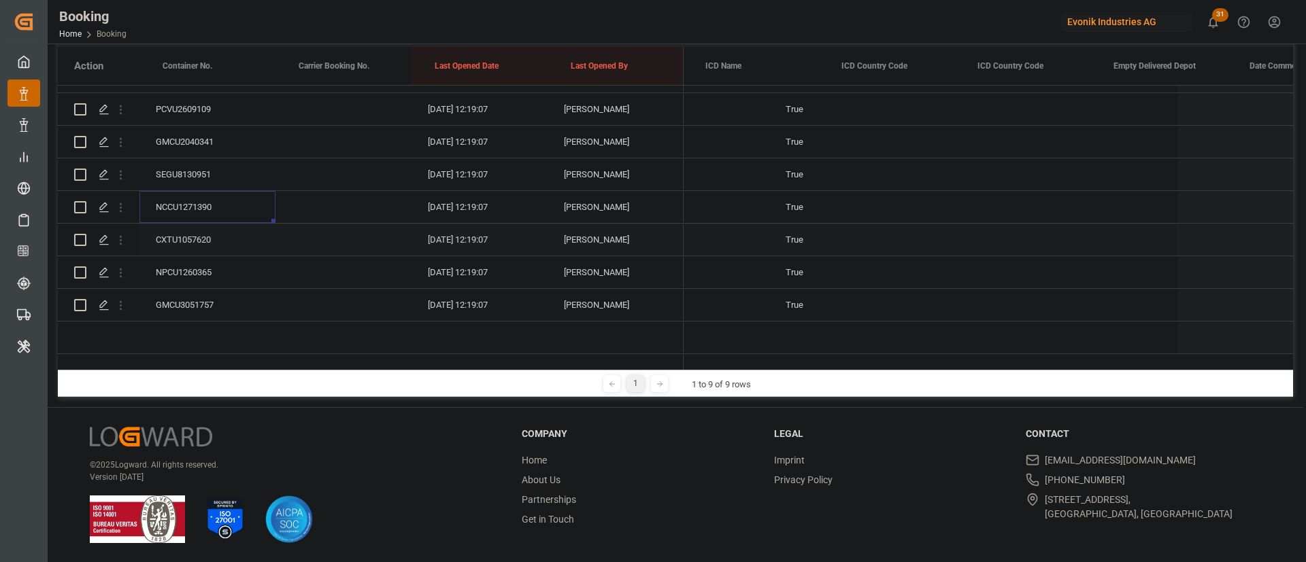
scroll to position [0, 8152]
click at [807, 191] on div "Press SPACE to select this row." at bounding box center [843, 207] width 136 height 32
click at [849, 192] on div "Press SPACE to select this row." at bounding box center [843, 207] width 136 height 32
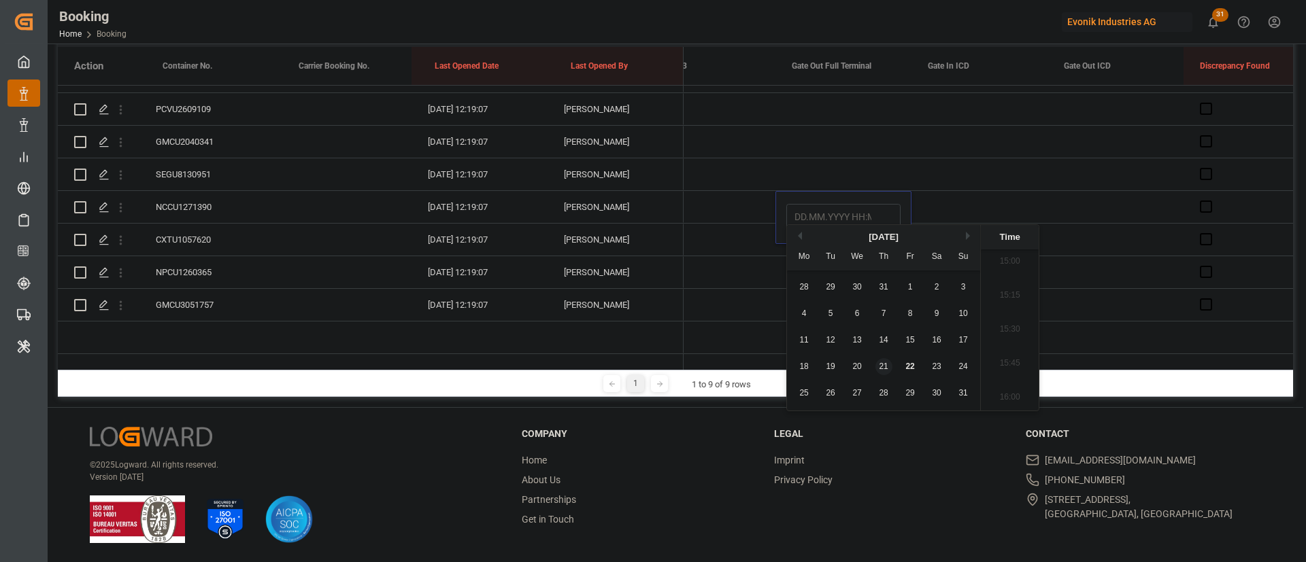
click at [883, 373] on div "21" at bounding box center [883, 367] width 17 height 16
click at [905, 373] on div "22" at bounding box center [910, 367] width 17 height 16
type input "22.08.2025 00:00"
click at [905, 373] on div "22" at bounding box center [910, 367] width 17 height 16
click at [710, 158] on div "Press SPACE to select this row." at bounding box center [707, 174] width 136 height 32
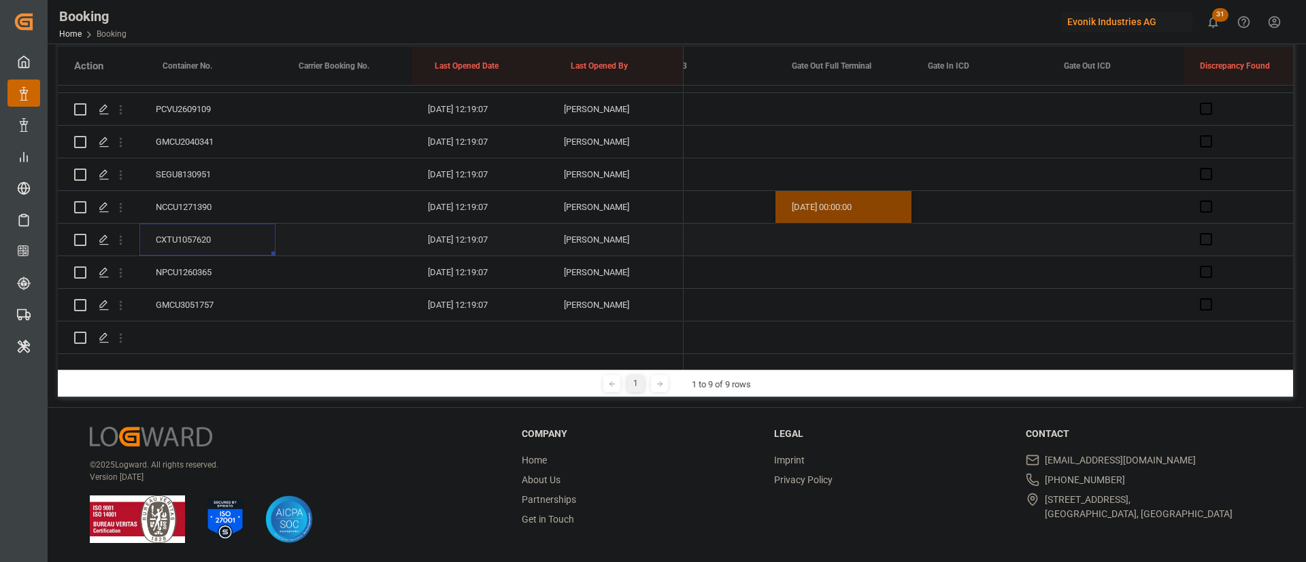
click at [180, 224] on div "CXTU1057620" at bounding box center [207, 240] width 136 height 32
click at [172, 256] on div "NPCU1260365" at bounding box center [207, 272] width 136 height 32
click at [182, 289] on div "GMCU3051757" at bounding box center [207, 305] width 136 height 32
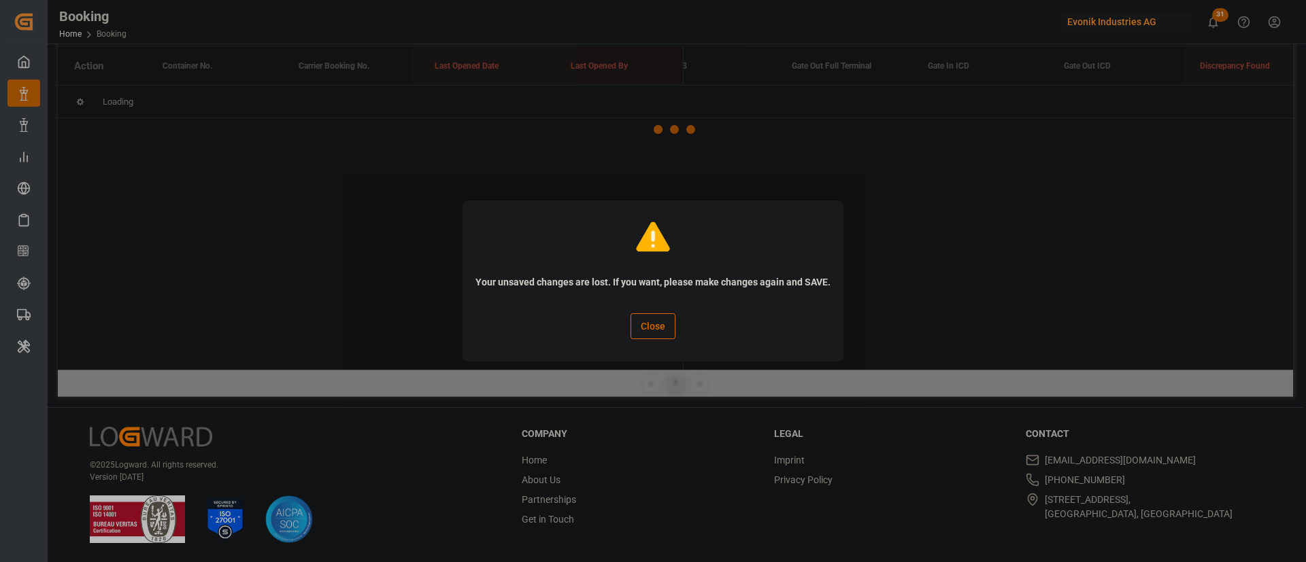
click at [665, 327] on button "Close" at bounding box center [652, 327] width 45 height 26
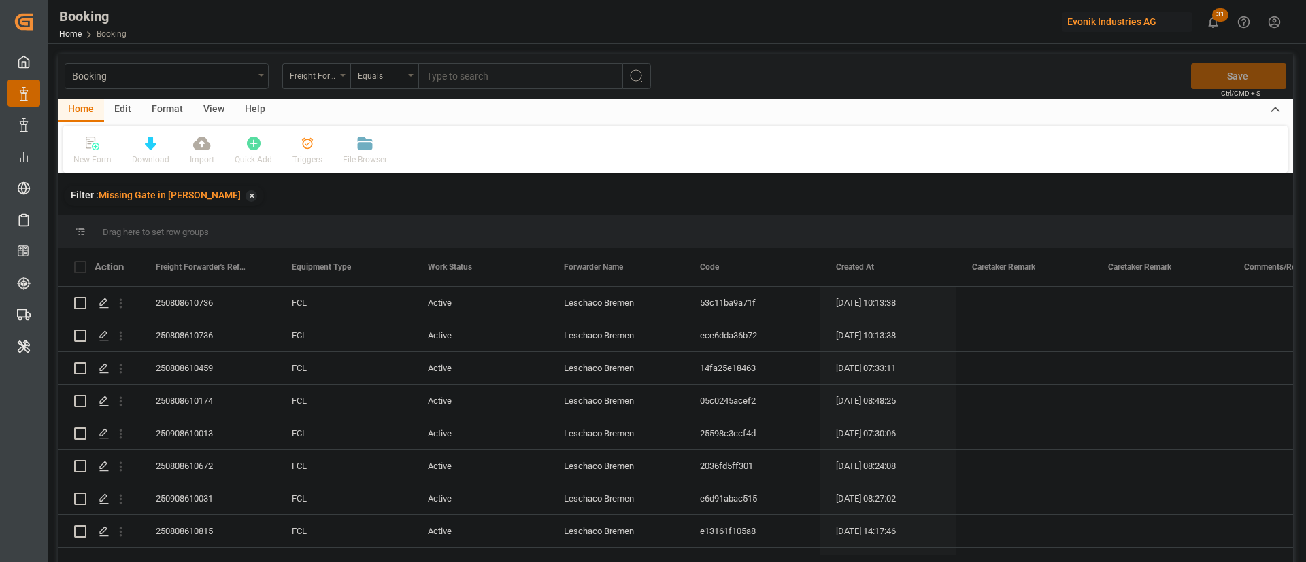
click at [214, 111] on div "View" at bounding box center [213, 110] width 41 height 23
click at [84, 152] on div "Default" at bounding box center [86, 151] width 47 height 30
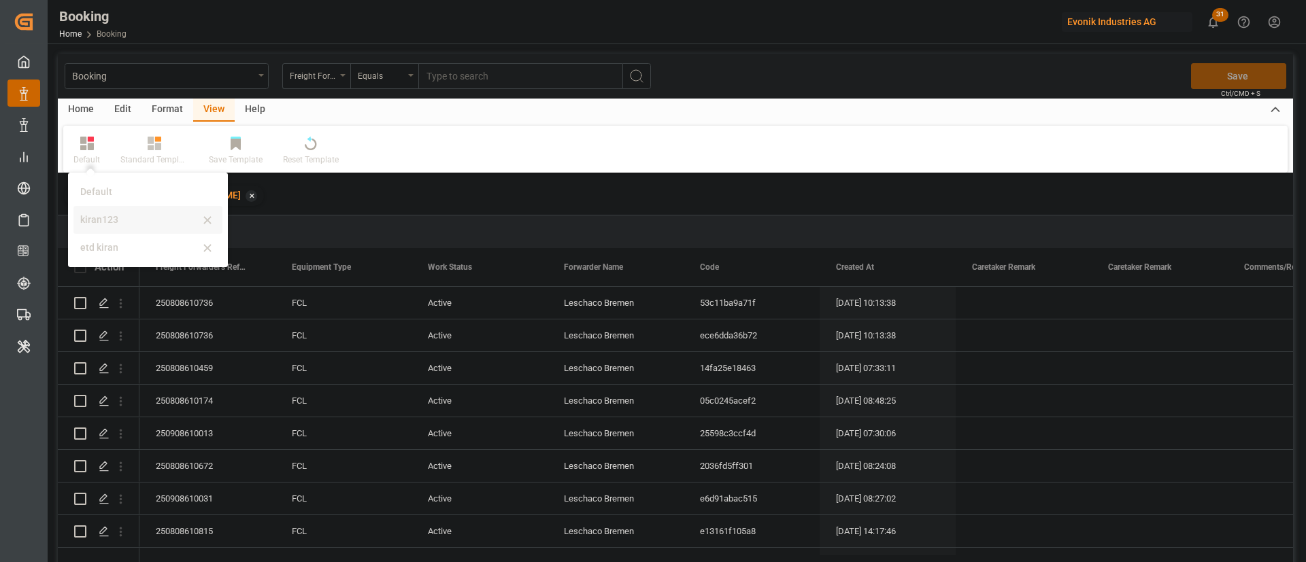
click at [92, 220] on div "kiran123" at bounding box center [139, 220] width 119 height 14
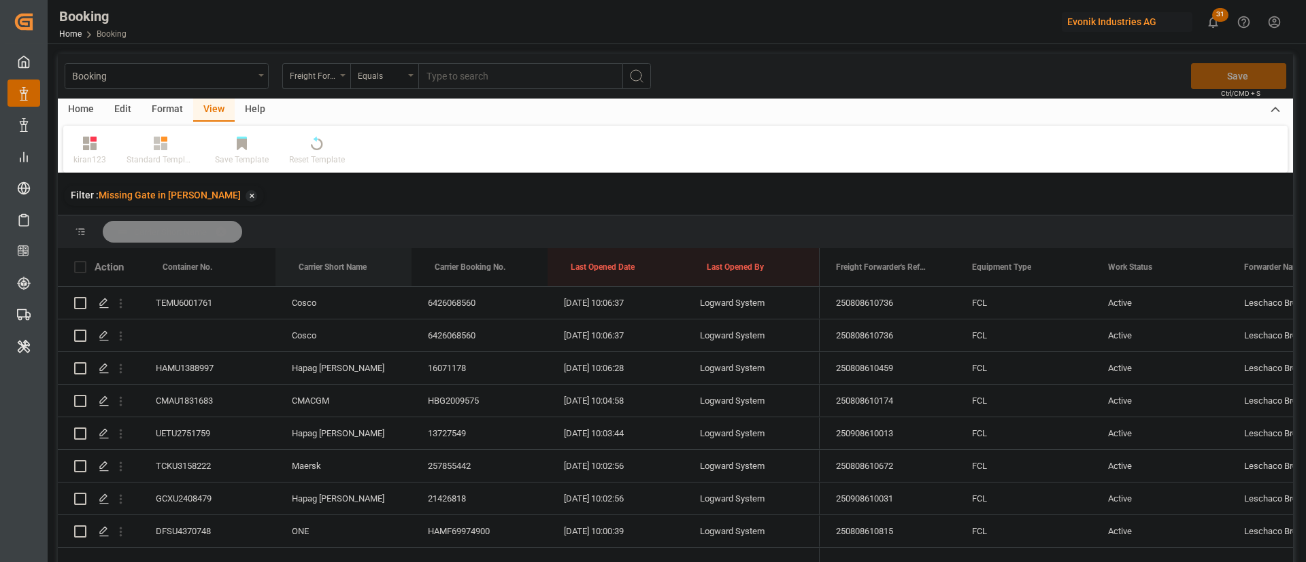
drag, startPoint x: 345, startPoint y: 263, endPoint x: 365, endPoint y: 236, distance: 33.1
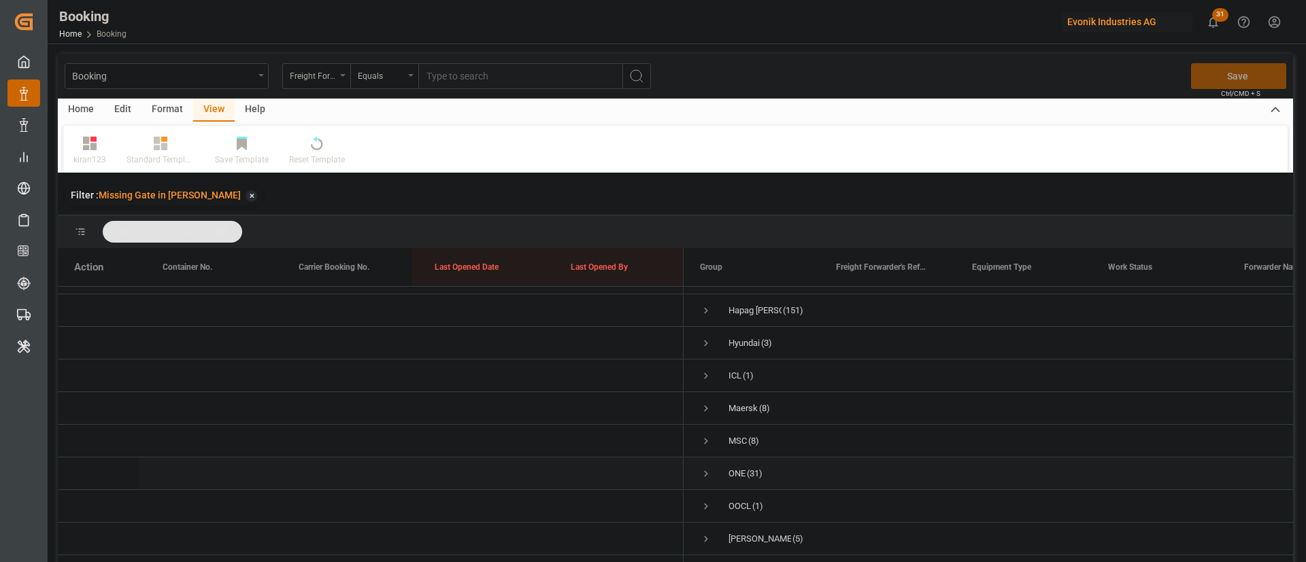
scroll to position [102, 0]
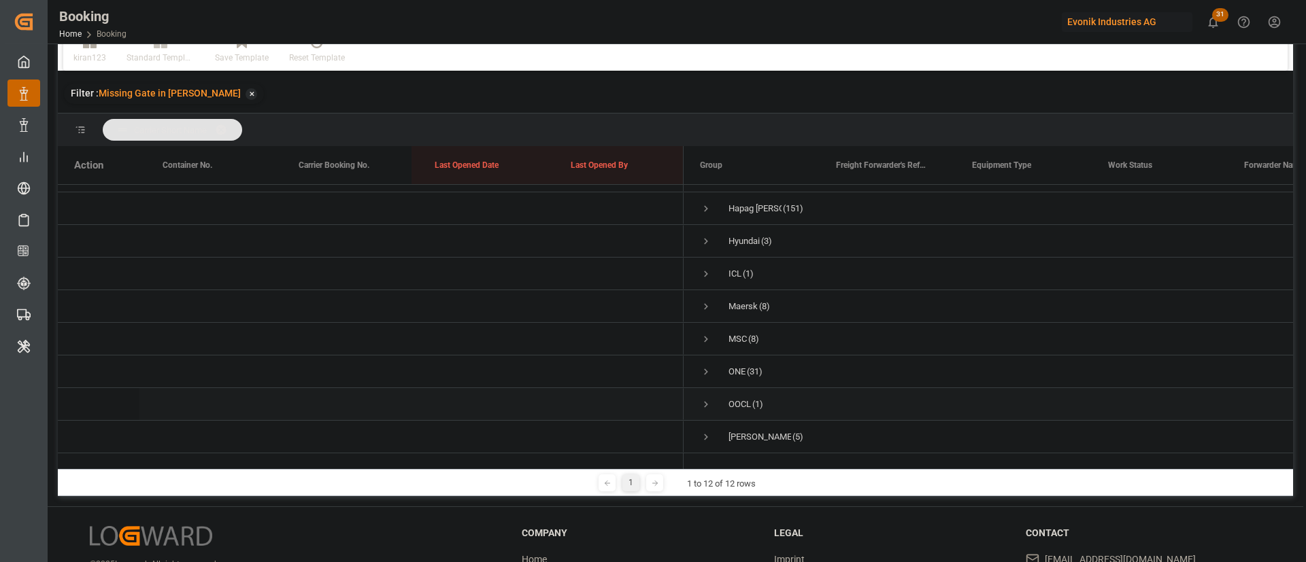
click at [705, 399] on span "Press SPACE to select this row." at bounding box center [706, 405] width 12 height 12
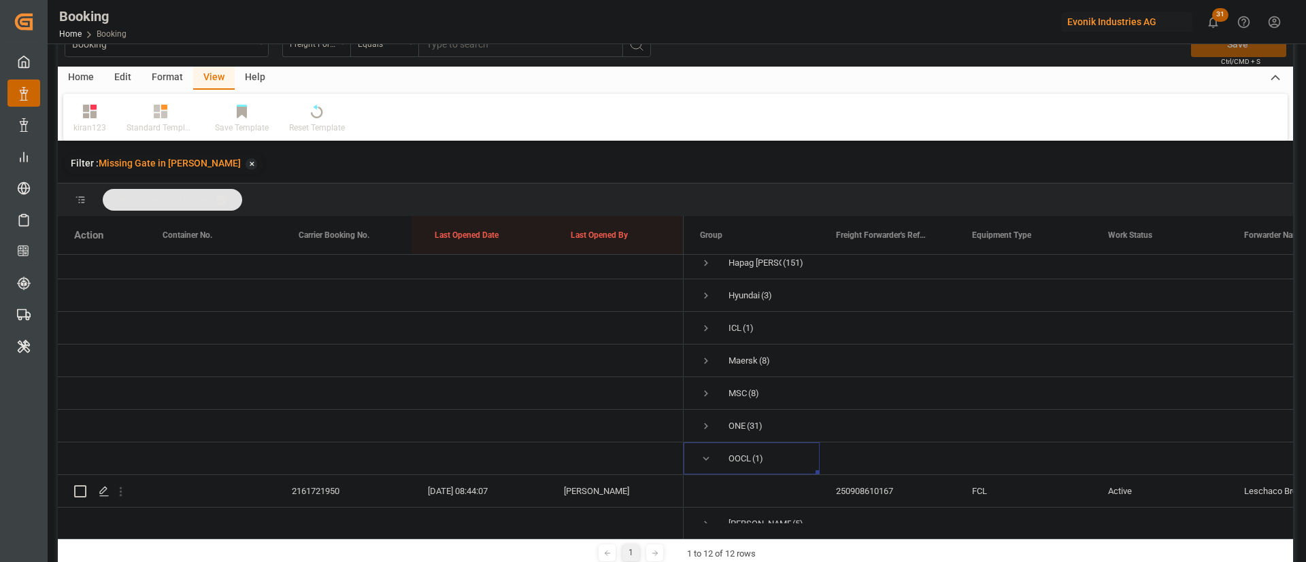
scroll to position [0, 0]
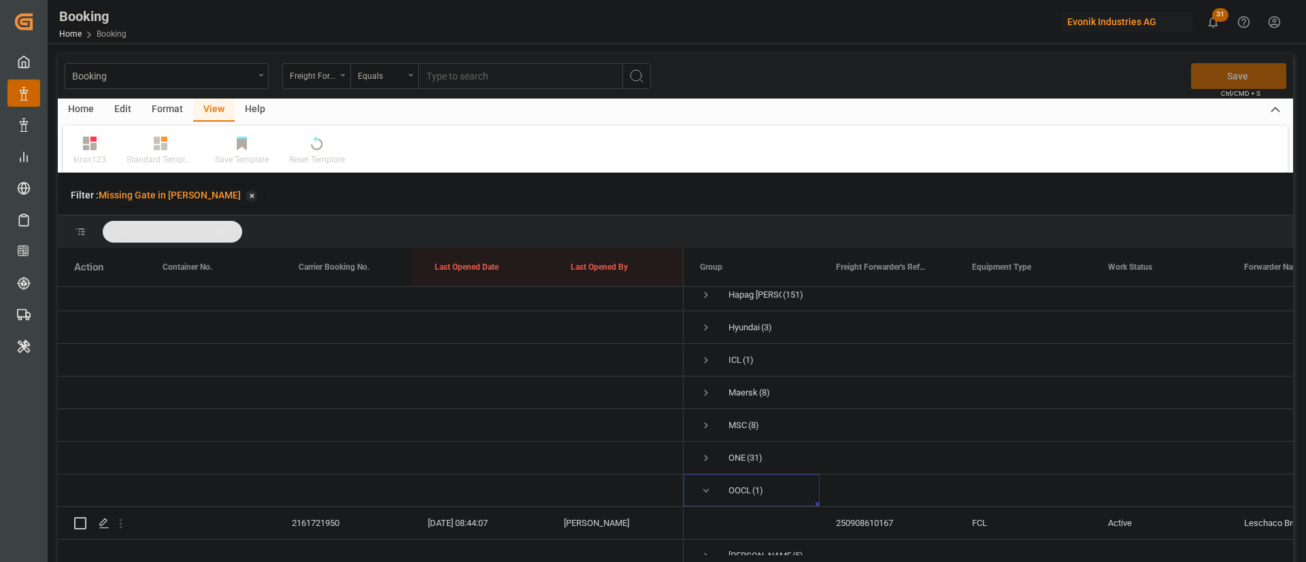
click at [177, 109] on div "Format" at bounding box center [167, 110] width 52 height 23
click at [83, 159] on div "Filter Rows" at bounding box center [93, 160] width 40 height 12
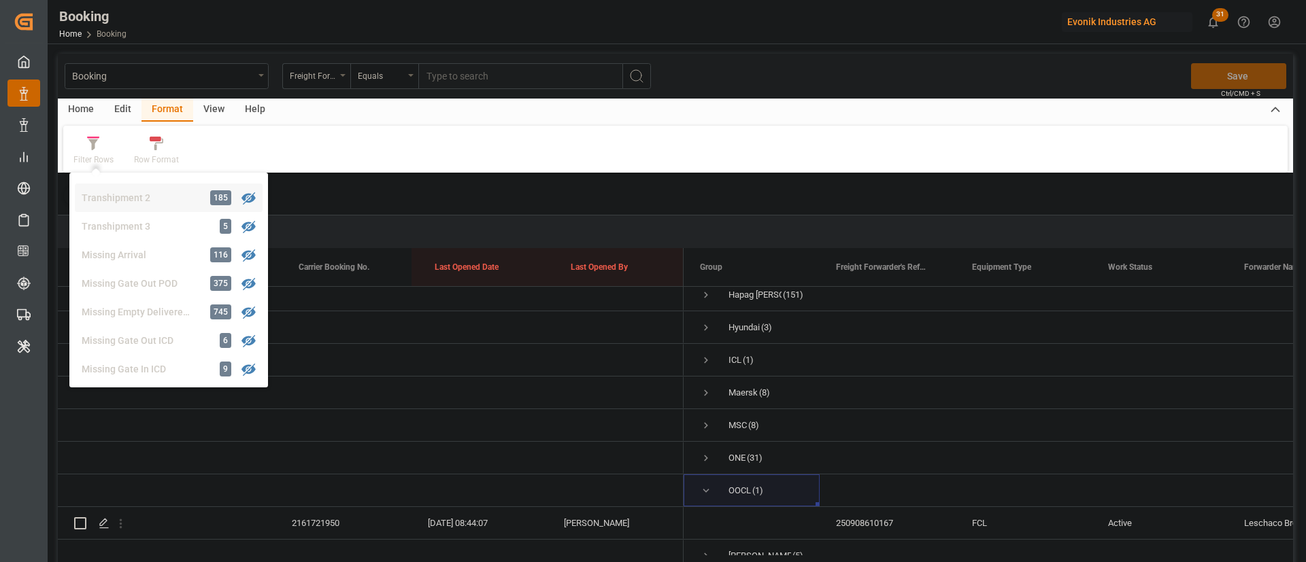
scroll to position [511, 0]
click at [133, 262] on div "Booking Freight Forwarder's Reference No. Equals Save Ctrl/CMD + S Home Edit Fo…" at bounding box center [675, 326] width 1235 height 545
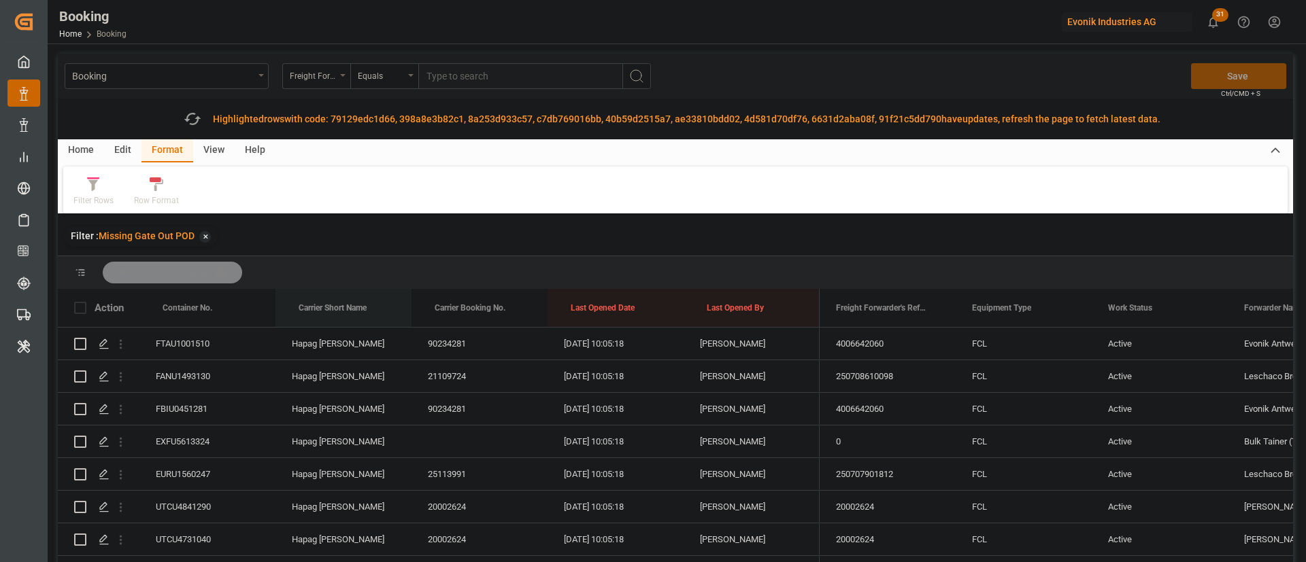
drag, startPoint x: 339, startPoint y: 300, endPoint x: 353, endPoint y: 275, distance: 28.0
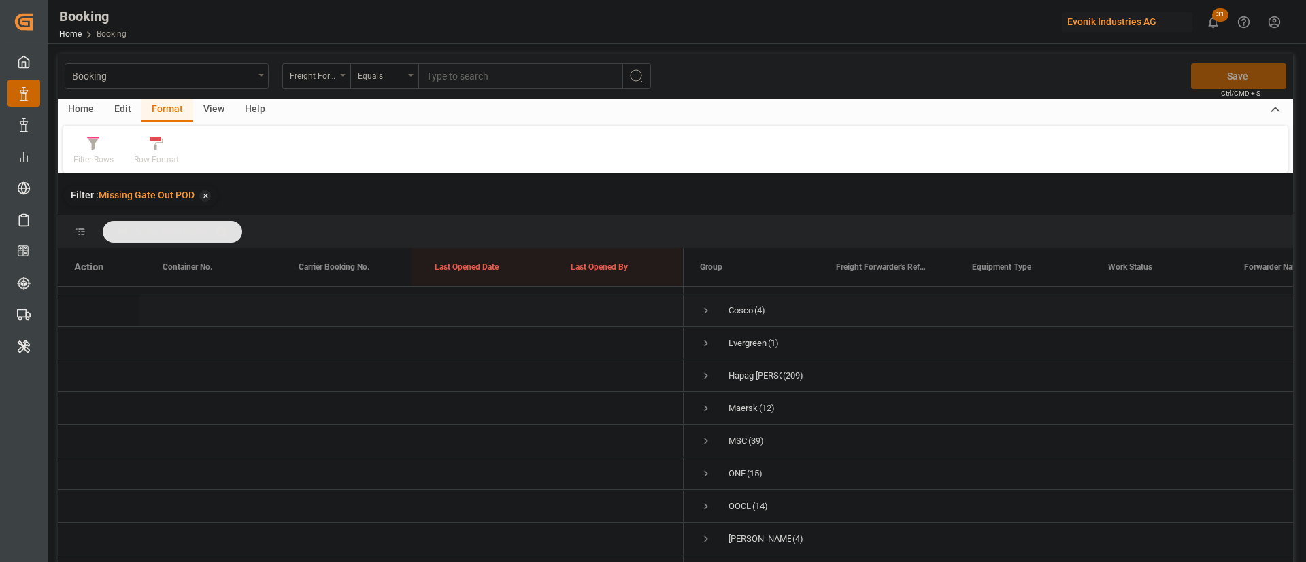
scroll to position [41, 0]
click at [708, 501] on span "Press SPACE to select this row." at bounding box center [706, 507] width 12 height 12
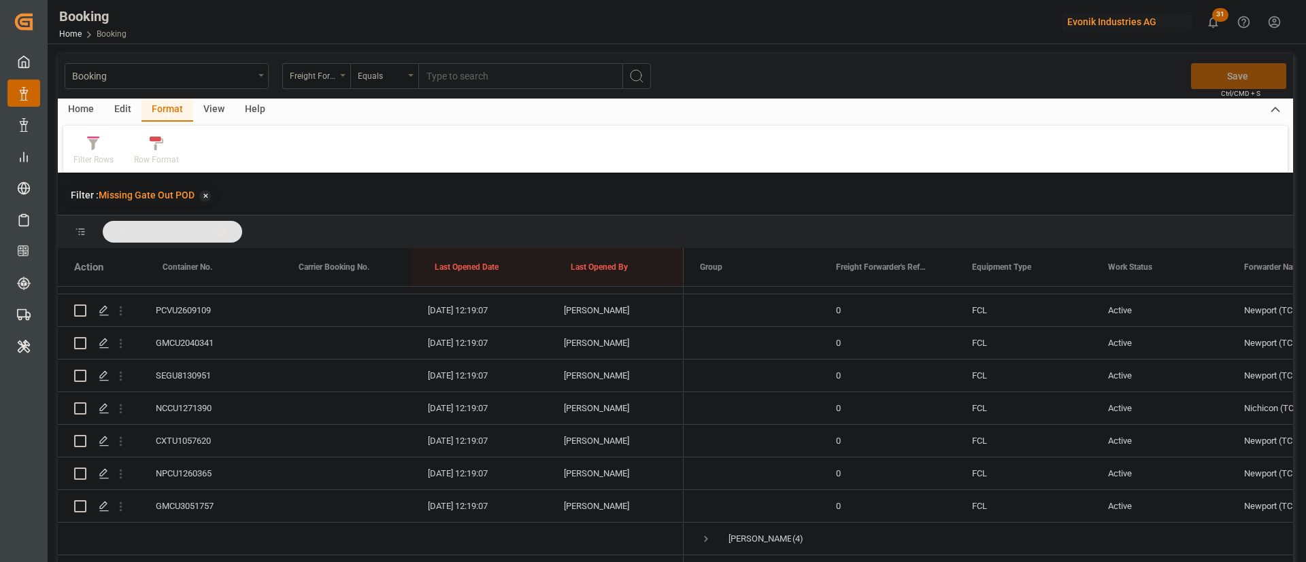
scroll to position [498, 0]
click at [212, 397] on div "NCCU1271390" at bounding box center [207, 408] width 136 height 32
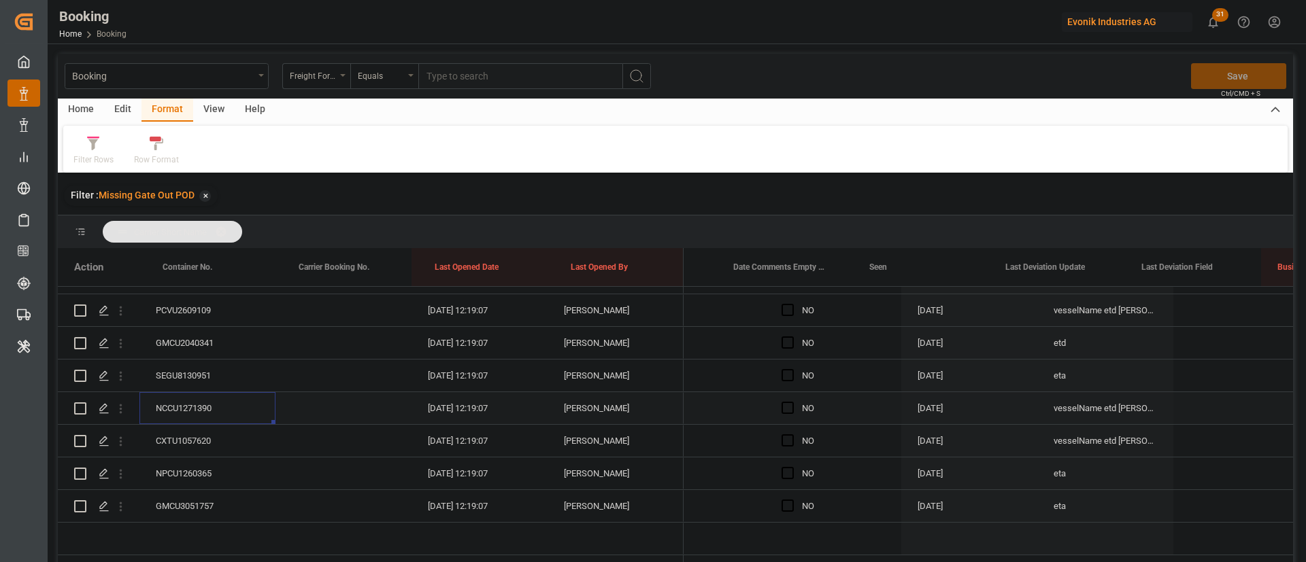
scroll to position [0, 0]
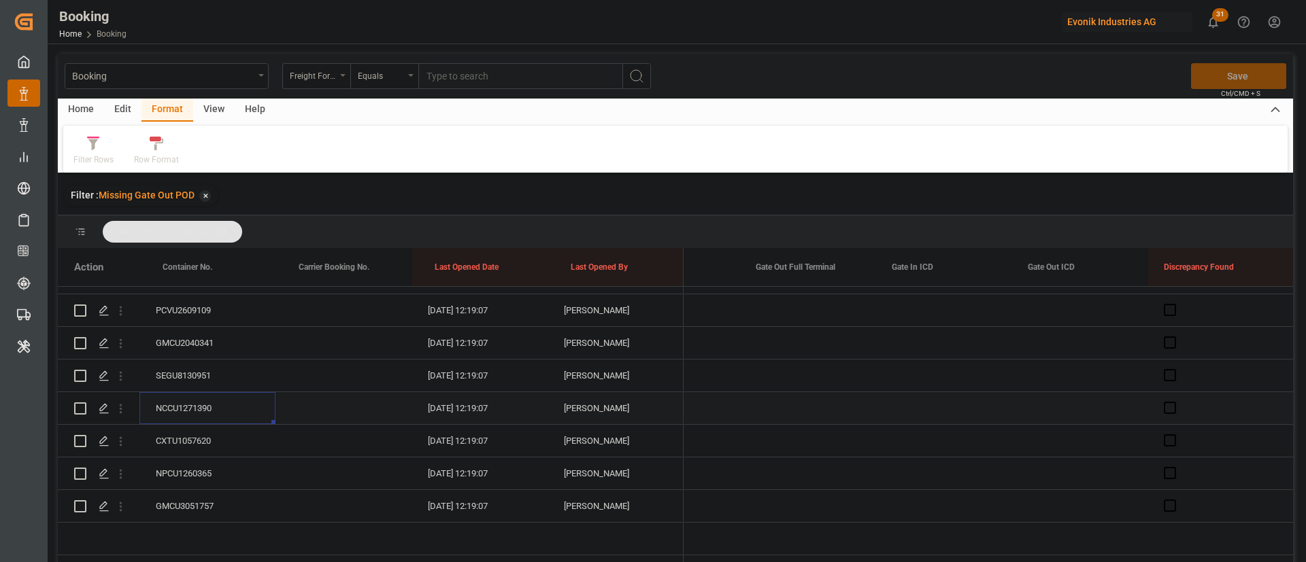
click at [798, 392] on div "Press SPACE to select this row." at bounding box center [807, 408] width 136 height 32
click at [827, 405] on input "Press SPACE to select this row." at bounding box center [807, 418] width 114 height 26
click at [874, 330] on span "22" at bounding box center [873, 332] width 9 height 10
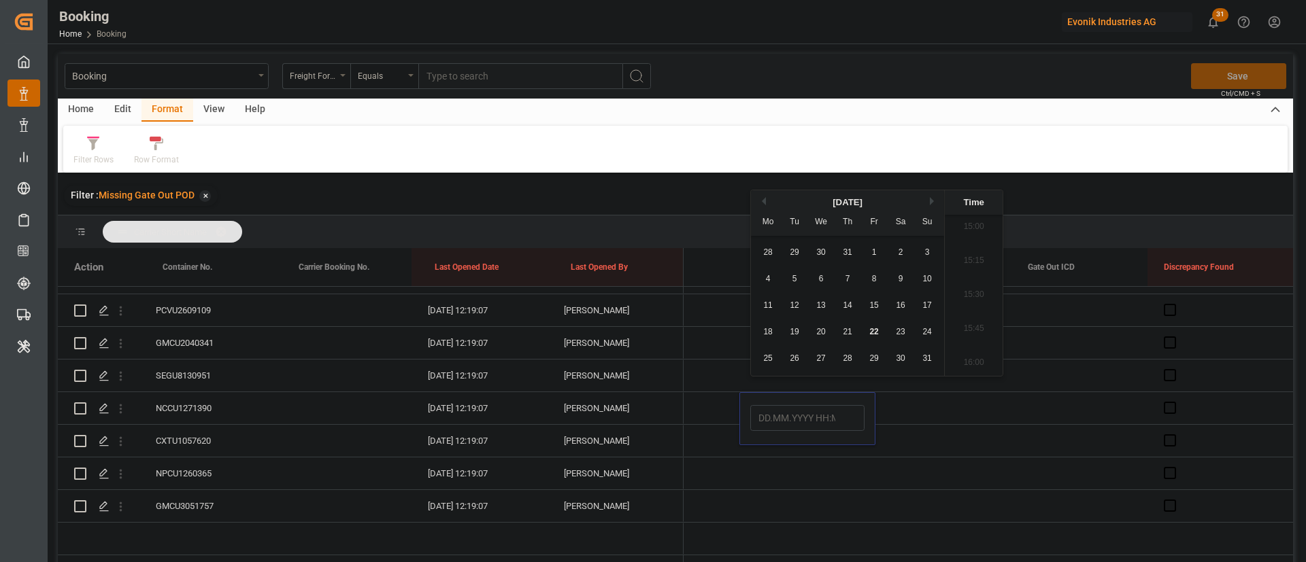
type input "22.08.2025 00:00"
click at [644, 394] on div "Vasantha Kumar" at bounding box center [615, 408] width 136 height 32
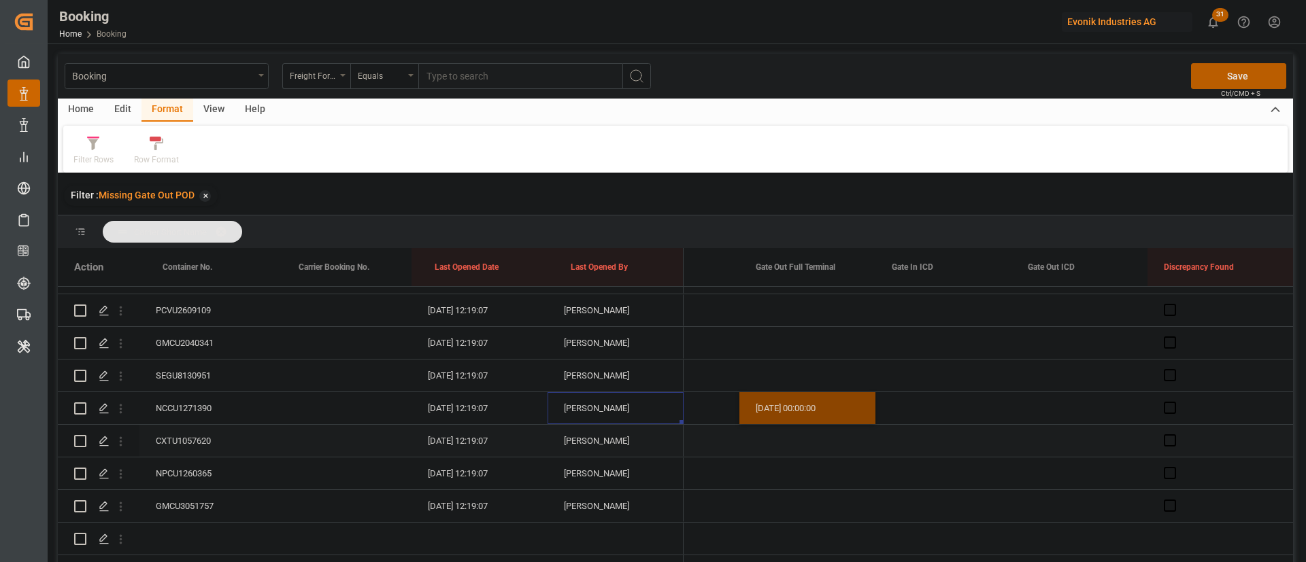
click at [212, 425] on div "CXTU1057620" at bounding box center [207, 441] width 136 height 32
click at [194, 460] on div "NPCU1260365" at bounding box center [207, 474] width 136 height 32
click at [202, 490] on div "GMCU3051757" at bounding box center [207, 506] width 136 height 32
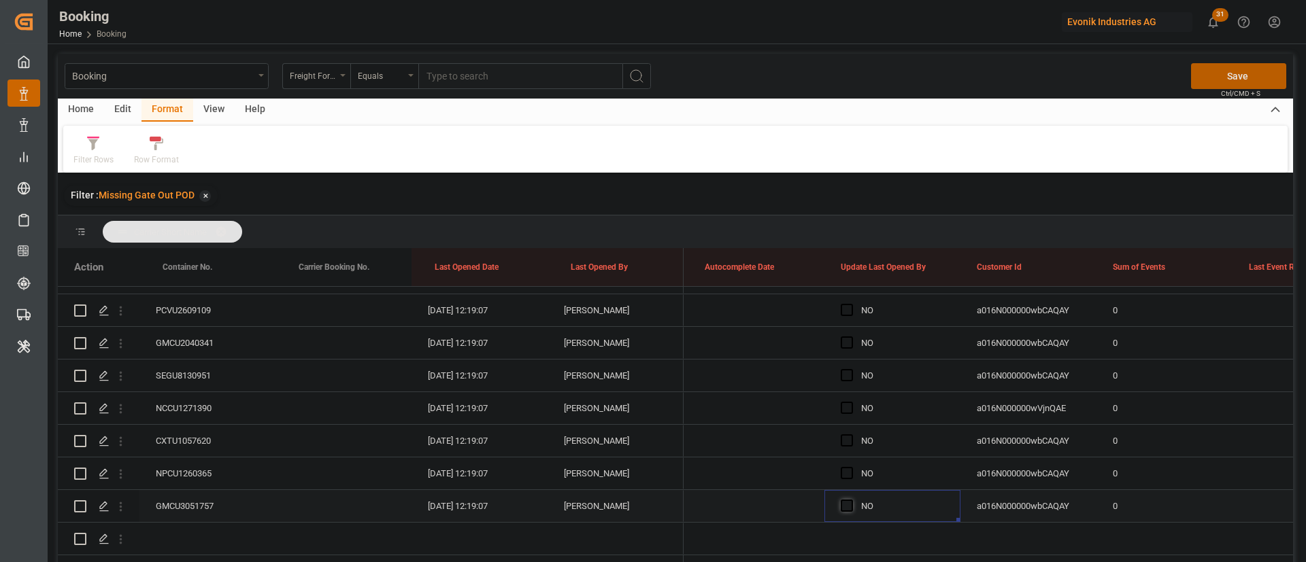
click at [842, 500] on span "Press SPACE to select this row." at bounding box center [847, 506] width 12 height 12
click at [851, 500] on input "Press SPACE to select this row." at bounding box center [851, 500] width 0 height 0
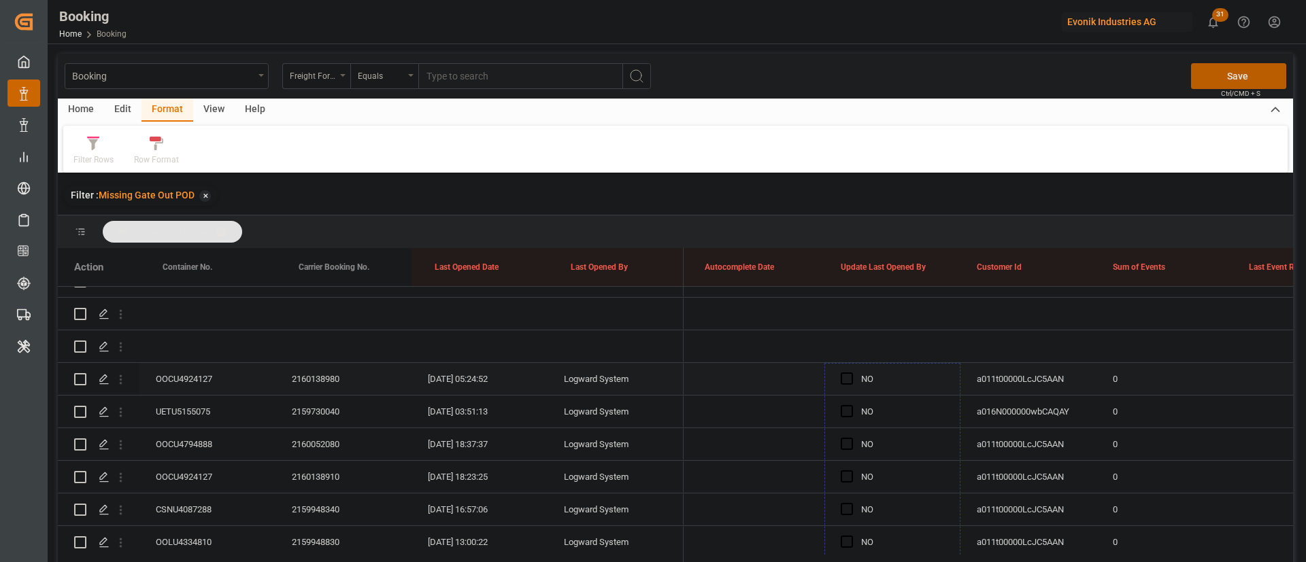
drag, startPoint x: 956, startPoint y: 503, endPoint x: 892, endPoint y: 385, distance: 134.2
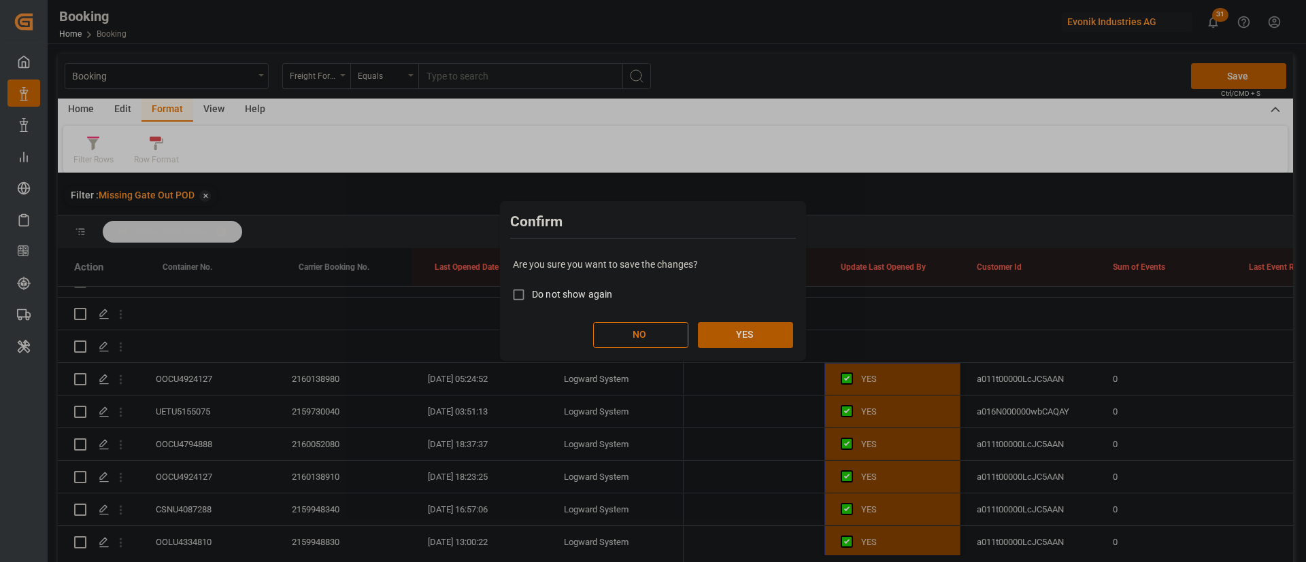
click at [732, 328] on button "YES" at bounding box center [745, 335] width 95 height 26
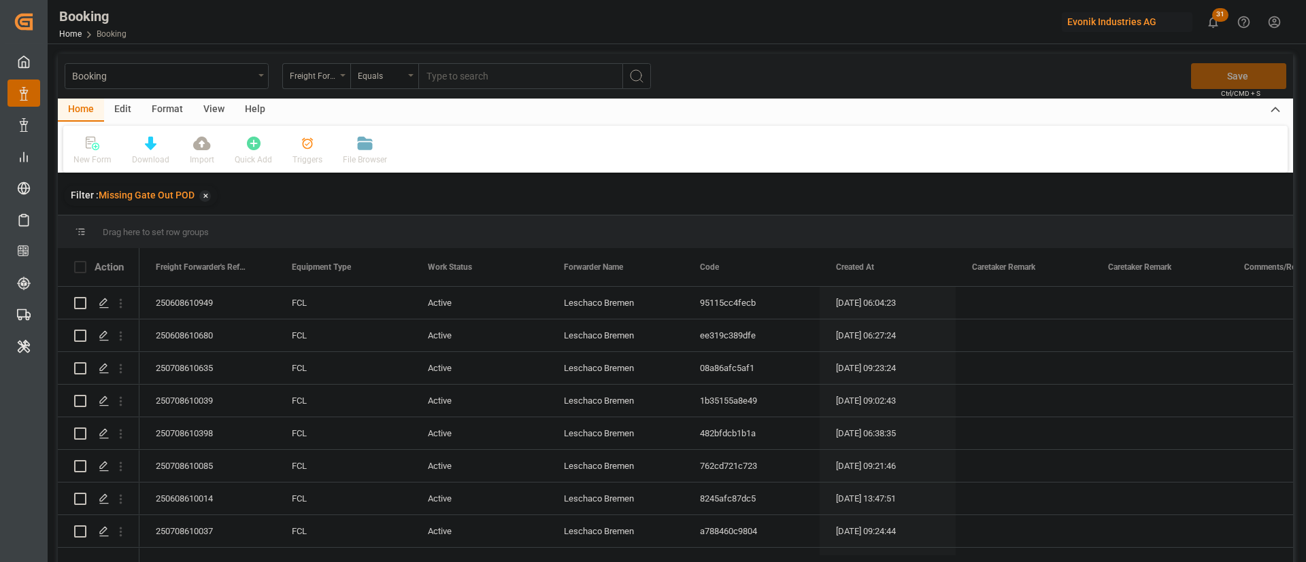
click at [222, 111] on div "View" at bounding box center [213, 110] width 41 height 23
click at [89, 164] on div "Default" at bounding box center [86, 160] width 27 height 12
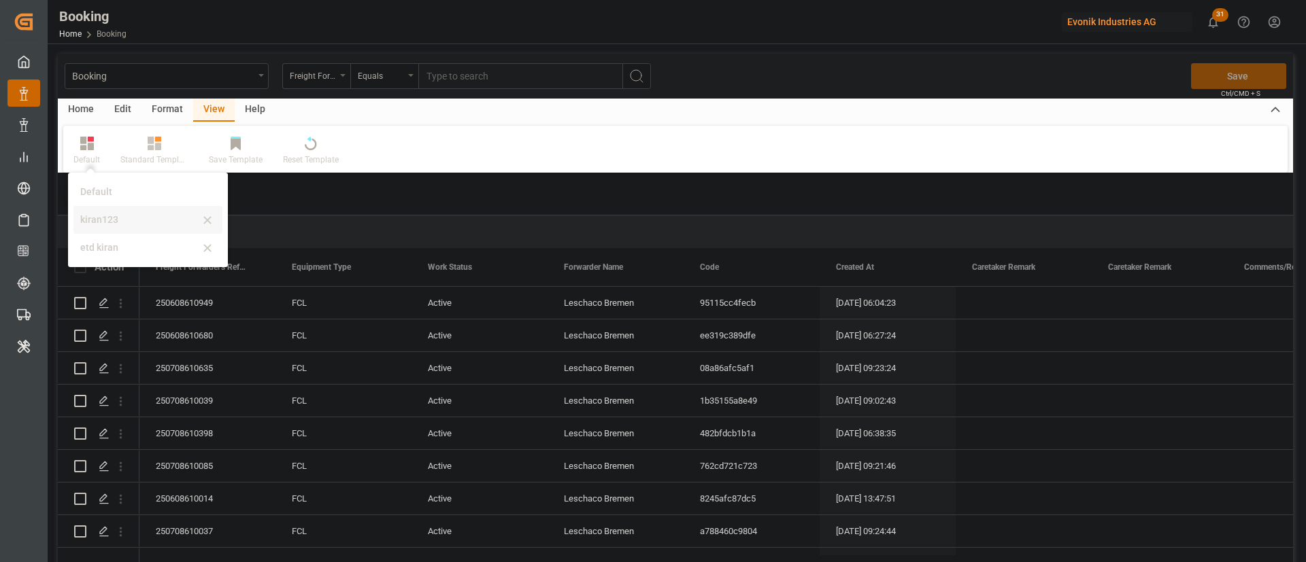
click at [107, 231] on div "kiran123" at bounding box center [147, 220] width 149 height 28
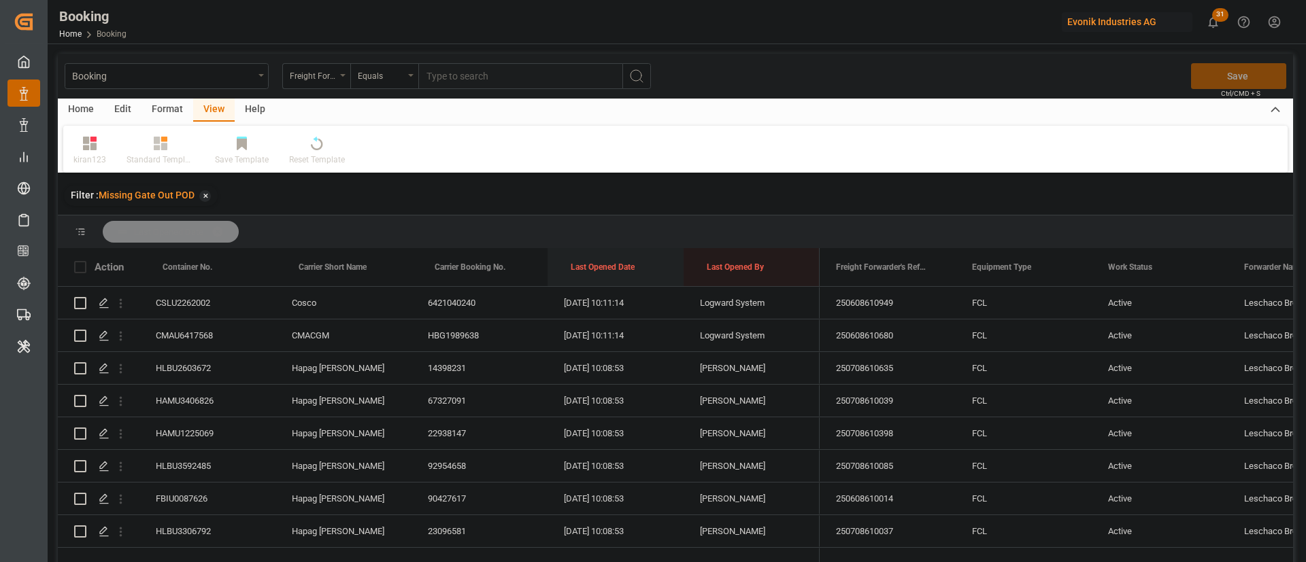
drag, startPoint x: 605, startPoint y: 268, endPoint x: 606, endPoint y: 243, distance: 24.5
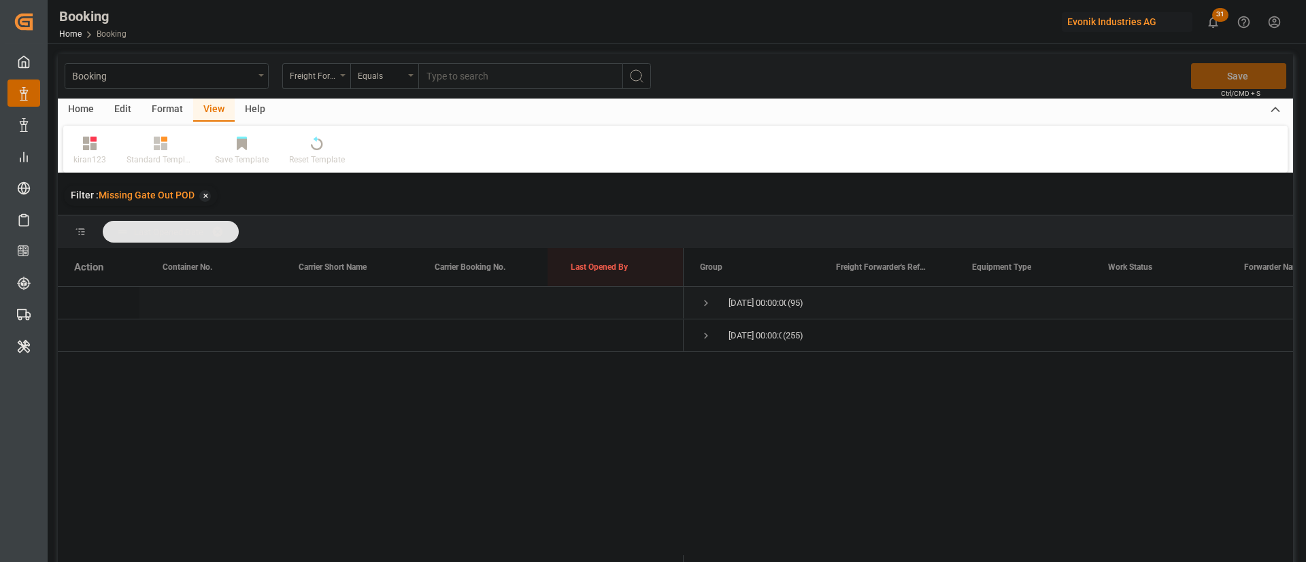
click at [688, 301] on div "[DATE] 00:00:00 (95)" at bounding box center [751, 303] width 136 height 32
click at [698, 304] on div "[DATE] 00:00:00 (95)" at bounding box center [751, 303] width 136 height 32
click at [705, 301] on span "Press SPACE to select this row." at bounding box center [706, 303] width 12 height 12
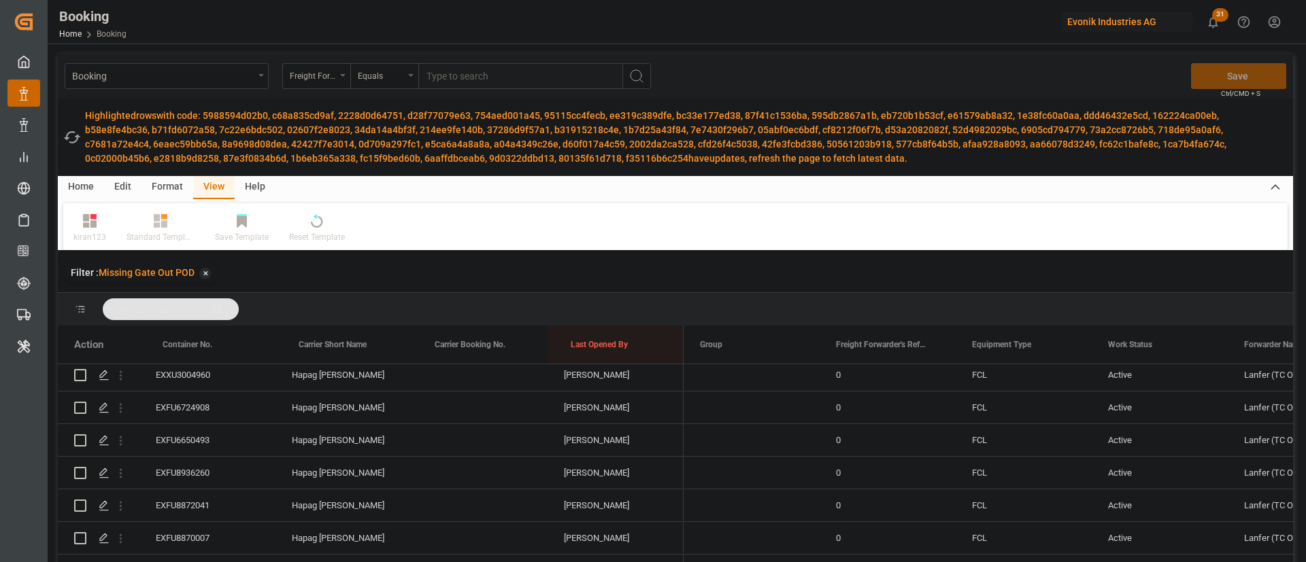
scroll to position [2913, 0]
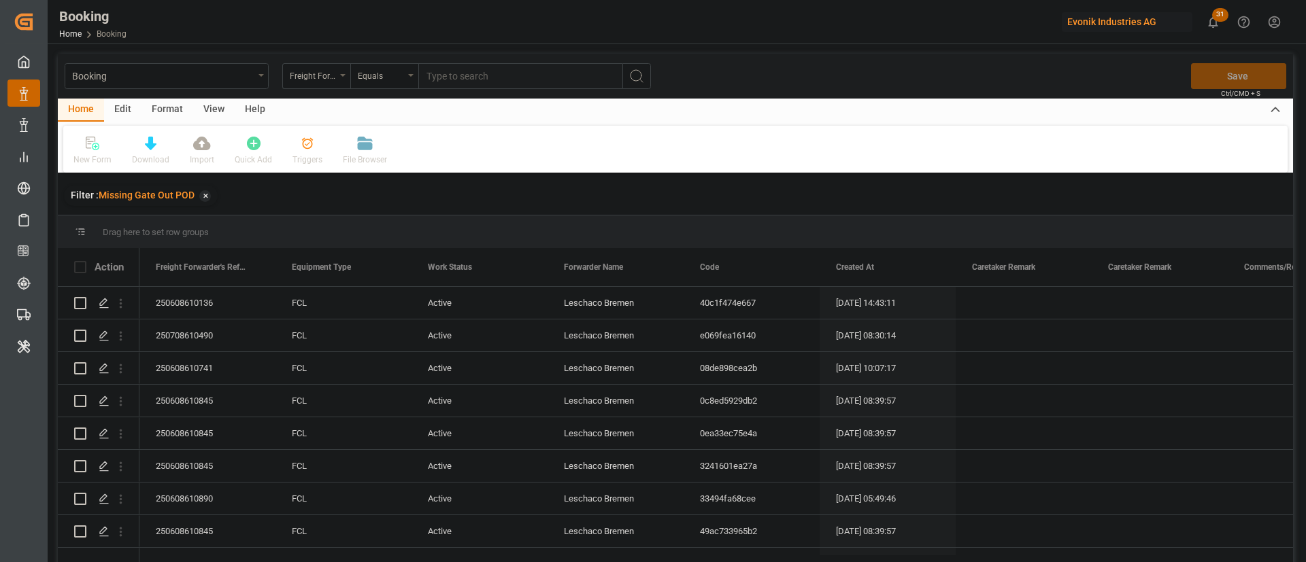
click at [207, 101] on div "View" at bounding box center [213, 110] width 41 height 23
click at [86, 152] on div "Default" at bounding box center [86, 151] width 47 height 30
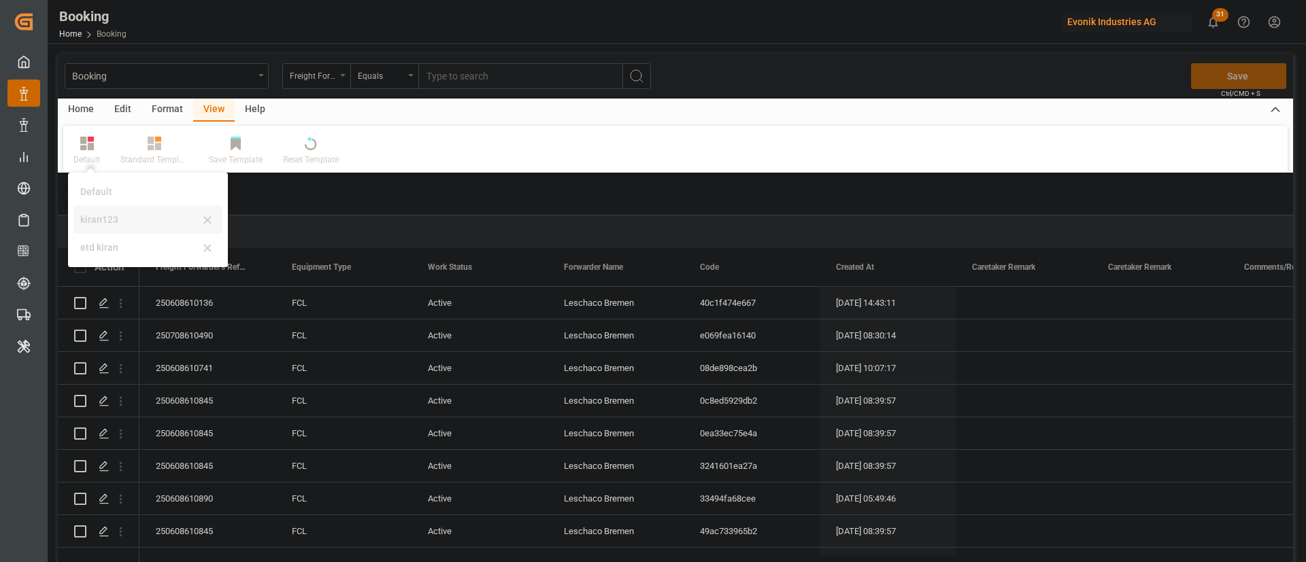
click at [100, 216] on div "kiran123" at bounding box center [139, 220] width 119 height 14
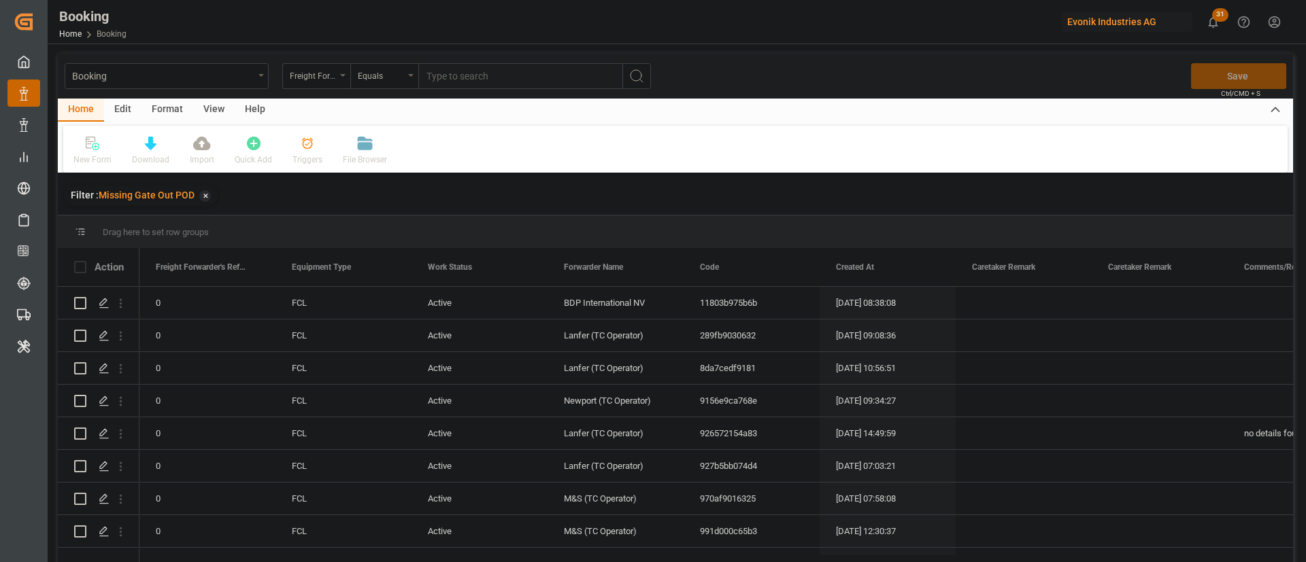
click at [938, 101] on div "Home Edit Format View Help" at bounding box center [675, 110] width 1235 height 23
click at [207, 108] on div "View" at bounding box center [213, 110] width 41 height 23
click at [97, 149] on div at bounding box center [86, 143] width 27 height 14
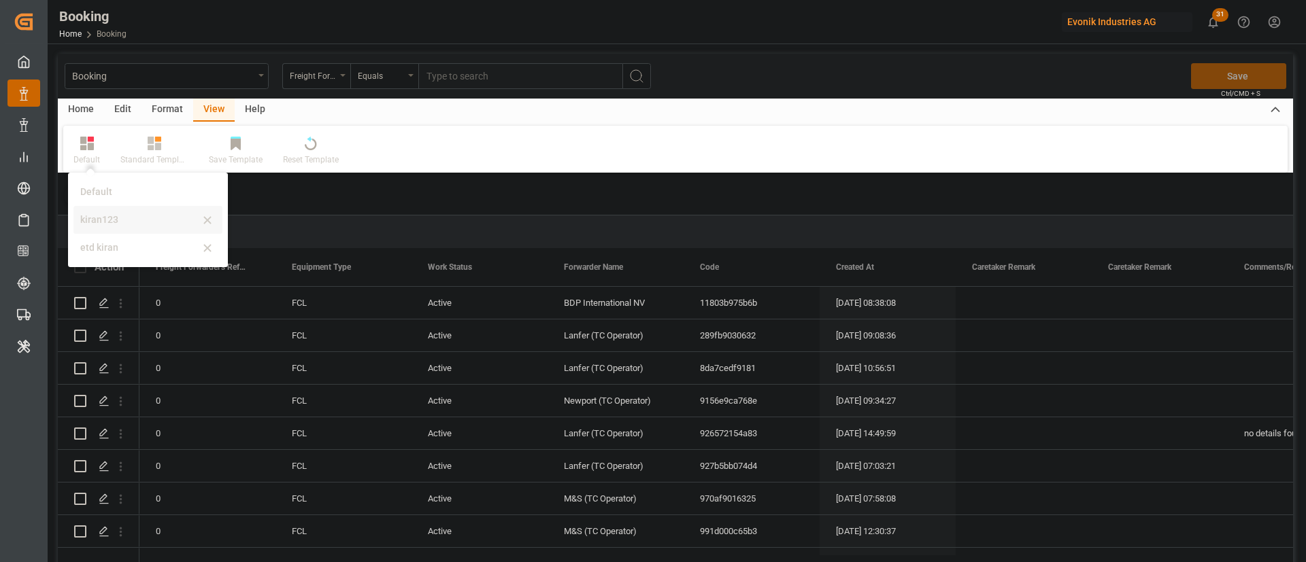
click at [120, 213] on div "kiran123" at bounding box center [139, 220] width 119 height 14
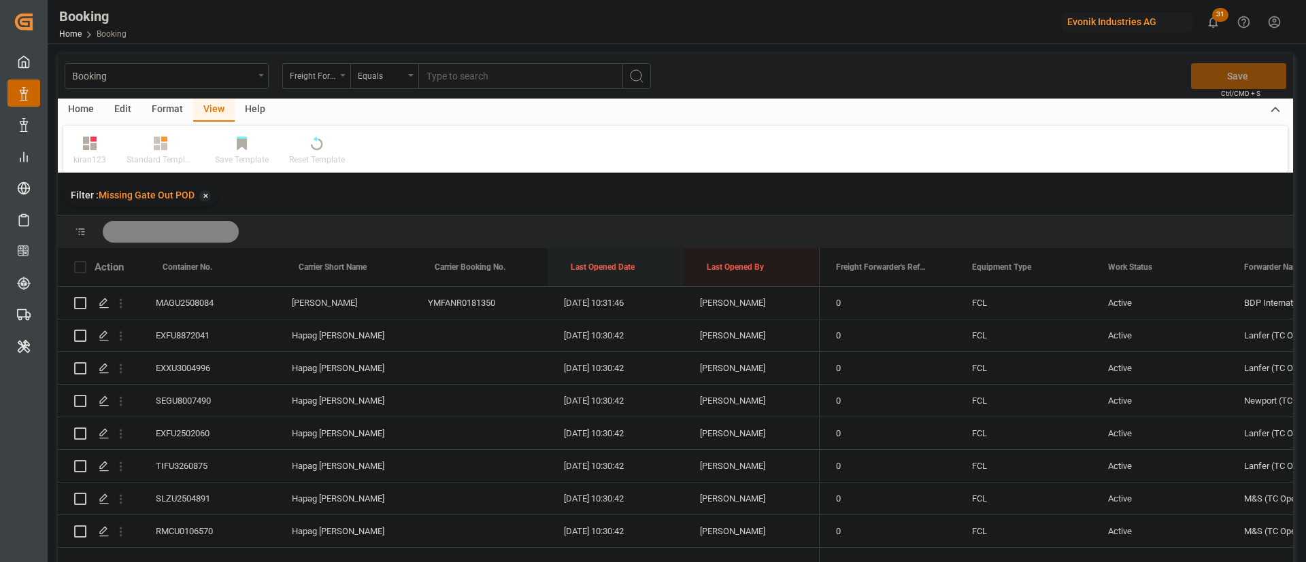
drag, startPoint x: 607, startPoint y: 258, endPoint x: 601, endPoint y: 243, distance: 16.8
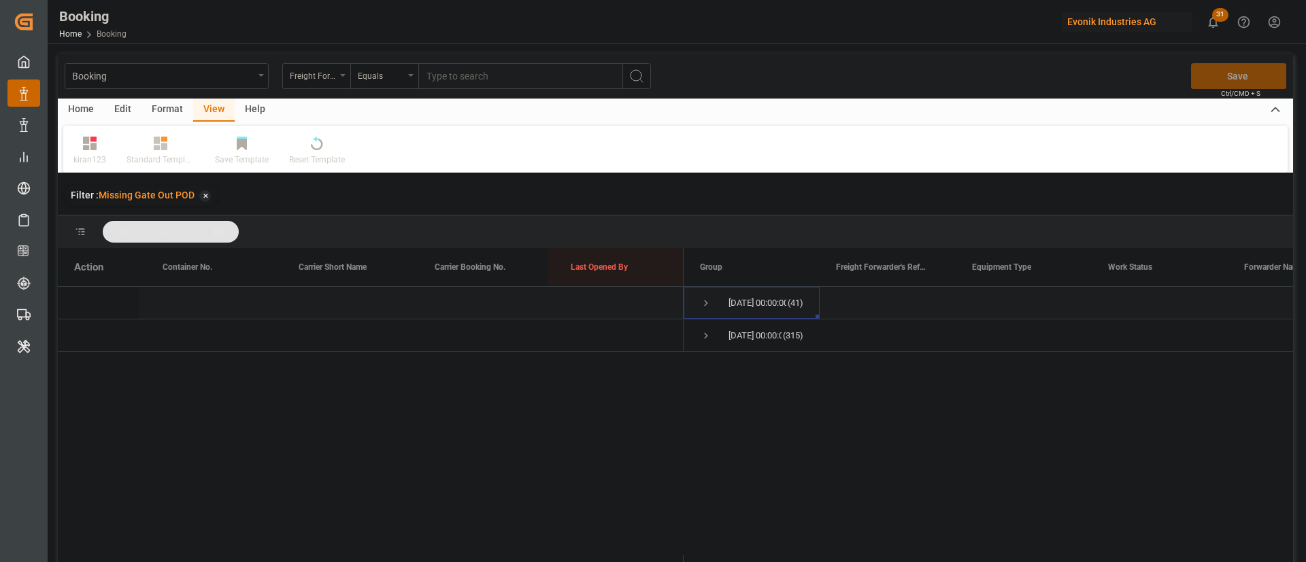
click at [700, 297] on span "Press SPACE to select this row." at bounding box center [706, 303] width 12 height 12
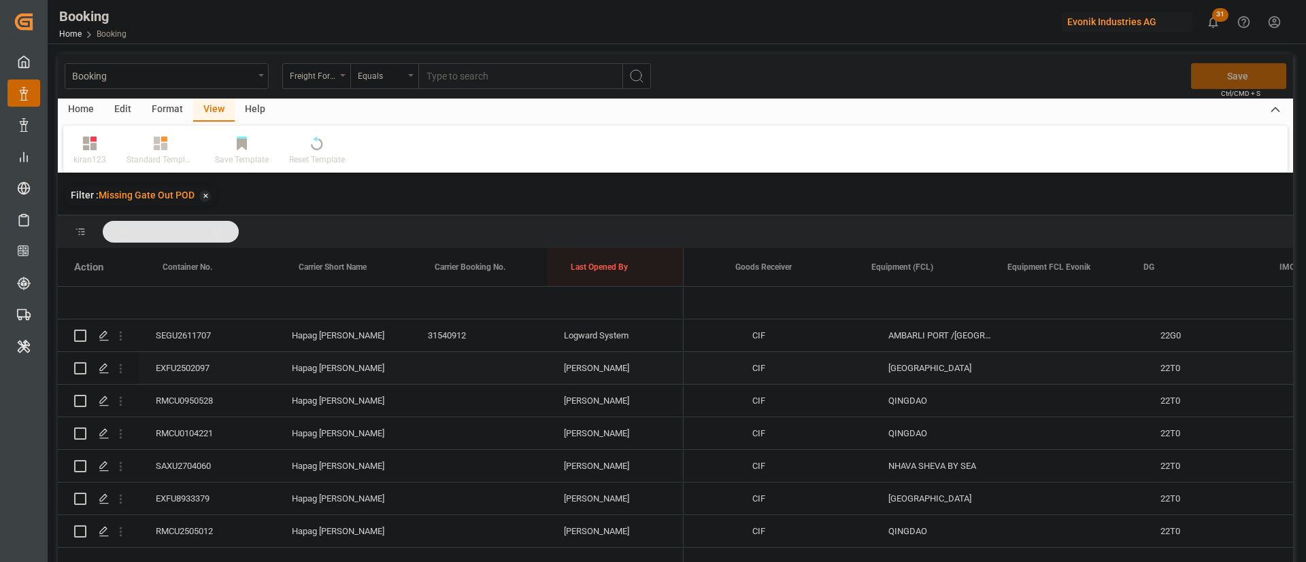
scroll to position [0, 3056]
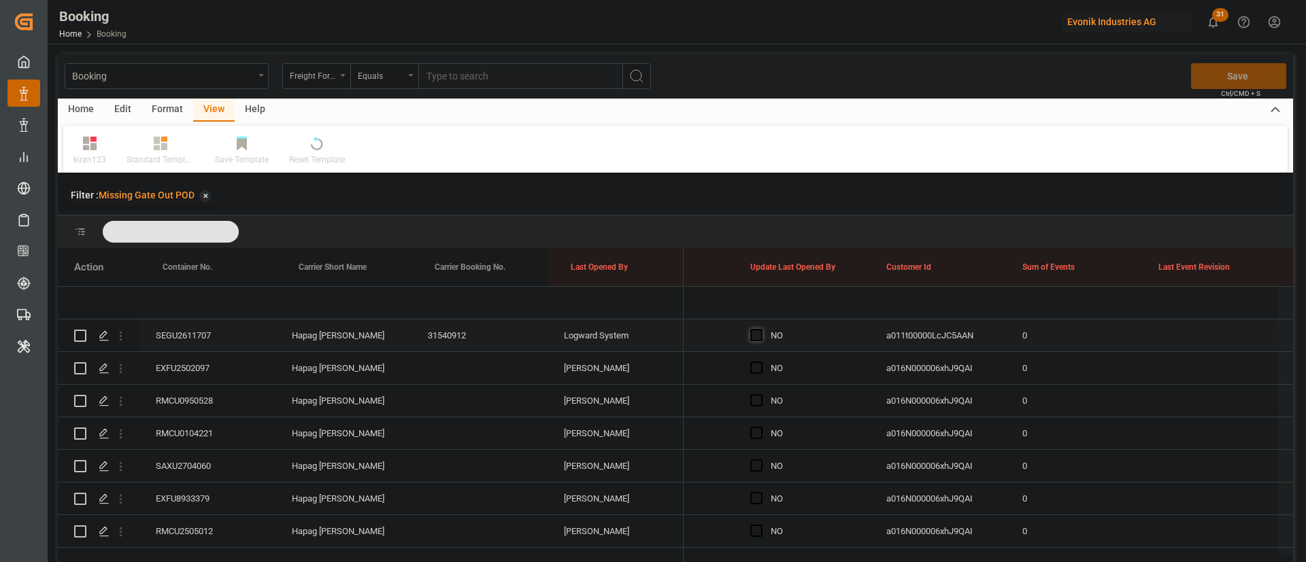
click at [751, 334] on span "Press SPACE to select this row." at bounding box center [756, 335] width 12 height 12
click at [760, 329] on input "Press SPACE to select this row." at bounding box center [760, 329] width 0 height 0
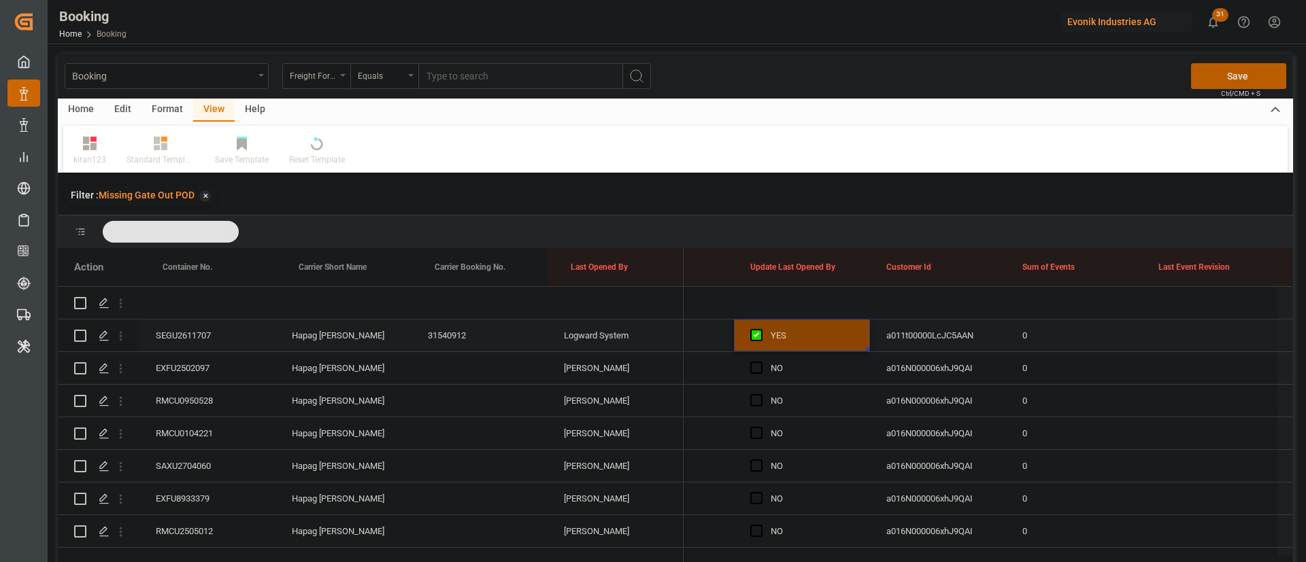
click at [318, 324] on div "Hapag [PERSON_NAME]" at bounding box center [343, 336] width 136 height 32
click at [198, 328] on div "SEGU2611707" at bounding box center [207, 336] width 136 height 32
click at [216, 371] on div "EXFU2502097" at bounding box center [207, 368] width 136 height 32
click at [204, 407] on div "RMCU0950528" at bounding box center [207, 401] width 136 height 32
click at [198, 428] on div "RMCU0104221" at bounding box center [207, 434] width 136 height 32
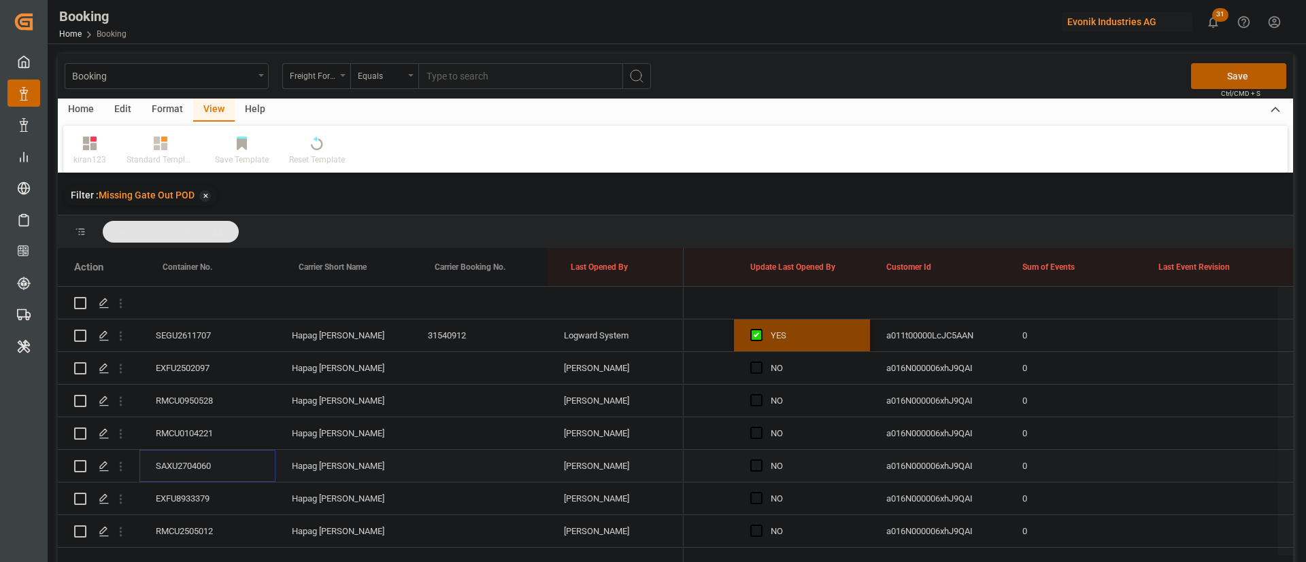
click at [199, 462] on div "SAXU2704060" at bounding box center [207, 466] width 136 height 32
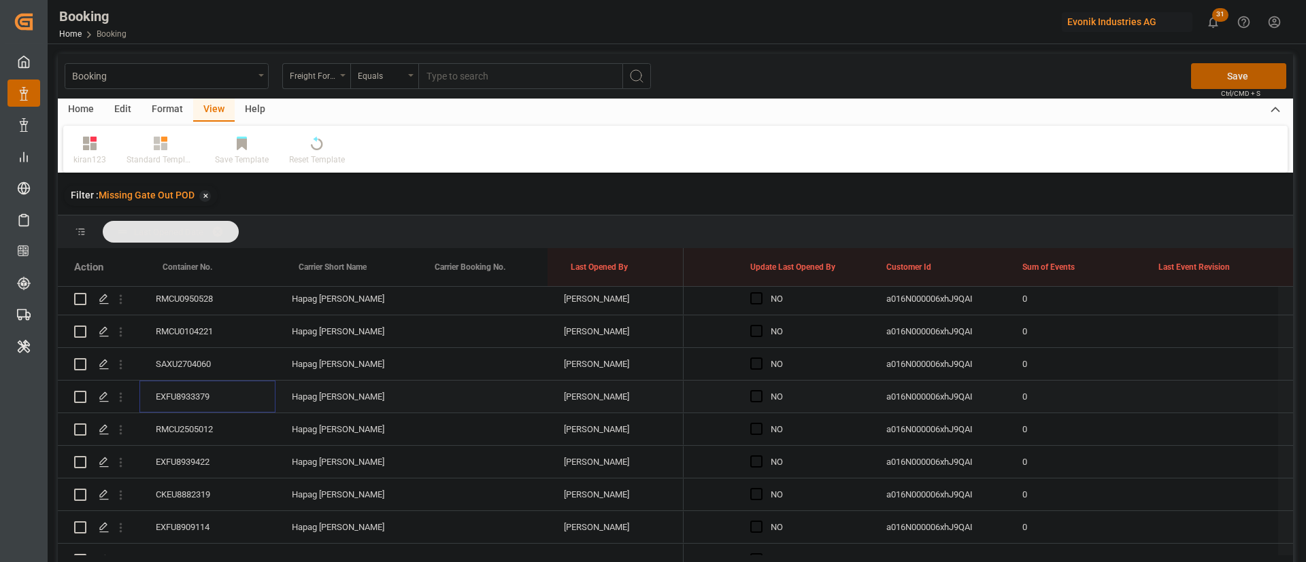
click at [217, 391] on div "EXFU8933379" at bounding box center [207, 397] width 136 height 32
click at [189, 416] on div "RMCU2505012" at bounding box center [207, 429] width 136 height 32
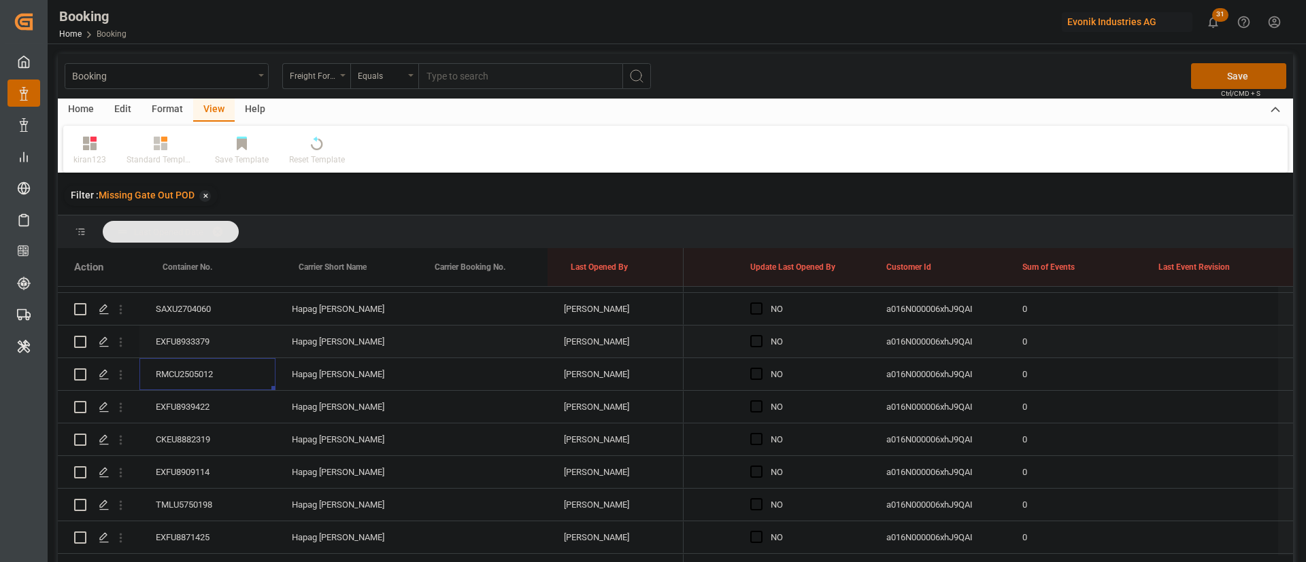
scroll to position [204, 0]
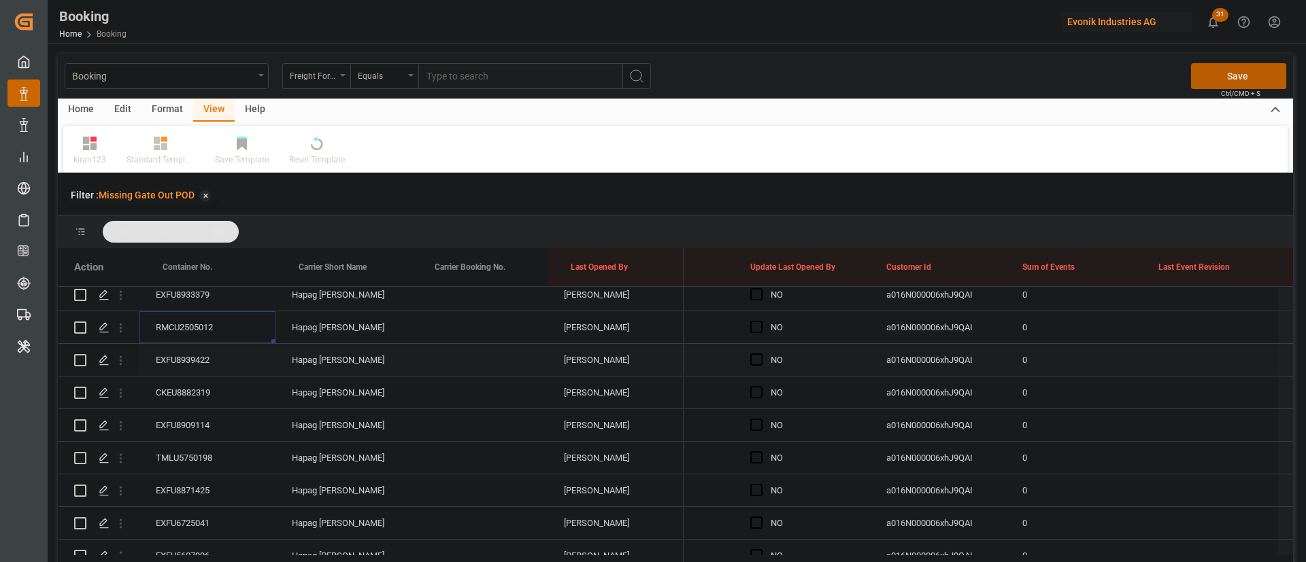
click at [203, 355] on div "EXFU8939422" at bounding box center [207, 360] width 136 height 32
click at [207, 384] on div "CKEU8882319" at bounding box center [207, 393] width 136 height 32
click at [203, 432] on div "EXFU8909114" at bounding box center [207, 425] width 136 height 32
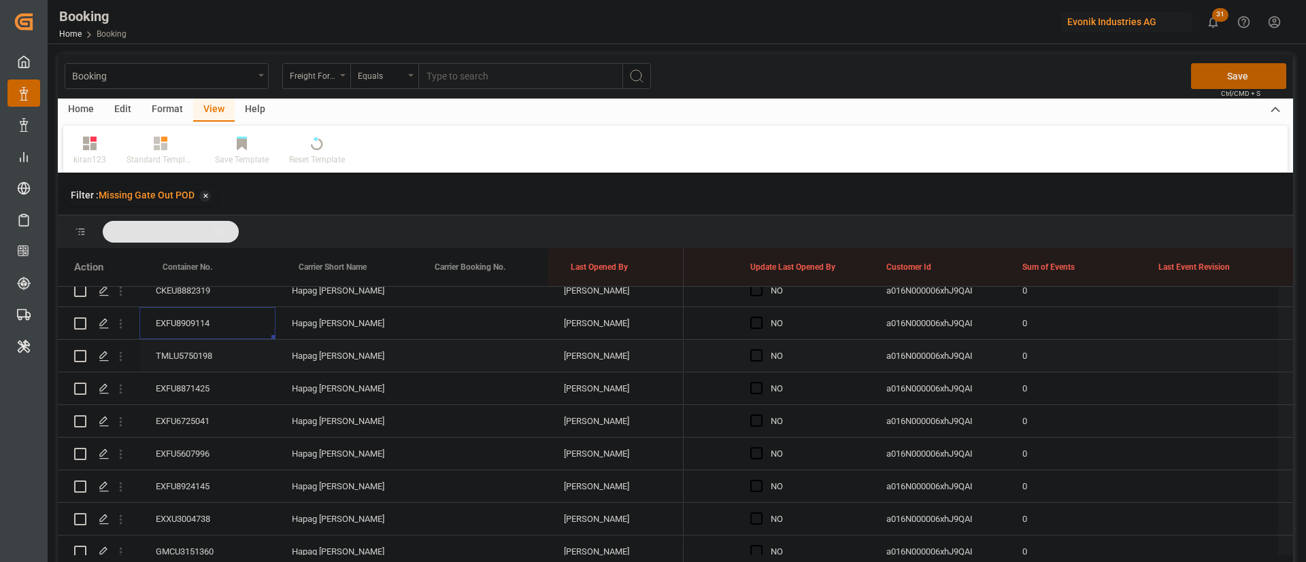
click at [208, 355] on div "TMLU5750198" at bounding box center [207, 356] width 136 height 32
click at [228, 388] on div "EXFU8871425" at bounding box center [207, 389] width 136 height 32
click at [203, 421] on div "EXFU6725041" at bounding box center [207, 421] width 136 height 32
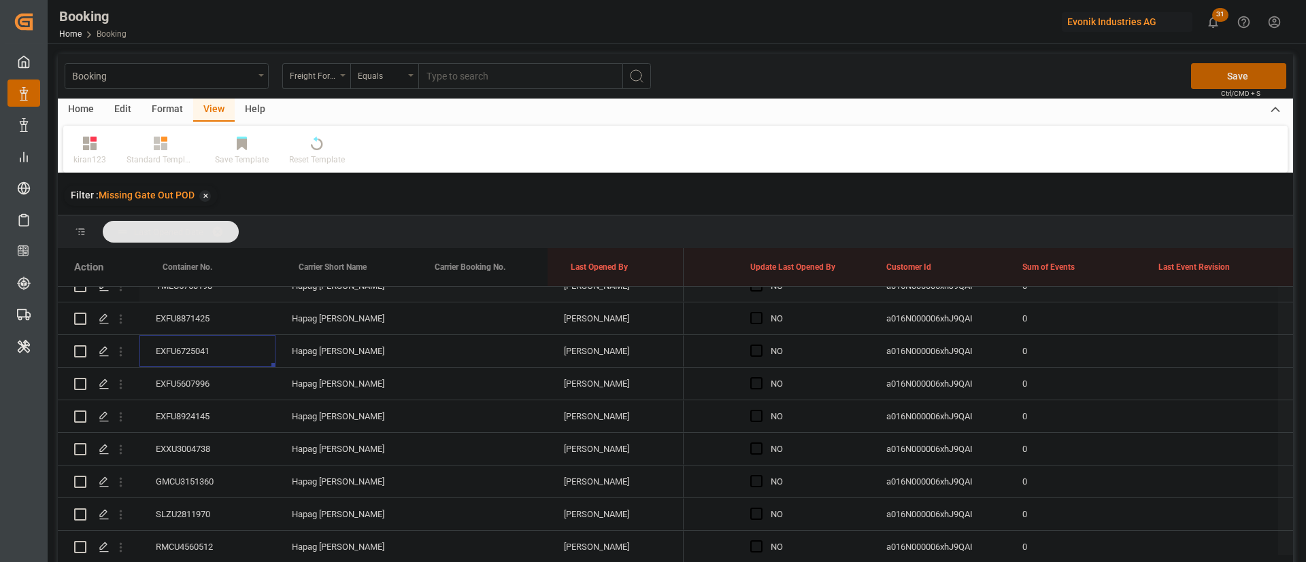
scroll to position [408, 0]
click at [197, 351] on div "EXFU5607996" at bounding box center [207, 352] width 136 height 32
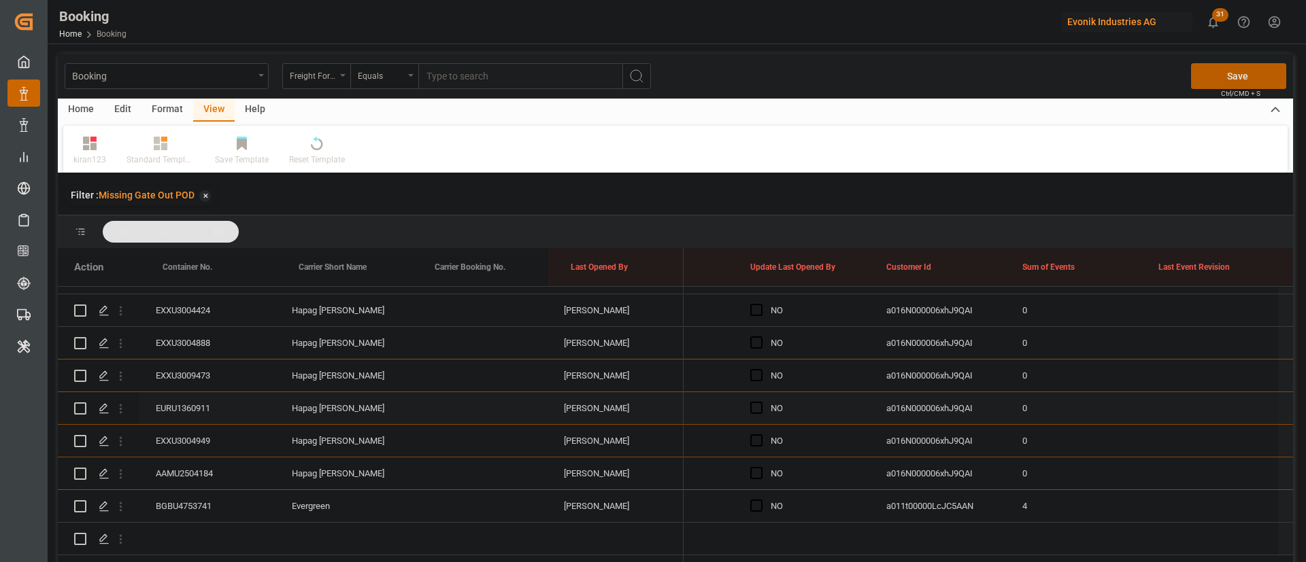
scroll to position [1151, 0]
click at [760, 500] on span "Press SPACE to select this row." at bounding box center [756, 506] width 12 height 12
click at [760, 500] on input "Press SPACE to select this row." at bounding box center [760, 500] width 0 height 0
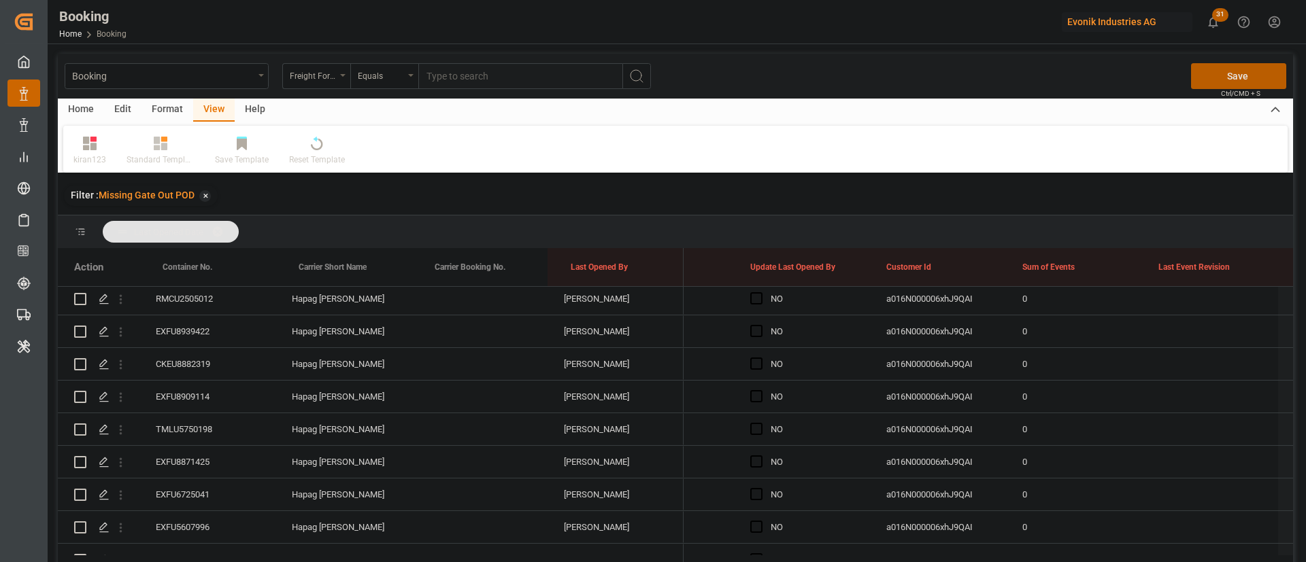
scroll to position [0, 0]
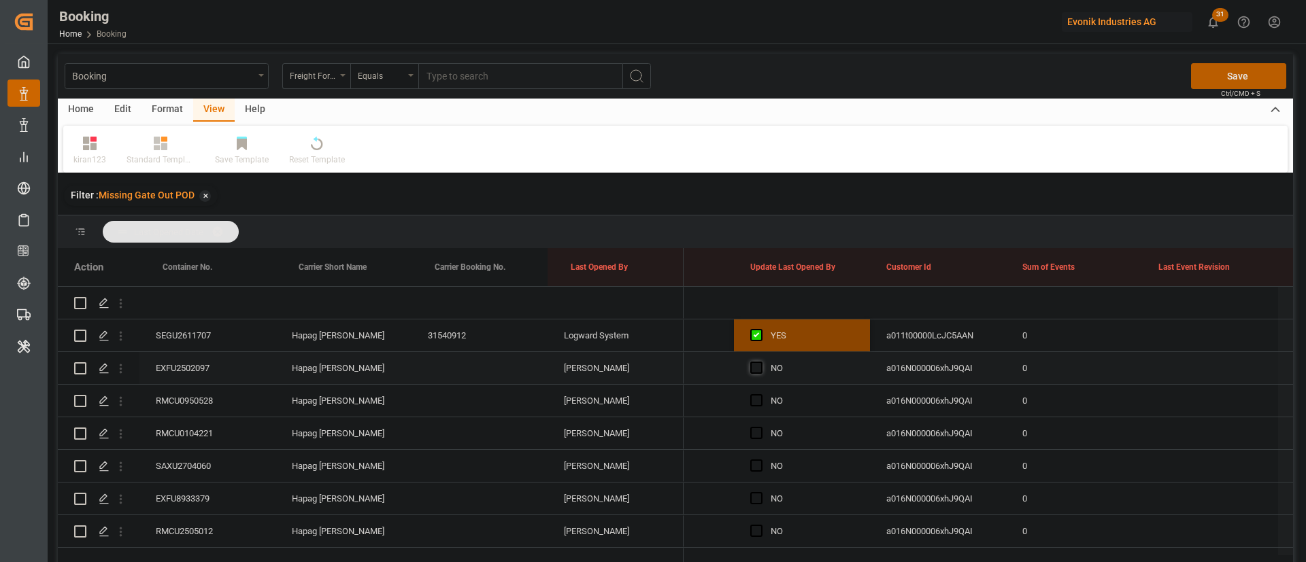
click at [754, 362] on span "Press SPACE to select this row." at bounding box center [756, 368] width 12 height 12
click at [760, 362] on input "Press SPACE to select this row." at bounding box center [760, 362] width 0 height 0
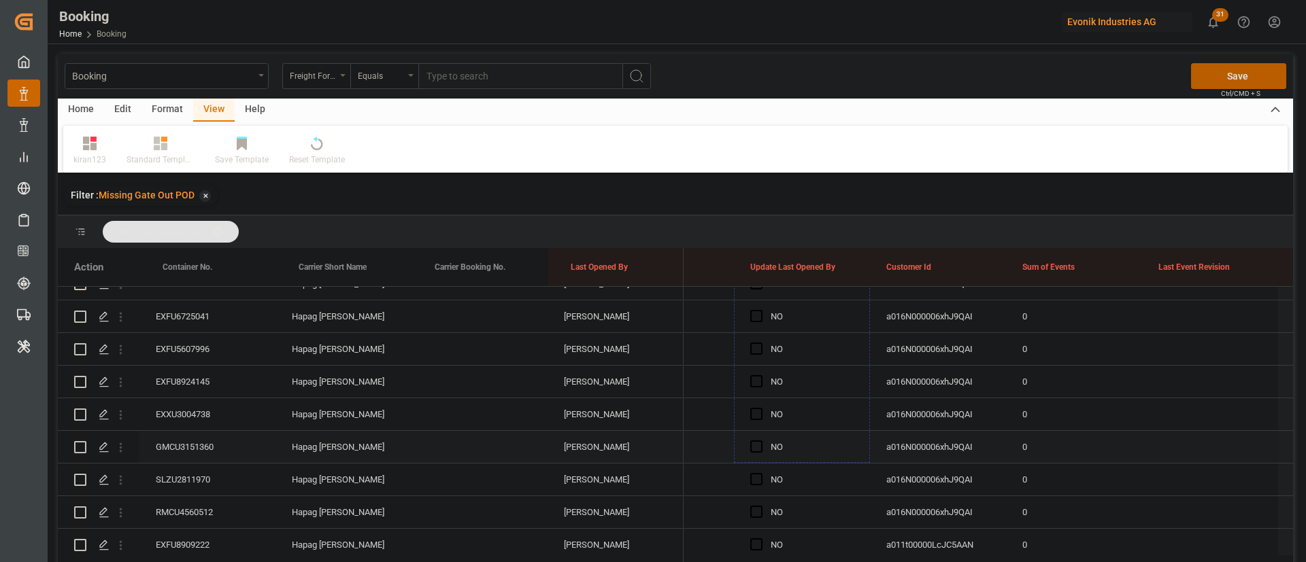
scroll to position [510, 0]
drag, startPoint x: 866, startPoint y: 382, endPoint x: 812, endPoint y: 469, distance: 102.3
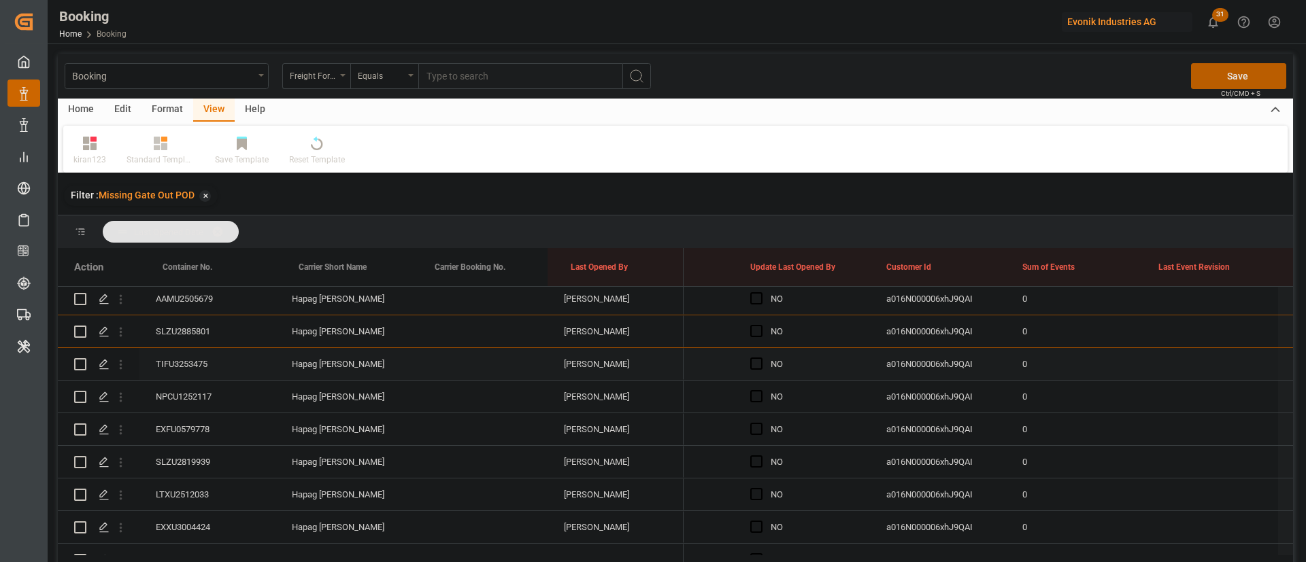
click at [752, 362] on span "Press SPACE to select this row." at bounding box center [756, 364] width 12 height 12
click at [760, 358] on input "Press SPACE to select this row." at bounding box center [760, 358] width 0 height 0
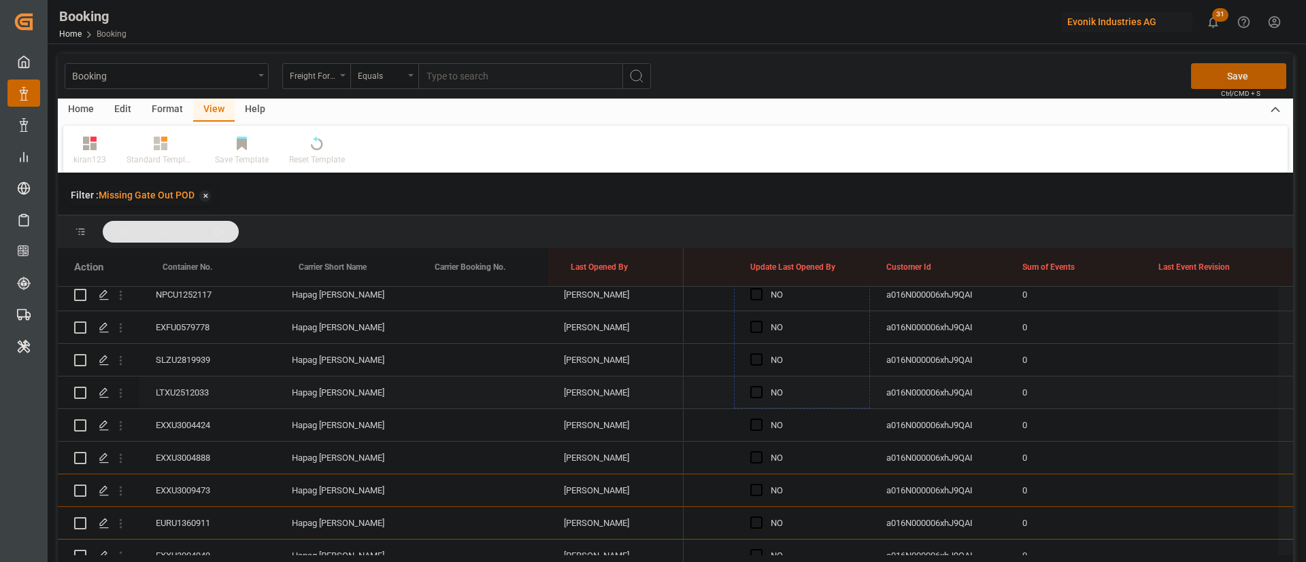
scroll to position [1122, 0]
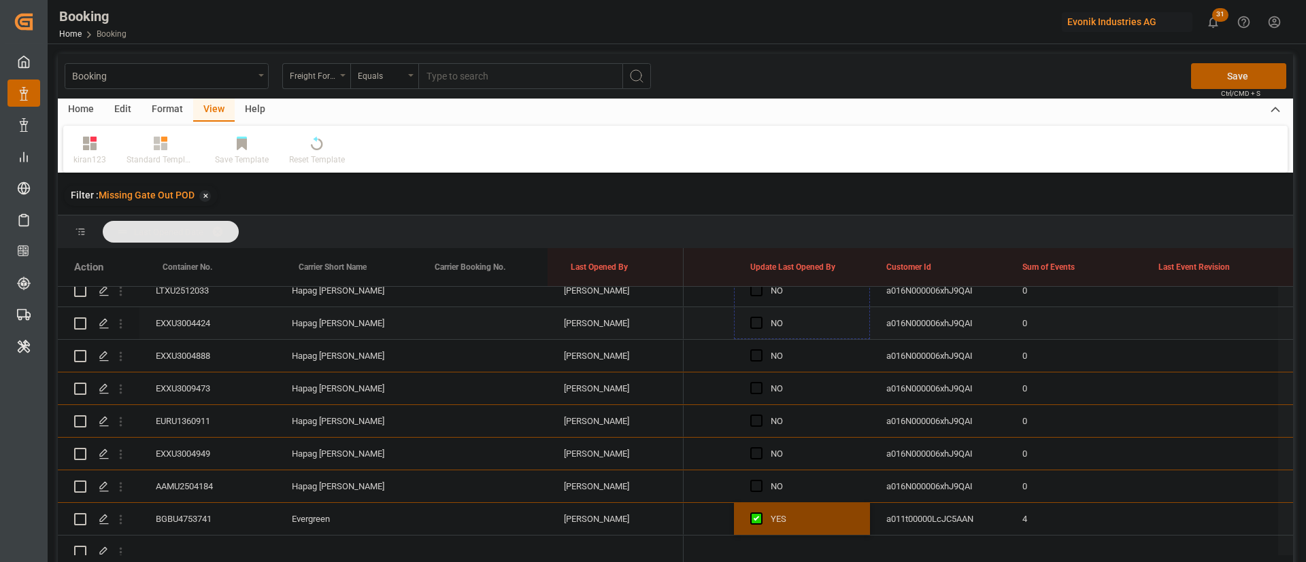
drag, startPoint x: 866, startPoint y: 377, endPoint x: 829, endPoint y: 310, distance: 76.4
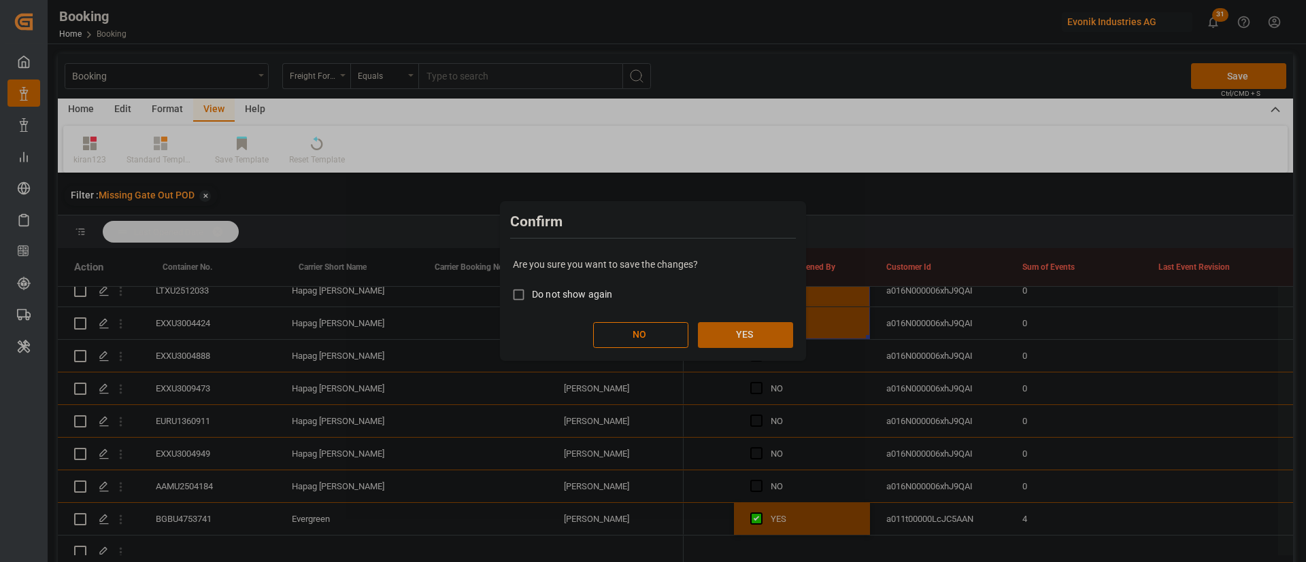
click at [741, 328] on button "YES" at bounding box center [745, 335] width 95 height 26
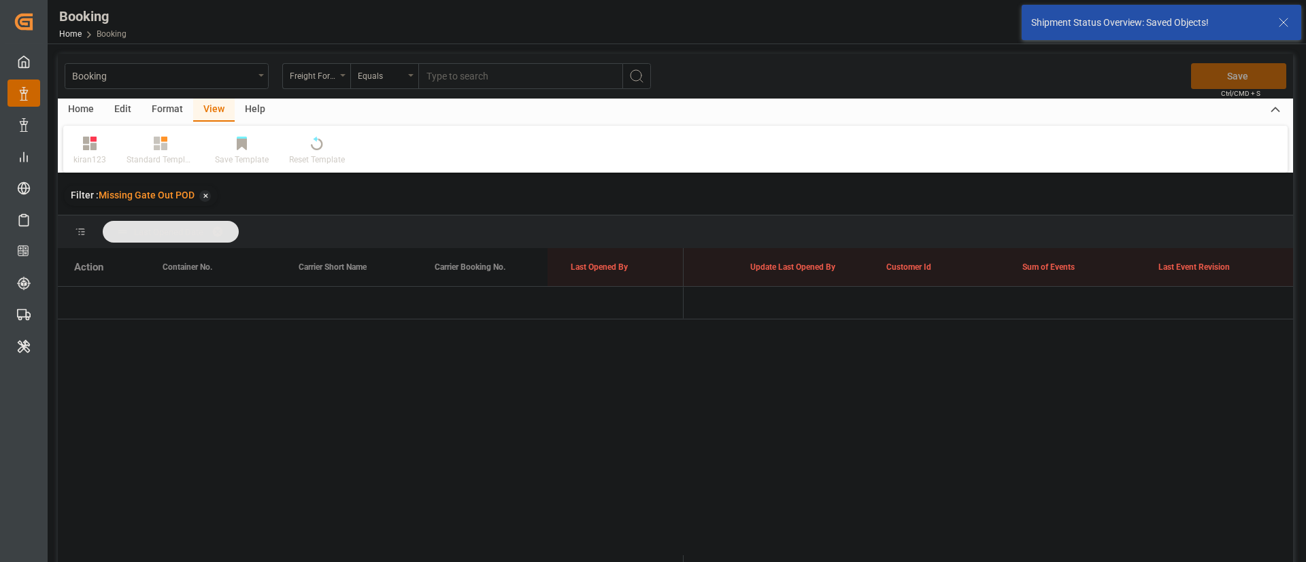
scroll to position [0, 0]
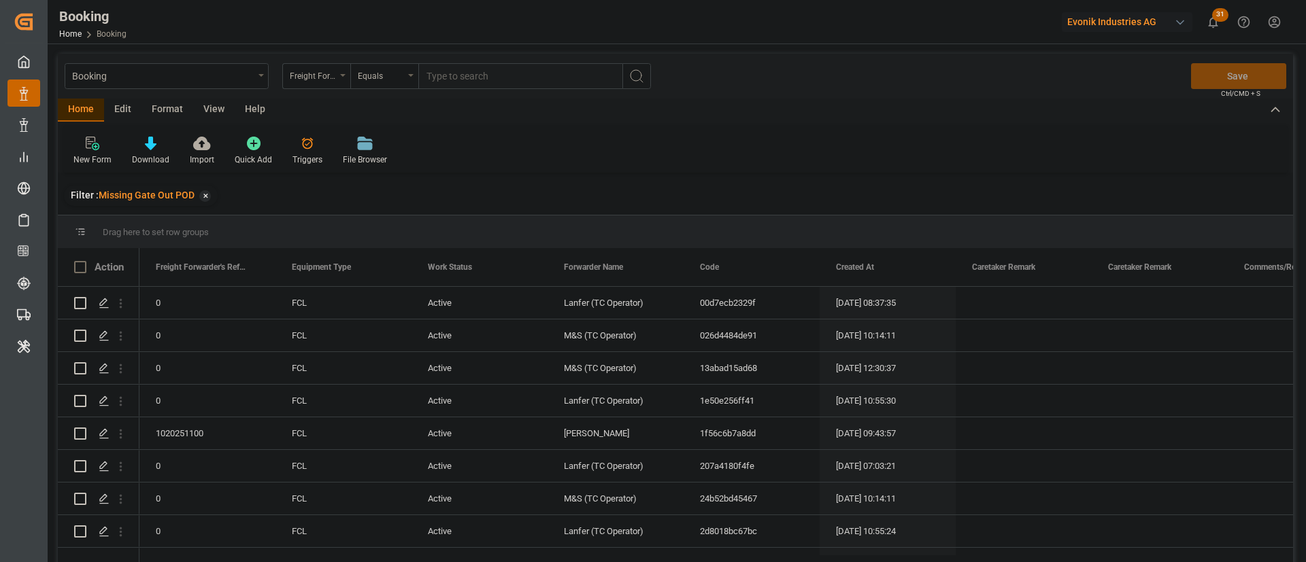
click at [220, 100] on div "View" at bounding box center [213, 110] width 41 height 23
click at [82, 160] on div "Default" at bounding box center [86, 160] width 27 height 12
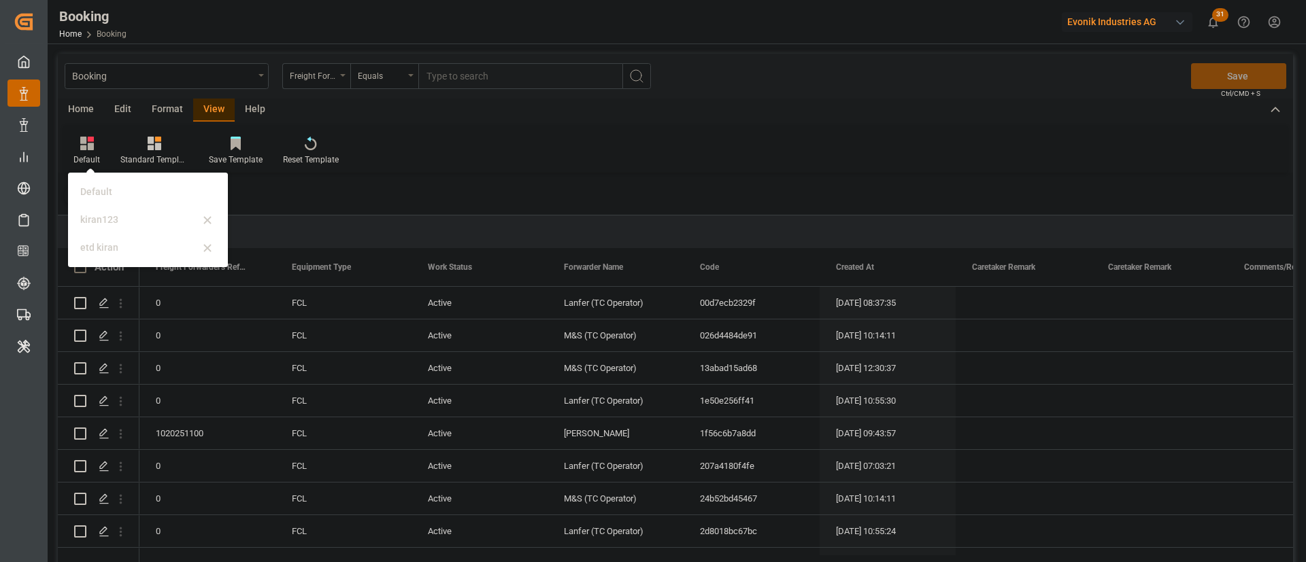
click at [84, 214] on div "kiran123" at bounding box center [139, 220] width 119 height 14
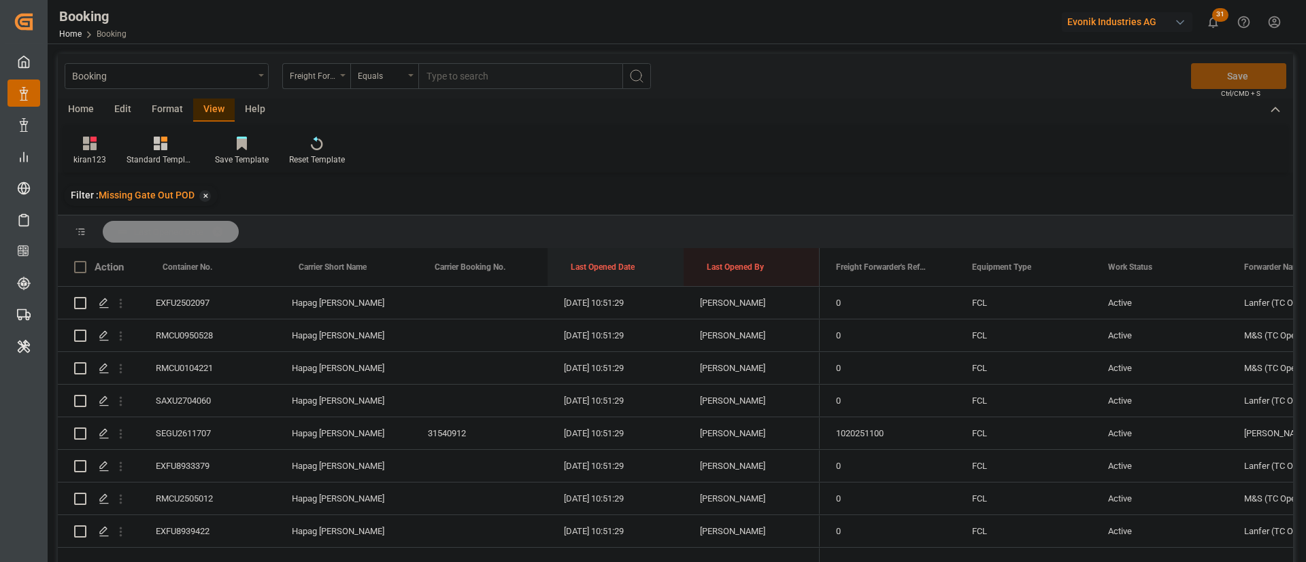
drag, startPoint x: 604, startPoint y: 275, endPoint x: 609, endPoint y: 242, distance: 33.0
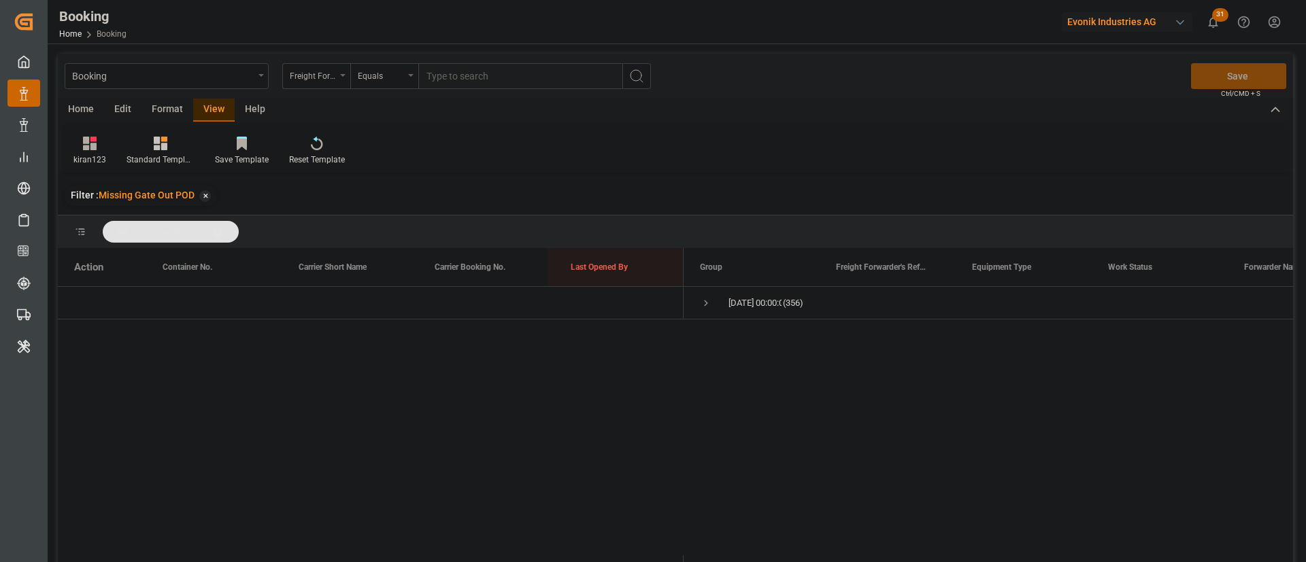
click at [1128, 28] on div "Evonik Industries AG" at bounding box center [1127, 22] width 131 height 20
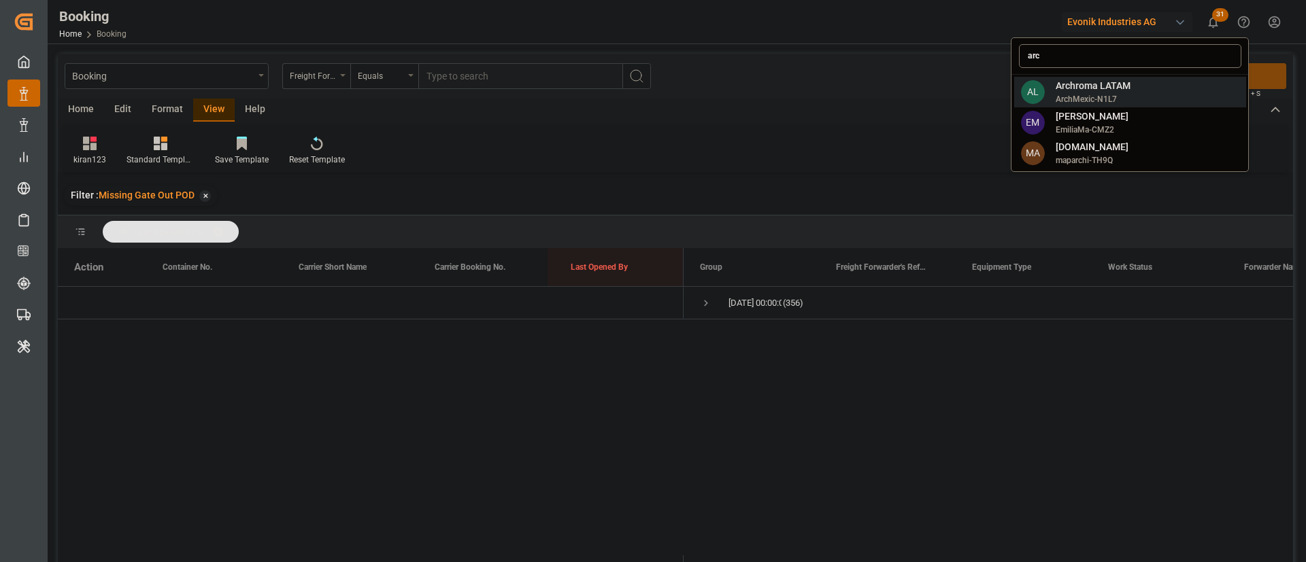
type input "arc"
click at [1100, 80] on span "Archroma LATAM" at bounding box center [1092, 86] width 75 height 14
